Goal: Transaction & Acquisition: Obtain resource

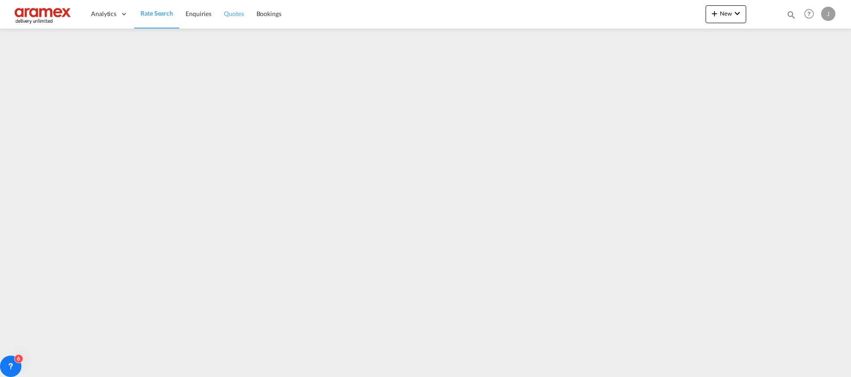
click at [230, 16] on span "Quotes" at bounding box center [234, 14] width 20 height 8
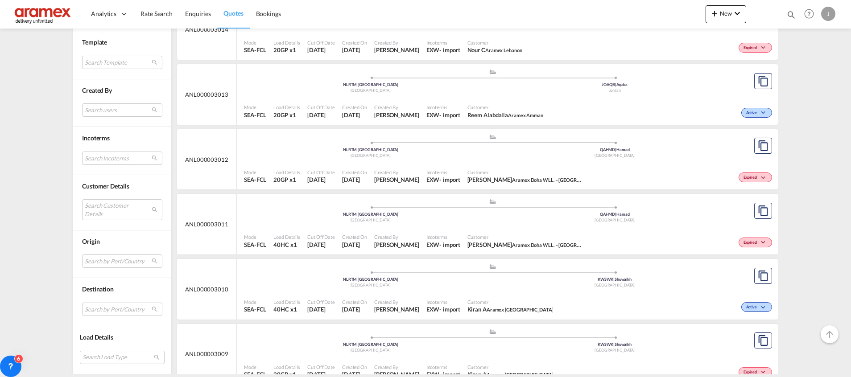
scroll to position [1471, 0]
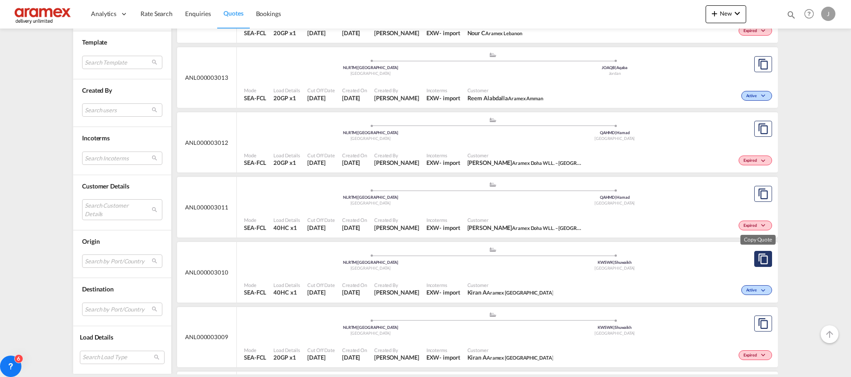
click at [757, 259] on md-icon "assets/icons/custom/copyQuote.svg" at bounding box center [762, 259] width 11 height 11
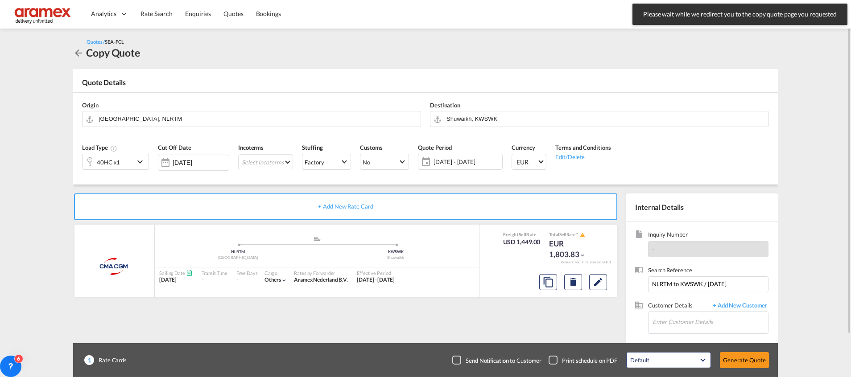
click at [127, 158] on div "40HC x1" at bounding box center [108, 161] width 52 height 15
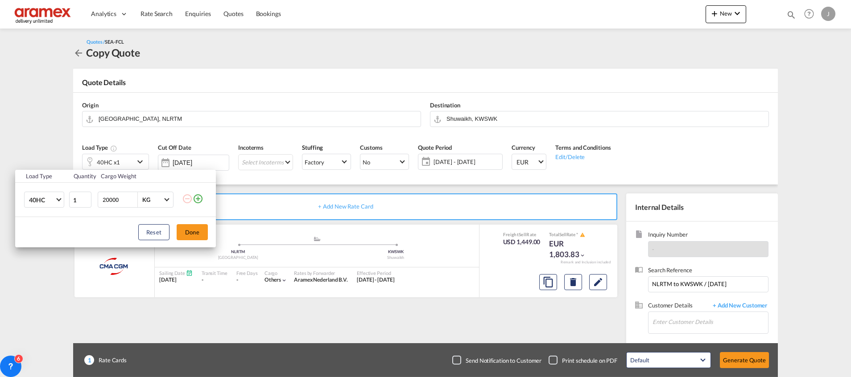
click at [201, 199] on md-icon "icon-plus-circle-outline" at bounding box center [198, 198] width 11 height 11
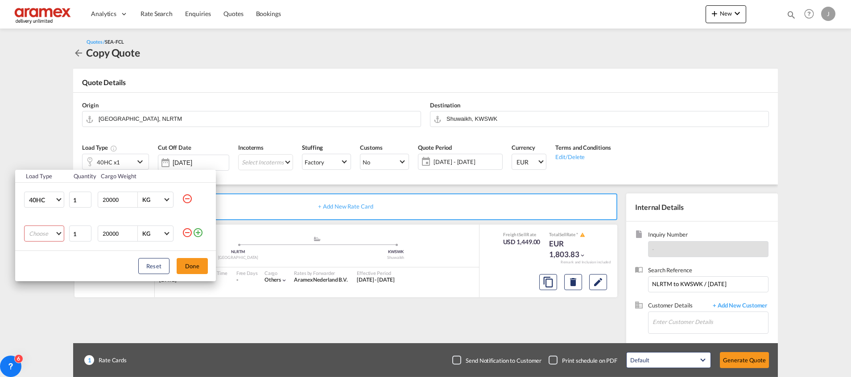
click at [55, 231] on md-select "Choose 20GP 40GP 40HC 45HC 20RE 40RE 40HR 20OT 40OT 20FR 40FR 40NR 20NR 45S 20T…" at bounding box center [44, 234] width 40 height 16
click at [51, 237] on md-option "20GP" at bounding box center [52, 233] width 61 height 21
click at [193, 268] on button "Done" at bounding box center [192, 266] width 31 height 16
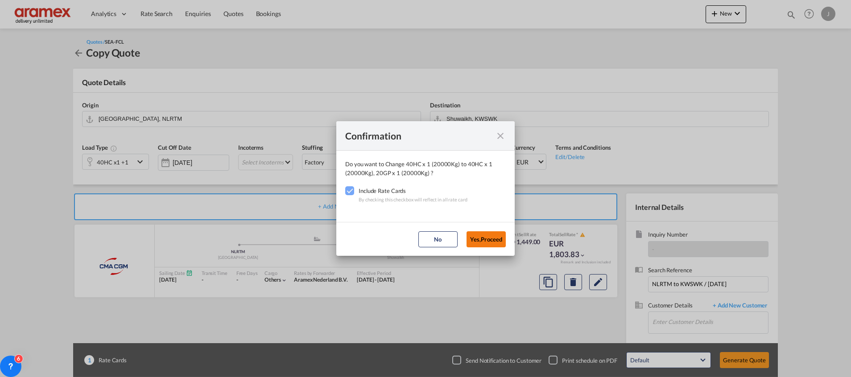
click at [477, 239] on button "Yes,Proceed" at bounding box center [485, 239] width 39 height 16
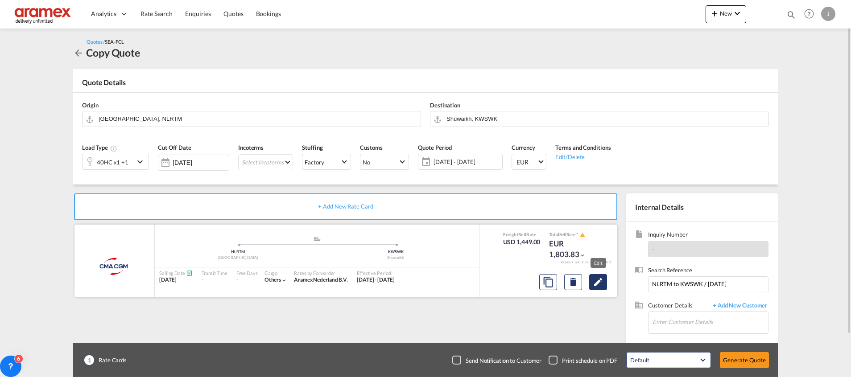
click at [595, 284] on md-icon "Edit" at bounding box center [597, 282] width 11 height 11
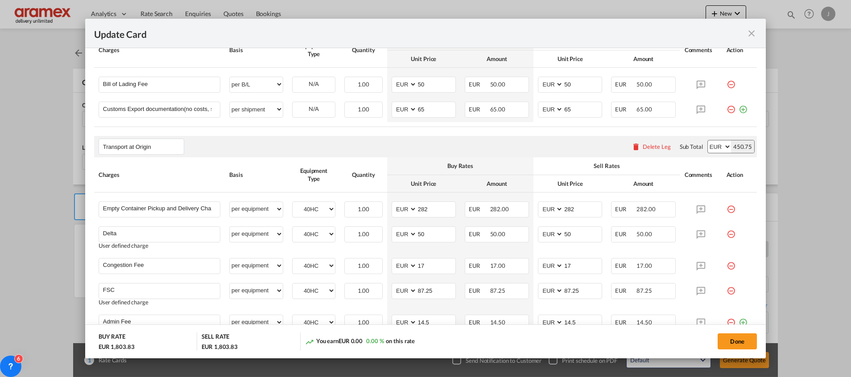
scroll to position [488, 0]
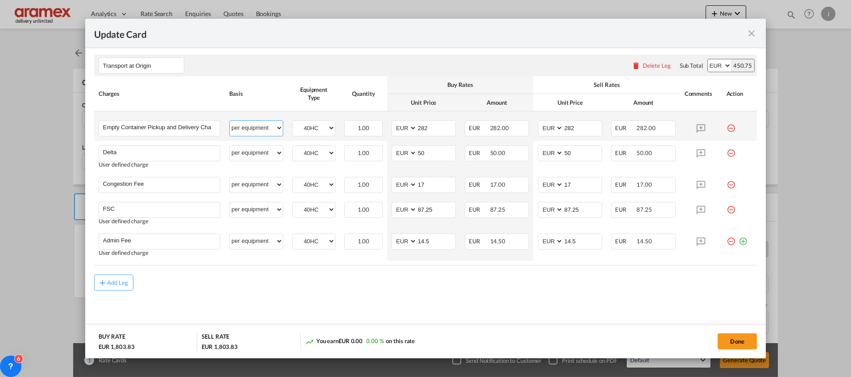
click at [268, 129] on select "per equipment per container per B/L per shipping bill per shipment % on pickup …" at bounding box center [256, 128] width 53 height 14
select select "per container"
click at [230, 121] on select "per equipment per container per B/L per shipping bill per shipment % on pickup …" at bounding box center [256, 128] width 53 height 14
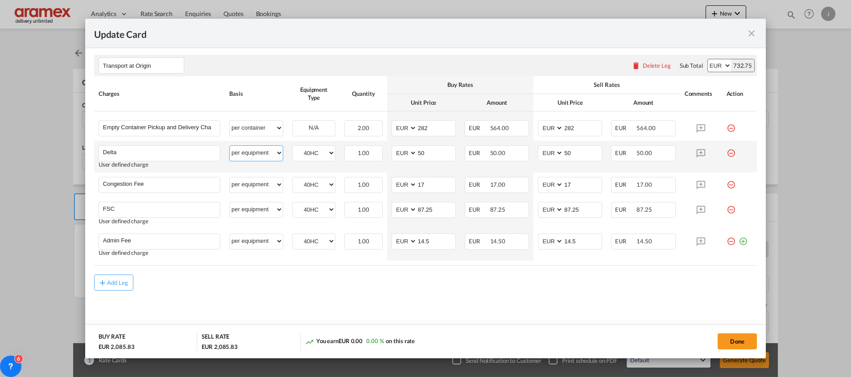
drag, startPoint x: 247, startPoint y: 152, endPoint x: 249, endPoint y: 157, distance: 5.6
click at [247, 152] on select "per equipment per container per B/L per shipping bill per shipment % on pickup …" at bounding box center [256, 153] width 53 height 14
select select "per container"
click at [230, 146] on select "per equipment per container per B/L per shipping bill per shipment % on pickup …" at bounding box center [256, 153] width 53 height 14
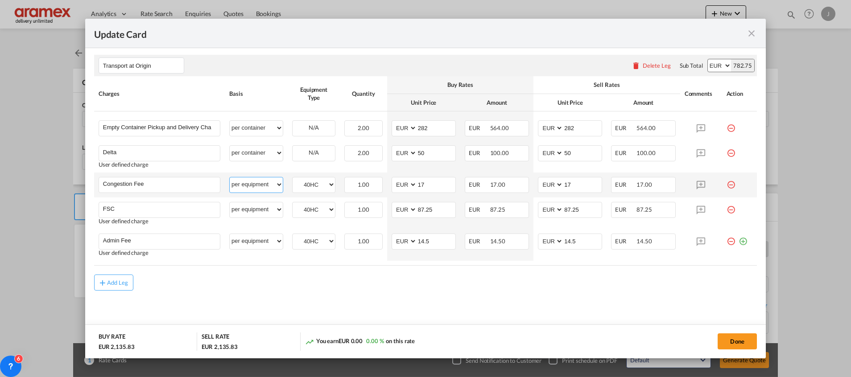
click at [245, 181] on select "per equipment per container per B/L per shipping bill per shipment % on pickup …" at bounding box center [256, 184] width 53 height 14
select select "per container"
click at [230, 177] on select "per equipment per container per B/L per shipping bill per shipment % on pickup …" at bounding box center [256, 184] width 53 height 14
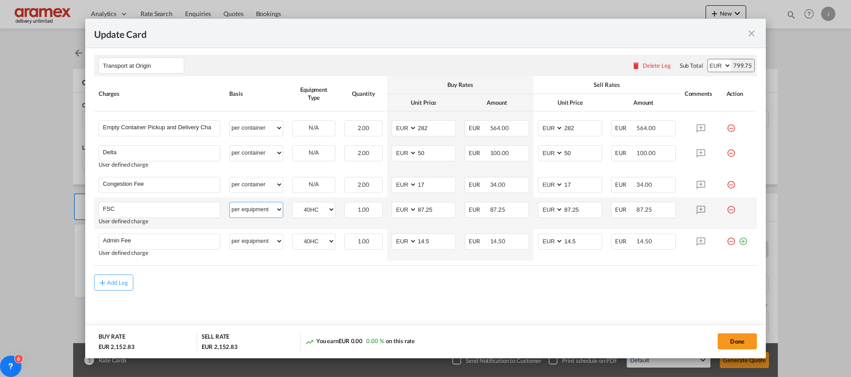
click at [255, 210] on select "per equipment per container per B/L per shipping bill per shipment % on pickup …" at bounding box center [256, 209] width 53 height 14
select select "per container"
click at [230, 202] on select "per equipment per container per B/L per shipping bill per shipment % on pickup …" at bounding box center [256, 209] width 53 height 14
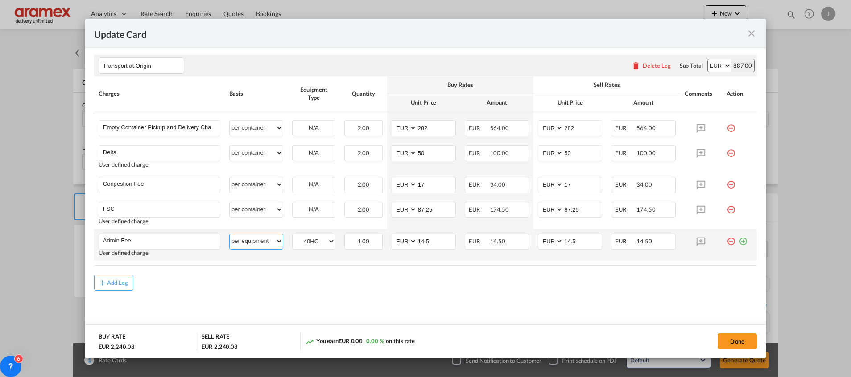
click at [245, 243] on select "per equipment per container per B/L per shipping bill per shipment % on pickup …" at bounding box center [256, 241] width 53 height 14
select select "per container"
click at [230, 234] on select "per equipment per container per B/L per shipping bill per shipment % on pickup …" at bounding box center [256, 241] width 53 height 14
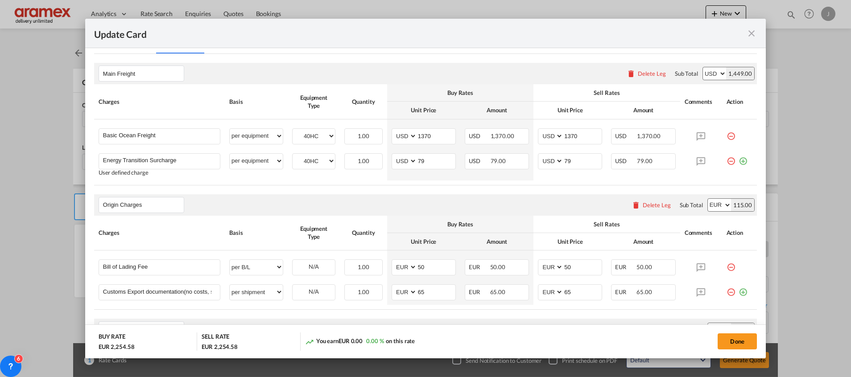
scroll to position [220, 0]
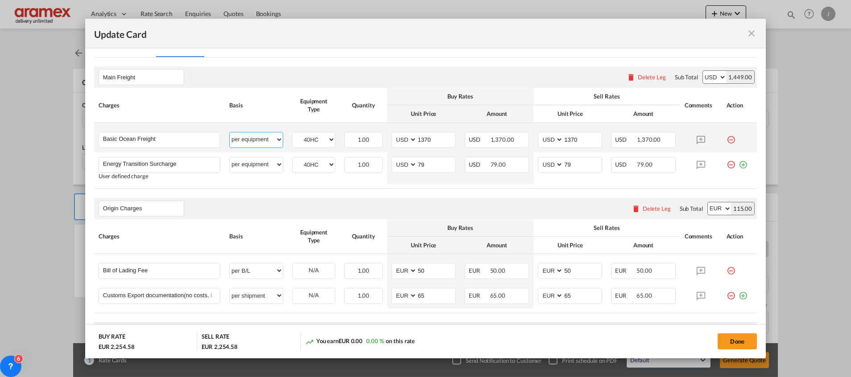
click at [256, 137] on select "per equipment per container per B/L per shipping bill per shipment % on freight…" at bounding box center [256, 139] width 53 height 14
click at [420, 188] on table "Charges Basis Equipment Type Quantity Buy Rates Sell Rates Comments Action Unit…" at bounding box center [425, 138] width 662 height 101
click at [744, 341] on button "Done" at bounding box center [736, 341] width 39 height 16
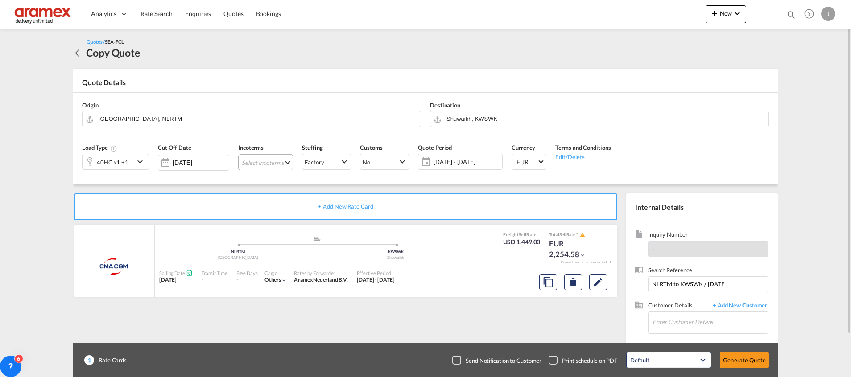
click at [250, 161] on md-select "Select Incoterms DPU - import Delivery at Place Unloaded FCA - import Free Carr…" at bounding box center [265, 162] width 55 height 16
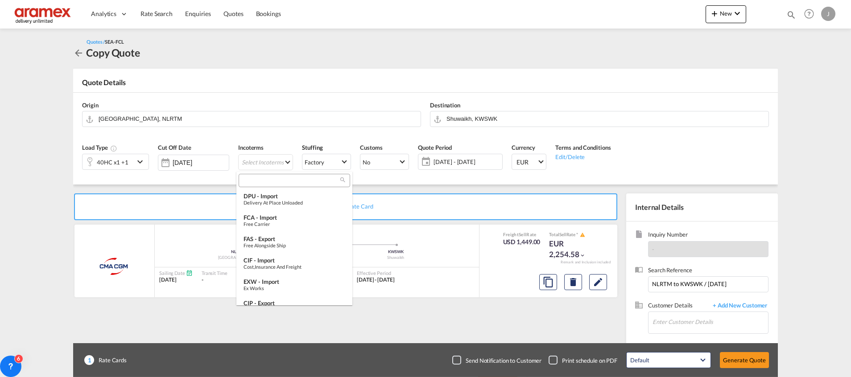
click at [246, 180] on input "search" at bounding box center [290, 181] width 99 height 8
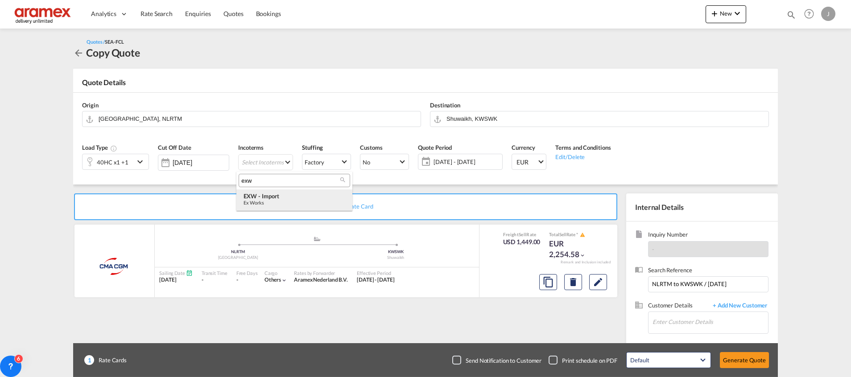
type input "exw"
click at [286, 199] on div "EXW - import" at bounding box center [294, 196] width 102 height 7
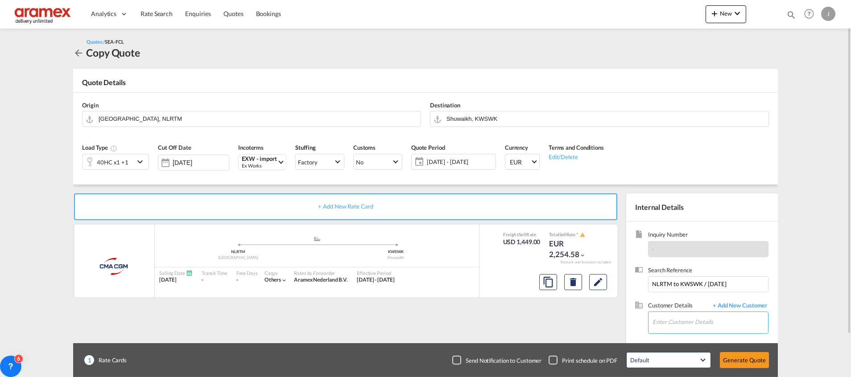
click at [684, 325] on input "Enter Customer Details" at bounding box center [709, 322] width 115 height 20
click at [681, 296] on div "Kiran A kiran a@[DOMAIN_NAME] | Aramex [GEOGRAPHIC_DATA]" at bounding box center [710, 300] width 116 height 24
type input "Aramex Kuwait, [PERSON_NAME] A, [EMAIL_ADDRESS][DOMAIN_NAME]"
click at [747, 368] on div "Default All in Leg Totals Default Generate Quote" at bounding box center [697, 360] width 152 height 25
click at [750, 364] on button "Generate Quote" at bounding box center [744, 360] width 49 height 16
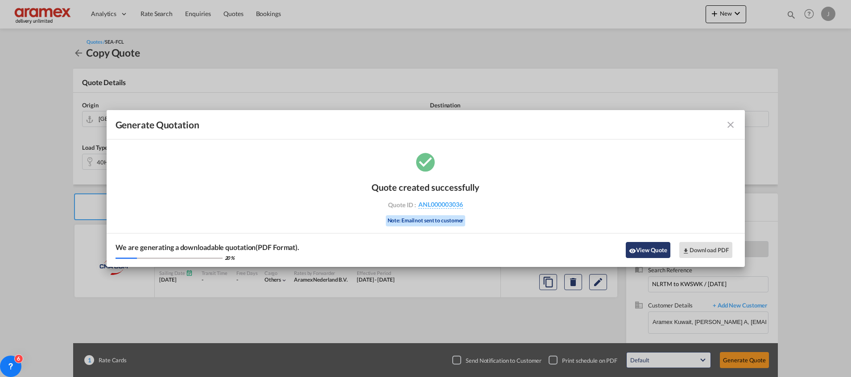
click at [643, 251] on button "View Quote" at bounding box center [647, 250] width 45 height 16
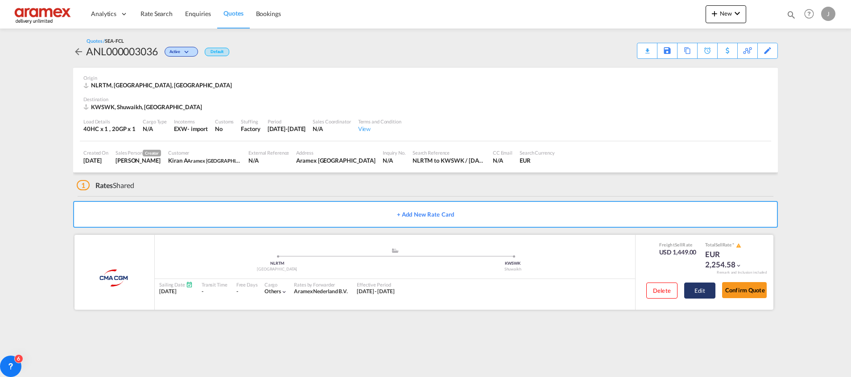
click at [699, 292] on button "Edit" at bounding box center [699, 291] width 31 height 16
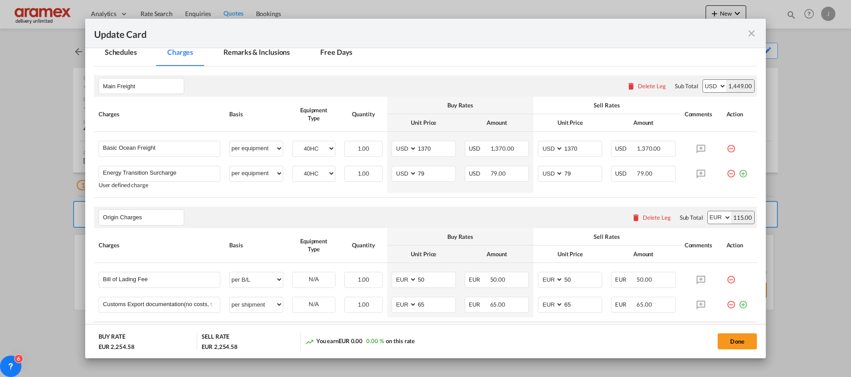
scroll to position [267, 0]
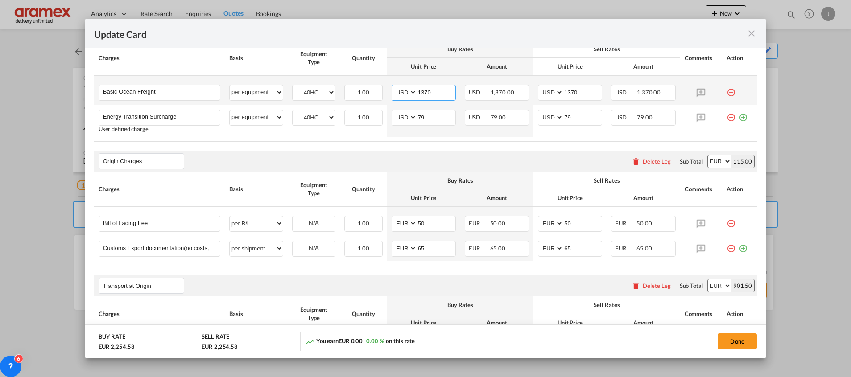
click at [421, 91] on input "1370" at bounding box center [436, 91] width 38 height 13
paste input "385"
type input "385"
click at [567, 92] on input "1370" at bounding box center [582, 91] width 38 height 13
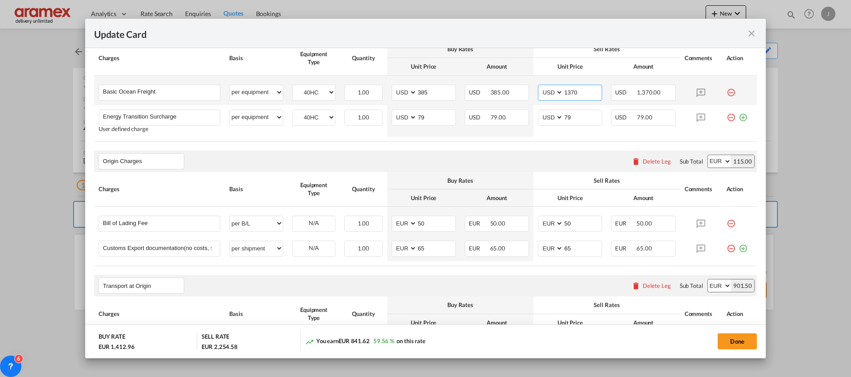
click at [567, 92] on input "1370" at bounding box center [582, 91] width 38 height 13
paste input "385"
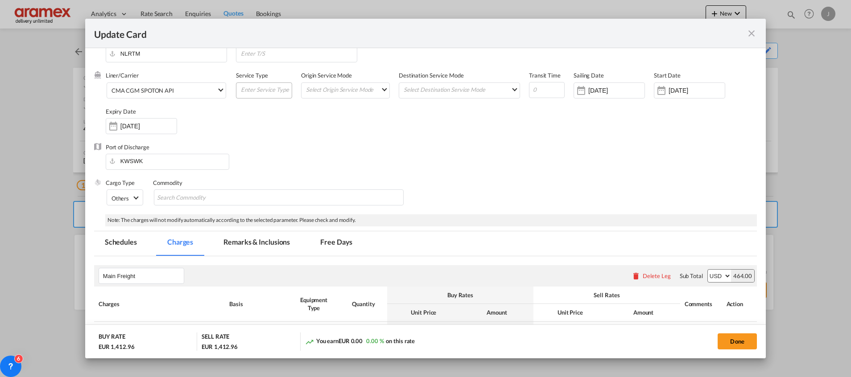
scroll to position [0, 0]
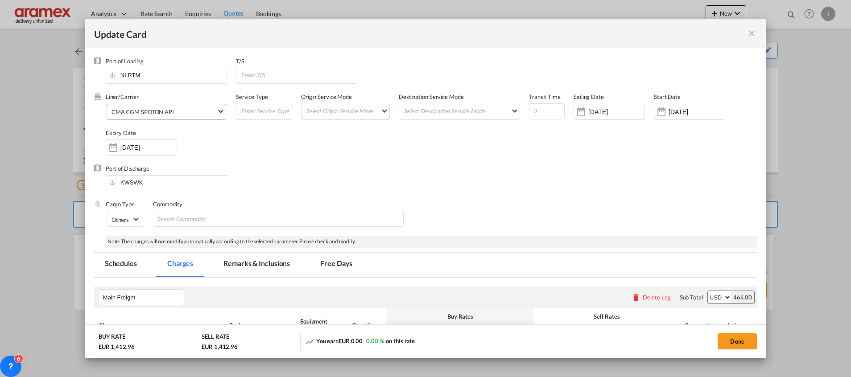
type input "385"
click at [165, 114] on div "CMA CGM SPOTON API" at bounding box center [142, 112] width 62 height 7
type md-option "412"
type md-option "2"
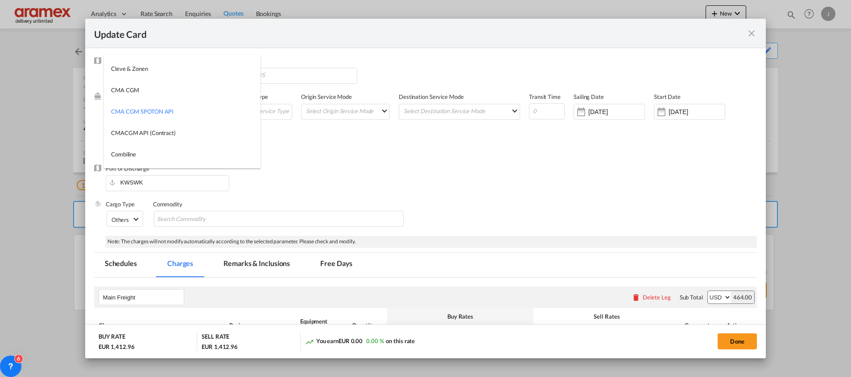
scroll to position [1045, 0]
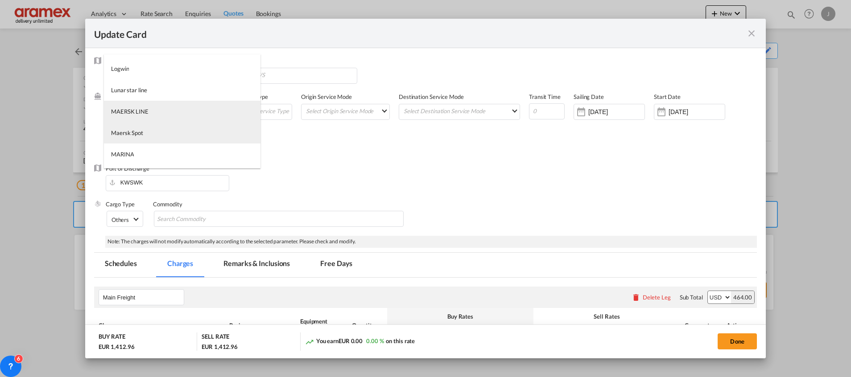
drag, startPoint x: 165, startPoint y: 114, endPoint x: 163, endPoint y: 132, distance: 18.0
click at [164, 133] on md-content "2HM LOGISTICS D.O.O AAXL GLOBAL SHIPPING LINES LLC [PERSON_NAME] SHIPPING LLC A…" at bounding box center [182, 111] width 156 height 114
click at [163, 131] on md-option "Maersk Spot" at bounding box center [182, 132] width 156 height 21
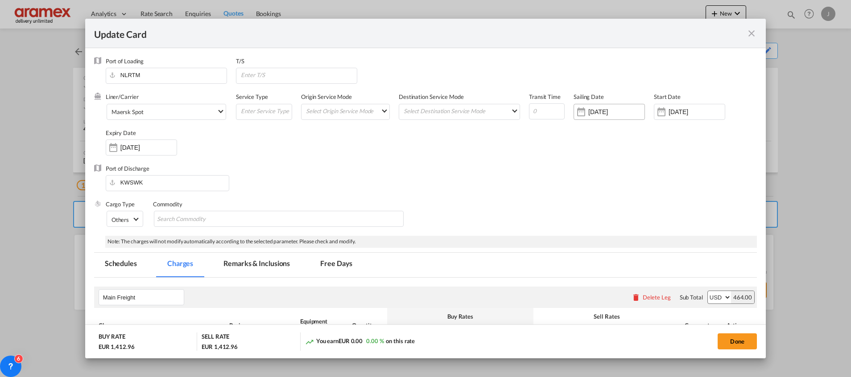
click at [591, 111] on input "[DATE]" at bounding box center [616, 111] width 56 height 7
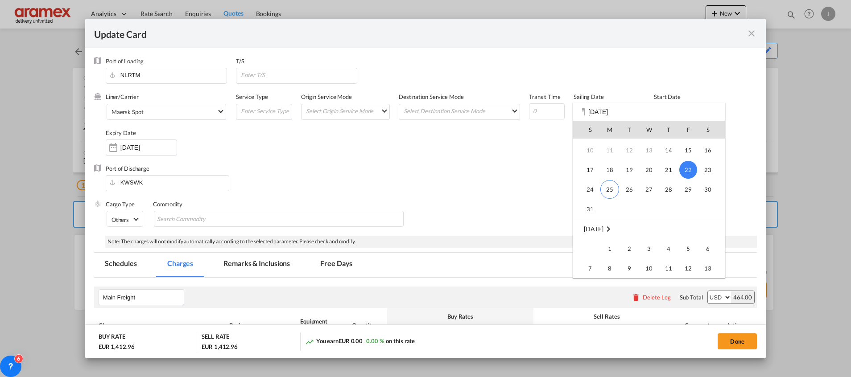
scroll to position [67, 0]
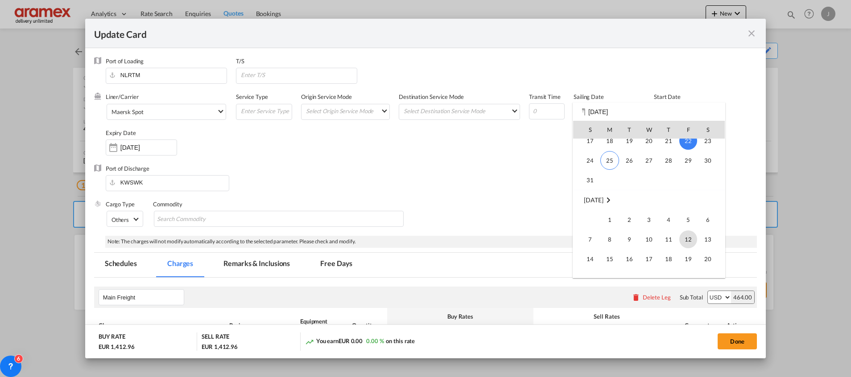
click at [689, 239] on span "12" at bounding box center [688, 239] width 18 height 18
type input "[DATE]"
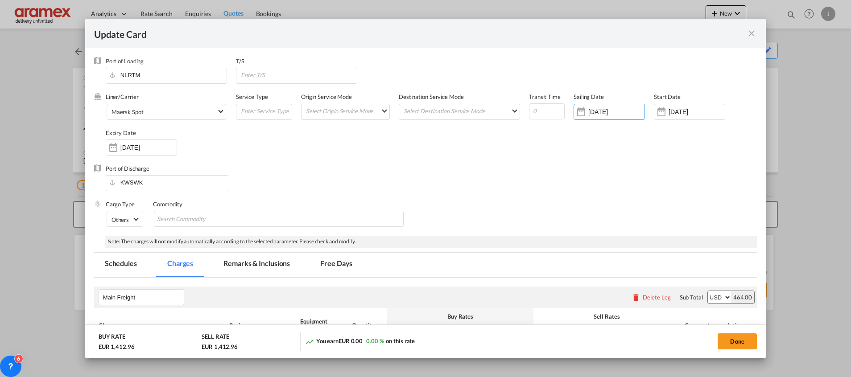
click at [646, 181] on div "Port of Discharge KWSWK" at bounding box center [425, 183] width 662 height 36
click at [683, 106] on div "[DATE]" at bounding box center [689, 112] width 71 height 16
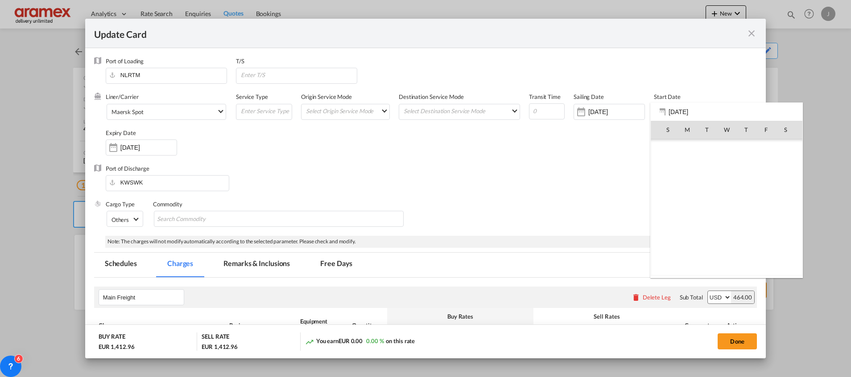
scroll to position [206396, 0]
click at [689, 228] on span "25" at bounding box center [687, 227] width 19 height 19
type input "[DATE]"
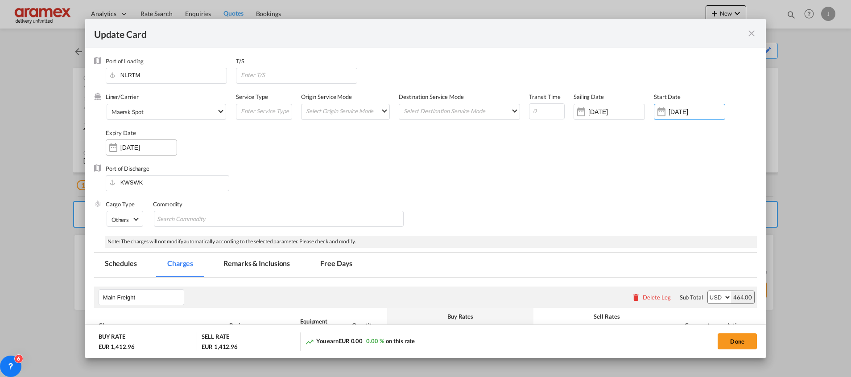
click at [143, 147] on input "[DATE]" at bounding box center [148, 147] width 56 height 7
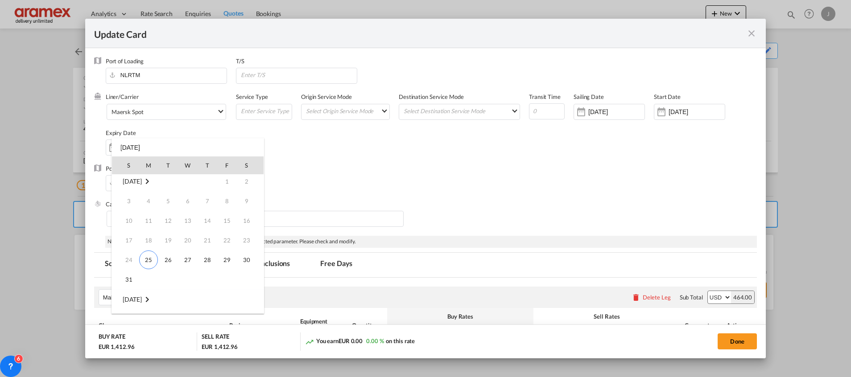
scroll to position [0, 0]
drag, startPoint x: 145, startPoint y: 262, endPoint x: 309, endPoint y: 230, distance: 167.1
click at [148, 262] on span "25" at bounding box center [148, 263] width 19 height 19
type input "[DATE]"
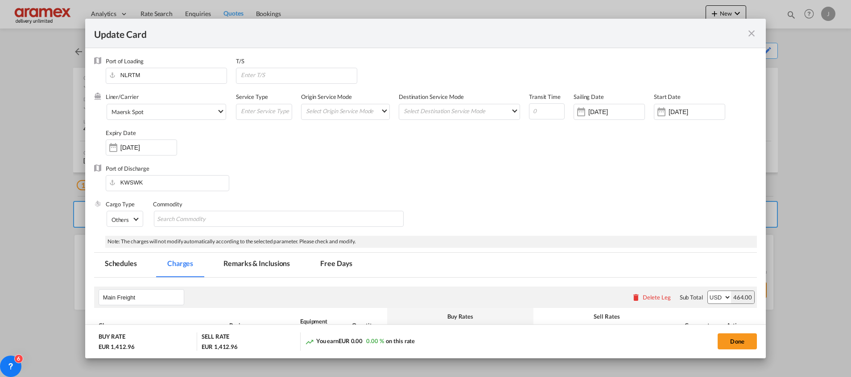
click at [554, 185] on div "Port of Discharge KWSWK" at bounding box center [425, 183] width 662 height 36
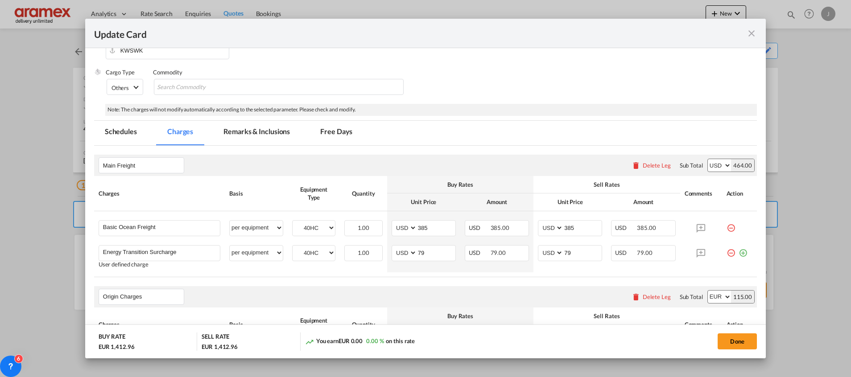
scroll to position [134, 0]
click at [726, 252] on md-icon "icon-minus-circle-outline red-400-fg" at bounding box center [730, 247] width 9 height 9
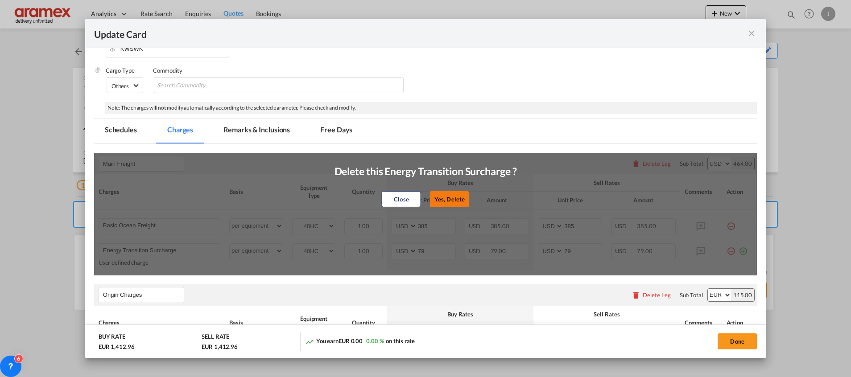
click at [447, 193] on button "Yes, Delete" at bounding box center [449, 199] width 39 height 16
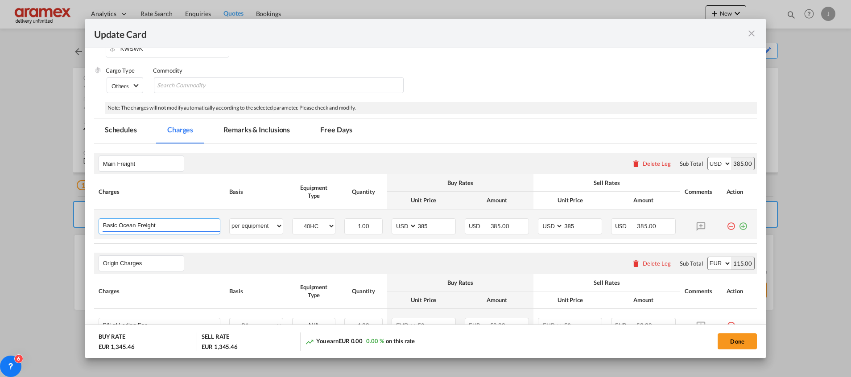
click at [173, 222] on input "Basic Ocean Freight" at bounding box center [161, 225] width 117 height 13
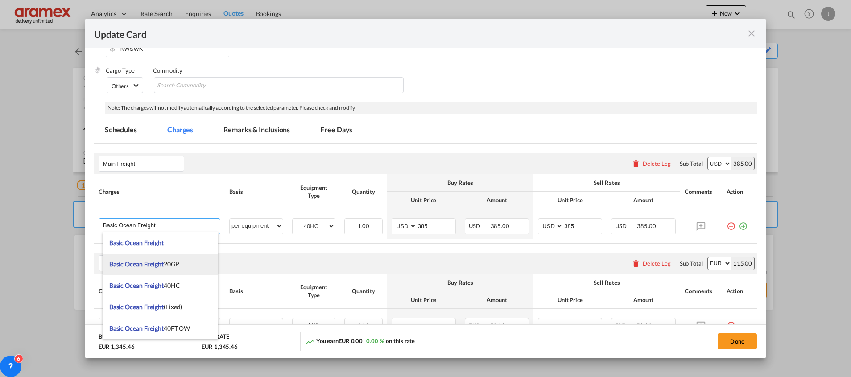
click at [167, 263] on span "Basic Ocean Freight 20GP" at bounding box center [144, 264] width 70 height 8
type input "Basic Ocean Freight 20GP"
type input "0"
select select "? string: ?"
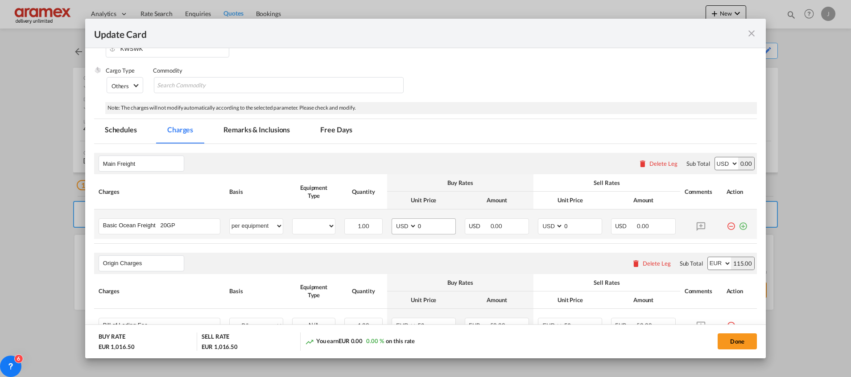
drag, startPoint x: 731, startPoint y: 224, endPoint x: 416, endPoint y: 223, distance: 314.3
click at [738, 223] on md-icon "icon-plus-circle-outline green-400-fg" at bounding box center [742, 222] width 9 height 9
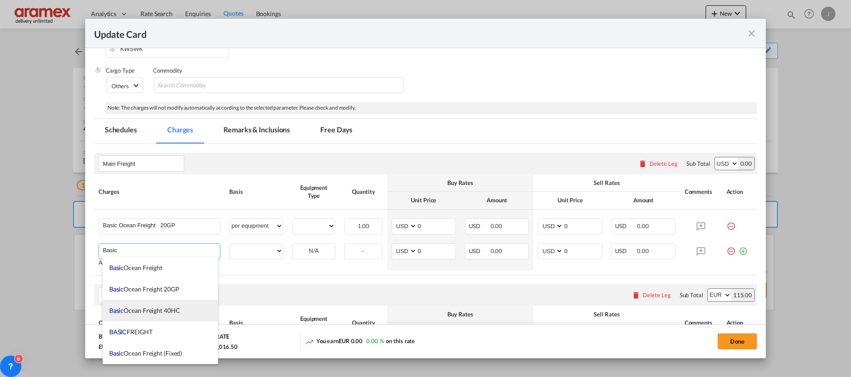
click at [179, 312] on span "Basic Ocean Freight 40HC" at bounding box center [144, 311] width 71 height 8
type input "Basic Ocean Freight 40HC"
select select "per equipment"
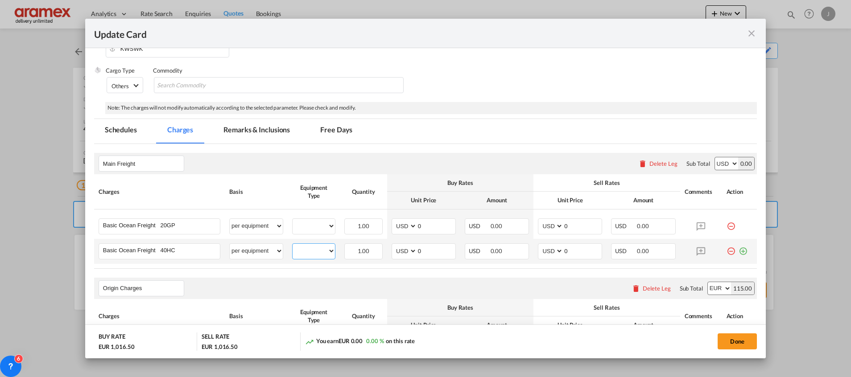
click at [313, 255] on select "40HC 20GP" at bounding box center [313, 251] width 42 height 12
select select "40HC"
click at [292, 245] on select "40HC 20GP" at bounding box center [313, 251] width 42 height 12
click at [304, 232] on div "40HC 20GP" at bounding box center [313, 226] width 43 height 16
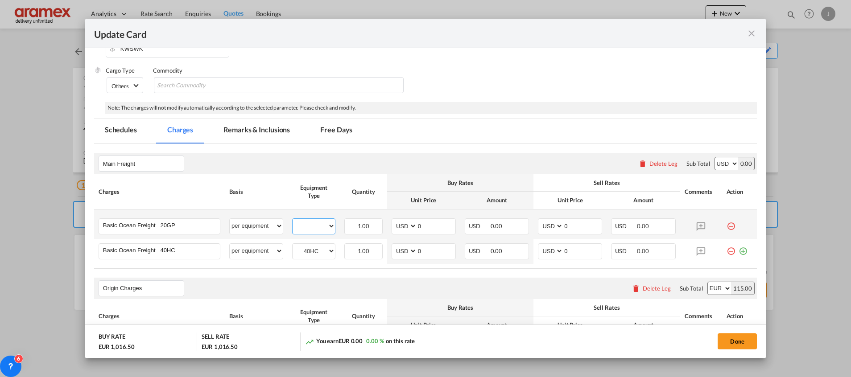
drag, startPoint x: 310, startPoint y: 226, endPoint x: 313, endPoint y: 234, distance: 8.2
click at [310, 226] on select "40HC 20GP" at bounding box center [313, 226] width 42 height 12
select select "20GP"
click at [292, 220] on select "40HC 20GP" at bounding box center [313, 226] width 42 height 12
drag, startPoint x: 426, startPoint y: 247, endPoint x: 432, endPoint y: 255, distance: 10.3
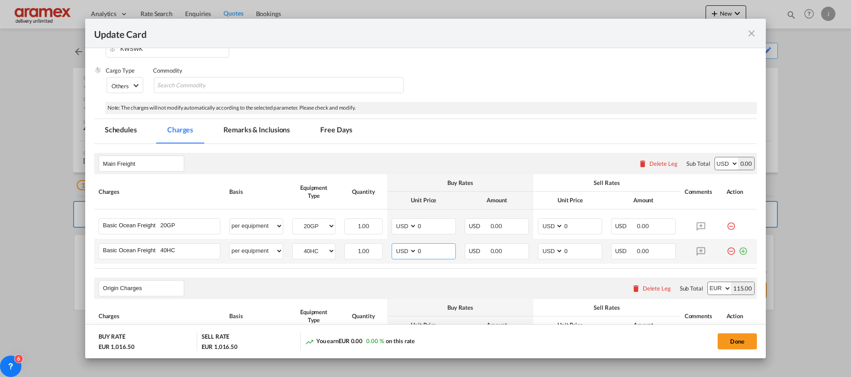
click at [399, 248] on md-input-container "AED AFN ALL AMD ANG AOA ARS AUD AWG AZN BAM BBD BDT BGN BHD BIF BMD BND [PERSON…" at bounding box center [423, 251] width 64 height 16
paste input "513"
type input "513"
drag, startPoint x: 564, startPoint y: 246, endPoint x: 548, endPoint y: 243, distance: 15.8
click at [548, 243] on md-input-container "AED AFN ALL AMD ANG AOA ARS AUD AWG AZN BAM BBD BDT BGN BHD BIF BMD BND [PERSON…" at bounding box center [570, 251] width 64 height 16
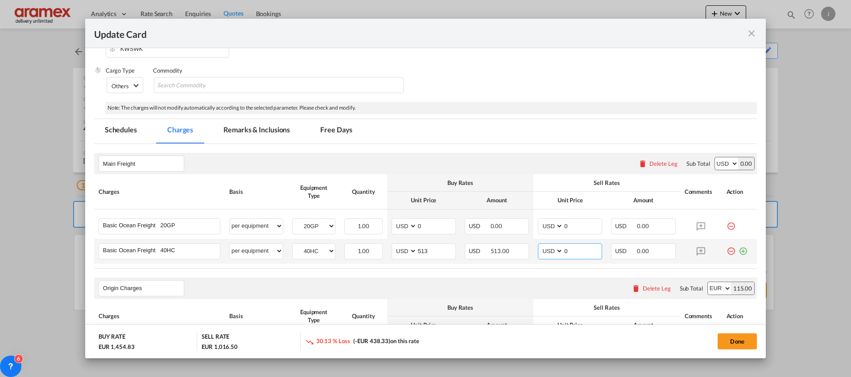
paste input "513"
type input "513"
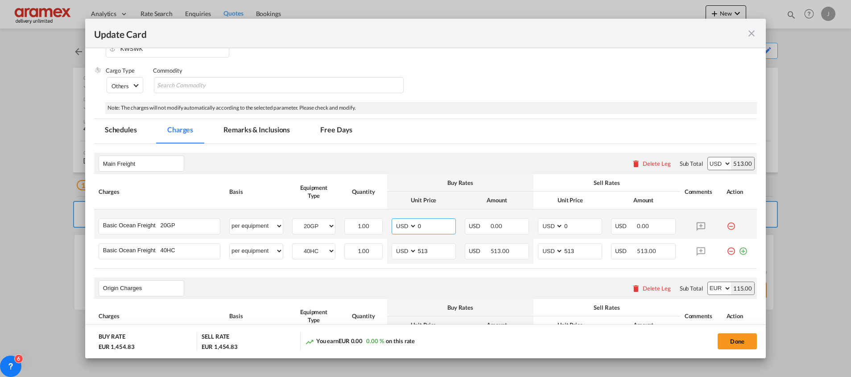
drag, startPoint x: 421, startPoint y: 228, endPoint x: 457, endPoint y: 232, distance: 36.3
click at [408, 226] on md-input-container "AED AFN ALL AMD ANG AOA ARS AUD AWG AZN BAM BBD BDT BGN BHD BIF BMD BND [PERSON…" at bounding box center [423, 226] width 64 height 16
paste input "385"
type input "385"
drag, startPoint x: 572, startPoint y: 224, endPoint x: 530, endPoint y: 224, distance: 41.9
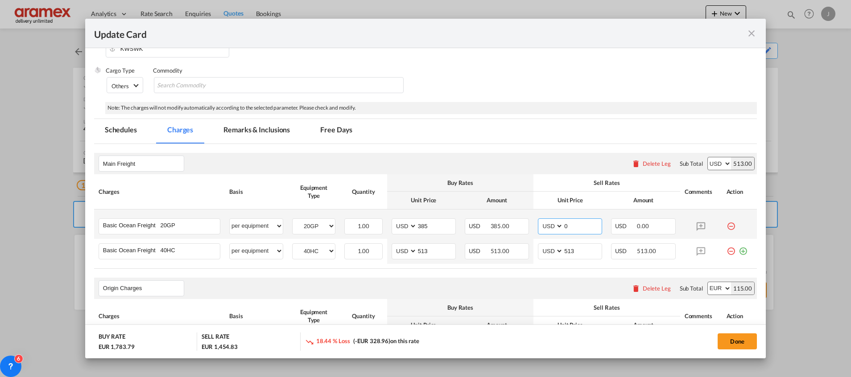
click at [533, 224] on td "AED AFN ALL AMD ANG AOA ARS AUD AWG AZN BAM BBD BDT BGN BHD BIF BMD BND [PERSON…" at bounding box center [569, 224] width 73 height 29
paste input "385"
type input "385"
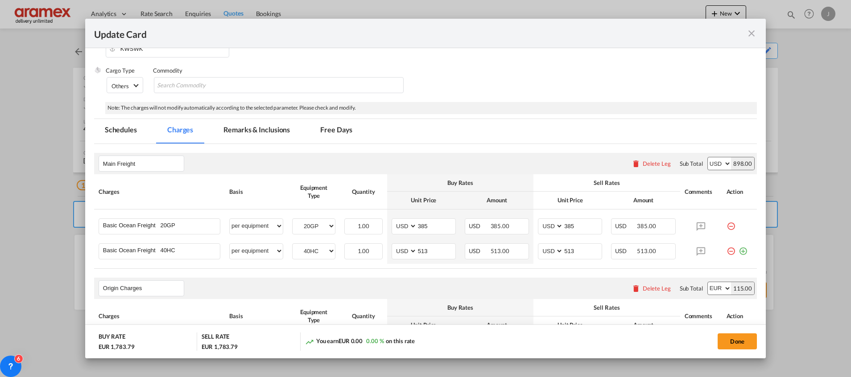
click at [510, 280] on div "Origin Charges Please enter leg name Leg Name Already Exists Delete Leg Sub Tot…" at bounding box center [425, 288] width 662 height 21
click at [738, 252] on md-icon "icon-plus-circle-outline green-400-fg" at bounding box center [742, 247] width 9 height 9
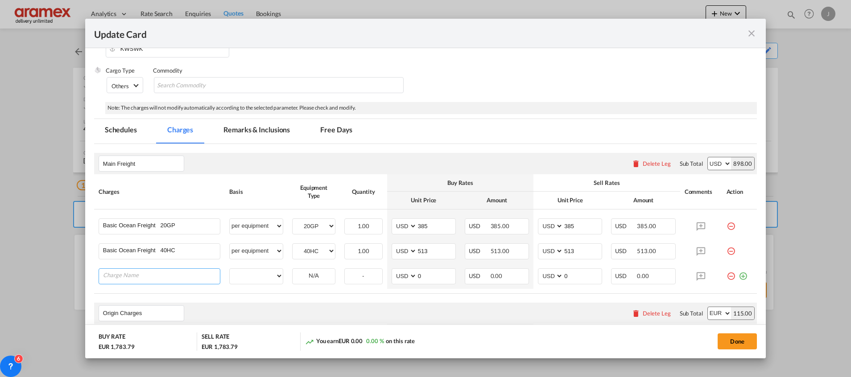
paste input "Emission Surcharge for SPOT Bookings"
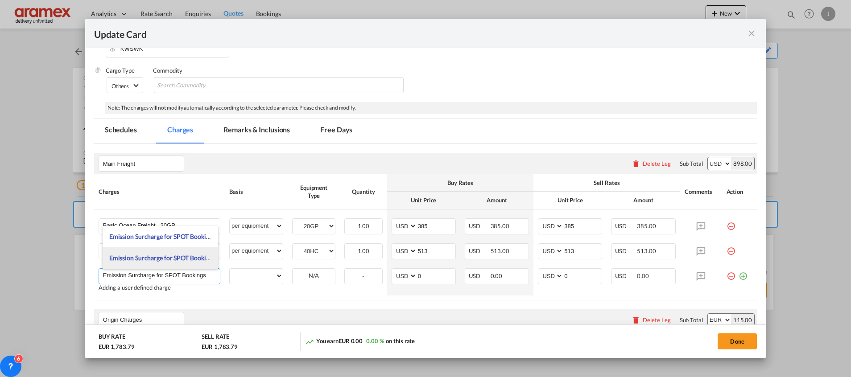
click at [190, 257] on span "Emission Surcharge for SPOT Bookings" at bounding box center [162, 258] width 106 height 8
type input "Emission Surcharge for SPOT Bookings 20 GP"
select select "per equipment"
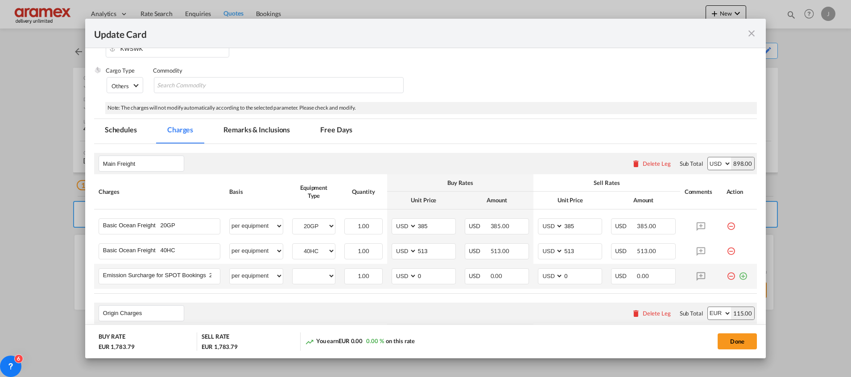
click at [738, 276] on md-icon "icon-plus-circle-outline green-400-fg" at bounding box center [742, 272] width 9 height 9
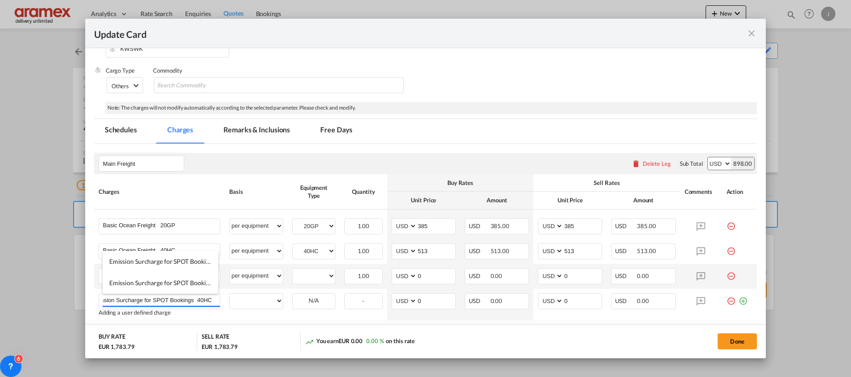
scroll to position [0, 13]
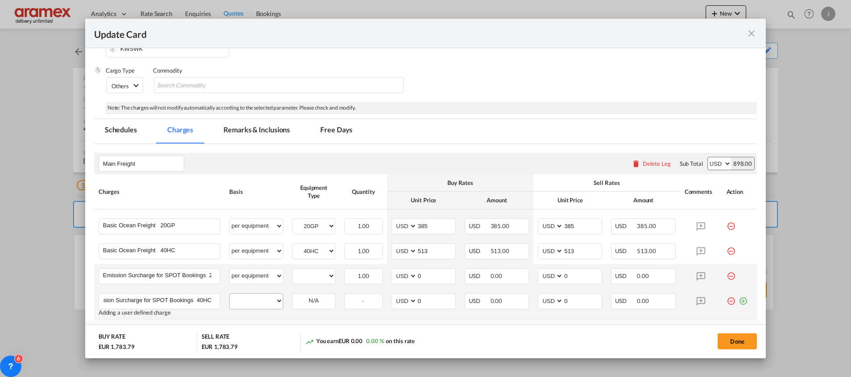
type input "Emission Surcharge for SPOT Bookings 40HC"
click at [258, 301] on select "per equipment per container per B/L per shipping bill per shipment % on freight…" at bounding box center [256, 301] width 53 height 14
select select "per equipment"
click at [230, 294] on select "per equipment per container per B/L per shipping bill per shipment % on freight…" at bounding box center [256, 301] width 53 height 14
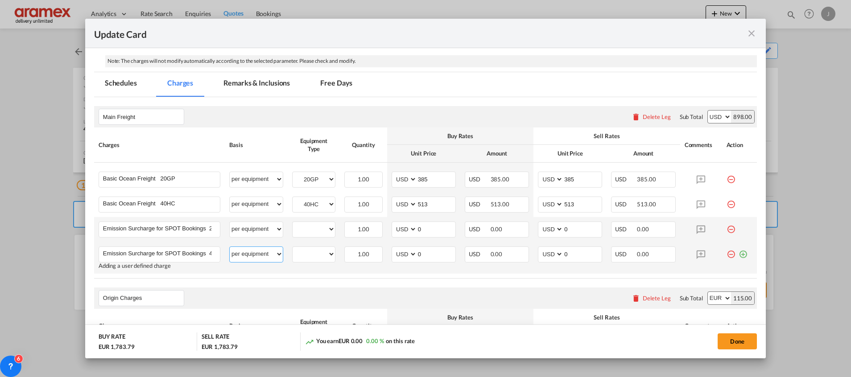
scroll to position [201, 0]
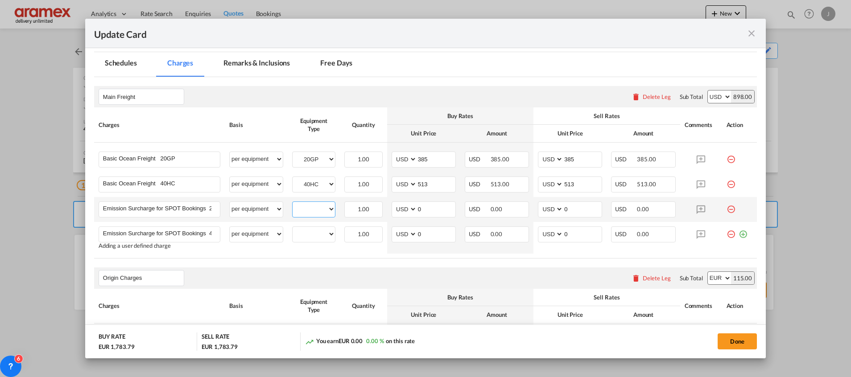
click at [305, 206] on select "40HC 20GP" at bounding box center [313, 209] width 42 height 12
select select "20GP"
click at [292, 203] on select "40HC 20GP" at bounding box center [313, 209] width 42 height 12
drag, startPoint x: 308, startPoint y: 229, endPoint x: 313, endPoint y: 240, distance: 12.6
click at [308, 229] on select "40HC 20GP" at bounding box center [313, 234] width 42 height 12
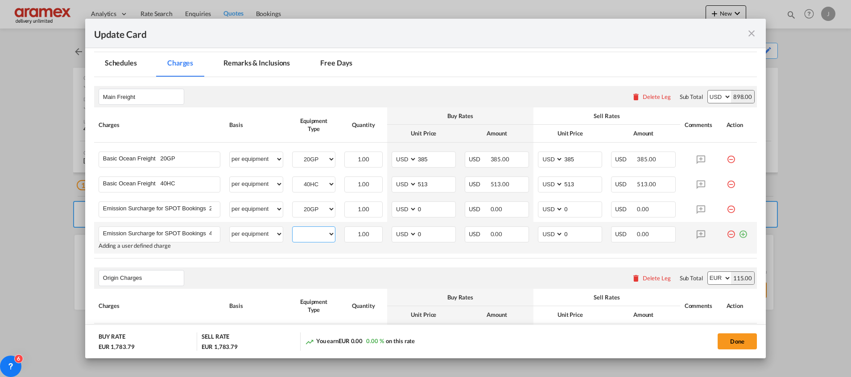
select select "40HC"
click at [292, 228] on select "40HC 20GP" at bounding box center [313, 234] width 42 height 12
drag, startPoint x: 399, startPoint y: 209, endPoint x: 377, endPoint y: 207, distance: 22.8
click at [379, 209] on tr "Emission Surcharge for SPOT Bookings 20 GP Please Enter User Defined Charges Ca…" at bounding box center [425, 209] width 662 height 25
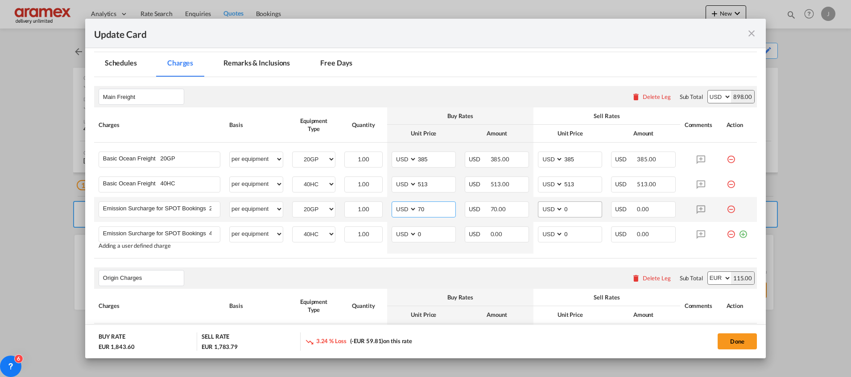
type input "70"
click at [566, 207] on input "0" at bounding box center [582, 208] width 38 height 13
drag, startPoint x: 568, startPoint y: 207, endPoint x: 518, endPoint y: 210, distance: 50.0
click at [518, 210] on tr "Emission Surcharge for SPOT Bookings 20 GP Please Enter User Defined Charges Ca…" at bounding box center [425, 209] width 662 height 25
type input "70"
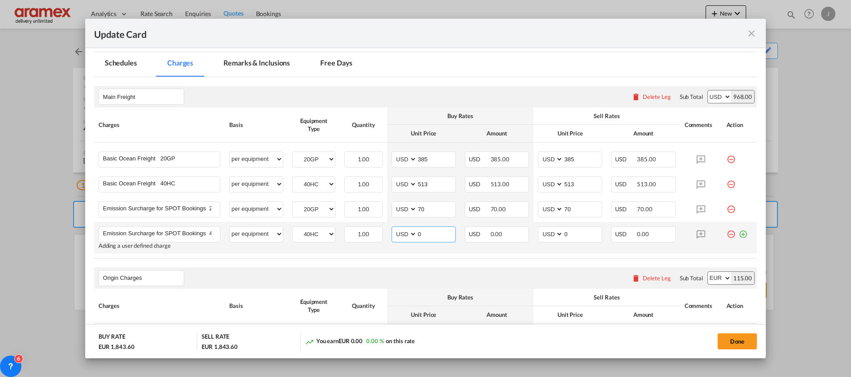
drag, startPoint x: 406, startPoint y: 232, endPoint x: 387, endPoint y: 237, distance: 18.9
click at [377, 233] on tr "Emission Surcharge for SPOT Bookings 40HC Please Enter User Defined Charges Can…" at bounding box center [425, 238] width 662 height 32
paste input "14"
type input "140"
drag, startPoint x: 575, startPoint y: 233, endPoint x: 539, endPoint y: 233, distance: 35.7
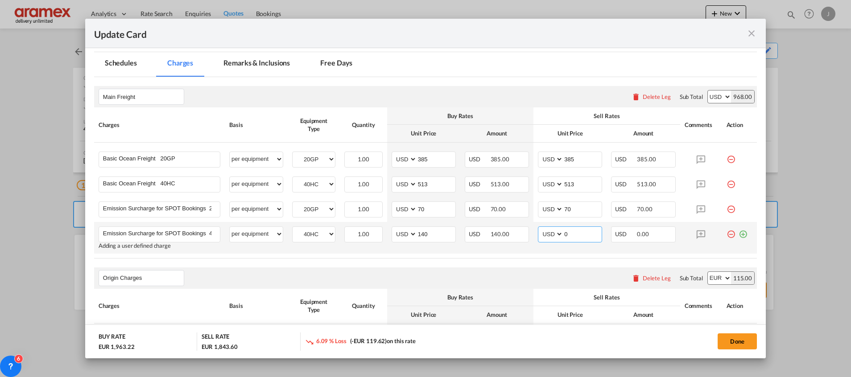
click at [539, 233] on md-input-container "AED AFN ALL AMD ANG AOA ARS AUD AWG AZN BAM BBD BDT BGN BHD BIF BMD BND [PERSON…" at bounding box center [570, 234] width 64 height 16
paste input "14"
type input "140"
click at [738, 233] on md-icon "icon-plus-circle-outline green-400-fg" at bounding box center [742, 230] width 9 height 9
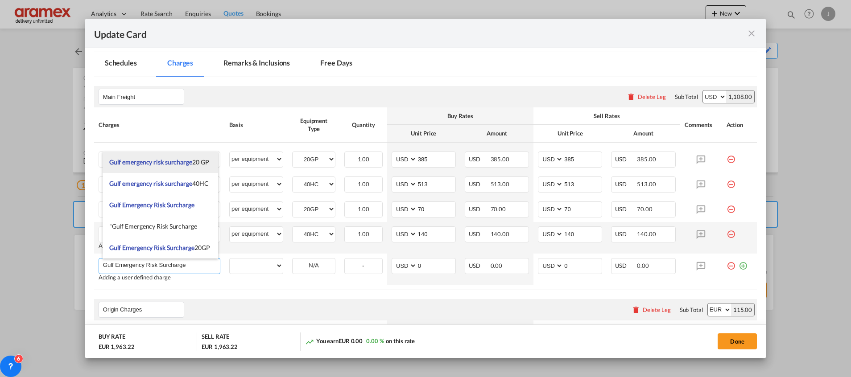
click at [189, 163] on span "Gulf emergency risk surcharge" at bounding box center [150, 162] width 83 height 8
type input "Gulf emergency risk surcharge 20 GP"
select select "per equipment"
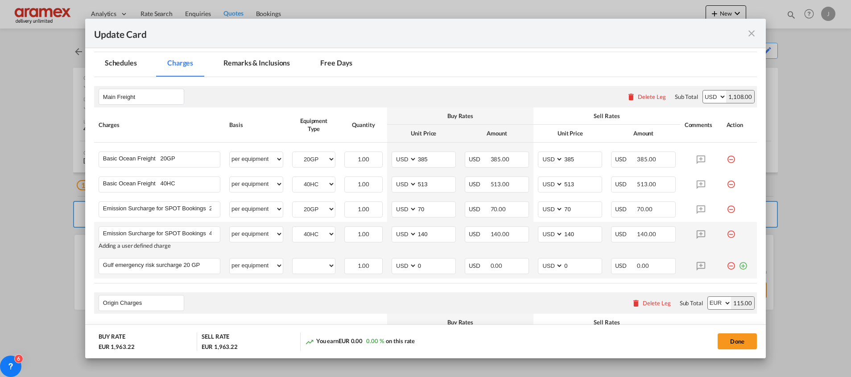
click at [738, 265] on md-icon "icon-plus-circle-outline green-400-fg" at bounding box center [742, 262] width 9 height 9
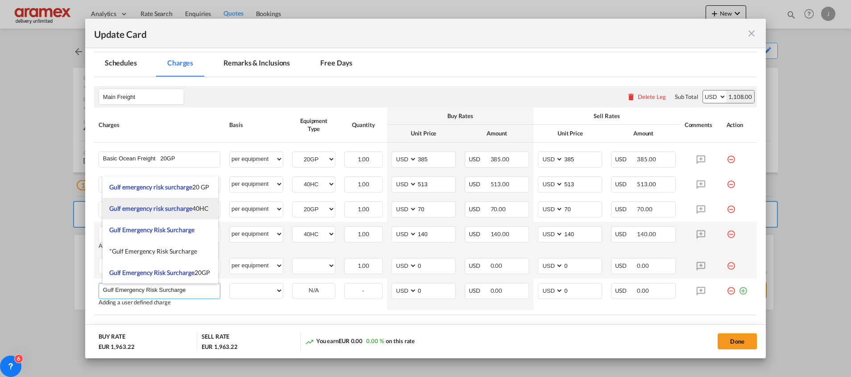
click at [179, 206] on span "Gulf emergency risk surcharge" at bounding box center [150, 209] width 83 height 8
type input "Gulf emergency risk surcharge 40HC"
select select "per equipment"
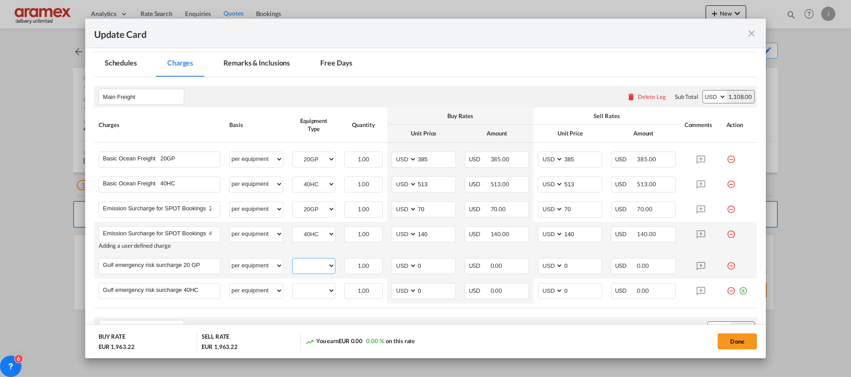
click at [309, 260] on select "40HC 20GP" at bounding box center [313, 266] width 42 height 12
select select "20GP"
click at [292, 260] on select "40HC 20GP" at bounding box center [313, 266] width 42 height 12
drag, startPoint x: 314, startPoint y: 291, endPoint x: 314, endPoint y: 298, distance: 7.1
click at [314, 291] on select "40HC 20GP" at bounding box center [313, 291] width 42 height 12
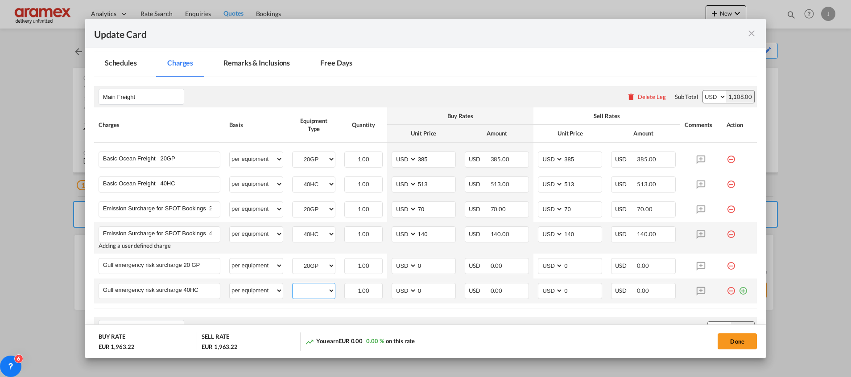
select select "40HC"
click at [292, 285] on select "40HC 20GP" at bounding box center [313, 291] width 42 height 12
drag, startPoint x: 425, startPoint y: 265, endPoint x: 399, endPoint y: 266, distance: 25.9
click at [400, 266] on md-input-container "AED AFN ALL AMD ANG AOA ARS AUD AWG AZN BAM BBD BDT BGN BHD BIF BMD BND [PERSON…" at bounding box center [423, 266] width 64 height 16
type input "42"
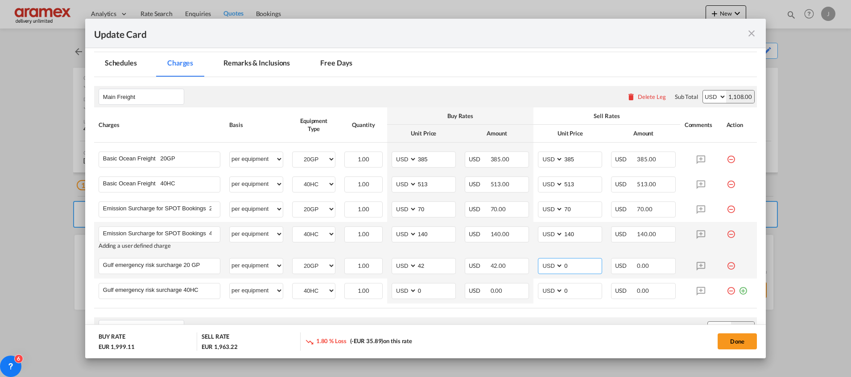
drag, startPoint x: 564, startPoint y: 267, endPoint x: 530, endPoint y: 267, distance: 33.4
click at [533, 267] on td "AED AFN ALL AMD ANG AOA ARS AUD AWG AZN BAM BBD BDT BGN BHD BIF BMD BND [PERSON…" at bounding box center [569, 266] width 73 height 25
type input "42"
drag, startPoint x: 424, startPoint y: 290, endPoint x: 403, endPoint y: 292, distance: 21.1
click at [403, 292] on md-input-container "AED AFN ALL AMD ANG AOA ARS AUD AWG AZN BAM BBD BDT BGN BHD BIF BMD BND [PERSON…" at bounding box center [423, 291] width 64 height 16
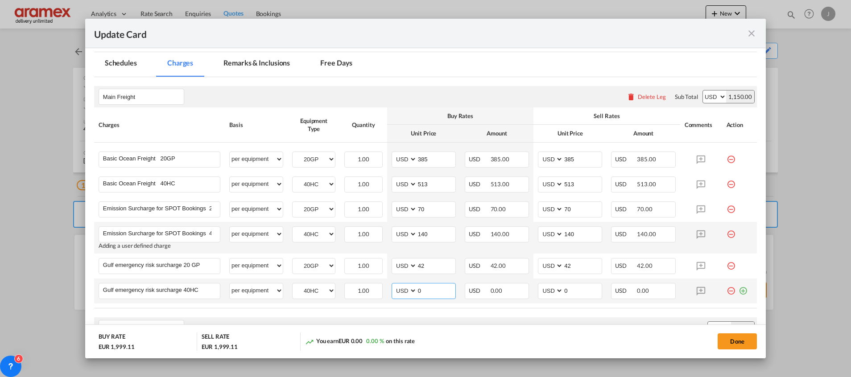
paste input "Gulf Emergency Risk Surcharge"
click at [433, 294] on input "Gulf Emergency Risk Surcharge" at bounding box center [436, 290] width 38 height 13
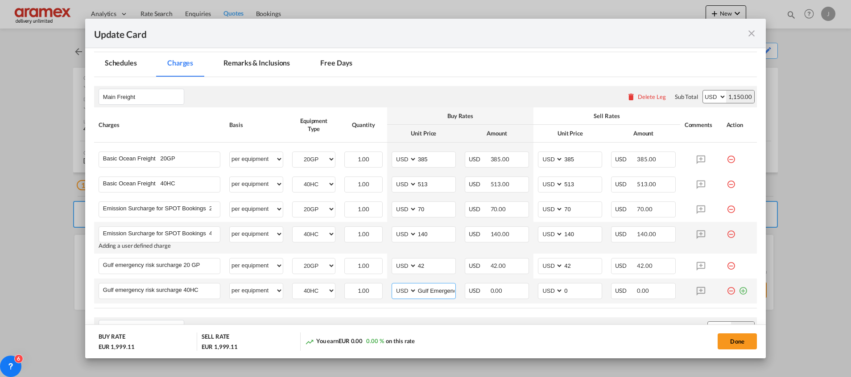
paste input "84"
type input "84"
drag, startPoint x: 571, startPoint y: 291, endPoint x: 550, endPoint y: 304, distance: 24.9
click at [543, 291] on md-input-container "AED AFN ALL AMD ANG AOA ARS AUD AWG AZN BAM BBD BDT BGN BHD BIF BMD BND [PERSON…" at bounding box center [570, 291] width 64 height 16
paste input "84"
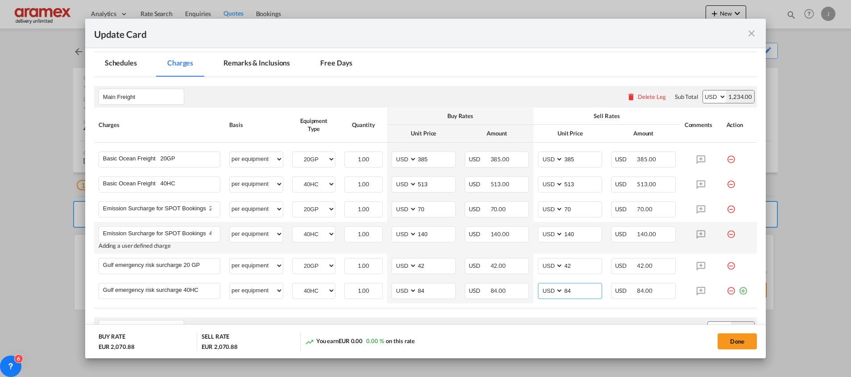
type input "84"
click at [539, 314] on rate-modification "Main Freight Please enter leg name Leg Name Already Exists Delete Leg Sub Total…" at bounding box center [425, 377] width 662 height 601
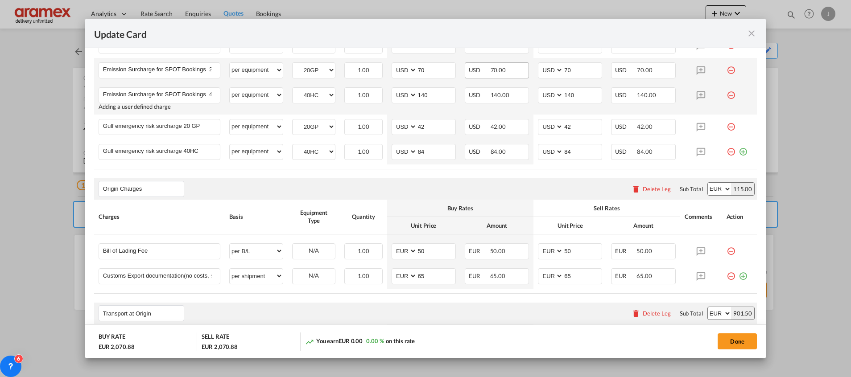
scroll to position [401, 0]
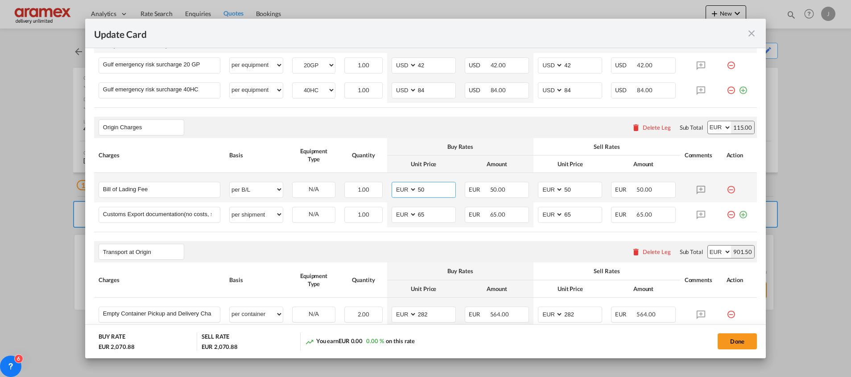
click at [422, 189] on input "50" at bounding box center [436, 188] width 38 height 13
type input "30"
click at [363, 239] on rate-modification "Main Freight Please enter leg name Leg Name Already Exists Delete Leg Sub Total…" at bounding box center [425, 177] width 662 height 601
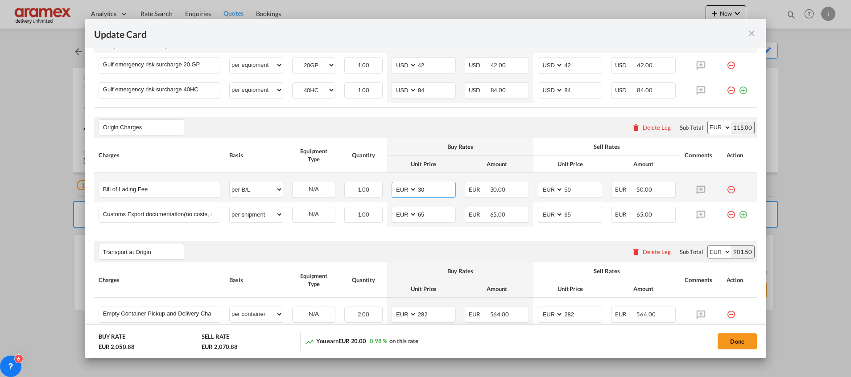
click at [417, 189] on input "30" at bounding box center [436, 188] width 38 height 13
click at [563, 187] on input "50" at bounding box center [582, 188] width 38 height 13
paste input "3"
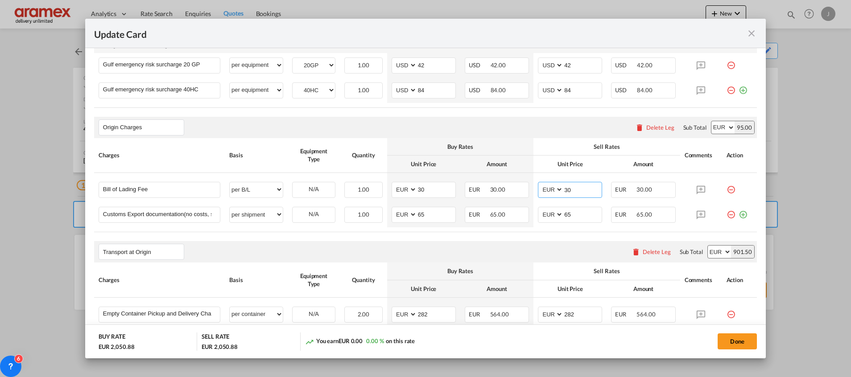
type input "30"
click at [427, 254] on div "Transport at Origin Please enter leg name Leg Name Already Exists Delete Leg Su…" at bounding box center [425, 251] width 662 height 21
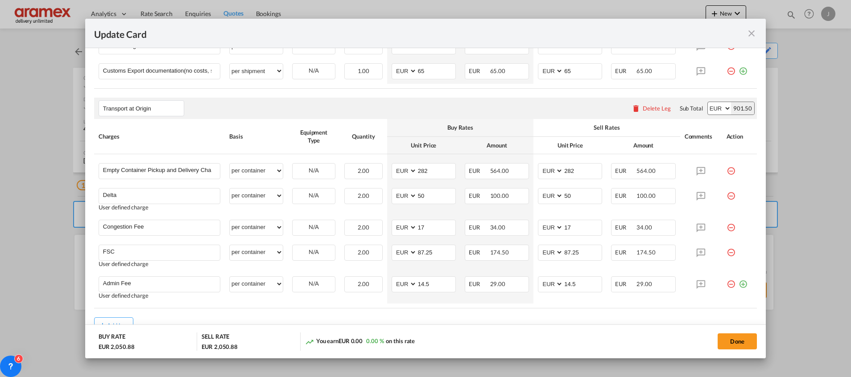
scroll to position [588, 0]
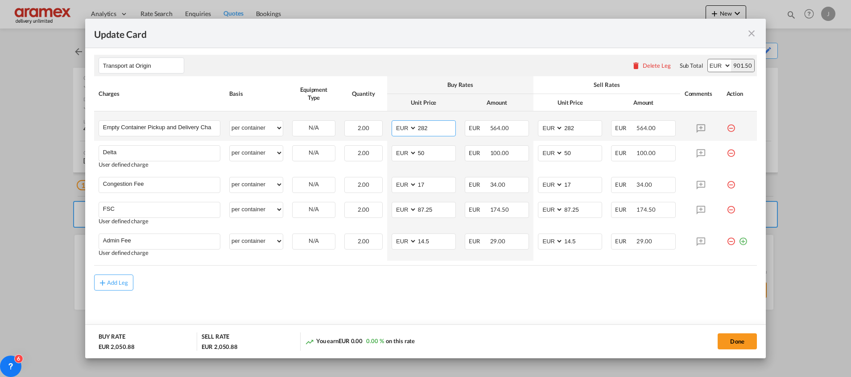
drag, startPoint x: 430, startPoint y: 130, endPoint x: 390, endPoint y: 128, distance: 40.2
click at [391, 128] on md-input-container "AED AFN ALL AMD ANG AOA ARS AUD AWG AZN BAM BBD BDT BGN BHD BIF BMD BND [PERSON…" at bounding box center [423, 128] width 64 height 16
click at [425, 128] on input "269.85" at bounding box center [436, 127] width 38 height 13
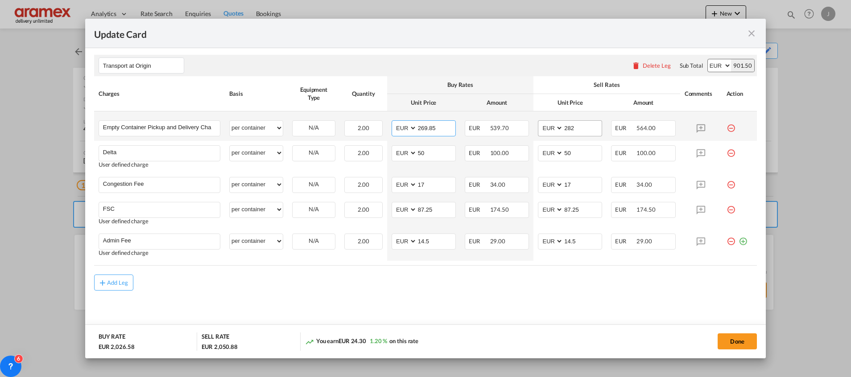
type input "269.85"
click at [569, 131] on input "282" at bounding box center [582, 127] width 38 height 13
paste input "69.85"
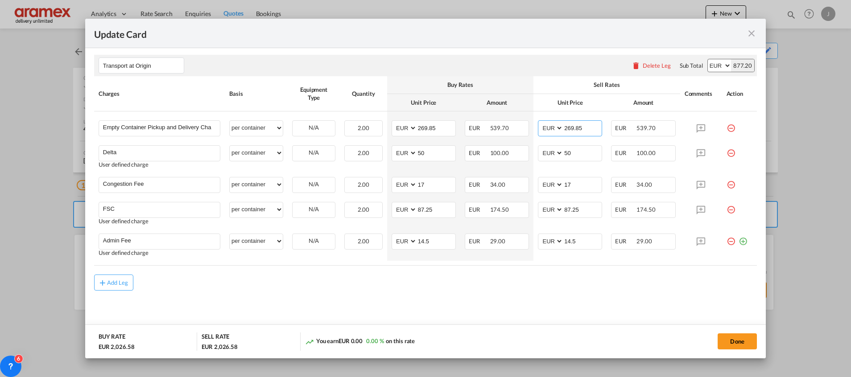
type input "269.85"
drag, startPoint x: 409, startPoint y: 155, endPoint x: 386, endPoint y: 153, distance: 23.3
click at [387, 153] on td "AED AFN ALL AMD ANG AOA ARS AUD AWG AZN BAM BBD BDT BGN BHD BIF BMD BND [PERSON…" at bounding box center [423, 157] width 73 height 32
type input "60"
drag, startPoint x: 553, startPoint y: 154, endPoint x: 543, endPoint y: 154, distance: 10.3
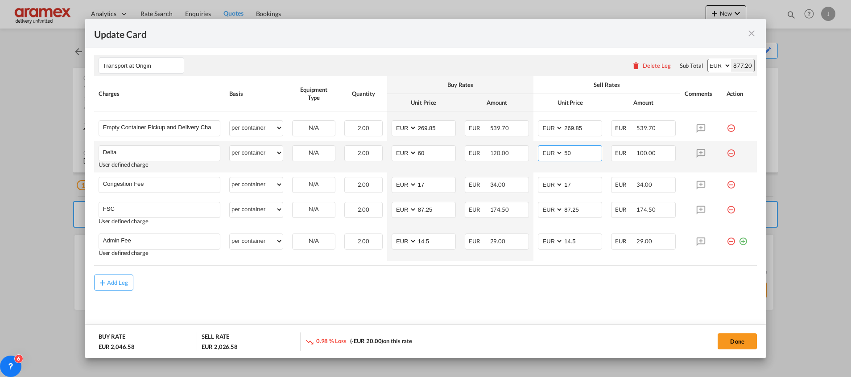
click at [543, 154] on md-input-container "AED AFN ALL AMD ANG AOA ARS AUD AWG AZN BAM BBD BDT BGN BHD BIF BMD BND [PERSON…" at bounding box center [570, 153] width 64 height 16
type input "60"
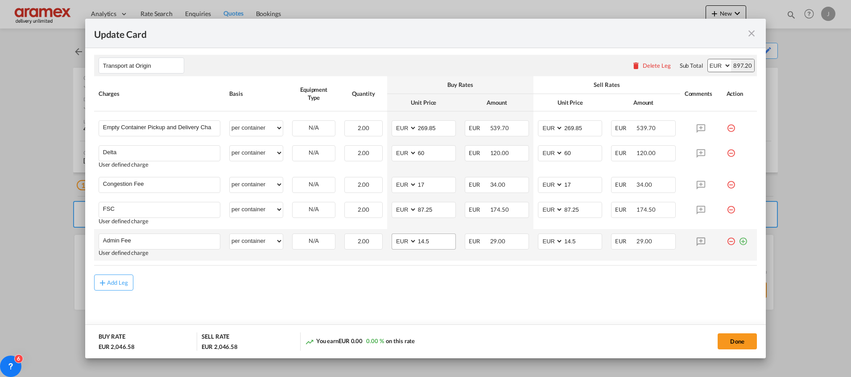
drag, startPoint x: 431, startPoint y: 286, endPoint x: 441, endPoint y: 245, distance: 42.2
click at [431, 285] on div "Add Leg" at bounding box center [425, 283] width 662 height 16
drag, startPoint x: 432, startPoint y: 211, endPoint x: 402, endPoint y: 211, distance: 30.3
click at [403, 211] on md-input-container "AED AFN ALL AMD ANG AOA ARS AUD AWG AZN BAM BBD BDT BGN BHD BIF BMD BND [PERSON…" at bounding box center [423, 210] width 64 height 16
paste input "€ 65.90"
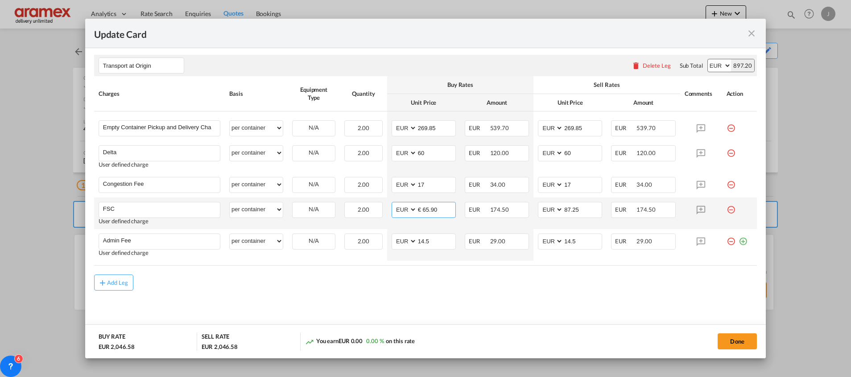
click at [422, 210] on input "€ 65.90" at bounding box center [436, 208] width 38 height 13
click at [422, 210] on input "65.90" at bounding box center [436, 208] width 38 height 13
type input "65.90"
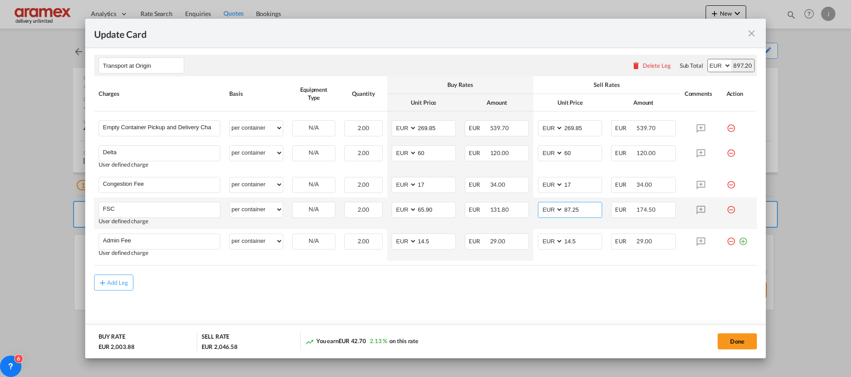
click at [581, 213] on input "87.25" at bounding box center [582, 208] width 38 height 13
paste input "65.90"
type input "65.90"
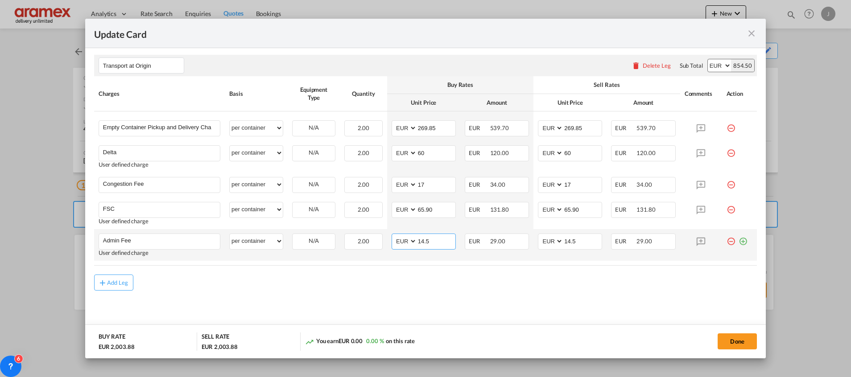
click at [427, 244] on input "14.5" at bounding box center [436, 240] width 38 height 13
click at [427, 244] on input "10" at bounding box center [436, 240] width 38 height 13
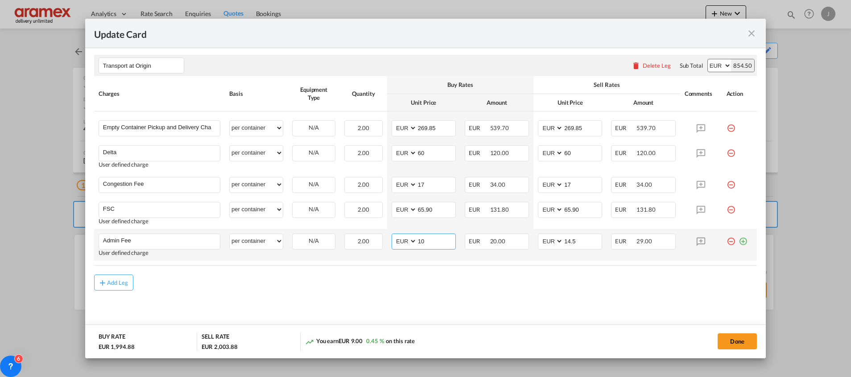
drag, startPoint x: 427, startPoint y: 244, endPoint x: 469, endPoint y: 251, distance: 42.6
click at [427, 244] on input "10" at bounding box center [436, 240] width 38 height 13
type input "10"
click at [571, 241] on input "14.5" at bounding box center [582, 240] width 38 height 13
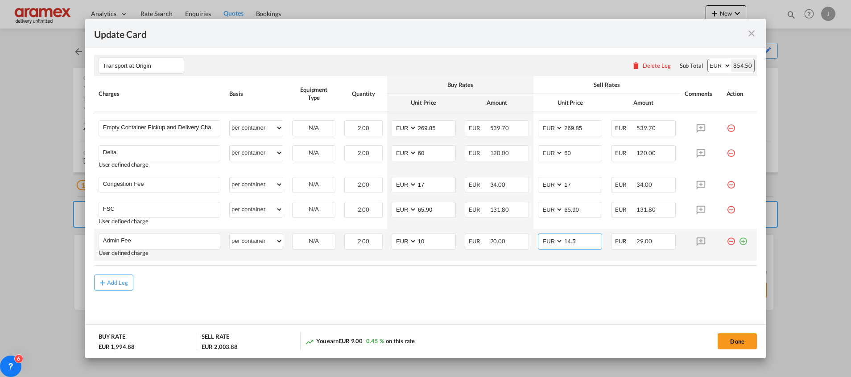
click at [571, 241] on input "14.5" at bounding box center [582, 240] width 38 height 13
paste input "0"
type input "10"
click at [555, 290] on div "Add Leg" at bounding box center [425, 283] width 662 height 16
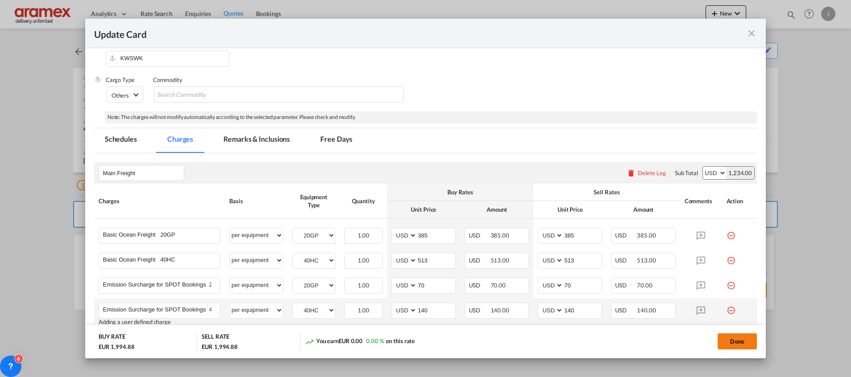
scroll to position [119, 0]
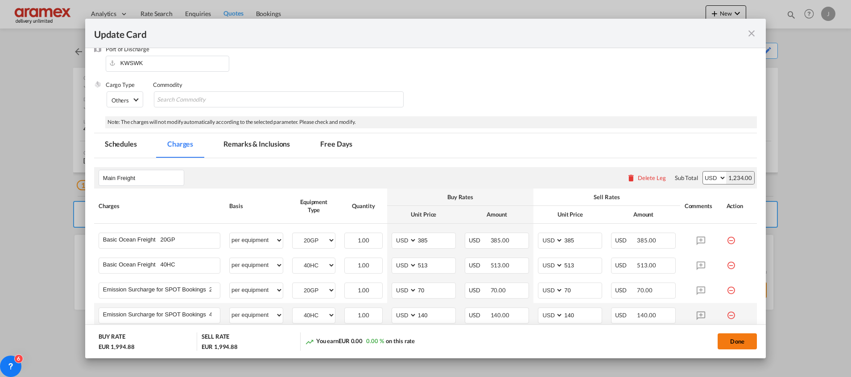
click at [742, 342] on button "Done" at bounding box center [736, 341] width 39 height 16
type input "65.9"
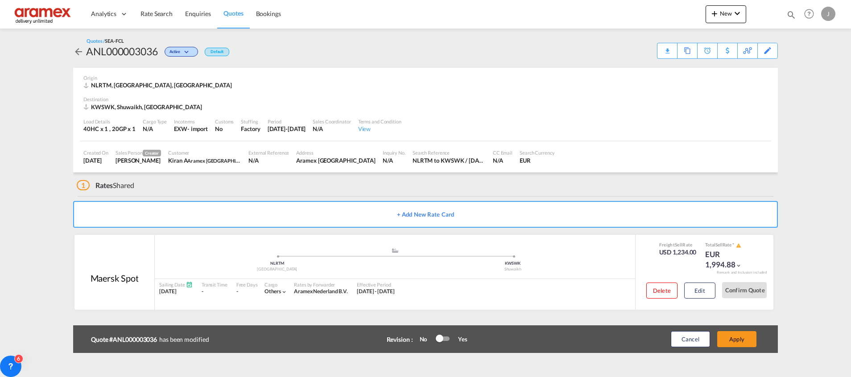
click at [742, 342] on button "Apply" at bounding box center [736, 339] width 39 height 16
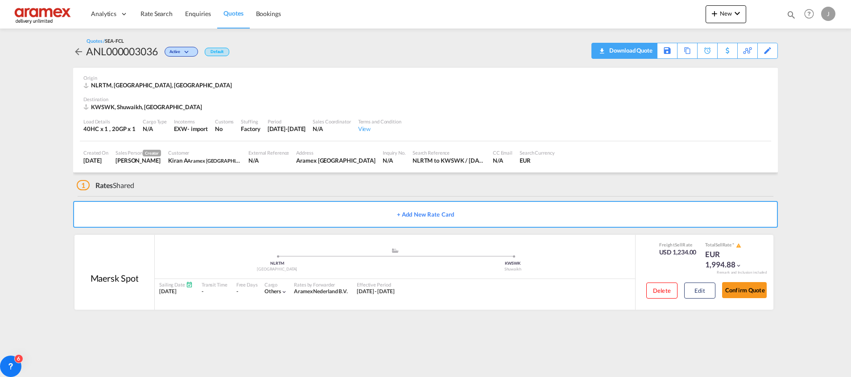
click at [639, 49] on div "Download Quote" at bounding box center [629, 50] width 45 height 14
click at [233, 13] on span "Quotes" at bounding box center [233, 13] width 20 height 8
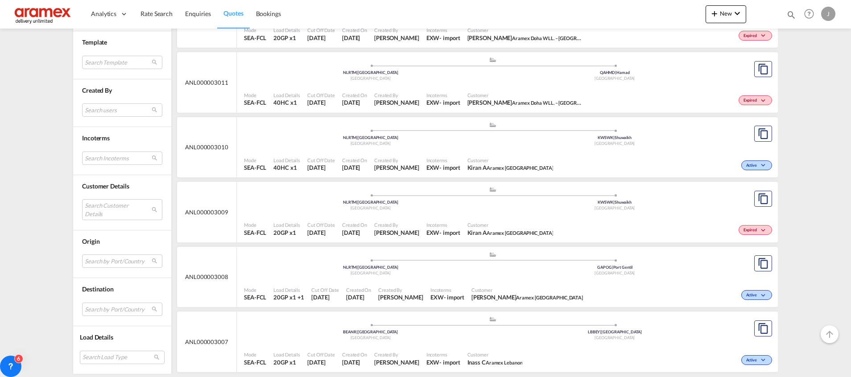
scroll to position [1666, 0]
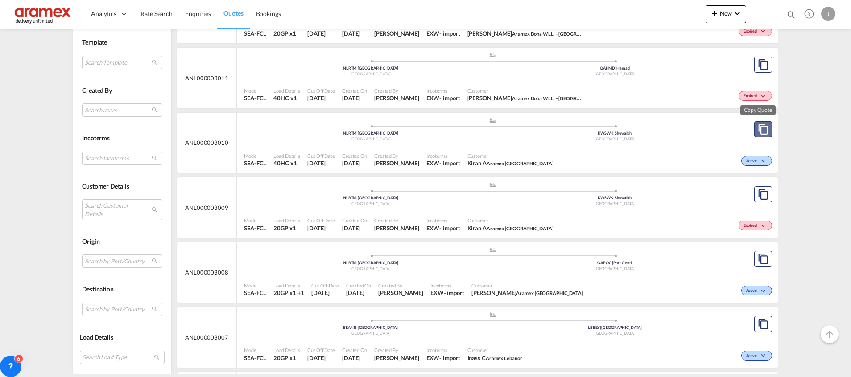
click at [757, 125] on md-icon "assets/icons/custom/copyQuote.svg" at bounding box center [762, 129] width 11 height 11
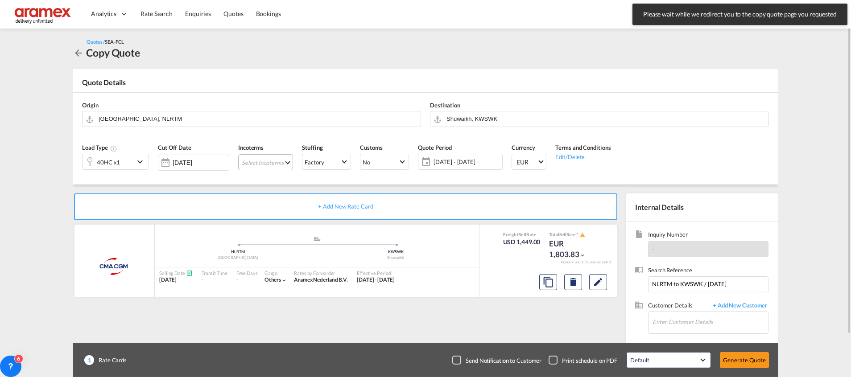
click at [268, 160] on md-select "Select Incoterms DPU - import Delivery at Place Unloaded FCA - import Free Carr…" at bounding box center [265, 162] width 55 height 16
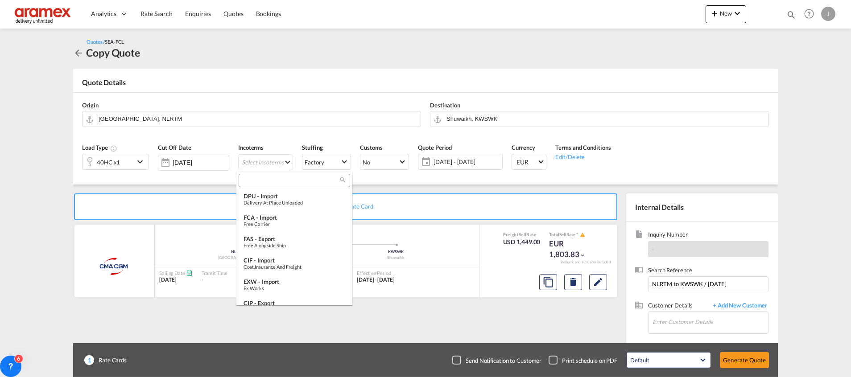
click at [263, 179] on input "search" at bounding box center [290, 181] width 99 height 8
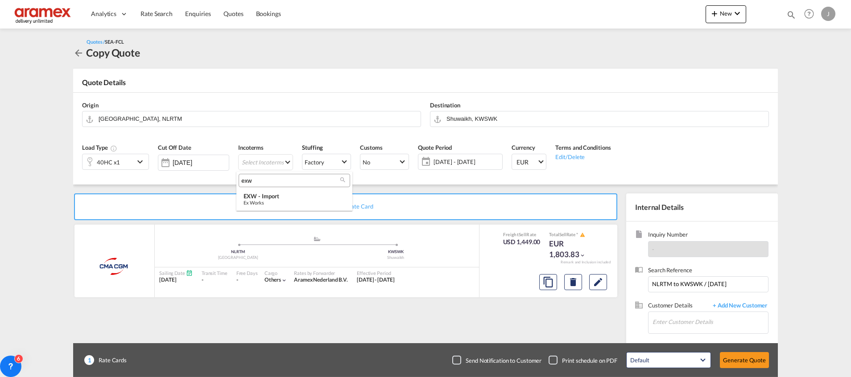
type input "exw"
click at [265, 194] on div "EXW - import" at bounding box center [294, 196] width 102 height 7
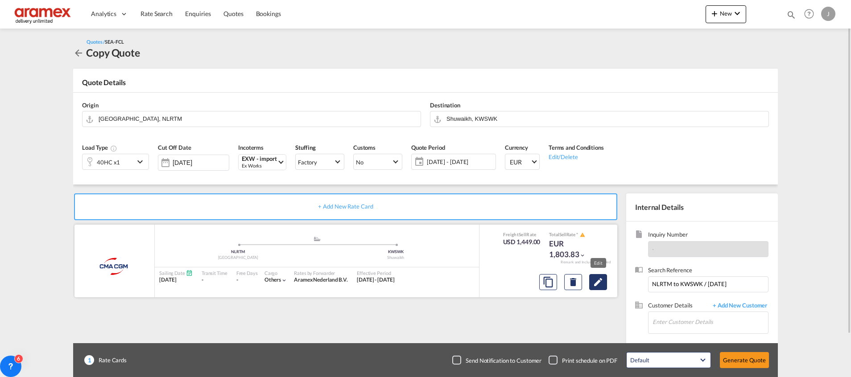
click at [597, 283] on md-icon "Edit" at bounding box center [597, 282] width 11 height 11
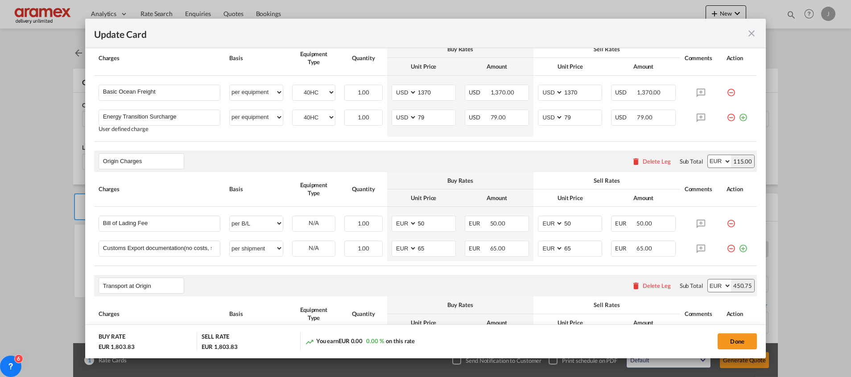
scroll to position [468, 0]
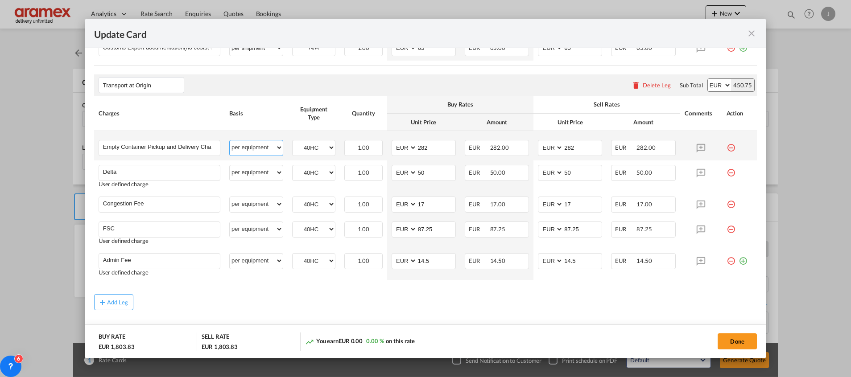
click at [257, 143] on select "per equipment per container per B/L per shipping bill per shipment % on pickup …" at bounding box center [256, 147] width 53 height 14
select select "per container"
click at [230, 140] on select "per equipment per container per B/L per shipping bill per shipment % on pickup …" at bounding box center [256, 147] width 53 height 14
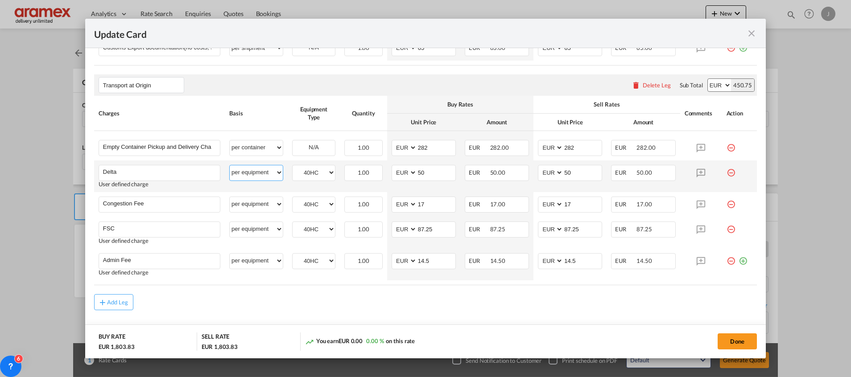
click at [248, 174] on select "per equipment per container per B/L per shipping bill per shipment % on pickup …" at bounding box center [256, 172] width 53 height 14
select select "per B/L"
click at [230, 165] on select "per equipment per container per B/L per shipping bill per shipment % on pickup …" at bounding box center [256, 172] width 53 height 14
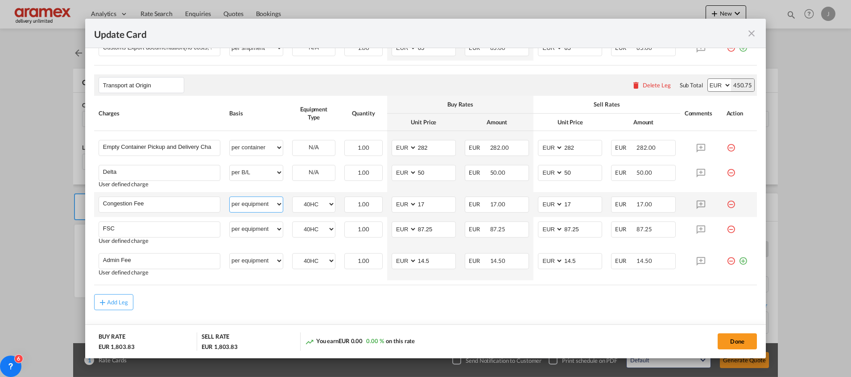
click at [243, 203] on select "per equipment per container per B/L per shipping bill per shipment % on pickup …" at bounding box center [256, 204] width 53 height 14
select select "per container"
click at [230, 197] on select "per equipment per container per B/L per shipping bill per shipment % on pickup …" at bounding box center [256, 204] width 53 height 14
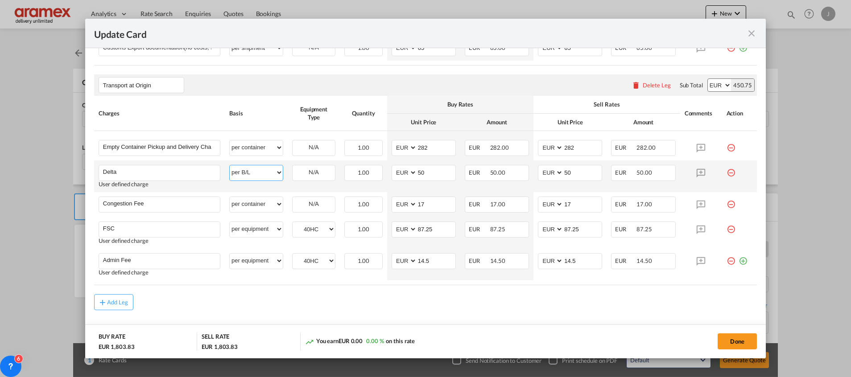
click at [255, 168] on select "per equipment per container per B/L per shipping bill per shipment % on pickup …" at bounding box center [256, 172] width 53 height 14
select select "per container"
click at [230, 165] on select "per equipment per container per B/L per shipping bill per shipment % on pickup …" at bounding box center [256, 172] width 53 height 14
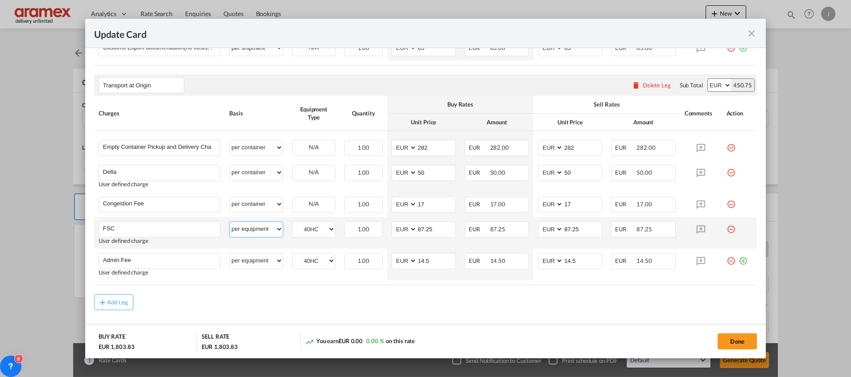
drag, startPoint x: 242, startPoint y: 229, endPoint x: 244, endPoint y: 219, distance: 10.0
click at [242, 229] on select "per equipment per container per B/L per shipping bill per shipment % on pickup …" at bounding box center [256, 229] width 53 height 14
select select "per container"
click at [230, 222] on select "per equipment per container per B/L per shipping bill per shipment % on pickup …" at bounding box center [256, 229] width 53 height 14
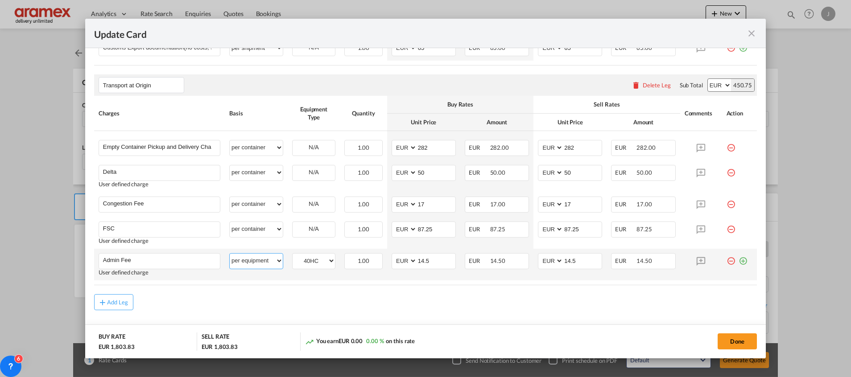
click at [254, 256] on select "per equipment per container per B/L per shipping bill per shipment % on pickup …" at bounding box center [256, 261] width 53 height 14
select select "per container"
click at [230, 254] on select "per equipment per container per B/L per shipping bill per shipment % on pickup …" at bounding box center [256, 261] width 53 height 14
click at [370, 298] on div "Add Leg" at bounding box center [425, 302] width 662 height 16
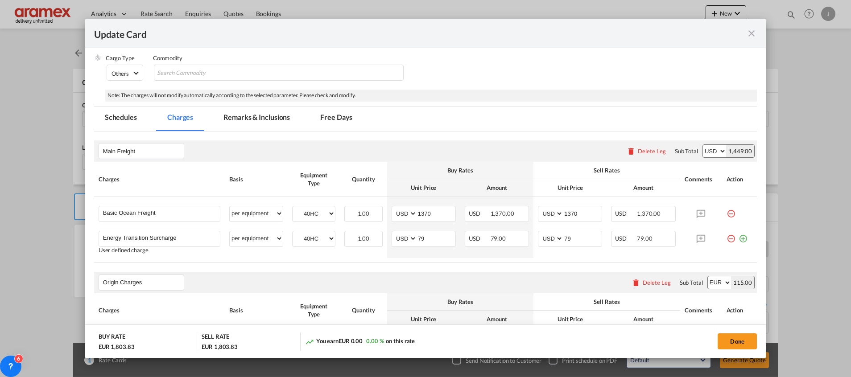
scroll to position [134, 0]
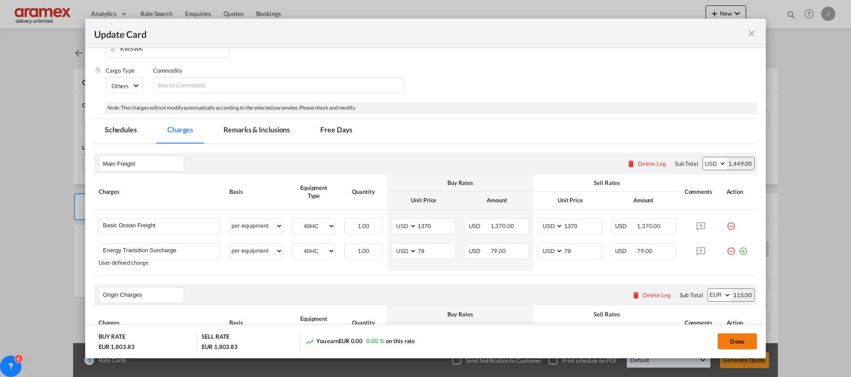
click at [736, 342] on button "Done" at bounding box center [736, 341] width 39 height 16
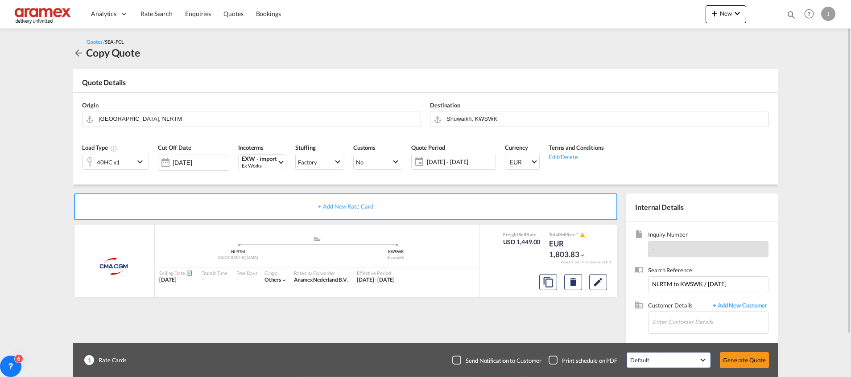
click at [130, 160] on div "40HC x1" at bounding box center [108, 161] width 52 height 15
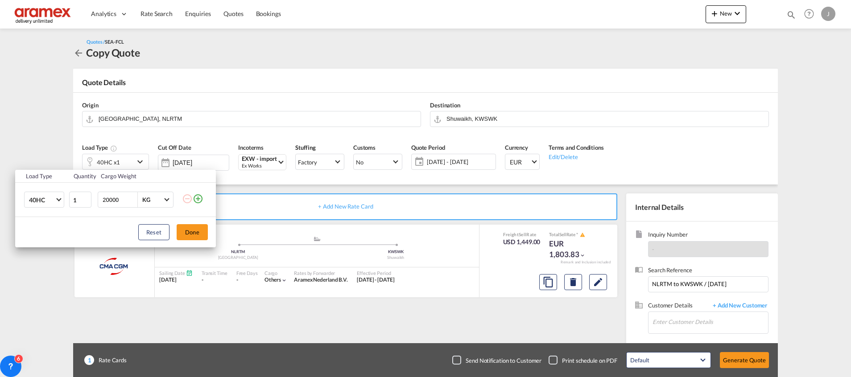
click at [202, 199] on md-icon "icon-plus-circle-outline" at bounding box center [198, 198] width 11 height 11
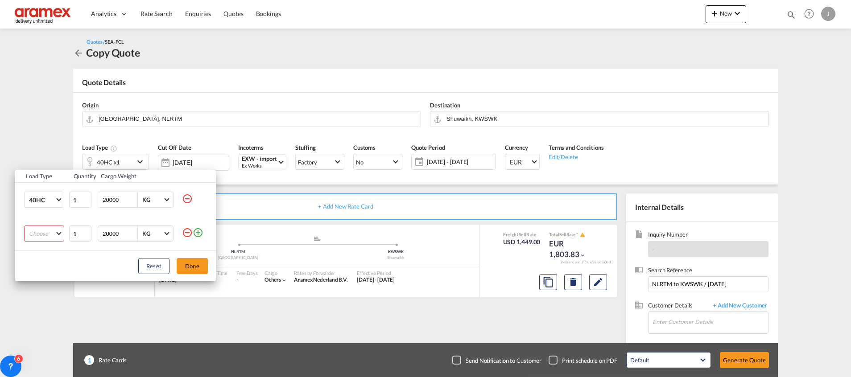
click at [49, 232] on md-select "Choose 20GP 40GP 40HC 45HC 20RE 40RE 40HR 20OT 40OT 20FR 40FR 40NR 20NR 45S 20T…" at bounding box center [44, 234] width 40 height 16
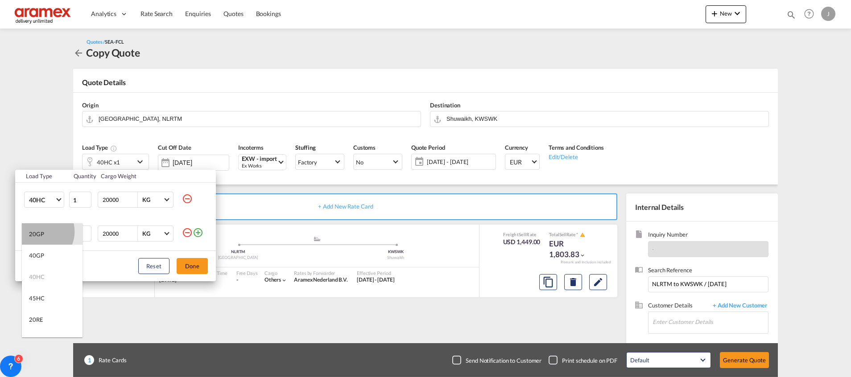
drag, startPoint x: 40, startPoint y: 232, endPoint x: 62, endPoint y: 231, distance: 22.3
click at [41, 231] on div "20GP" at bounding box center [36, 234] width 15 height 8
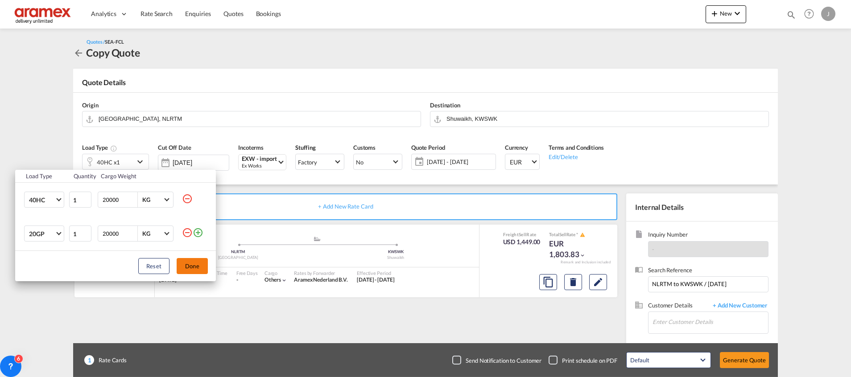
click at [197, 269] on button "Done" at bounding box center [192, 266] width 31 height 16
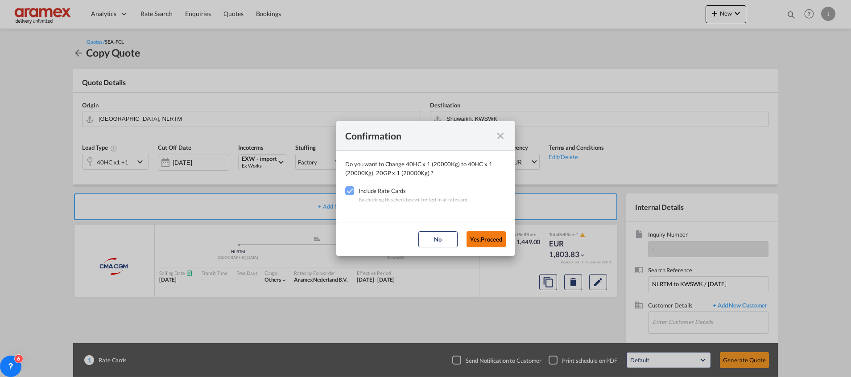
click at [490, 239] on button "Yes,Proceed" at bounding box center [485, 239] width 39 height 16
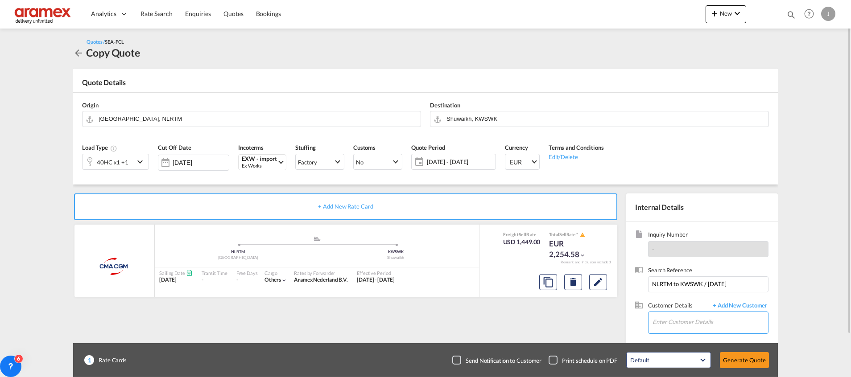
click at [668, 325] on input "Enter Customer Details" at bounding box center [709, 322] width 115 height 20
click at [678, 298] on div "Kiran A kiran a@[DOMAIN_NAME] | Aramex [GEOGRAPHIC_DATA]" at bounding box center [710, 300] width 116 height 24
type input "Aramex Kuwait, [PERSON_NAME] A, [EMAIL_ADDRESS][DOMAIN_NAME]"
click at [740, 357] on button "Generate Quote" at bounding box center [744, 360] width 49 height 16
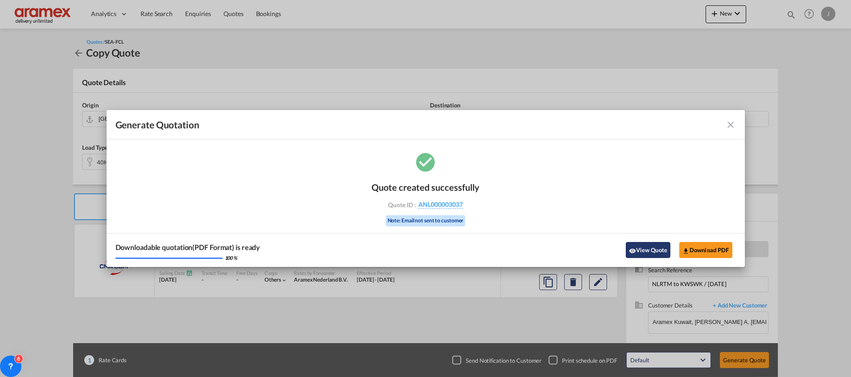
click at [651, 249] on button "View Quote" at bounding box center [647, 250] width 45 height 16
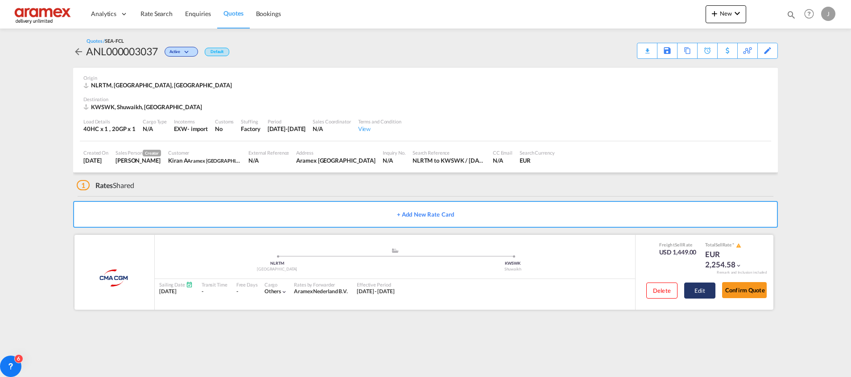
click at [701, 293] on button "Edit" at bounding box center [699, 291] width 31 height 16
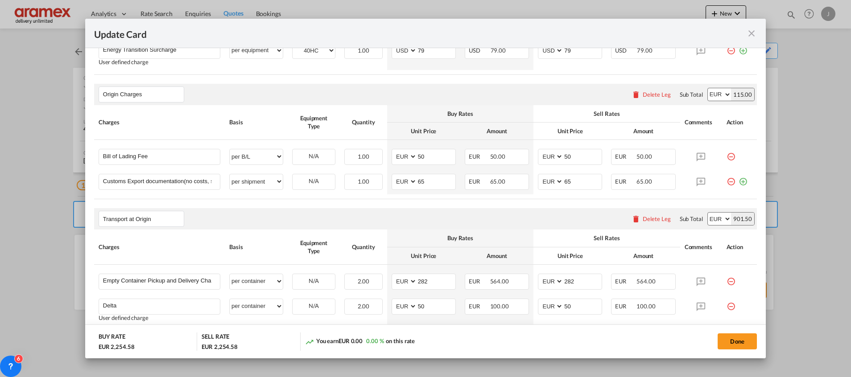
scroll to position [488, 0]
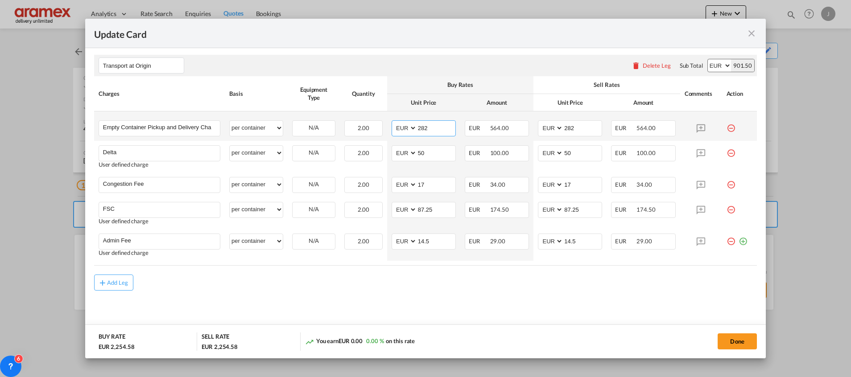
click at [414, 129] on select "AED AFN ALL AMD ANG AOA ARS AUD AWG AZN BAM BBD BDT BGN BHD BIF BMD BND [PERSON…" at bounding box center [404, 128] width 23 height 12
click at [422, 127] on input "282" at bounding box center [436, 127] width 38 height 13
paste input "69.85"
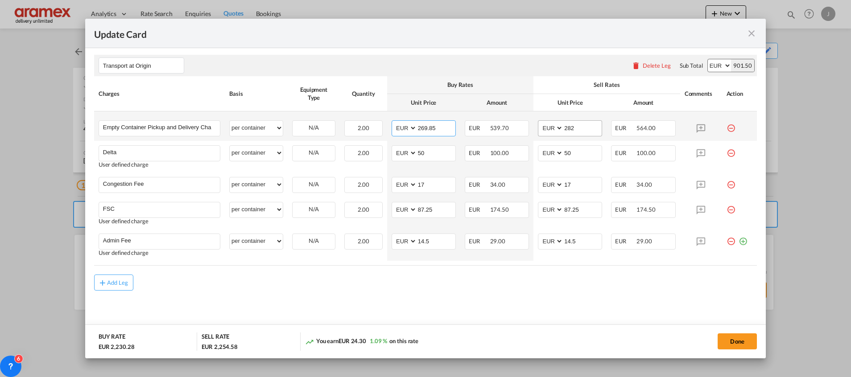
type input "269.85"
click at [587, 131] on input "282" at bounding box center [582, 127] width 38 height 13
paste input "69.85"
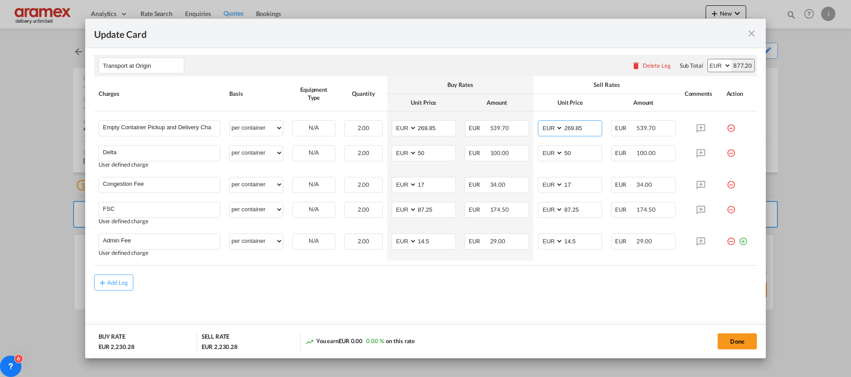
type input "269.85"
click at [425, 152] on input "50" at bounding box center [436, 152] width 38 height 13
paste input "60.00"
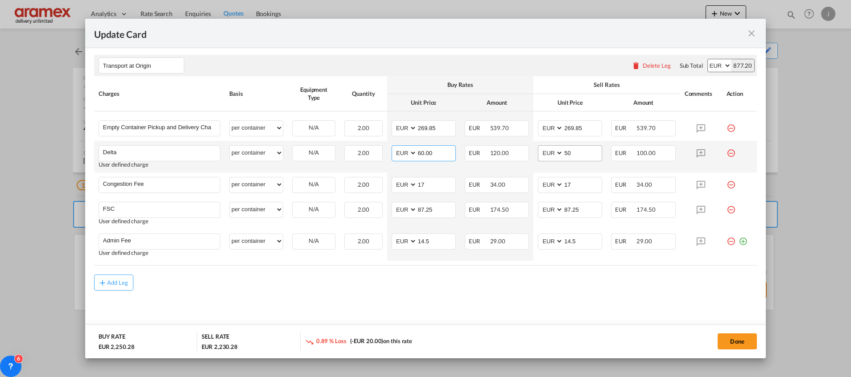
type input "60.00"
click at [581, 151] on input "50" at bounding box center [582, 152] width 38 height 13
paste input "60.00"
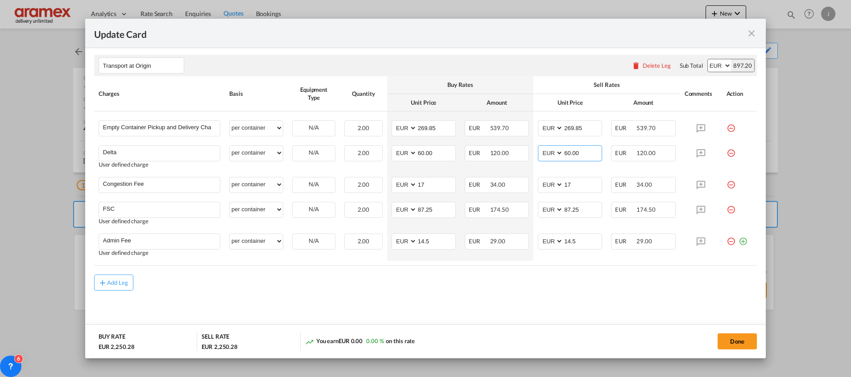
type input "60.00"
click at [422, 212] on input "87.25" at bounding box center [436, 208] width 38 height 13
paste input "65.90"
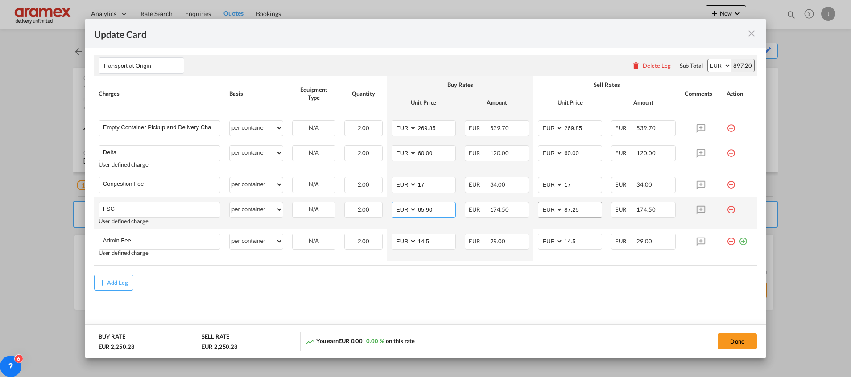
type input "65.90"
click at [574, 209] on input "87.25" at bounding box center [582, 208] width 38 height 13
paste input "65.90"
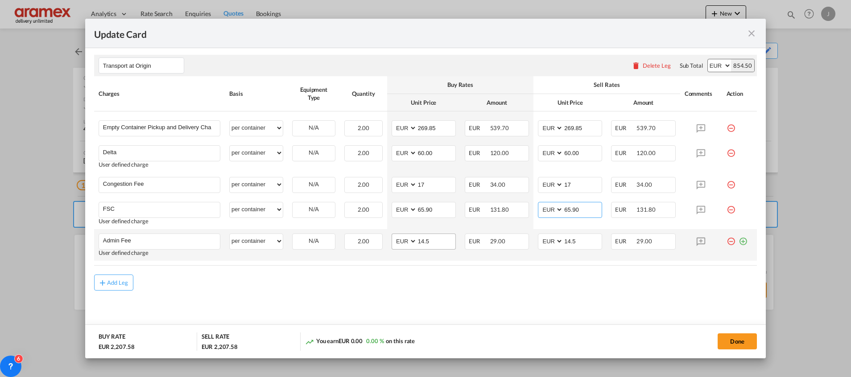
type input "65.90"
click at [421, 244] on input "14.5" at bounding box center [436, 240] width 38 height 13
click at [436, 245] on input "10" at bounding box center [436, 240] width 38 height 13
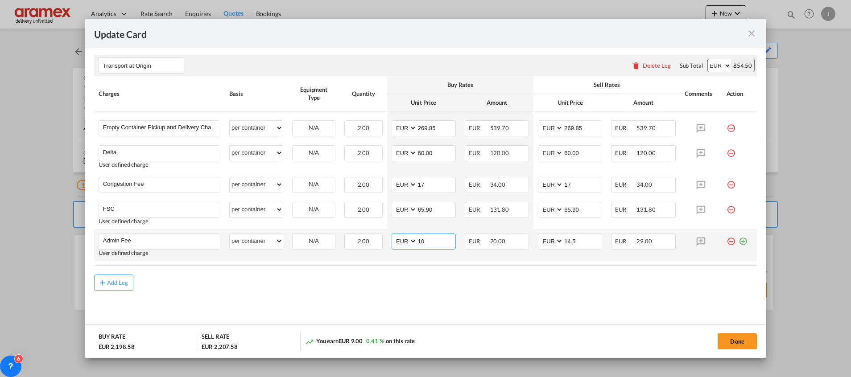
click at [436, 245] on input "10" at bounding box center [436, 240] width 38 height 13
type input "10"
click at [588, 246] on input "14.5" at bounding box center [582, 240] width 38 height 13
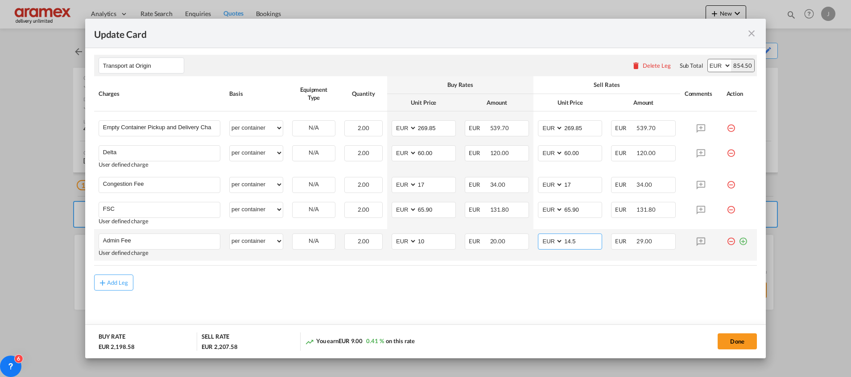
click at [588, 246] on input "14.5" at bounding box center [582, 240] width 38 height 13
paste input "0"
type input "10"
click at [574, 281] on div "Add Leg" at bounding box center [425, 283] width 662 height 16
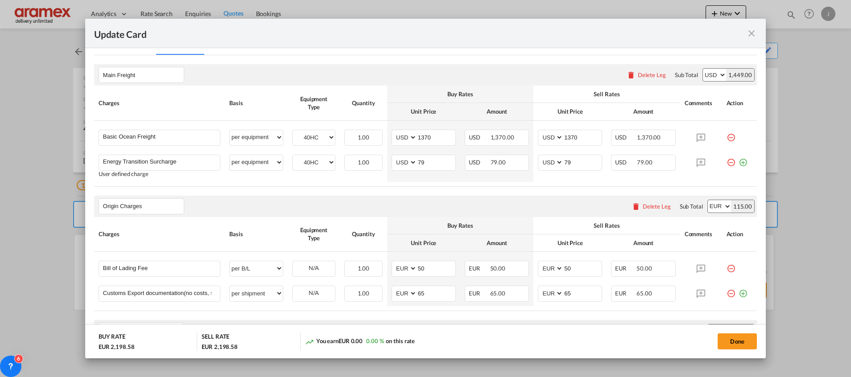
scroll to position [220, 0]
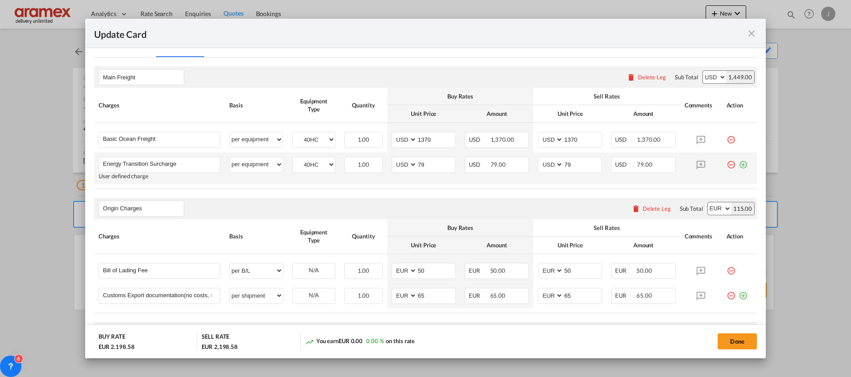
click at [738, 165] on md-icon "icon-plus-circle-outline green-400-fg" at bounding box center [742, 161] width 9 height 9
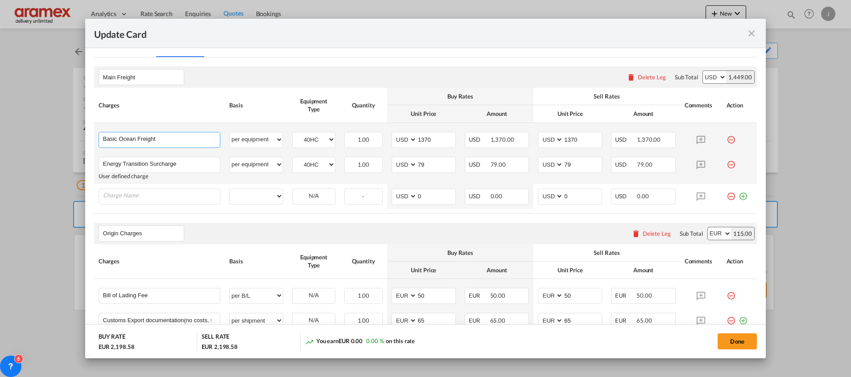
click at [138, 138] on input "Basic Ocean Freight" at bounding box center [161, 138] width 117 height 13
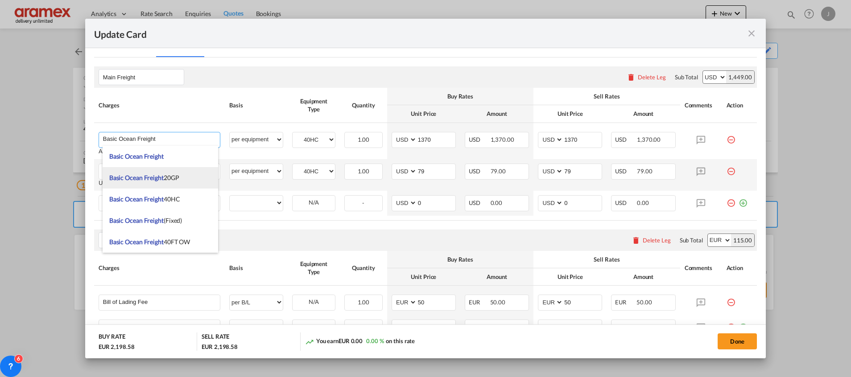
click at [173, 175] on span "Basic Ocean Freight 20GP" at bounding box center [144, 178] width 70 height 8
type input "Basic Ocean Freight 20GP"
type input "0"
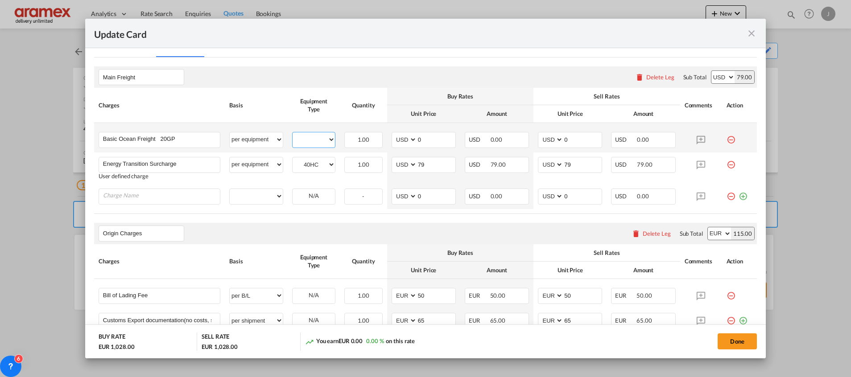
click at [311, 136] on select "40HC 20GP" at bounding box center [313, 140] width 42 height 12
select select "20GP"
click at [292, 134] on select "40HC 20GP" at bounding box center [313, 140] width 42 height 12
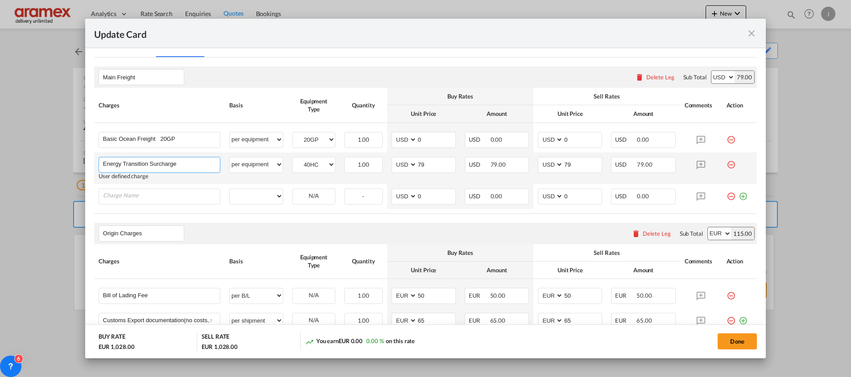
click at [146, 162] on input "Energy Transition Surcharge" at bounding box center [161, 163] width 117 height 13
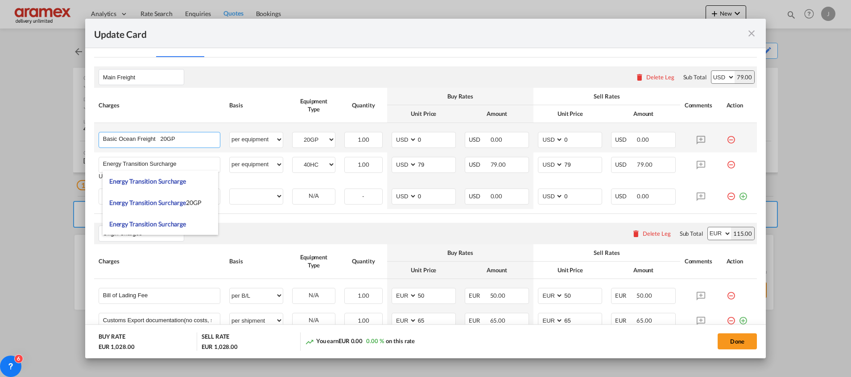
click at [112, 138] on input "Basic Ocean Freight 20GP" at bounding box center [161, 138] width 117 height 13
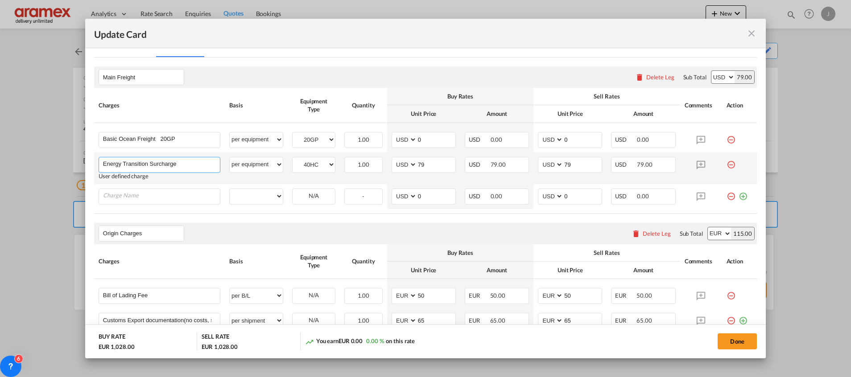
click at [139, 168] on input "Energy Transition Surcharge" at bounding box center [161, 163] width 117 height 13
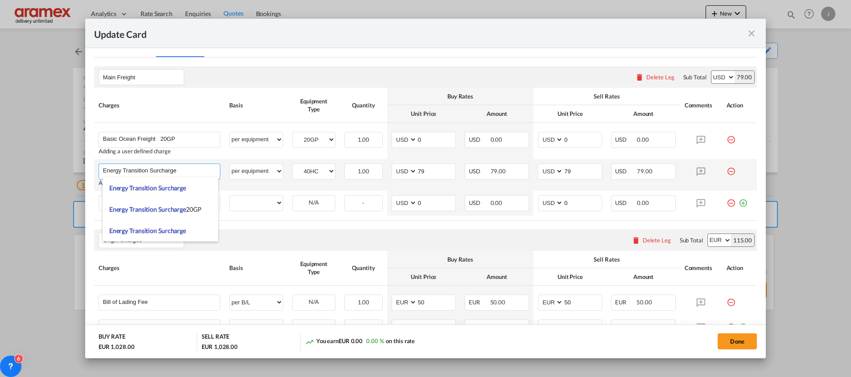
click at [139, 168] on input "Energy Transition Surcharge" at bounding box center [161, 170] width 117 height 13
paste input "Basic"
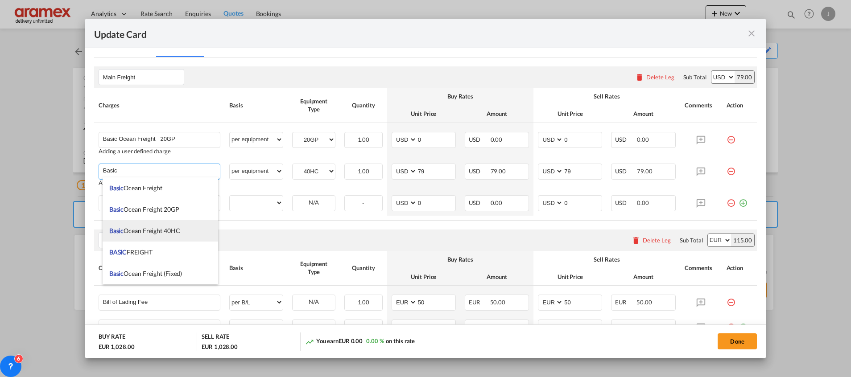
click at [181, 226] on li "Basic Ocean Freight 40HC" at bounding box center [160, 230] width 115 height 21
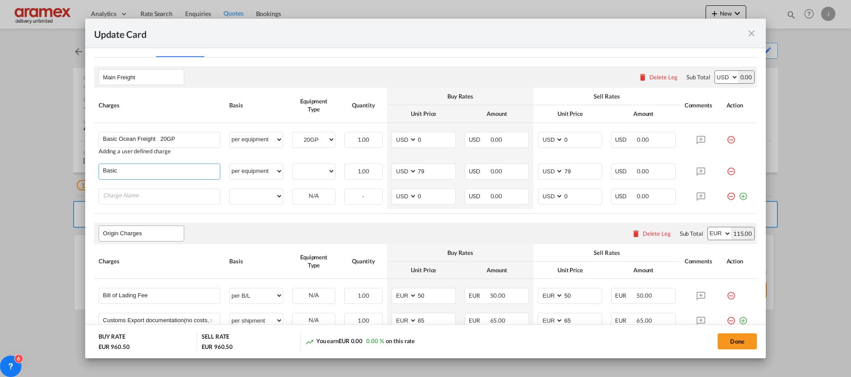
type input "Basic Ocean Freight 40HC"
select select "? string: ?"
type input "0"
click at [311, 171] on select "40HC 20GP" at bounding box center [313, 171] width 42 height 12
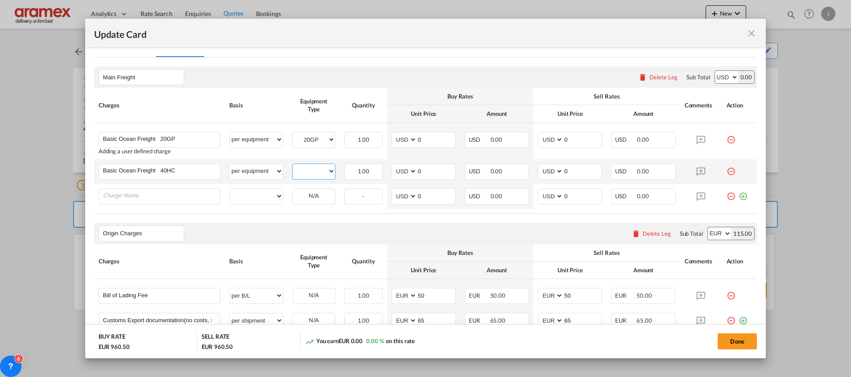
select select "40HC"
click at [292, 165] on select "40HC 20GP" at bounding box center [313, 171] width 42 height 12
drag, startPoint x: 433, startPoint y: 140, endPoint x: 408, endPoint y: 139, distance: 25.4
click at [408, 139] on md-input-container "AED AFN ALL AMD ANG AOA ARS AUD AWG AZN BAM BBD BDT BGN BHD BIF BMD BND [PERSON…" at bounding box center [423, 140] width 64 height 16
paste input "96"
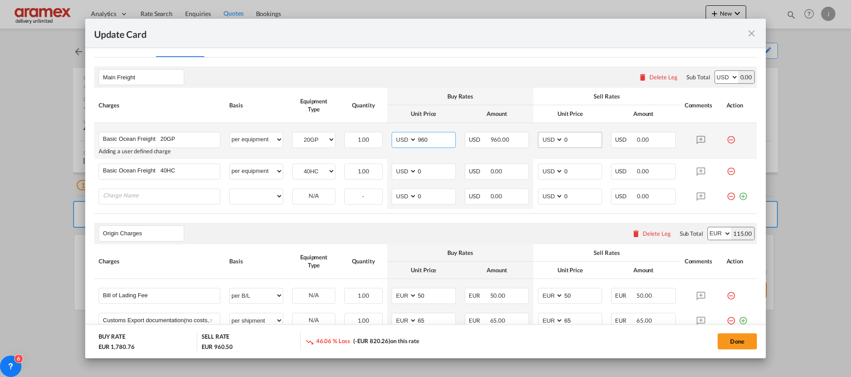
type input "960"
drag, startPoint x: 568, startPoint y: 139, endPoint x: 530, endPoint y: 139, distance: 38.8
click at [533, 139] on td "AED AFN ALL AMD ANG AOA ARS AUD AWG AZN BAM BBD BDT BGN BHD BIF BMD BND [PERSON…" at bounding box center [569, 141] width 73 height 36
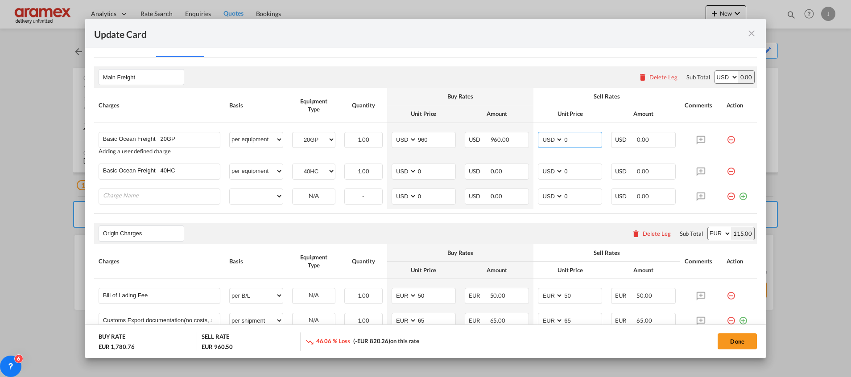
paste input "96"
type input "960"
drag, startPoint x: 421, startPoint y: 166, endPoint x: 397, endPoint y: 167, distance: 24.5
click at [397, 167] on md-input-container "AED AFN ALL AMD ANG AOA ARS AUD AWG AZN BAM BBD BDT BGN BHD BIF BMD BND [PERSON…" at bounding box center [423, 172] width 64 height 16
paste input "97"
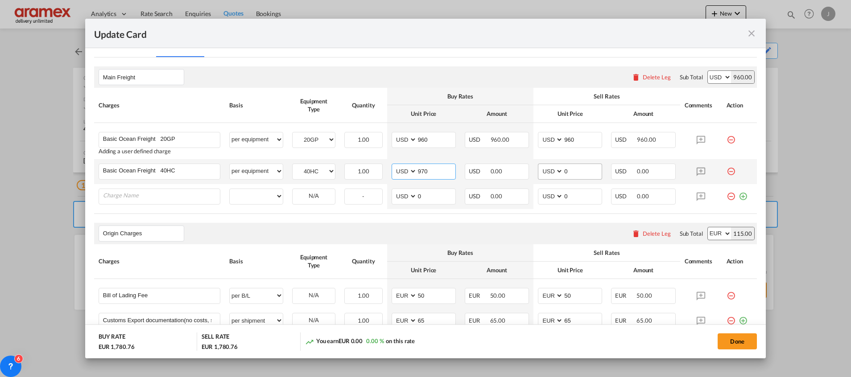
type input "970"
drag, startPoint x: 573, startPoint y: 173, endPoint x: 554, endPoint y: 174, distance: 19.2
click at [542, 172] on md-input-container "AED AFN ALL AMD ANG AOA ARS AUD AWG AZN BAM BBD BDT BGN BHD BIF BMD BND [PERSON…" at bounding box center [570, 172] width 64 height 16
paste input "97"
type input "970"
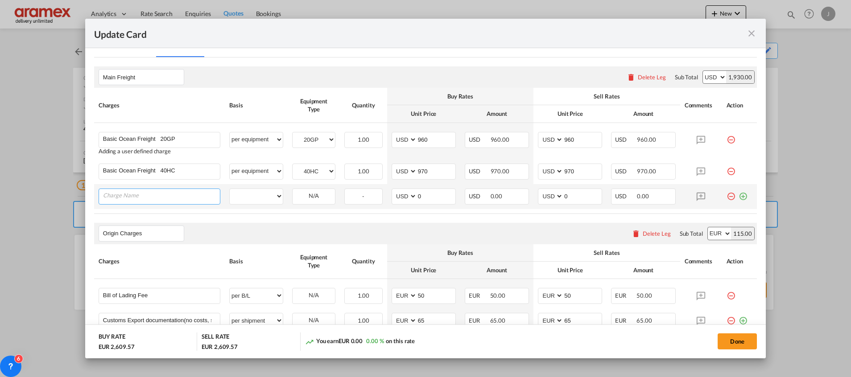
click at [160, 202] on input "Charge Name" at bounding box center [161, 195] width 117 height 13
paste input "Energy Transition Surcharge"
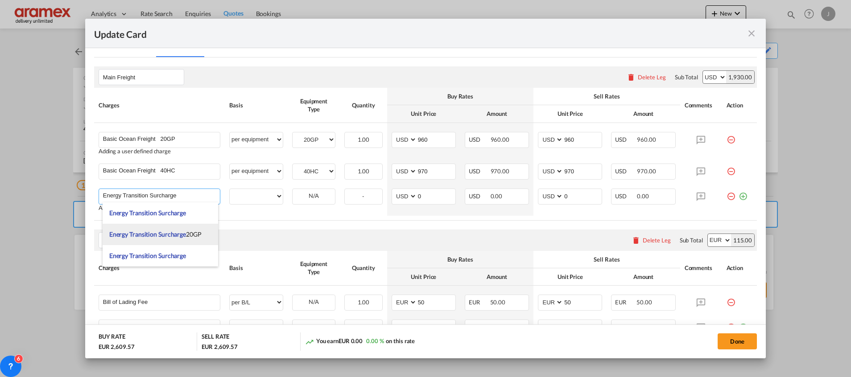
click at [193, 230] on span "Energy Transition Surcharge 20GP" at bounding box center [155, 234] width 92 height 8
type input "Energy Transition Surcharge 20GP"
select select "per equipment"
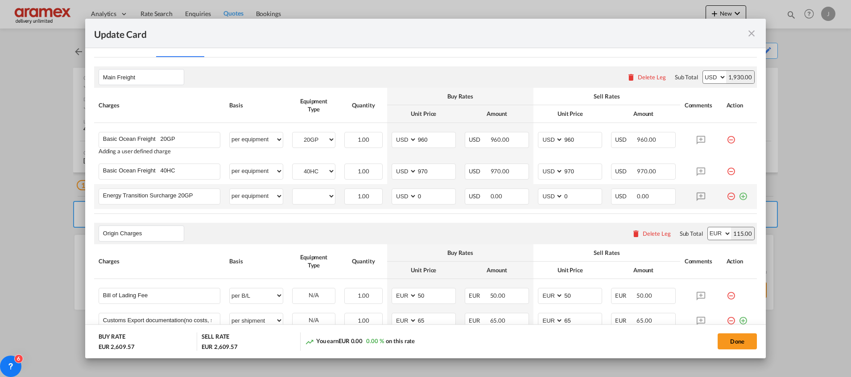
click at [738, 196] on md-icon "icon-plus-circle-outline green-400-fg" at bounding box center [742, 193] width 9 height 9
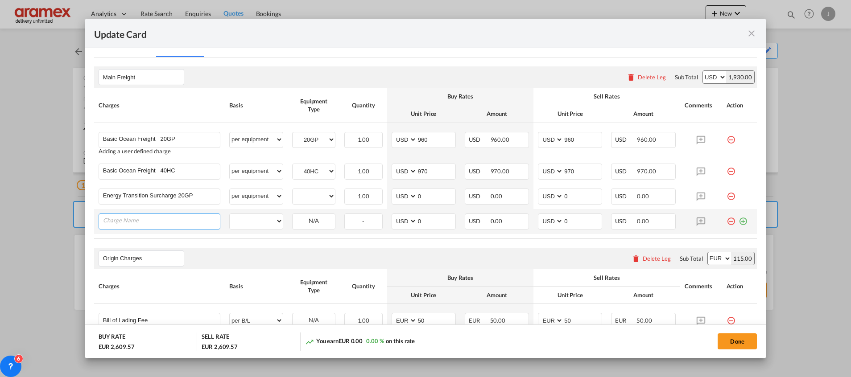
paste input "Energy Transition Surcharge"
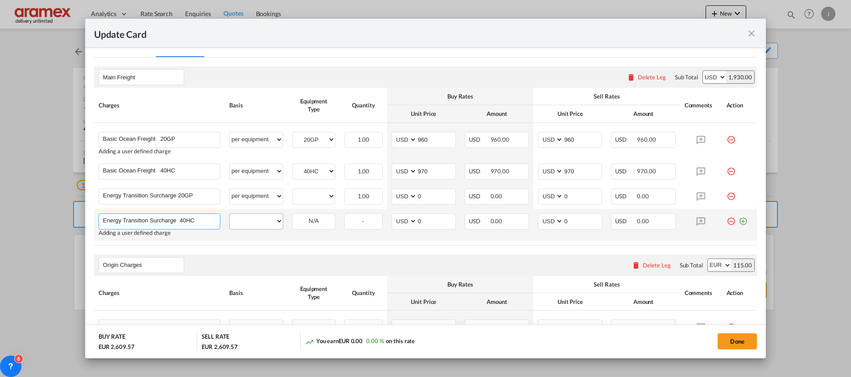
type input "Energy Transition Surcharge 40HC"
drag, startPoint x: 263, startPoint y: 223, endPoint x: 260, endPoint y: 217, distance: 7.0
click at [263, 223] on select "per equipment per container per B/L per shipping bill per shipment % on freight…" at bounding box center [256, 221] width 53 height 14
select select "per equipment"
click at [230, 214] on select "per equipment per container per B/L per shipping bill per shipment % on freight…" at bounding box center [256, 221] width 53 height 14
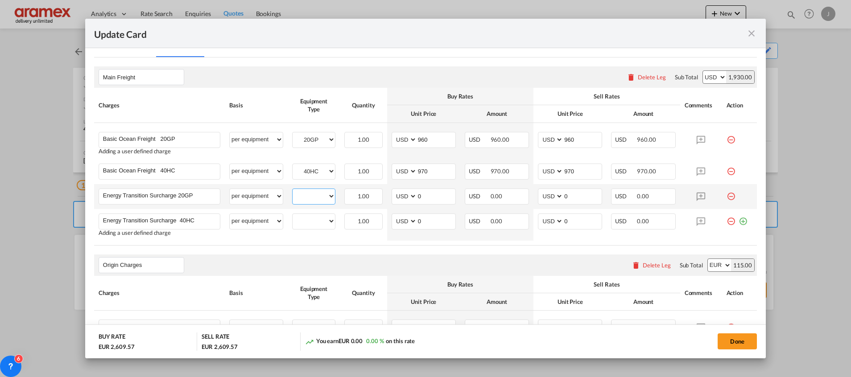
click at [301, 193] on select "40HC 20GP" at bounding box center [313, 196] width 42 height 12
select select "20GP"
click at [292, 190] on select "40HC 20GP" at bounding box center [313, 196] width 42 height 12
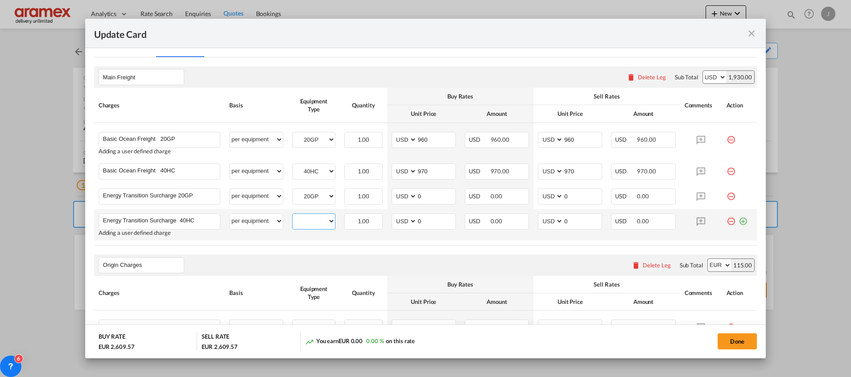
click at [315, 221] on select "40HC 20GP" at bounding box center [313, 221] width 42 height 12
select select "40HC"
click at [292, 215] on select "40HC 20GP" at bounding box center [313, 221] width 42 height 12
drag, startPoint x: 430, startPoint y: 226, endPoint x: 392, endPoint y: 224, distance: 37.9
click at [392, 224] on md-input-container "AED AFN ALL AMD ANG AOA ARS AUD AWG AZN BAM BBD BDT BGN BHD BIF BMD BND [PERSON…" at bounding box center [423, 222] width 64 height 16
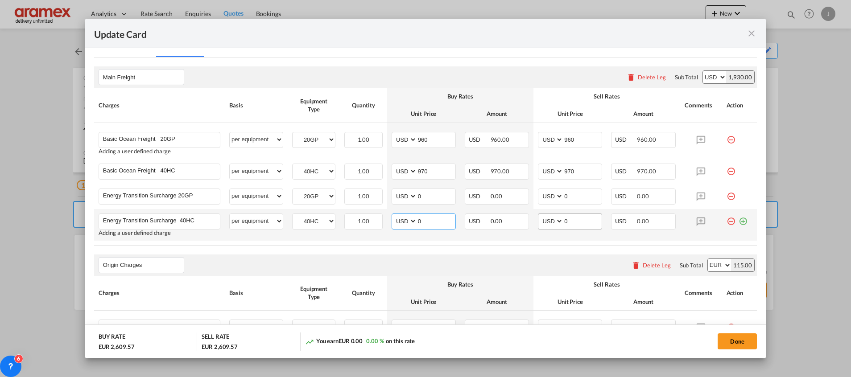
paste input "68"
type input "68"
drag, startPoint x: 560, startPoint y: 219, endPoint x: 533, endPoint y: 219, distance: 27.6
click at [538, 219] on md-input-container "AED AFN ALL AMD ANG AOA ARS AUD AWG AZN BAM BBD BDT BGN BHD BIF BMD BND [PERSON…" at bounding box center [570, 222] width 64 height 16
paste input "68"
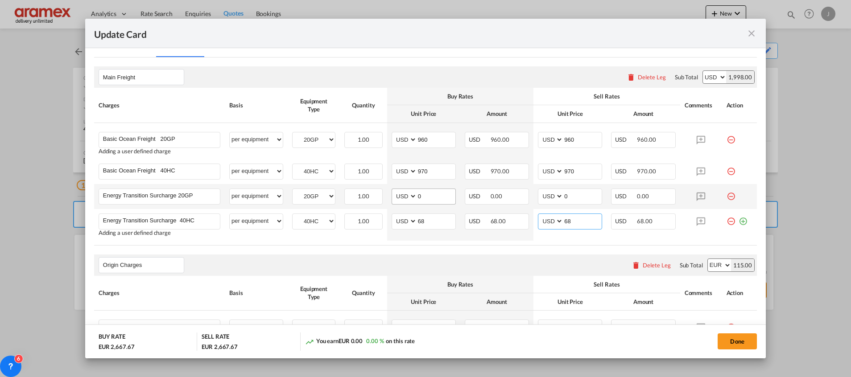
type input "68"
drag, startPoint x: 427, startPoint y: 195, endPoint x: 383, endPoint y: 194, distance: 44.6
click at [387, 194] on td "AED AFN ALL AMD ANG AOA ARS AUD AWG AZN BAM BBD BDT BGN BHD BIF BMD BND [PERSON…" at bounding box center [423, 196] width 73 height 25
click at [417, 193] on input "34" at bounding box center [436, 195] width 38 height 13
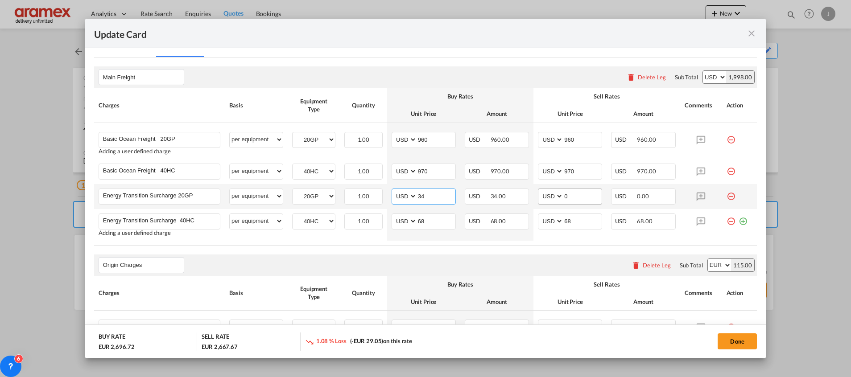
type input "34"
drag, startPoint x: 575, startPoint y: 195, endPoint x: 524, endPoint y: 196, distance: 50.4
click at [524, 196] on tr "Energy Transition Surcharge 20GP Please Enter User Defined Charges Cannot Be Pu…" at bounding box center [425, 196] width 662 height 25
paste input "34"
type input "34"
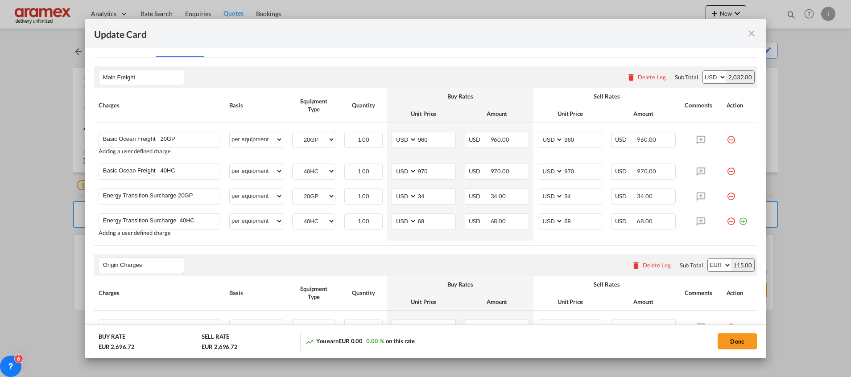
click at [443, 254] on rate-modification "Main Freight Please enter leg name Leg Name Already Exists Delete Leg Sub Total…" at bounding box center [425, 336] width 662 height 557
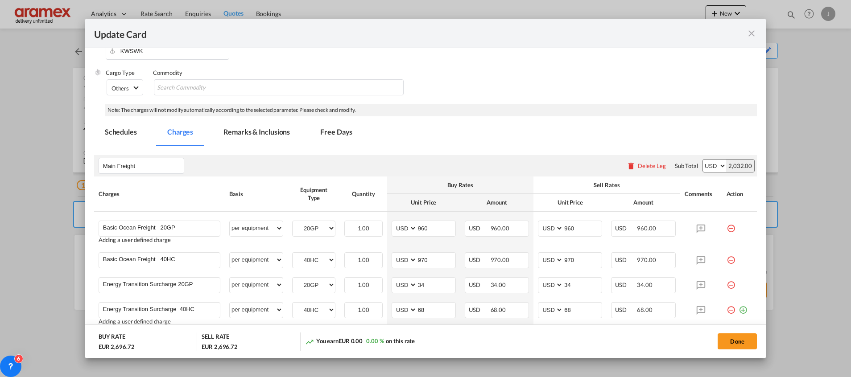
scroll to position [76, 0]
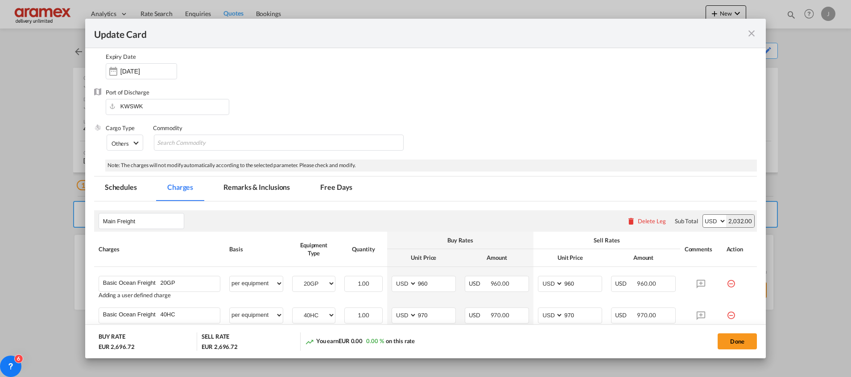
click at [254, 187] on md-tab-item "Remarks & Inclusions" at bounding box center [257, 189] width 88 height 25
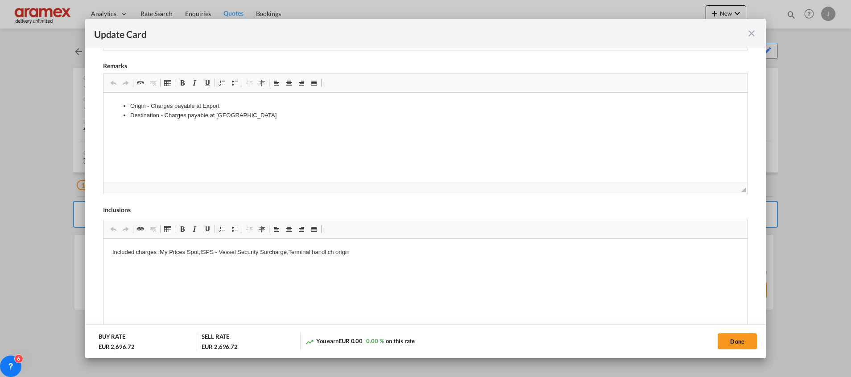
scroll to position [398, 0]
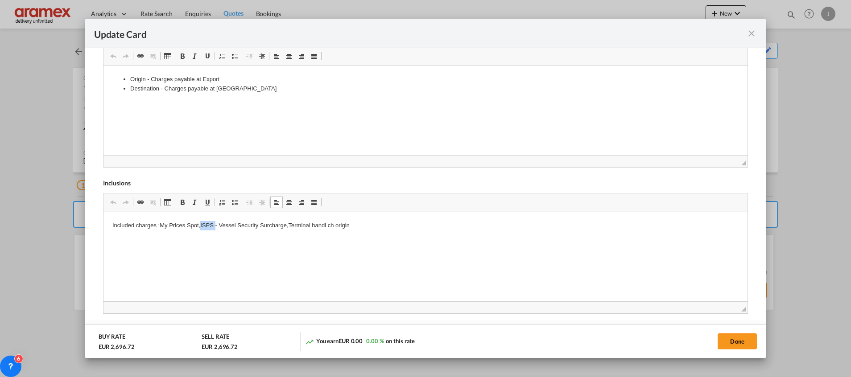
click at [208, 221] on p "Included charges :My Prices Spot,ISPS - Vessel Security Surcharge,Terminal hand…" at bounding box center [425, 225] width 626 height 9
click at [288, 239] on html "Included charges : ISPS - Vessel Security Surcharge/Terminal handl ch origin" at bounding box center [425, 225] width 644 height 27
click at [732, 347] on button "Done" at bounding box center [736, 341] width 39 height 16
type input "60"
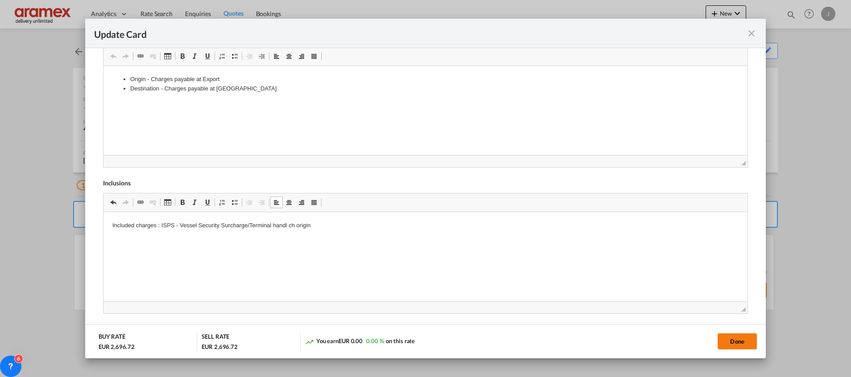
type input "60"
type input "65.9"
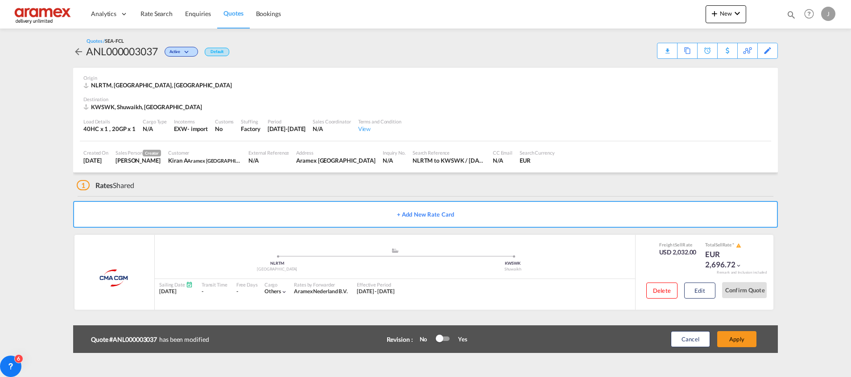
scroll to position [127, 0]
click at [739, 339] on button "Apply" at bounding box center [736, 339] width 39 height 16
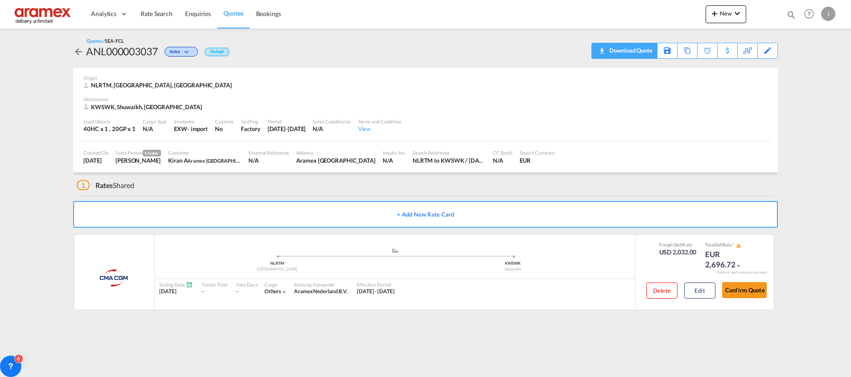
click at [633, 51] on div "Download Quote" at bounding box center [629, 50] width 45 height 14
click at [696, 288] on button "Edit" at bounding box center [699, 291] width 31 height 16
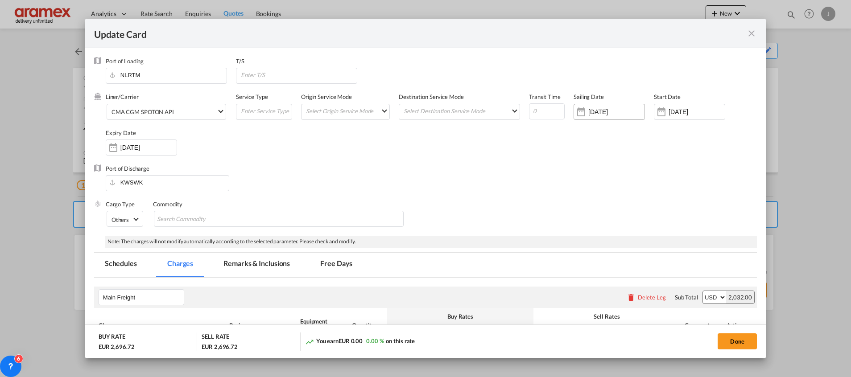
click at [595, 110] on input "[DATE]" at bounding box center [616, 111] width 56 height 7
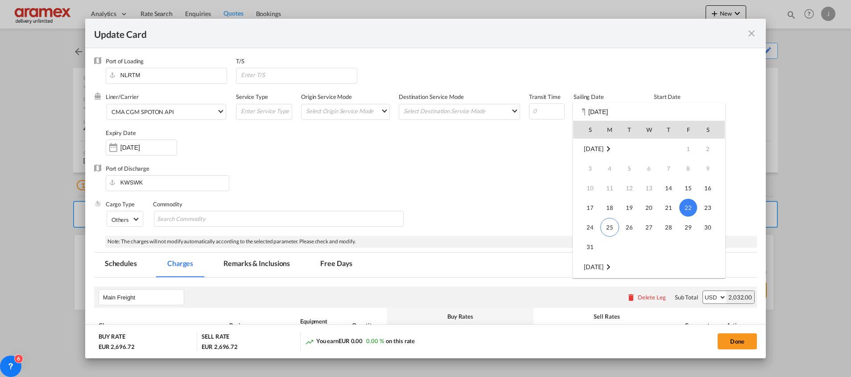
scroll to position [67, 0]
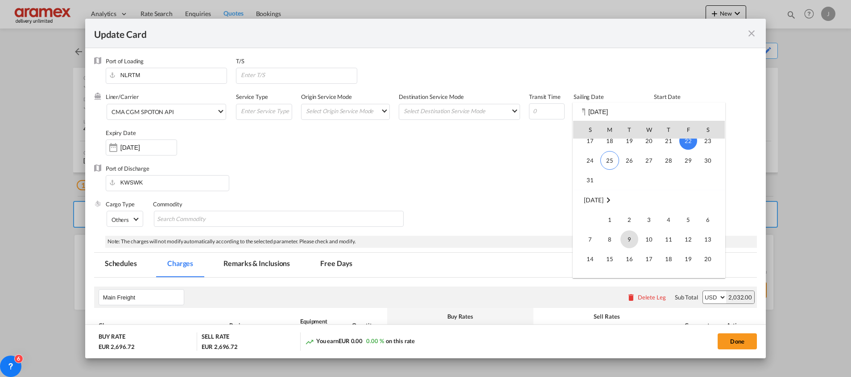
click at [633, 240] on span "9" at bounding box center [629, 239] width 18 height 18
type input "[DATE]"
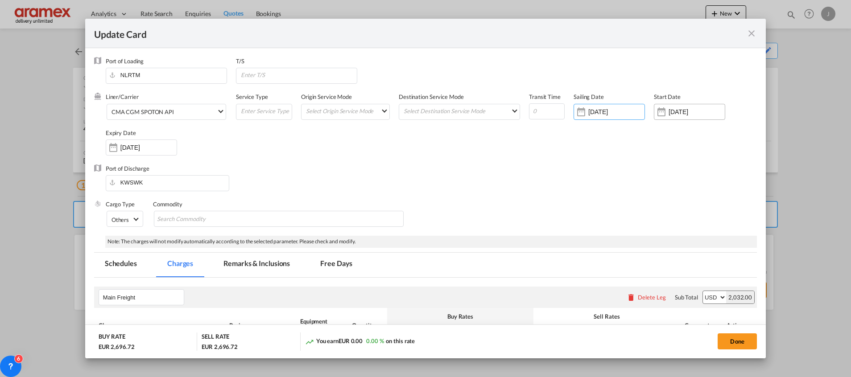
click at [672, 112] on input "[DATE]" at bounding box center [696, 111] width 56 height 7
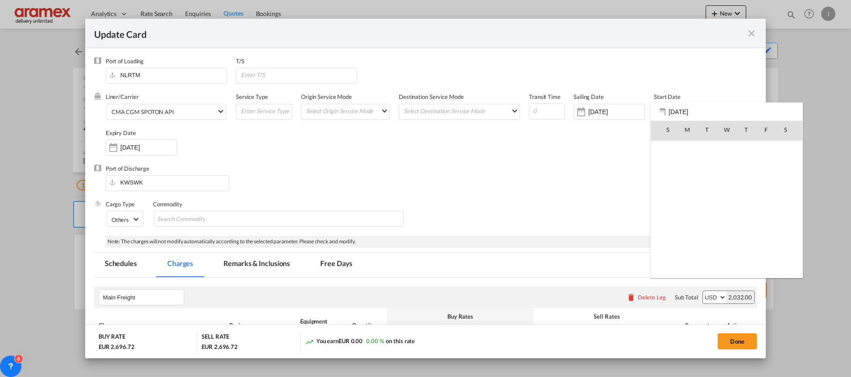
scroll to position [206396, 0]
click at [691, 226] on span "25" at bounding box center [687, 227] width 19 height 19
type input "[DATE]"
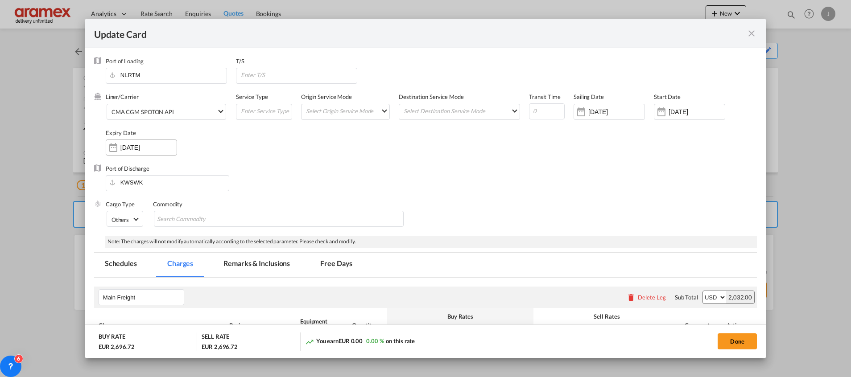
click at [144, 145] on input "[DATE]" at bounding box center [148, 147] width 56 height 7
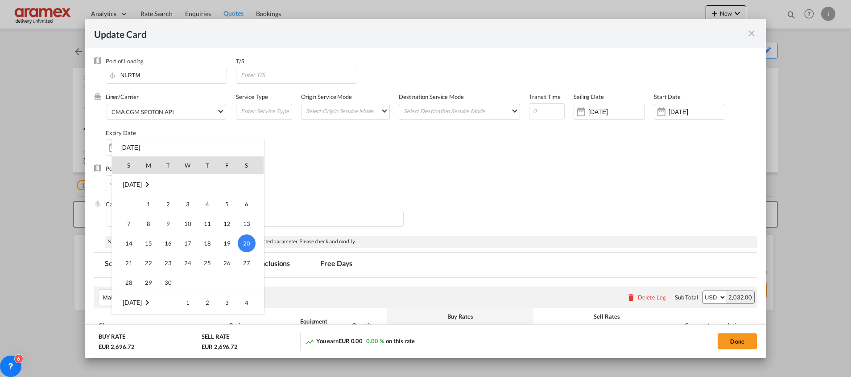
scroll to position [51, 0]
click at [149, 212] on span "25" at bounding box center [148, 211] width 19 height 19
type input "[DATE]"
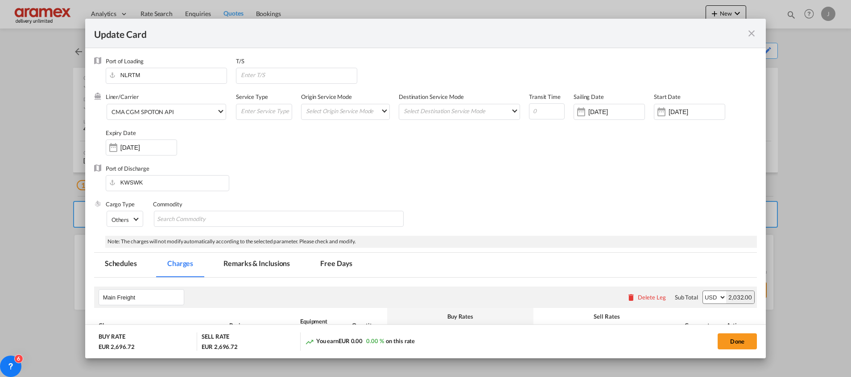
click at [481, 167] on div "Port of Discharge KWSWK" at bounding box center [425, 183] width 662 height 36
click at [538, 107] on input "Update Card Port ..." at bounding box center [547, 111] width 36 height 16
type input "44"
click at [551, 175] on div "Port of Discharge KWSWK" at bounding box center [425, 183] width 662 height 36
click at [739, 337] on button "Done" at bounding box center [736, 341] width 39 height 16
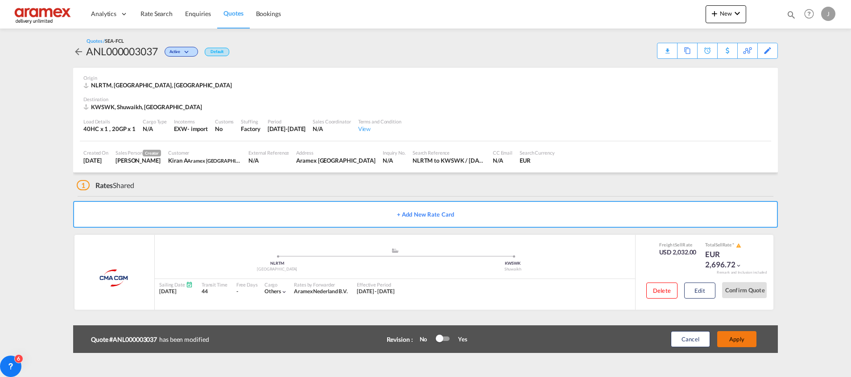
click at [739, 337] on button "Apply" at bounding box center [736, 339] width 39 height 16
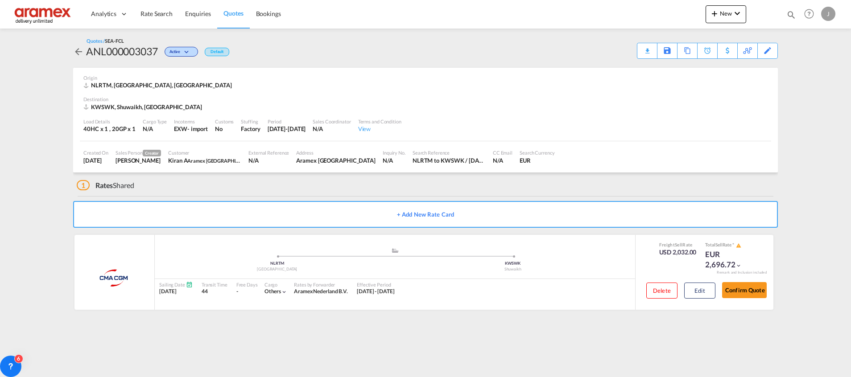
click at [0, 0] on div "Download Quote" at bounding box center [0, 0] width 0 height 0
click at [765, 53] on div "Edit" at bounding box center [767, 50] width 10 height 15
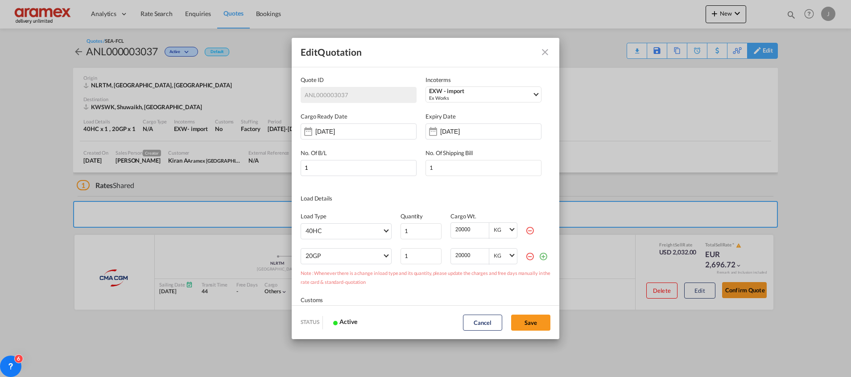
scroll to position [0, 0]
click at [444, 131] on input "[DATE]" at bounding box center [468, 131] width 56 height 7
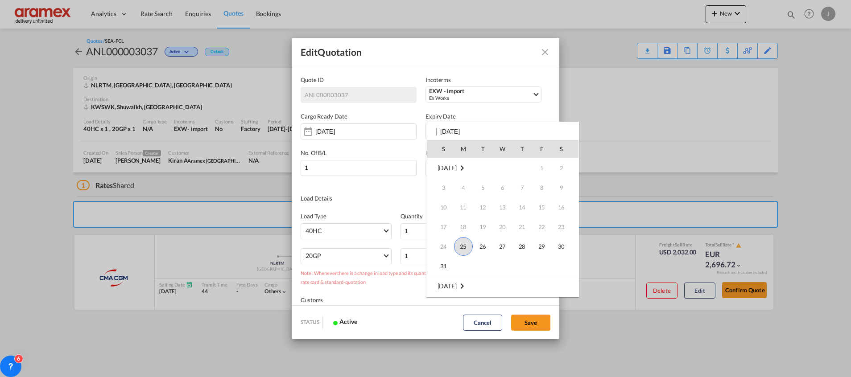
click at [464, 245] on span "25" at bounding box center [463, 246] width 19 height 19
type input "[DATE]"
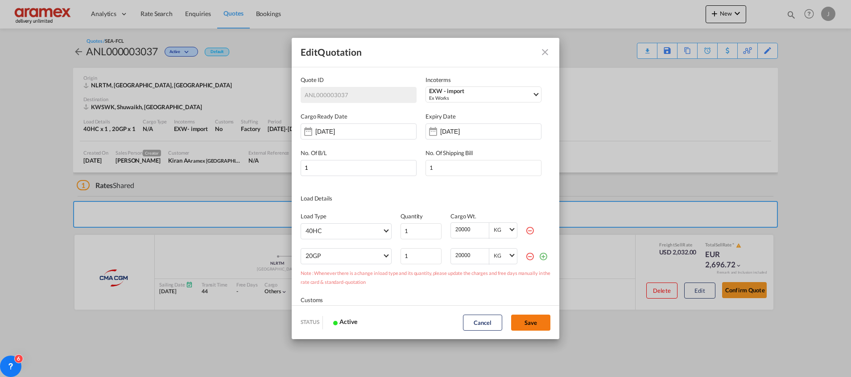
click at [533, 316] on button "Save" at bounding box center [530, 323] width 39 height 16
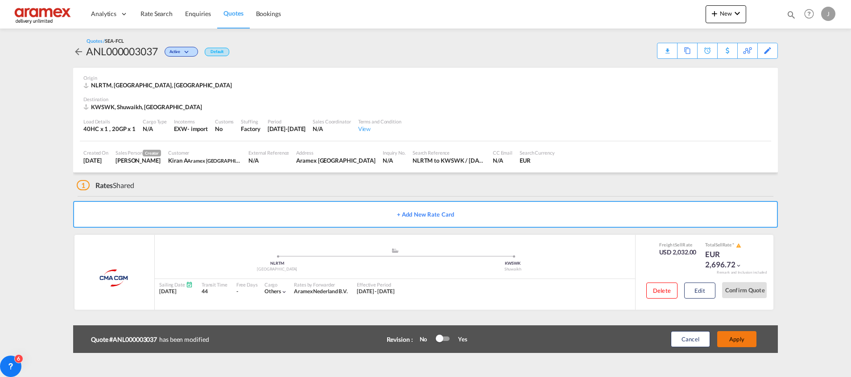
click at [739, 337] on button "Apply" at bounding box center [736, 339] width 39 height 16
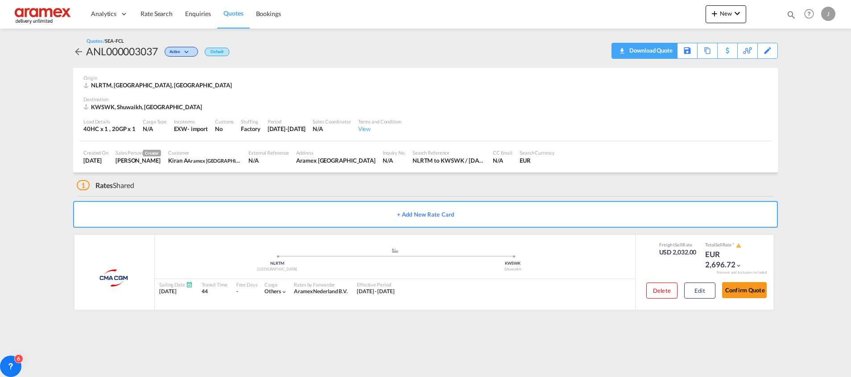
click at [661, 48] on div "Download Quote" at bounding box center [649, 50] width 45 height 14
click at [241, 19] on link "Quotes" at bounding box center [233, 14] width 32 height 29
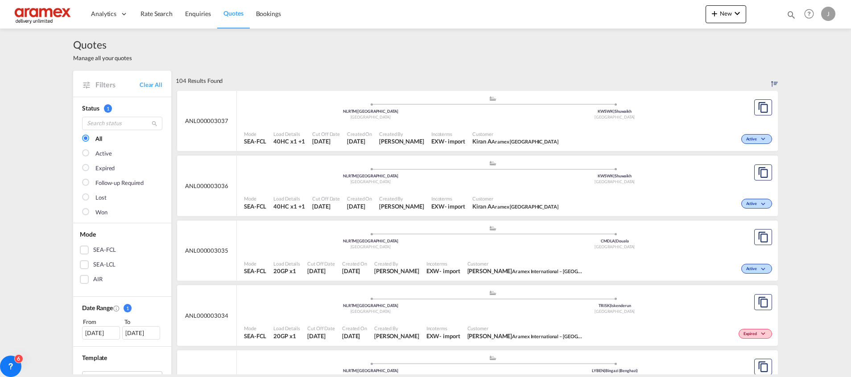
click at [532, 187] on div ".a{fill:#aaa8ad;} .a{fill:#aaa8ad;} NLRTM | [GEOGRAPHIC_DATA] [GEOGRAPHIC_DATA]…" at bounding box center [492, 173] width 497 height 27
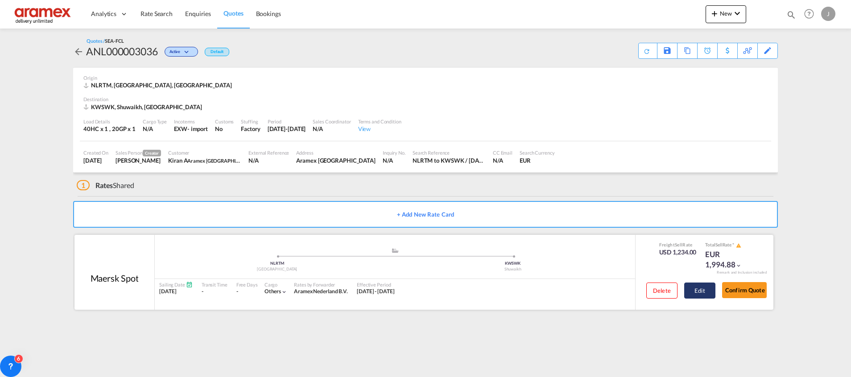
click at [701, 286] on button "Edit" at bounding box center [699, 291] width 31 height 16
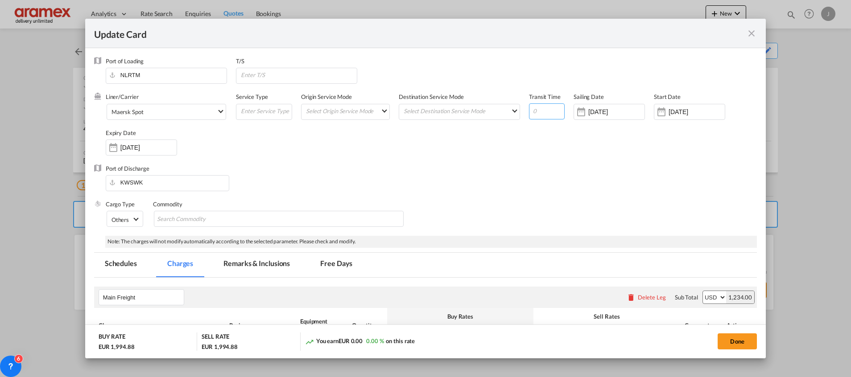
click at [540, 107] on input "Update Card Port ..." at bounding box center [547, 111] width 36 height 16
type input "42"
click at [547, 162] on div "Liner/Carrier Maersk Spot 2HM LOGISTICS D.O.O AAXL GLOBAL SHIPPING LINES LLC [P…" at bounding box center [431, 128] width 651 height 71
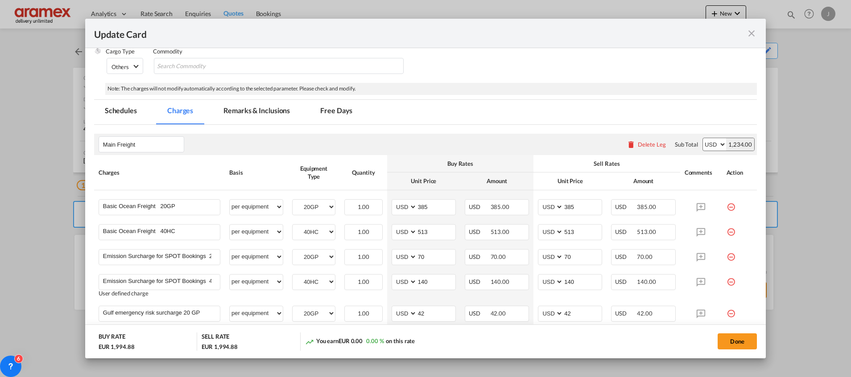
scroll to position [134, 0]
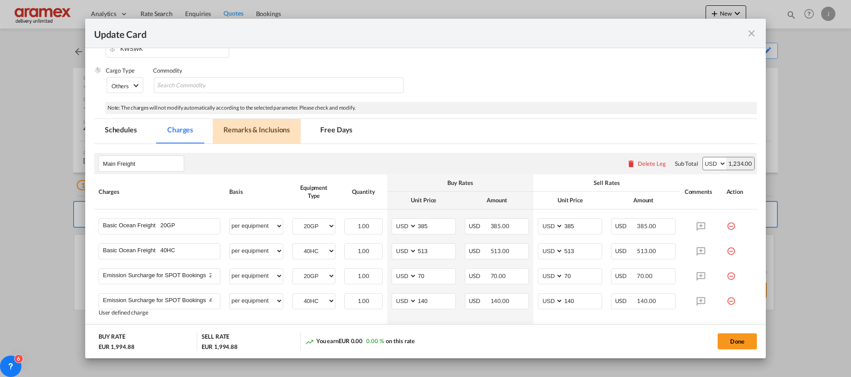
click at [265, 130] on md-tab-item "Remarks & Inclusions" at bounding box center [257, 131] width 88 height 25
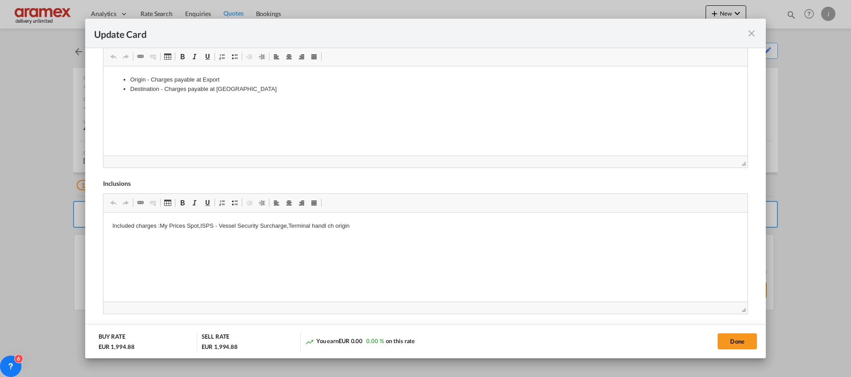
scroll to position [398, 0]
click at [223, 228] on p "Included charges :My Prices Spot,ISPS - Vessel Security Surcharge,Terminal hand…" at bounding box center [425, 225] width 626 height 9
click at [736, 340] on button "Done" at bounding box center [736, 341] width 39 height 16
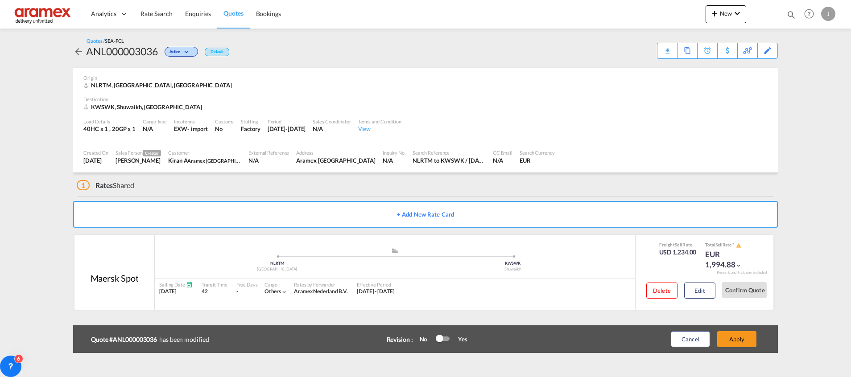
scroll to position [127, 0]
click at [736, 340] on button "Apply" at bounding box center [736, 339] width 39 height 16
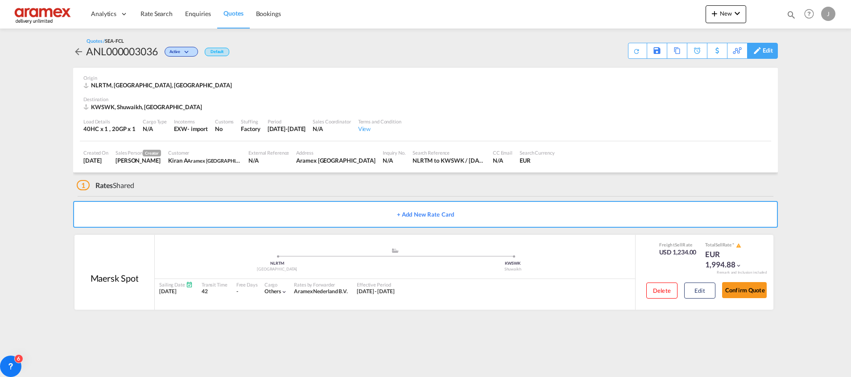
click at [770, 50] on div "Edit" at bounding box center [767, 50] width 10 height 15
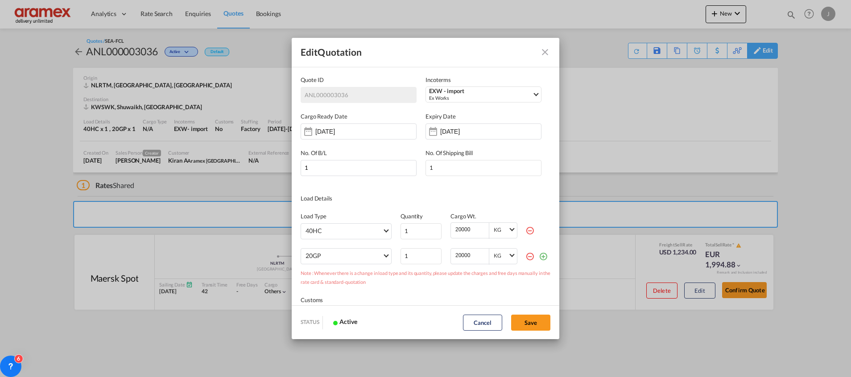
scroll to position [0, 0]
click at [460, 128] on input "[DATE]" at bounding box center [468, 131] width 56 height 7
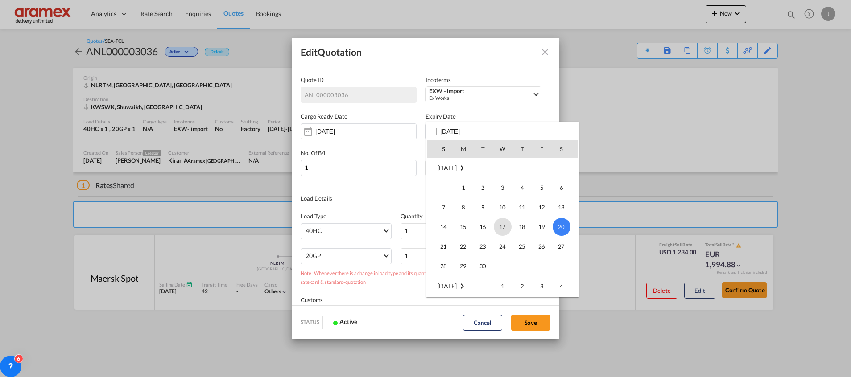
scroll to position [51, 0]
click at [458, 192] on span "25" at bounding box center [463, 195] width 19 height 19
type input "[DATE]"
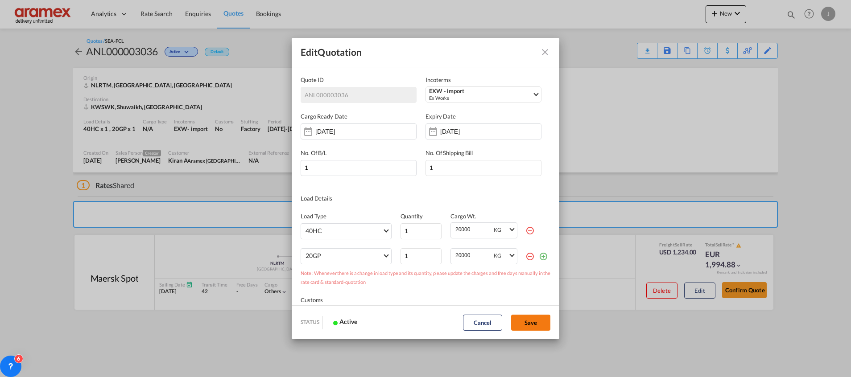
click at [528, 322] on button "Save" at bounding box center [530, 323] width 39 height 16
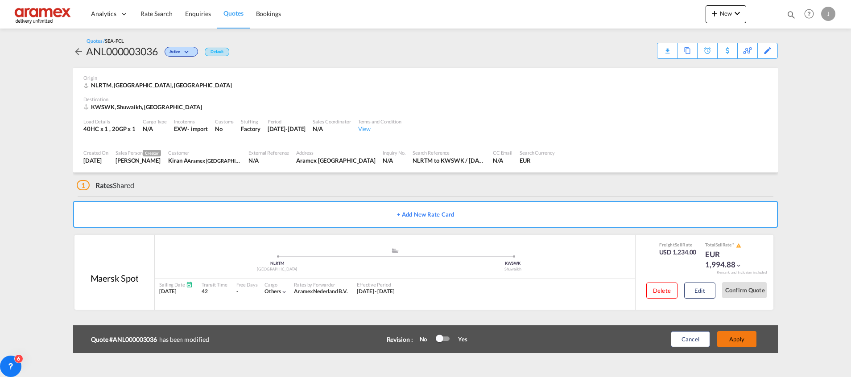
click at [731, 340] on button "Apply" at bounding box center [736, 339] width 39 height 16
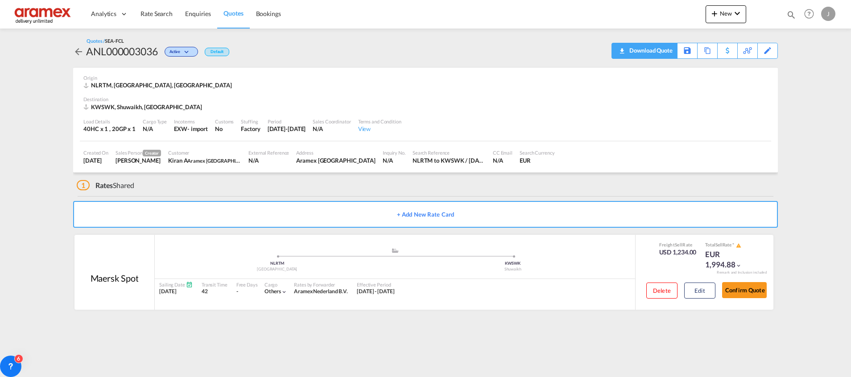
click at [663, 52] on div "Download Quote" at bounding box center [649, 50] width 45 height 14
click at [160, 13] on span "Rate Search" at bounding box center [156, 14] width 32 height 8
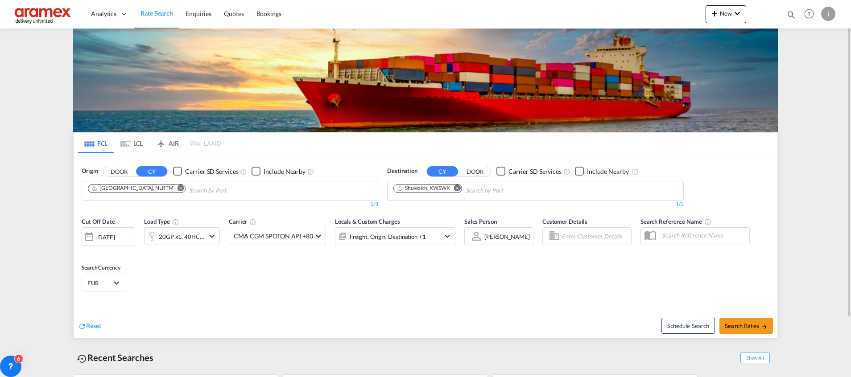
click at [461, 190] on md-icon "Remove" at bounding box center [457, 188] width 7 height 7
paste input "[GEOGRAPHIC_DATA]"
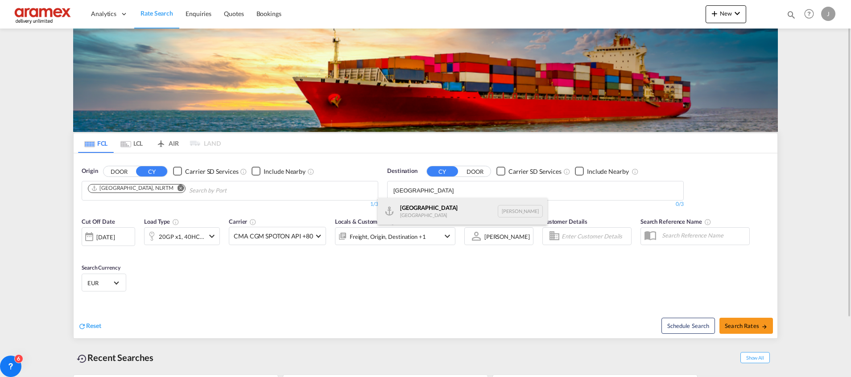
type input "[GEOGRAPHIC_DATA]"
click at [437, 212] on div "Luanda [GEOGRAPHIC_DATA] [PERSON_NAME]" at bounding box center [462, 211] width 169 height 27
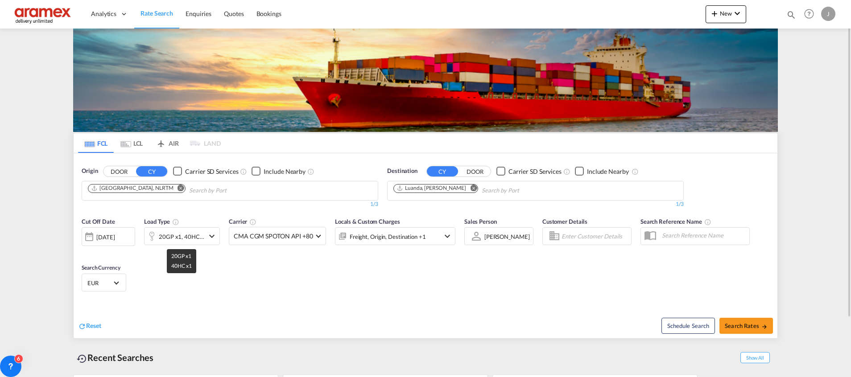
click at [170, 236] on div "20GP x1, 40HC x1" at bounding box center [181, 236] width 45 height 12
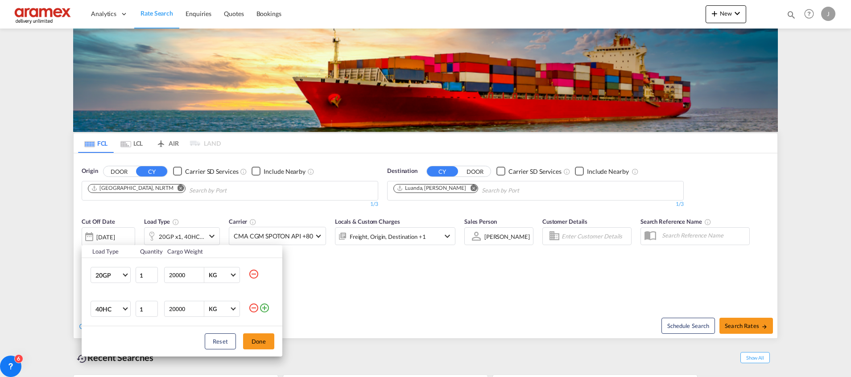
click at [253, 304] on md-icon "icon-minus-circle-outline" at bounding box center [253, 308] width 11 height 11
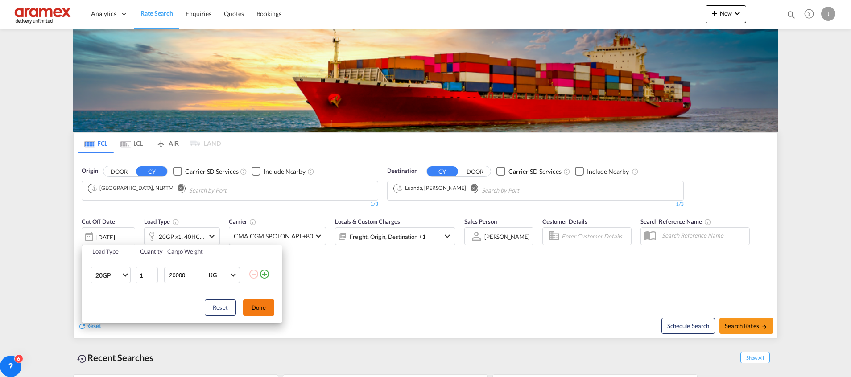
click at [263, 304] on button "Done" at bounding box center [258, 308] width 31 height 16
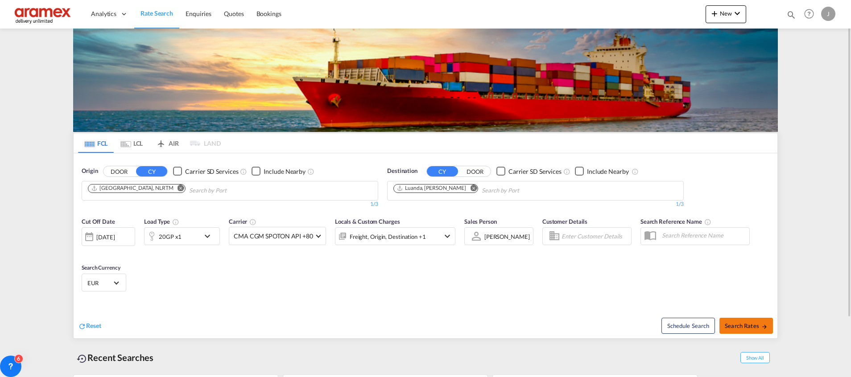
click at [749, 326] on span "Search Rates" at bounding box center [745, 325] width 43 height 7
type input "NLRTM to [PERSON_NAME] / [DATE]"
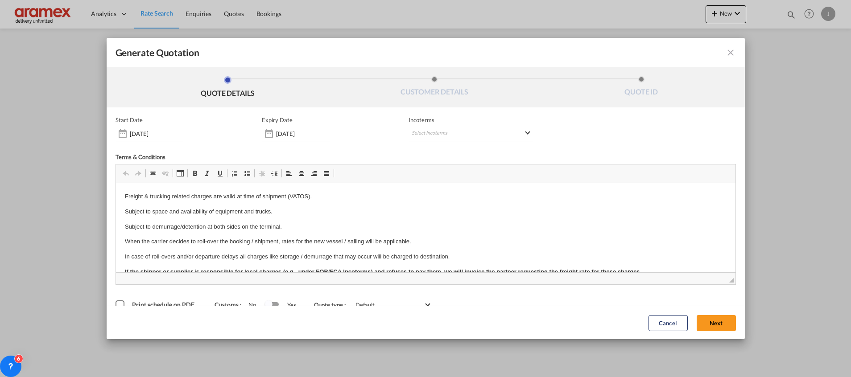
click at [433, 130] on md-select "Select Incoterms DPU - import Delivery at Place Unloaded FCA - import Free Carr…" at bounding box center [470, 134] width 124 height 16
click at [430, 148] on div at bounding box center [454, 152] width 95 height 13
click at [427, 152] on input "search" at bounding box center [450, 152] width 82 height 8
type input "exw"
click at [428, 165] on div "EXW - import" at bounding box center [454, 168] width 85 height 7
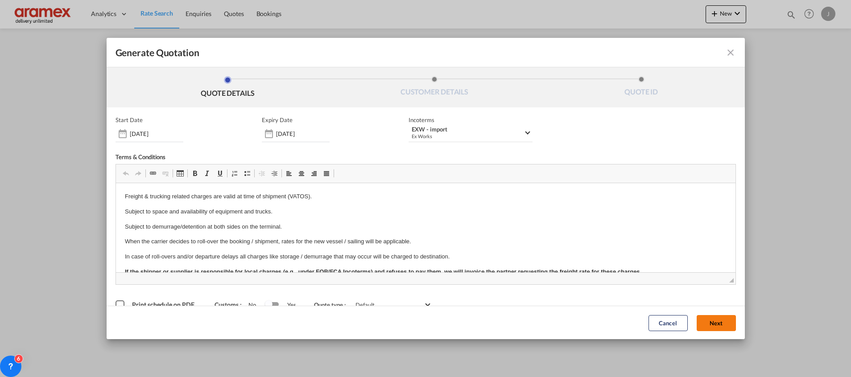
click at [708, 329] on button "Next" at bounding box center [715, 323] width 39 height 16
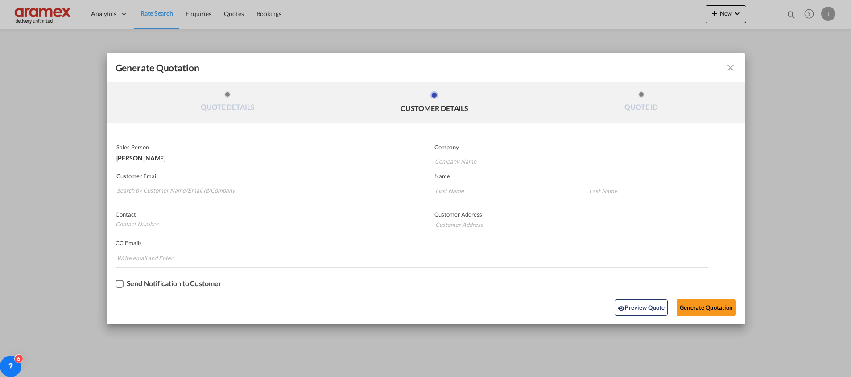
click at [704, 318] on div "Preview Quote Generate Quotation" at bounding box center [425, 308] width 629 height 25
click at [146, 189] on input "Search by Customer Name/Email Id/Company" at bounding box center [263, 190] width 292 height 13
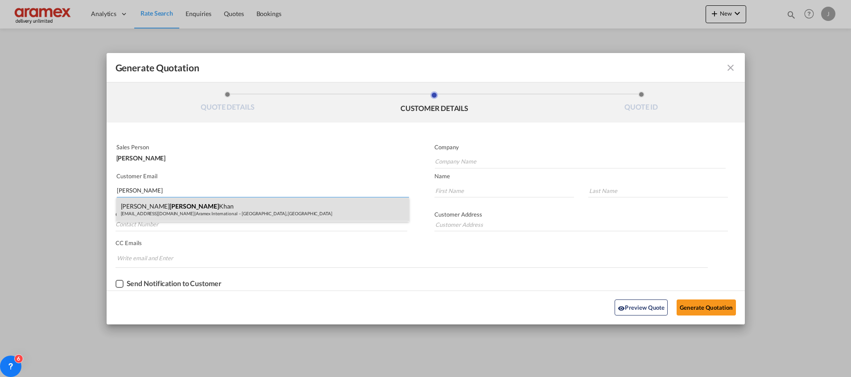
type input "[PERSON_NAME]"
click at [169, 210] on div "[PERSON_NAME] [PERSON_NAME][EMAIL_ADDRESS][DOMAIN_NAME] | Aramex International …" at bounding box center [262, 209] width 292 height 24
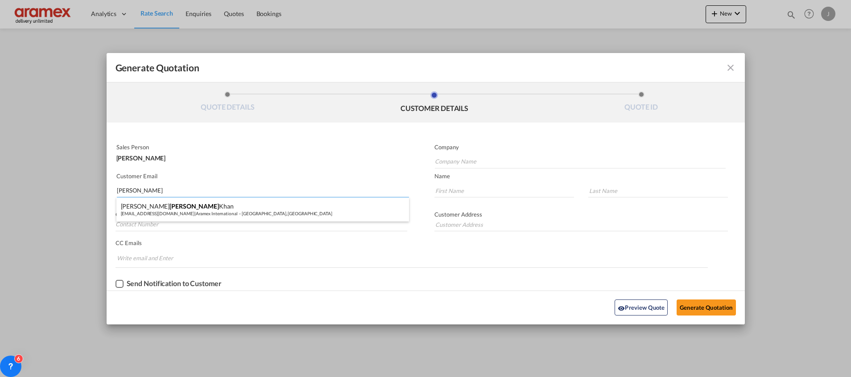
type input "Aramex International – [GEOGRAPHIC_DATA], [GEOGRAPHIC_DATA]"
type input "[EMAIL_ADDRESS][DOMAIN_NAME]"
type input "[PERSON_NAME]"
type input "Khan"
type input "[GEOGRAPHIC_DATA]"
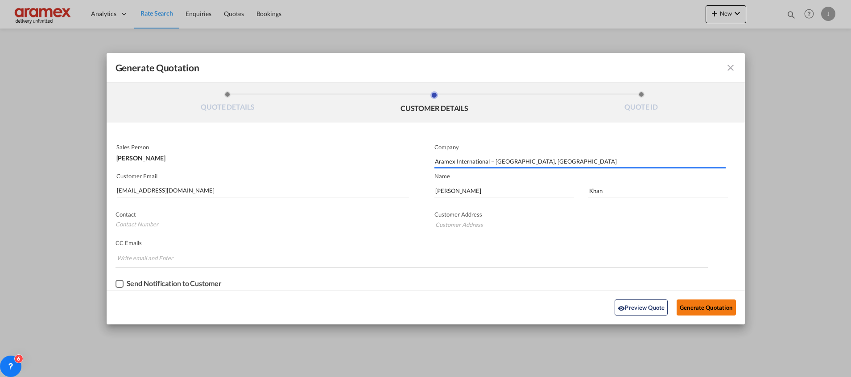
click at [705, 304] on button "Generate Quotation" at bounding box center [705, 308] width 59 height 16
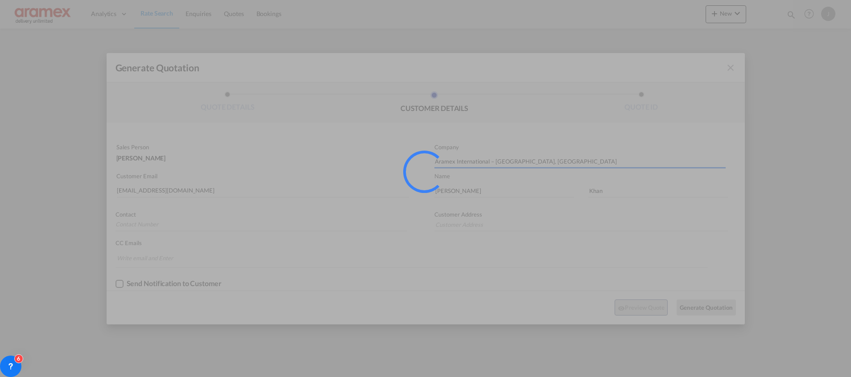
type input "[GEOGRAPHIC_DATA]"
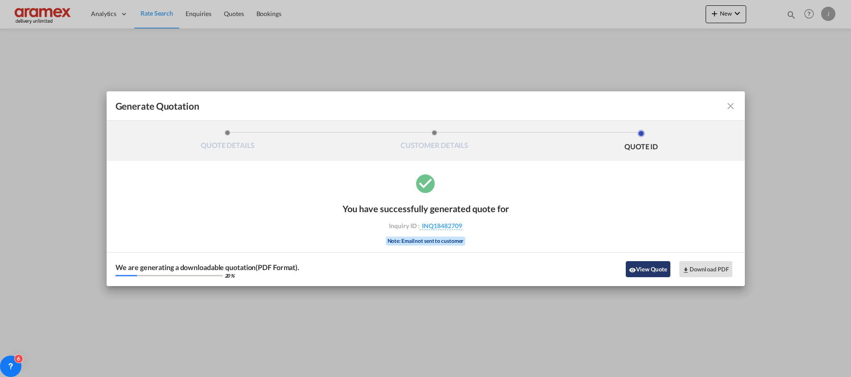
click at [639, 266] on button "View Quote" at bounding box center [647, 269] width 45 height 16
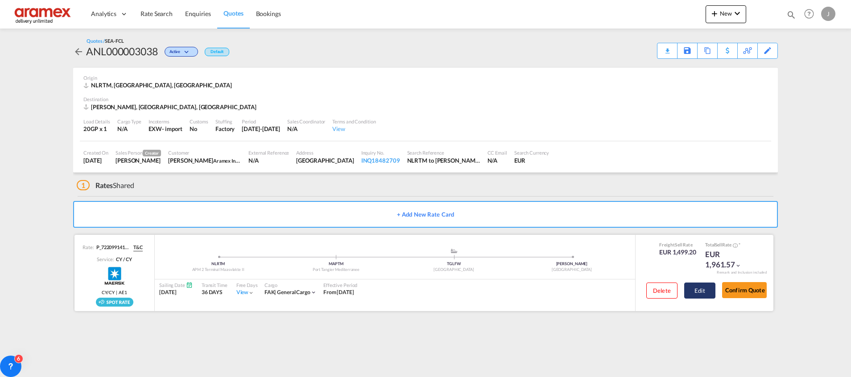
click at [695, 287] on button "Edit" at bounding box center [699, 291] width 31 height 16
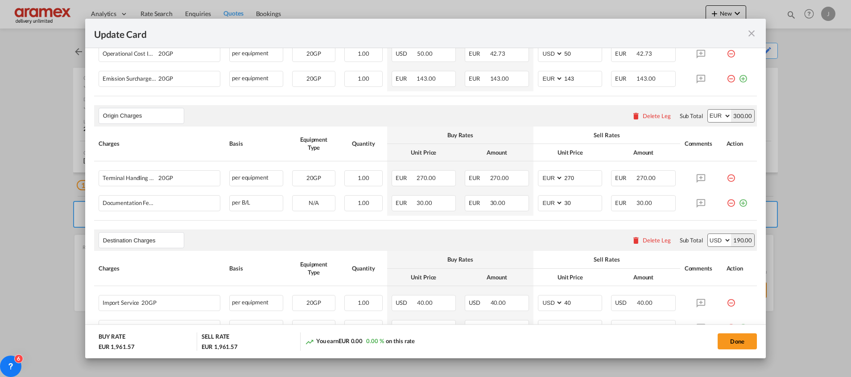
scroll to position [334, 0]
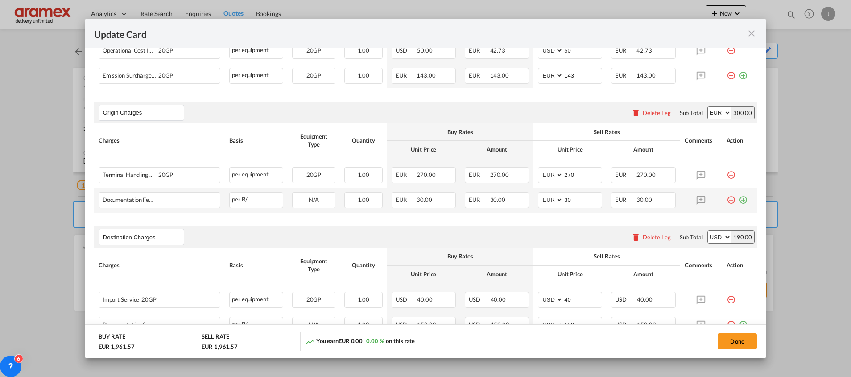
click at [738, 199] on md-icon "icon-plus-circle-outline green-400-fg" at bounding box center [742, 196] width 9 height 9
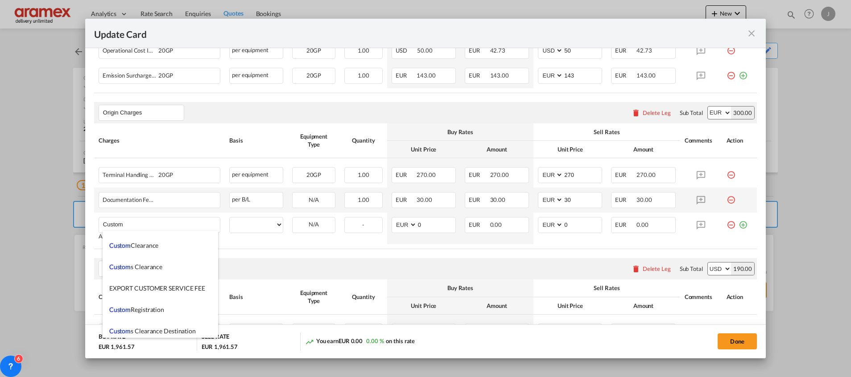
scroll to position [936, 0]
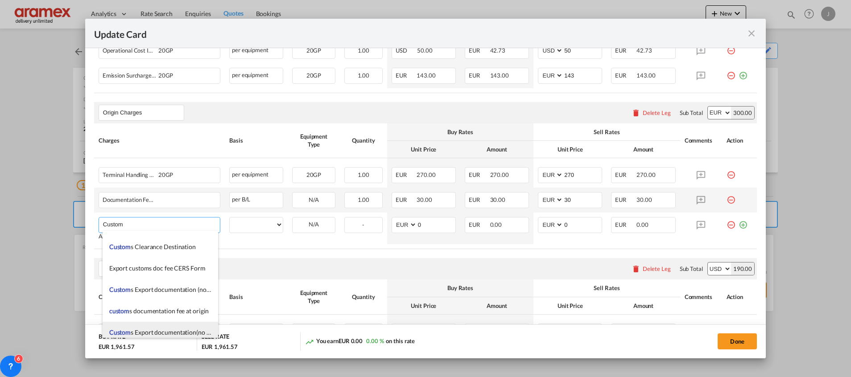
click at [157, 328] on li "Custom s Export documentation(no costs, suggested sell)" at bounding box center [160, 332] width 115 height 21
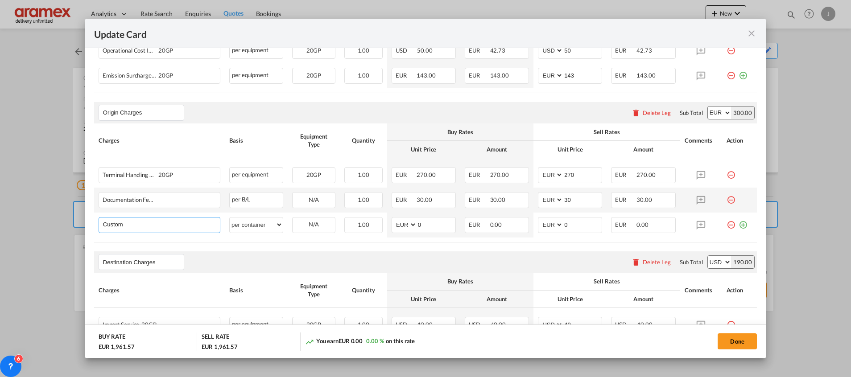
type input "Customs Export documentation(no costs, suggested sell)"
click at [265, 222] on select "per equipment per container per B/L per shipping bill per shipment per pallet p…" at bounding box center [256, 225] width 53 height 14
select select "per shipment"
click at [230, 218] on select "per equipment per container per B/L per shipping bill per shipment per pallet p…" at bounding box center [256, 225] width 53 height 14
drag, startPoint x: 422, startPoint y: 228, endPoint x: 386, endPoint y: 227, distance: 35.7
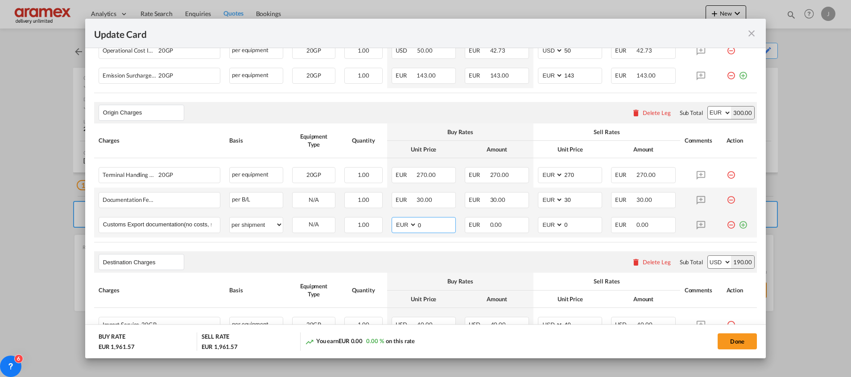
click at [391, 227] on md-input-container "AED AFN ALL AMD ANG AOA ARS AUD AWG AZN BAM BBD BDT BGN BHD BIF BMD BND [PERSON…" at bounding box center [423, 225] width 64 height 16
type input "65"
drag, startPoint x: 580, startPoint y: 224, endPoint x: 518, endPoint y: 224, distance: 62.0
click at [519, 224] on tr "Customs Export documentation(no costs, suggested sell) Please Enter User Define…" at bounding box center [425, 225] width 662 height 25
type input "65"
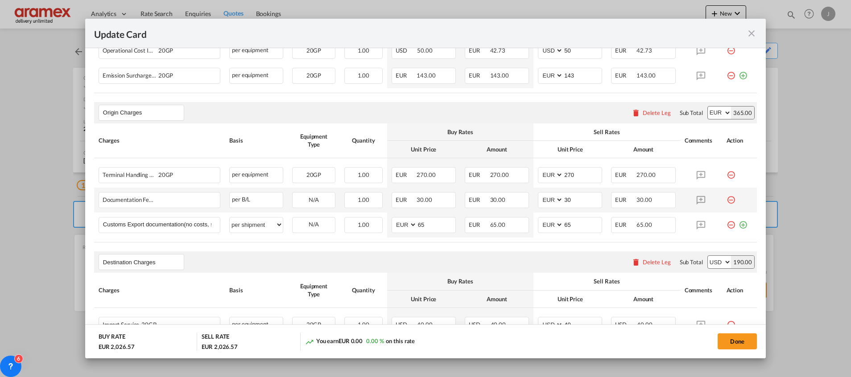
click at [466, 251] on rate-modification "Main Freight Please enter leg name Leg Name Already Exists Delete Leg Sub Total…" at bounding box center [425, 167] width 662 height 449
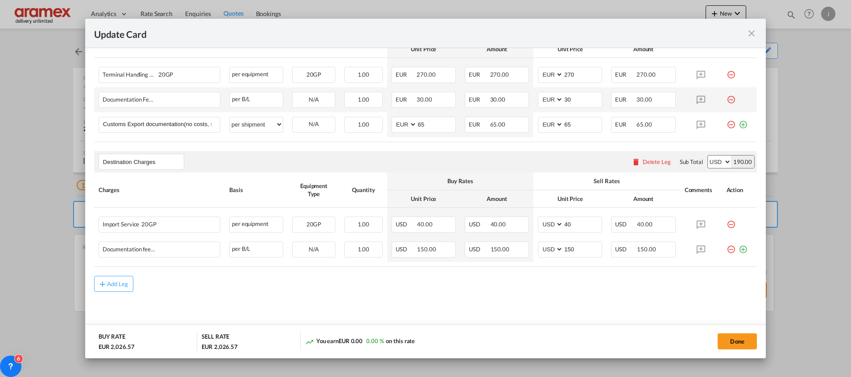
scroll to position [436, 0]
click at [648, 160] on div "Delete Leg" at bounding box center [656, 160] width 28 height 7
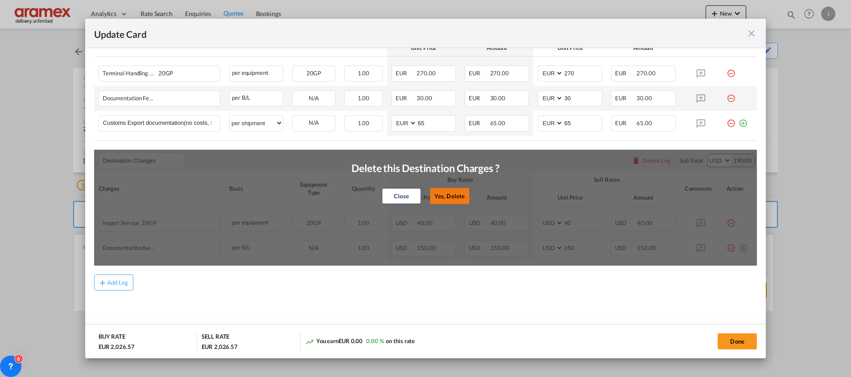
click at [455, 193] on button "Yes, Delete" at bounding box center [449, 196] width 39 height 16
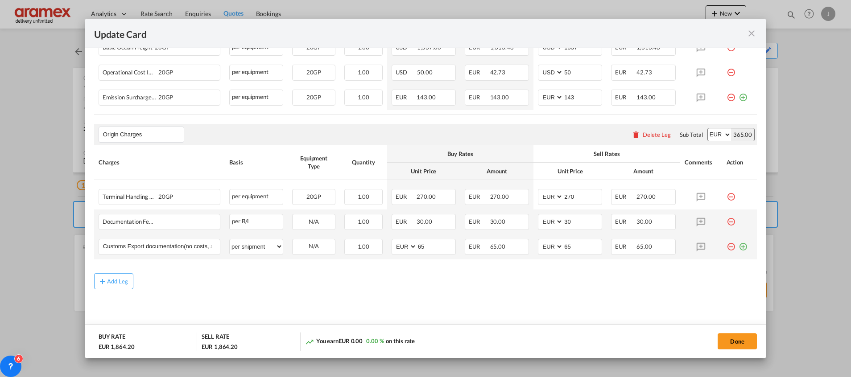
scroll to position [312, 0]
click at [105, 278] on md-icon "icon-plus md-link-fg s20" at bounding box center [102, 282] width 9 height 9
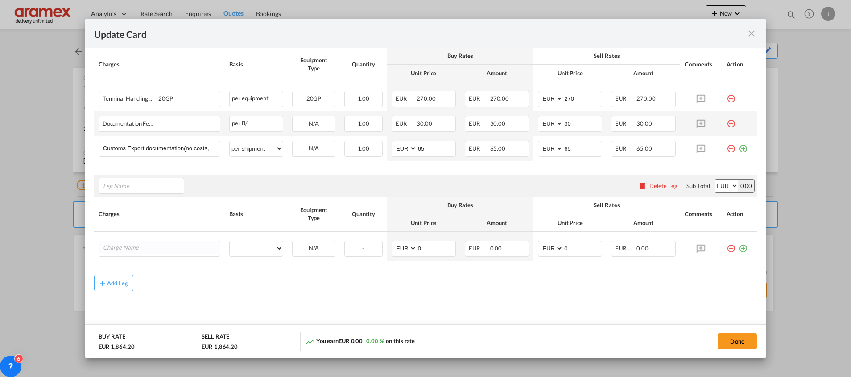
scroll to position [411, 0]
click at [148, 204] on span "Trans port at Origin" at bounding box center [135, 206] width 52 height 8
type input "Transport at Origin"
click at [160, 252] on input "Charge Name" at bounding box center [161, 247] width 117 height 13
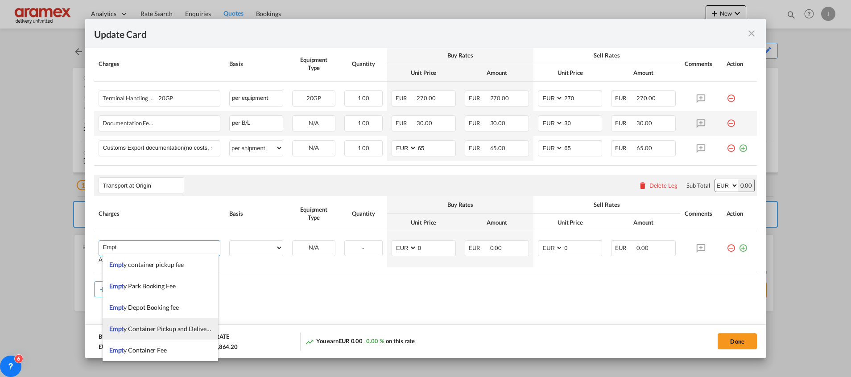
click at [167, 327] on span "Empt y Container Pickup and Delivery Charge" at bounding box center [171, 329] width 124 height 8
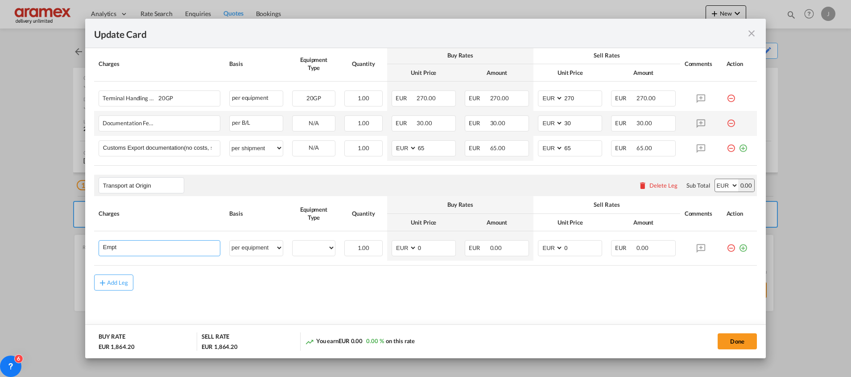
type input "Empty Container Pickup and Delivery Charge"
select select "per equipment"
click at [738, 247] on md-icon "icon-plus-circle-outline green-400-fg" at bounding box center [742, 244] width 9 height 9
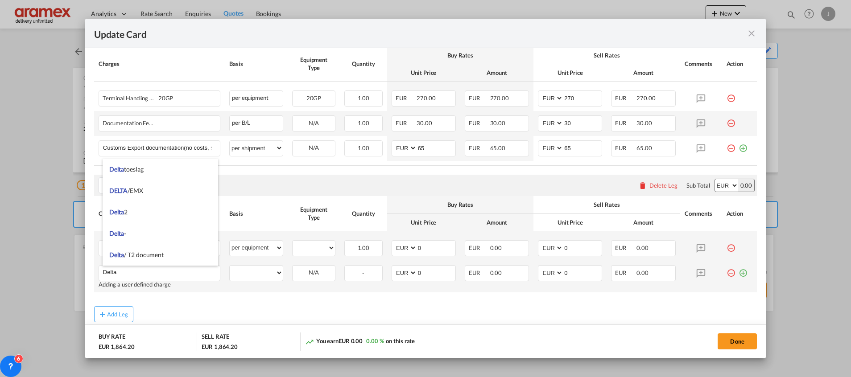
type input "Delta"
click at [738, 274] on md-icon "icon-plus-circle-outline green-400-fg" at bounding box center [742, 269] width 9 height 9
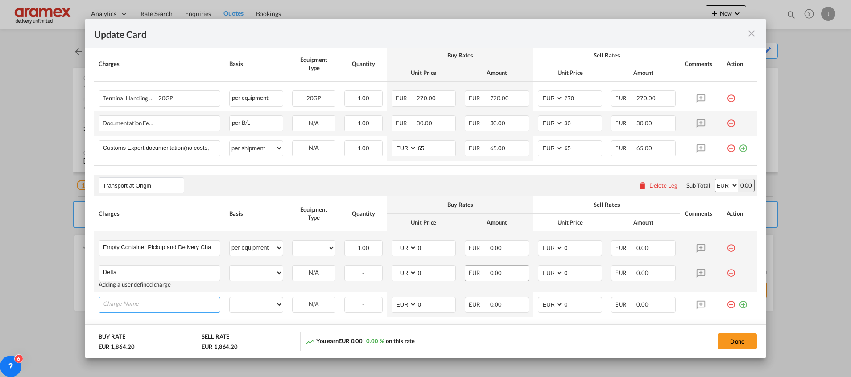
scroll to position [468, 0]
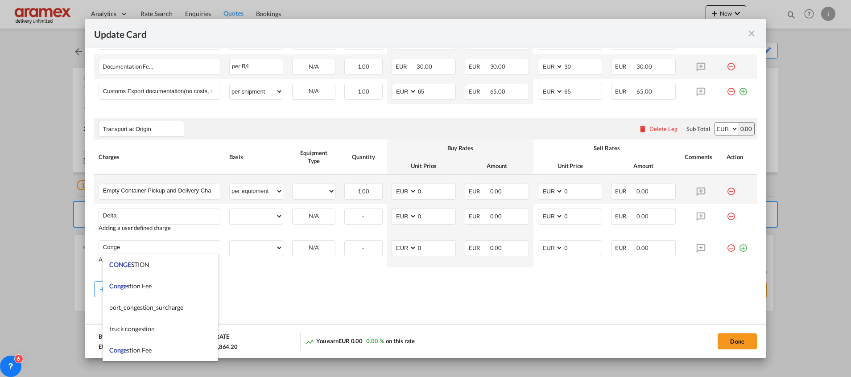
drag, startPoint x: 148, startPoint y: 289, endPoint x: 243, endPoint y: 275, distance: 96.5
click at [148, 289] on span "Conge stion Fee" at bounding box center [130, 286] width 42 height 8
type input "Congestion Fee"
select select "per equipment"
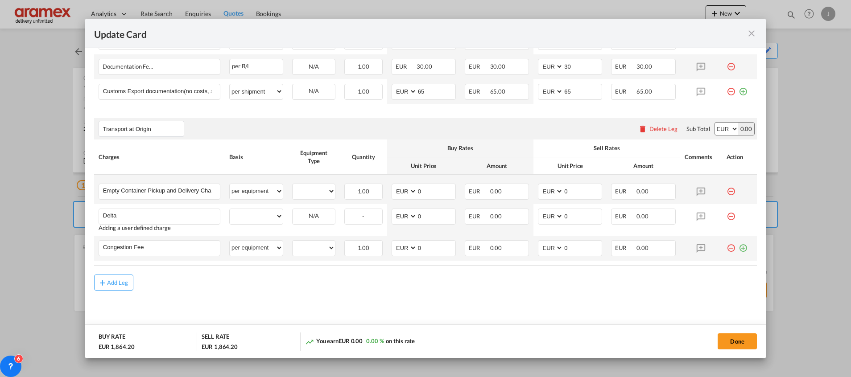
click at [738, 249] on md-icon "icon-plus-circle-outline green-400-fg" at bounding box center [742, 244] width 9 height 9
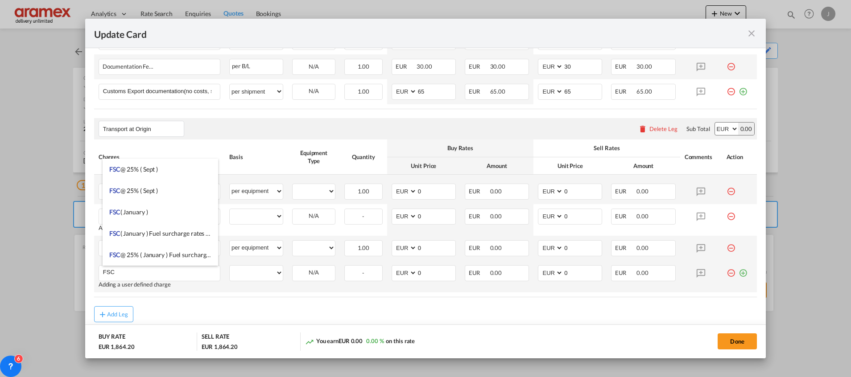
type input "FSC"
click at [738, 273] on md-icon "icon-plus-circle-outline green-400-fg" at bounding box center [742, 269] width 9 height 9
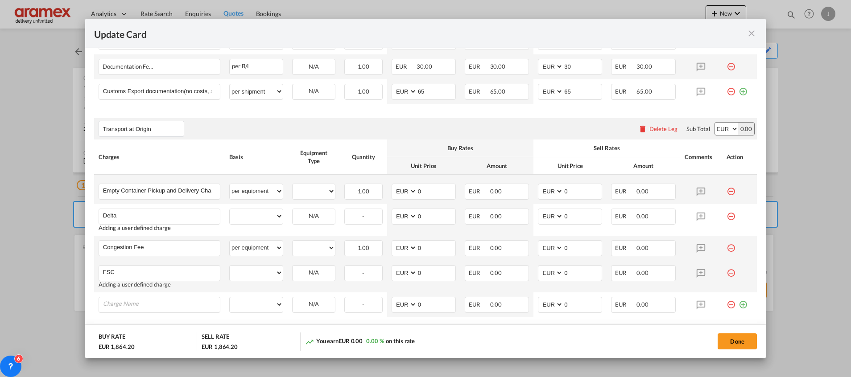
scroll to position [524, 0]
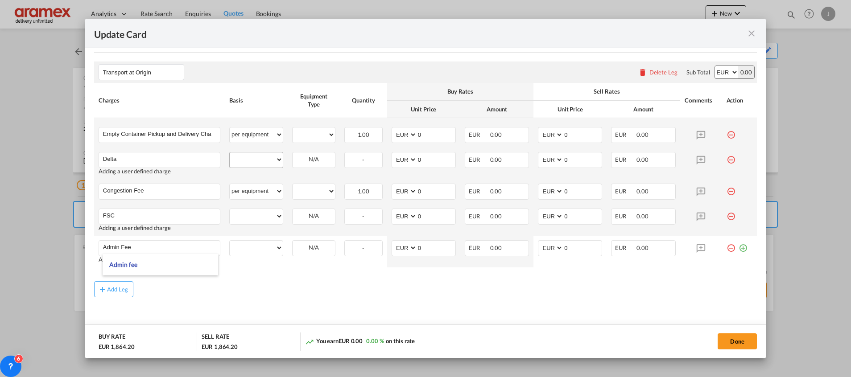
type input "Admin Fee"
click at [247, 159] on select "per equipment per container per B/L per shipping bill per shipment % on pickup …" at bounding box center [256, 159] width 53 height 14
select select "per equipment"
click at [230, 152] on select "per equipment per container per B/L per shipping bill per shipment % on pickup …" at bounding box center [256, 159] width 53 height 14
drag, startPoint x: 254, startPoint y: 216, endPoint x: 255, endPoint y: 208, distance: 8.1
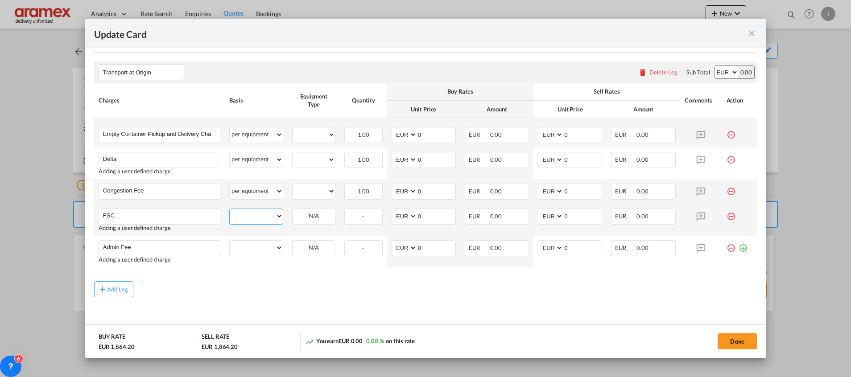
click at [254, 215] on select "per equipment per container per B/L per shipping bill per shipment % on pickup …" at bounding box center [256, 216] width 53 height 14
select select "per equipment"
click at [230, 209] on select "per equipment per container per B/L per shipping bill per shipment % on pickup …" at bounding box center [256, 216] width 53 height 14
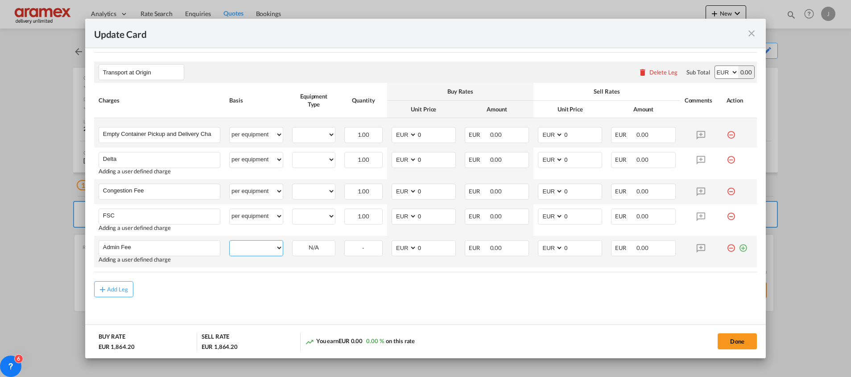
drag, startPoint x: 242, startPoint y: 248, endPoint x: 249, endPoint y: 241, distance: 9.8
click at [243, 247] on select "per equipment per container per B/L per shipping bill per shipment % on pickup …" at bounding box center [256, 248] width 53 height 14
select select "per equipment"
click at [230, 241] on select "per equipment per container per B/L per shipping bill per shipment % on pickup …" at bounding box center [256, 248] width 53 height 14
click at [306, 128] on md-input-container "20GP" at bounding box center [313, 134] width 42 height 13
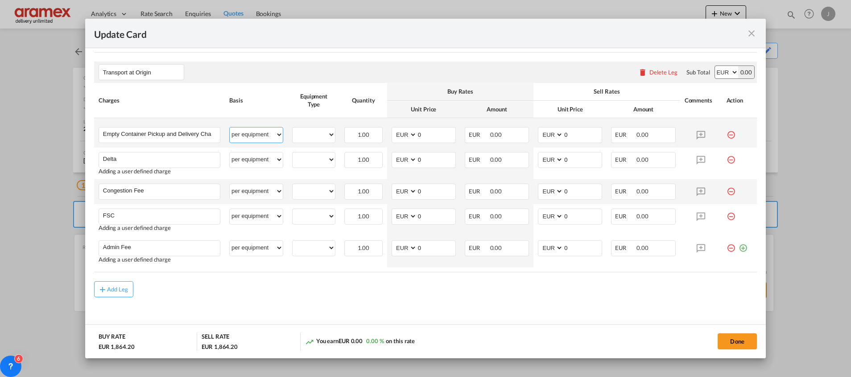
click at [248, 135] on select "per equipment per container per B/L per shipping bill per shipment % on pickup …" at bounding box center [256, 135] width 53 height 14
select select "per container"
click at [230, 128] on select "per equipment per container per B/L per shipping bill per shipment % on pickup …" at bounding box center [256, 135] width 53 height 14
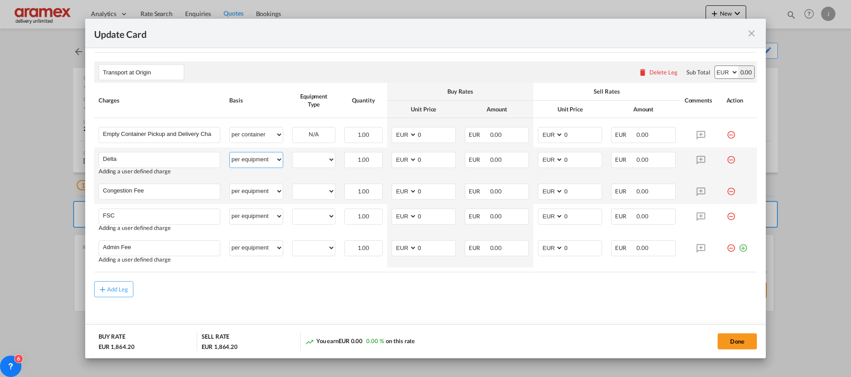
click at [248, 159] on select "per equipment per container per B/L per shipping bill per shipment % on pickup …" at bounding box center [256, 159] width 53 height 14
select select "per container"
click at [230, 152] on select "per equipment per container per B/L per shipping bill per shipment % on pickup …" at bounding box center [256, 159] width 53 height 14
click at [245, 188] on select "per equipment per container per B/L per shipping bill per shipment % on pickup …" at bounding box center [256, 191] width 53 height 14
select select "per container"
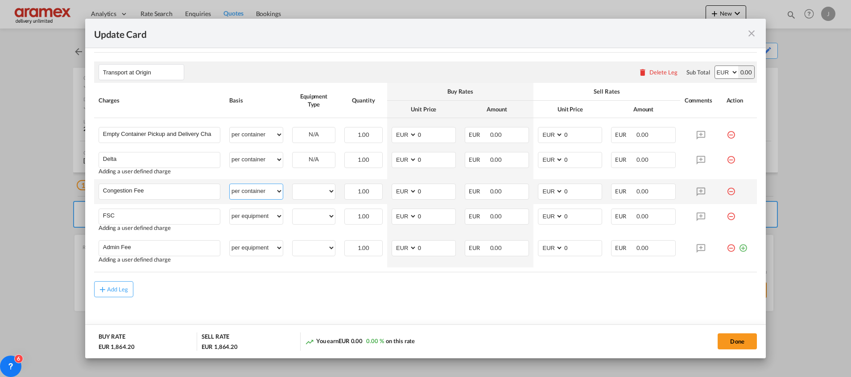
click at [230, 184] on select "per equipment per container per B/L per shipping bill per shipment % on pickup …" at bounding box center [256, 191] width 53 height 14
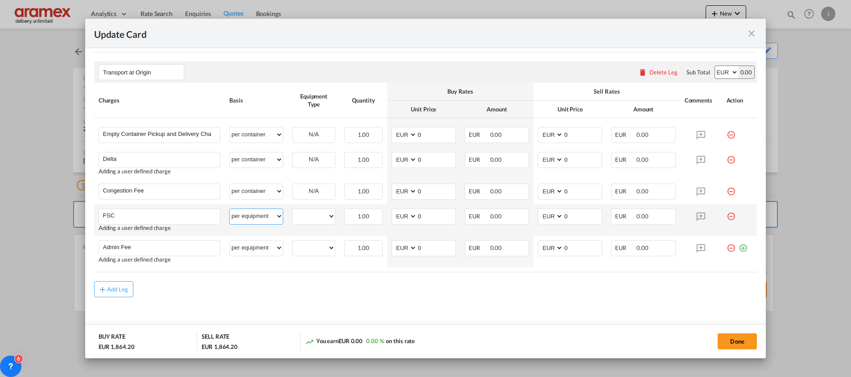
drag, startPoint x: 235, startPoint y: 217, endPoint x: 240, endPoint y: 206, distance: 12.2
click at [240, 206] on td "per equipment per container per B/L per shipping bill per shipment % on pickup …" at bounding box center [256, 220] width 63 height 32
select select "per container"
click at [230, 209] on select "per equipment per container per B/L per shipping bill per shipment % on pickup …" at bounding box center [256, 216] width 53 height 14
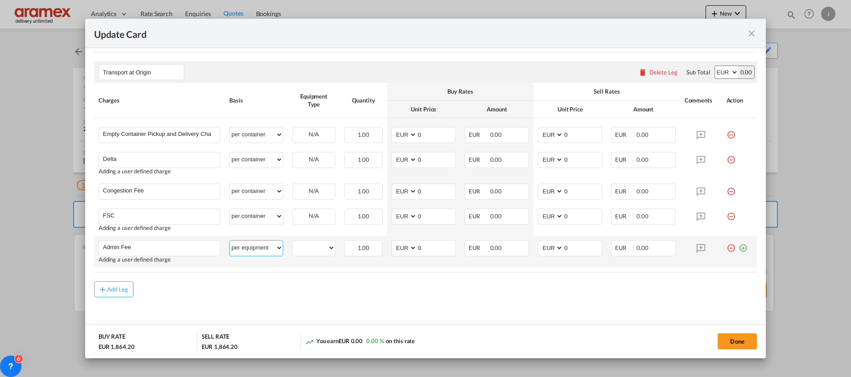
drag, startPoint x: 247, startPoint y: 247, endPoint x: 248, endPoint y: 241, distance: 6.7
click at [247, 247] on select "per equipment per container per B/L per shipping bill per shipment % on pickup …" at bounding box center [256, 248] width 53 height 14
select select "per B/L"
click at [230, 241] on select "per equipment per container per B/L per shipping bill per shipment % on pickup …" at bounding box center [256, 248] width 53 height 14
click at [323, 304] on md-content "Main Freight Please enter leg name Leg Name Already Exists Delete Leg Sub Total…" at bounding box center [425, 48] width 662 height 590
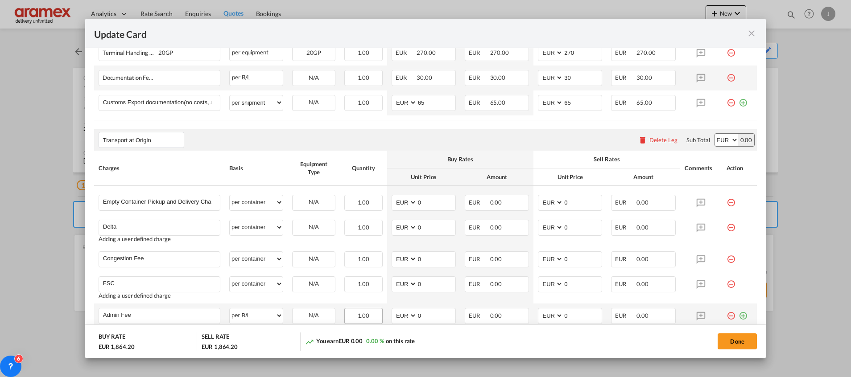
scroll to position [531, 0]
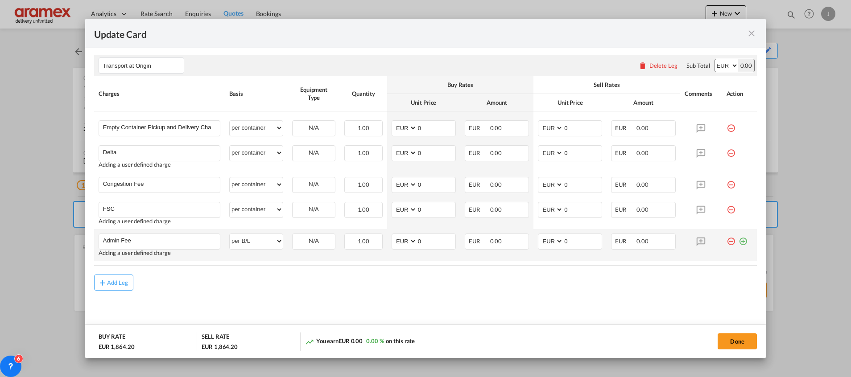
click at [738, 242] on md-icon "icon-plus-circle-outline green-400-fg" at bounding box center [742, 238] width 9 height 9
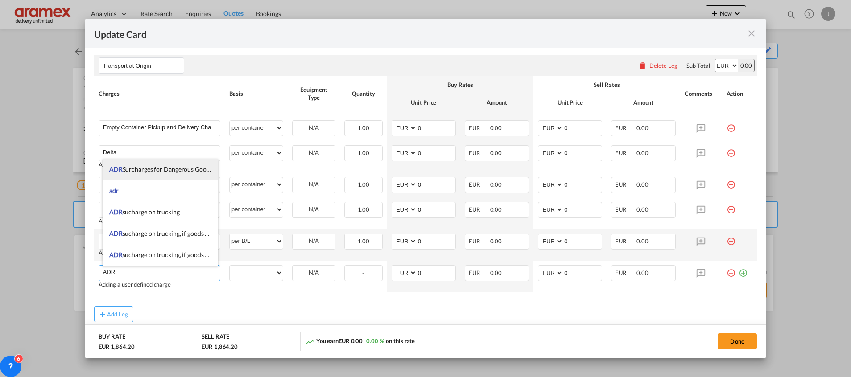
click at [161, 172] on span "ADR Surcharges for Dangerous Goods" at bounding box center [160, 169] width 103 height 8
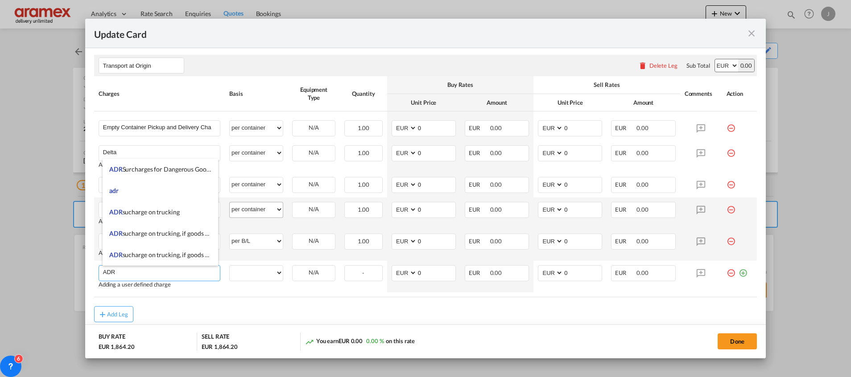
type input "ADR Surcharges for Dangerous Goods"
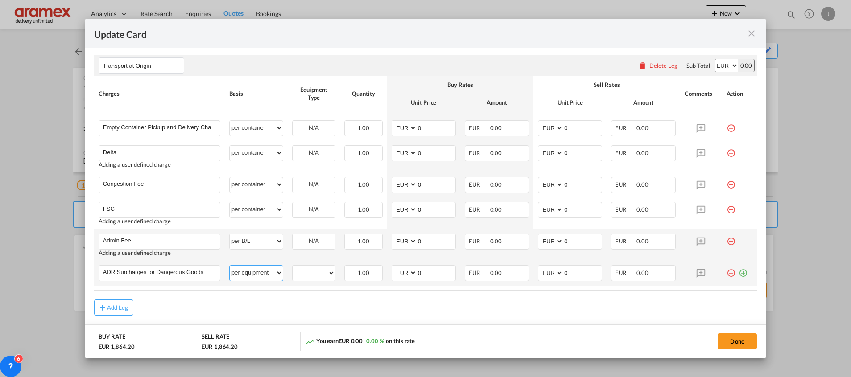
drag, startPoint x: 256, startPoint y: 270, endPoint x: 258, endPoint y: 265, distance: 4.7
click at [256, 270] on select "per equipment per container per B/L per shipping bill per shipment % on pickup …" at bounding box center [256, 273] width 53 height 14
select select "per container"
click at [230, 266] on select "per equipment per container per B/L per shipping bill per shipment % on pickup …" at bounding box center [256, 273] width 53 height 14
drag, startPoint x: 419, startPoint y: 270, endPoint x: 397, endPoint y: 270, distance: 21.4
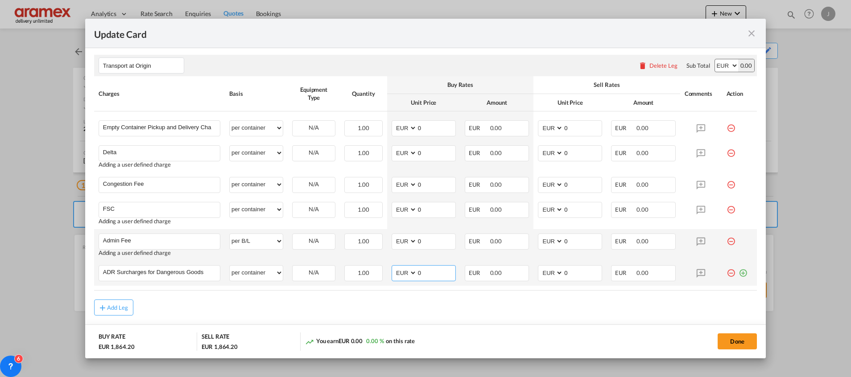
click at [397, 270] on md-input-container "AED AFN ALL AMD ANG AOA ARS AUD AWG AZN BAM BBD BDT BGN BHD BIF BMD BND [PERSON…" at bounding box center [423, 273] width 64 height 16
click at [429, 272] on input "75" at bounding box center [436, 272] width 38 height 13
type input "75"
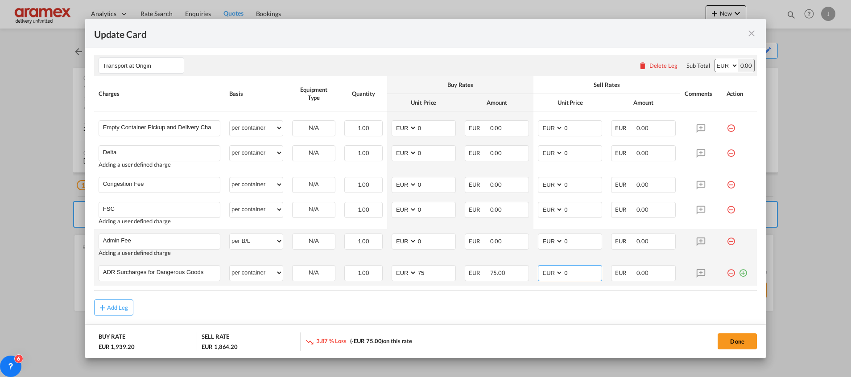
click at [574, 270] on input "0" at bounding box center [582, 272] width 38 height 13
paste input "75"
type input "75"
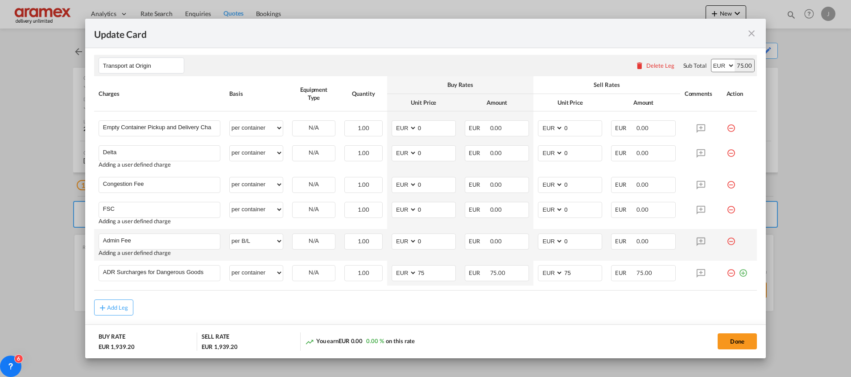
click at [542, 312] on div "Add Leg" at bounding box center [425, 308] width 662 height 16
click at [189, 122] on input "Empty Container Pickup and Delivery Charge" at bounding box center [161, 127] width 117 height 13
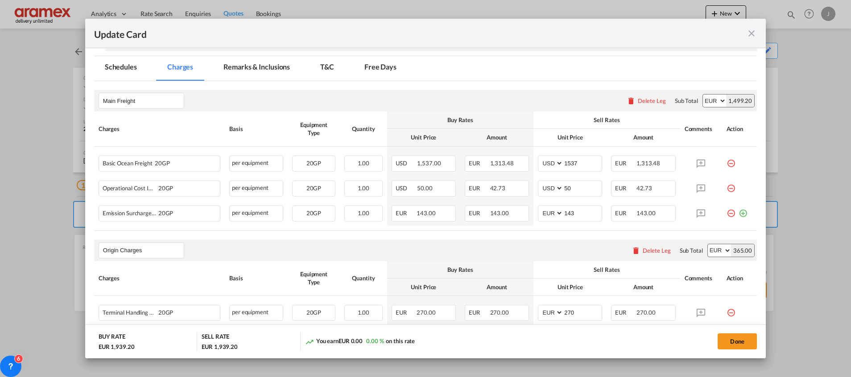
scroll to position [130, 0]
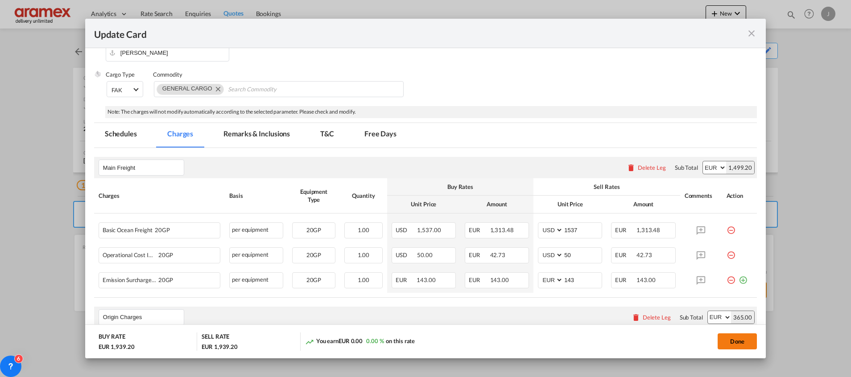
click at [737, 342] on button "Done" at bounding box center [736, 341] width 39 height 16
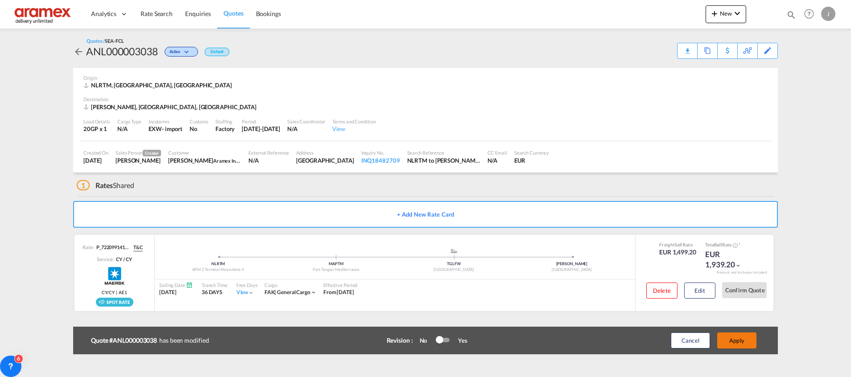
click at [736, 344] on button "Apply" at bounding box center [736, 341] width 39 height 16
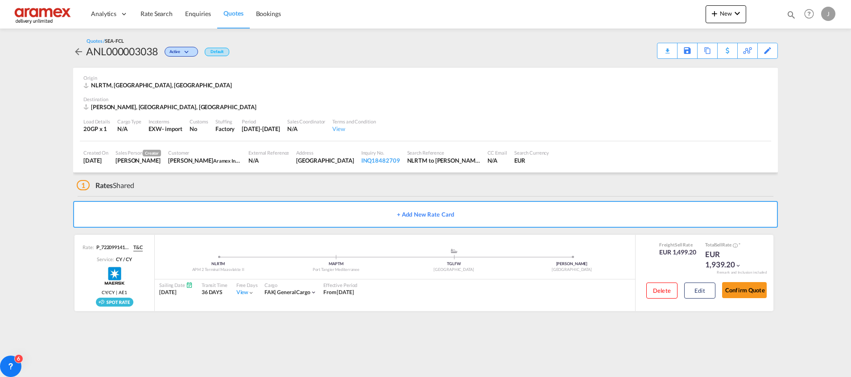
click at [427, 221] on button "+ Add New Rate Card" at bounding box center [425, 214] width 704 height 27
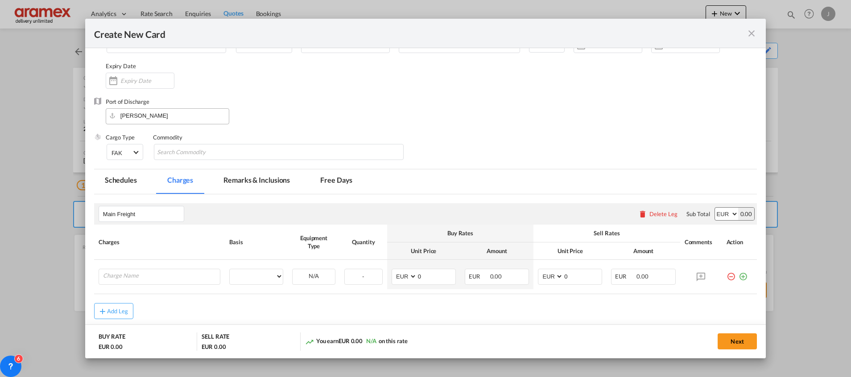
type input "Basic Ocean Freight"
select select "per equipment"
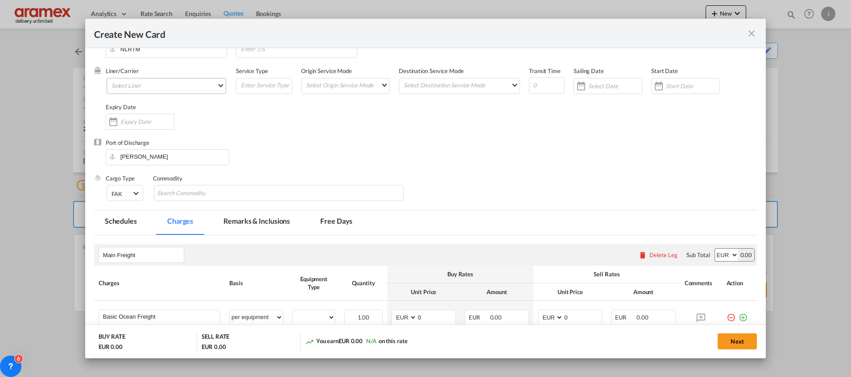
scroll to position [0, 0]
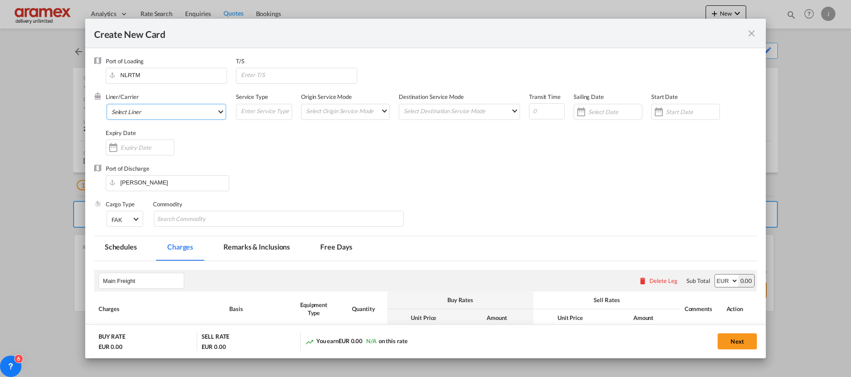
click at [142, 109] on md-select "Select Liner 2HM LOGISTICS D.O.O AAXL GLOBAL SHIPPING LINES LLC [PERSON_NAME] S…" at bounding box center [166, 112] width 119 height 16
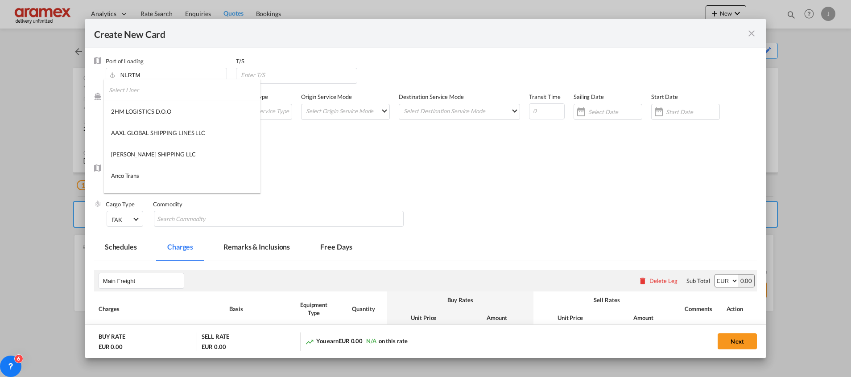
type md-option "1489"
type md-option "795"
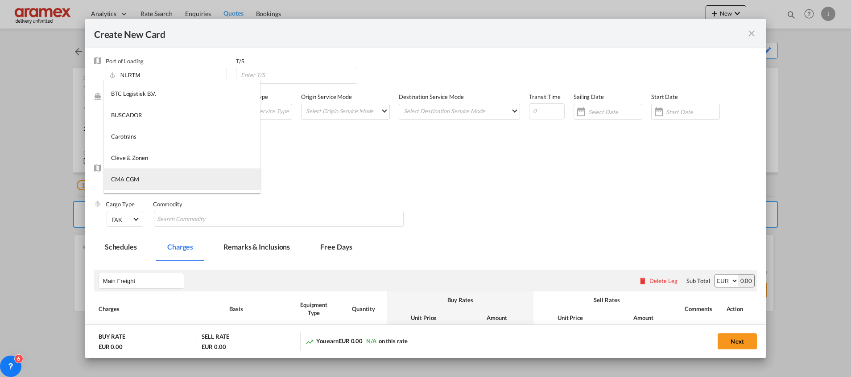
type md-option "17"
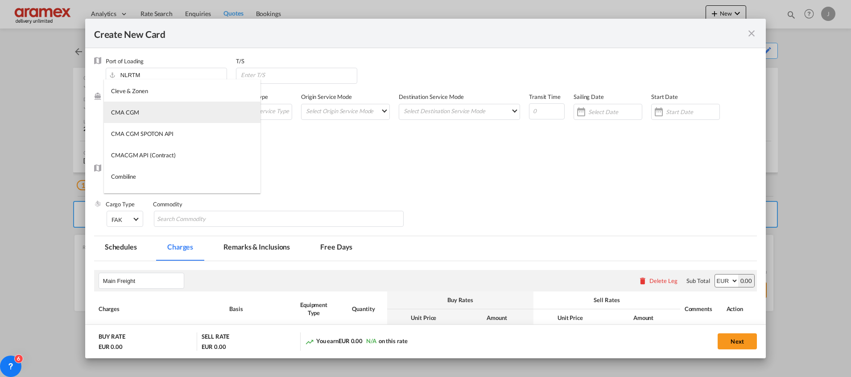
drag, startPoint x: 169, startPoint y: 110, endPoint x: 182, endPoint y: 113, distance: 14.1
click at [169, 109] on md-option "CMA CGM" at bounding box center [182, 112] width 156 height 21
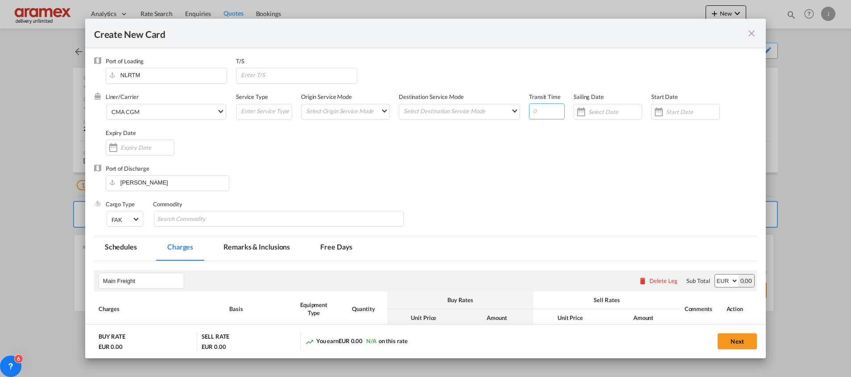
click at [534, 109] on input "Create New Card ..." at bounding box center [547, 111] width 36 height 16
type input "49"
click at [580, 113] on div "Create New Card ..." at bounding box center [581, 112] width 14 height 18
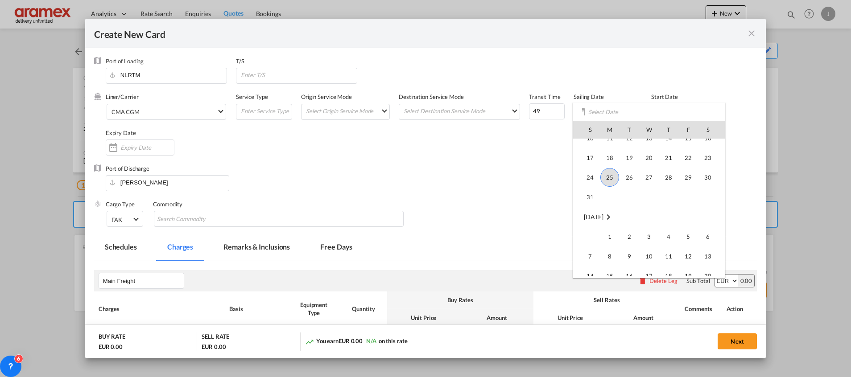
scroll to position [206463, 0]
click at [670, 215] on span "4" at bounding box center [668, 220] width 18 height 18
type input "[DATE]"
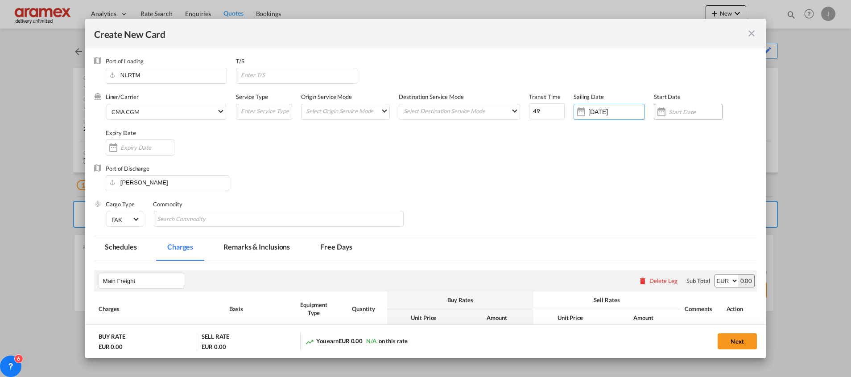
click at [691, 110] on input "Create New Card ..." at bounding box center [694, 111] width 53 height 7
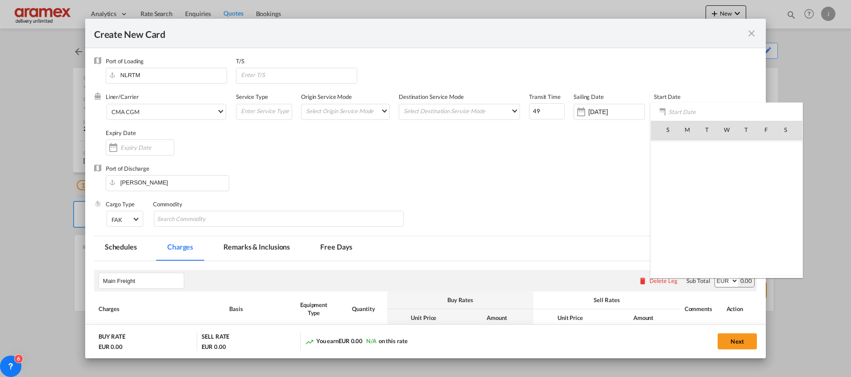
scroll to position [206396, 0]
click at [685, 224] on span "25" at bounding box center [687, 227] width 19 height 19
type input "[DATE]"
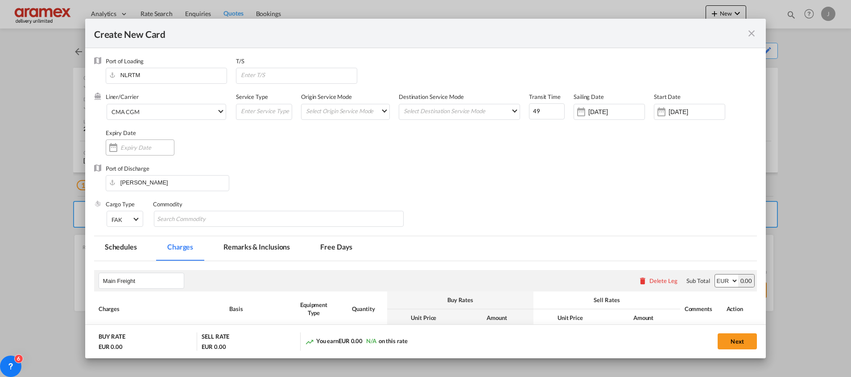
click at [136, 148] on input "Create New Card ..." at bounding box center [146, 147] width 53 height 7
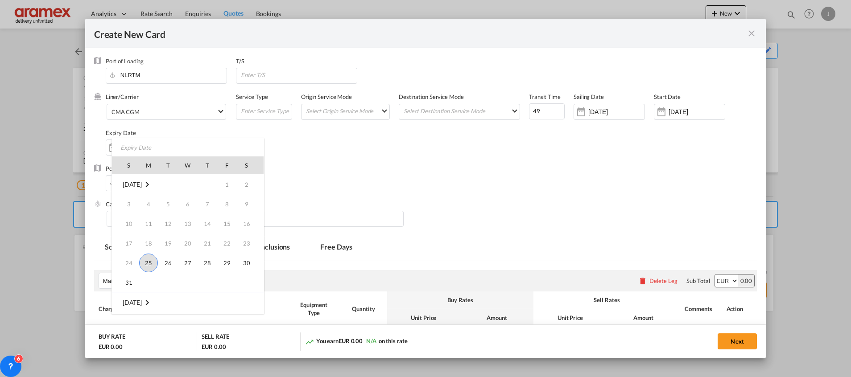
click at [147, 260] on span "25" at bounding box center [148, 263] width 19 height 19
type input "[DATE]"
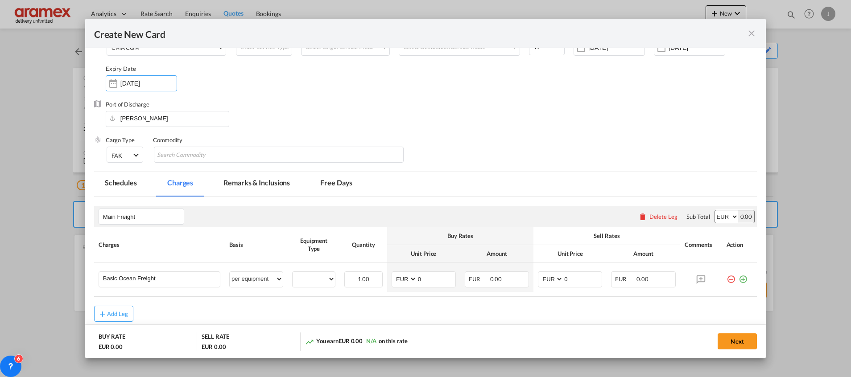
scroll to position [110, 0]
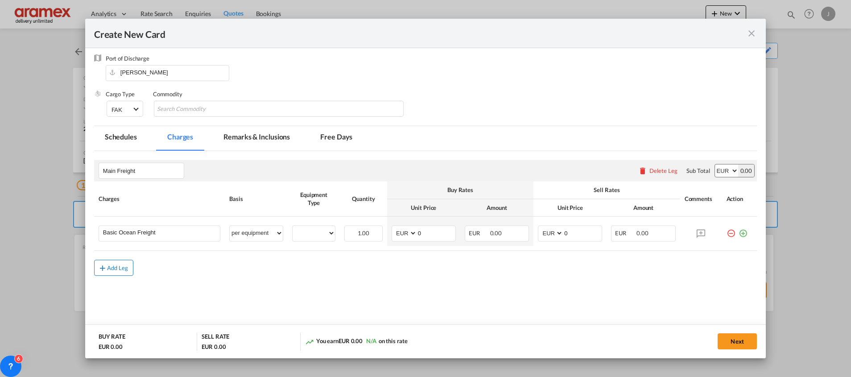
click at [103, 265] on md-icon "icon-plus md-link-fg s20" at bounding box center [102, 267] width 9 height 9
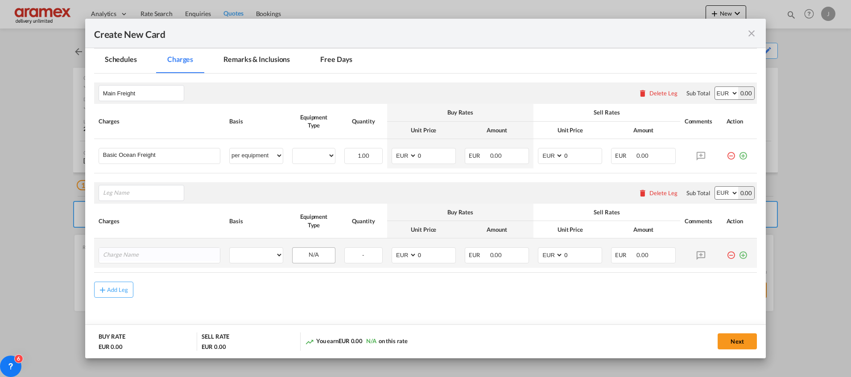
scroll to position [195, 0]
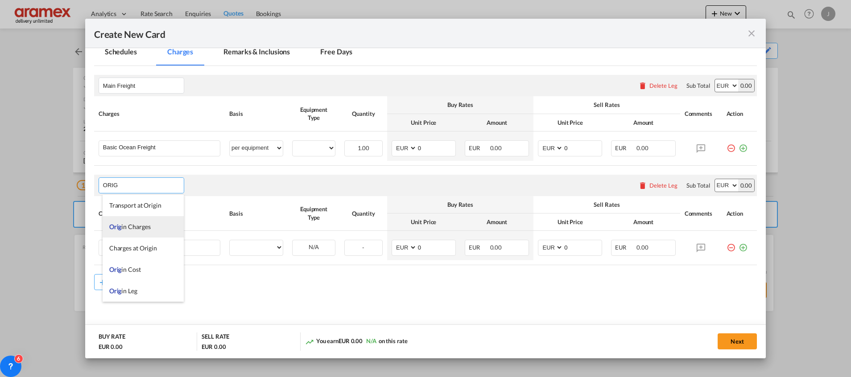
click at [133, 228] on span "Orig in Charges" at bounding box center [129, 227] width 41 height 8
type input "Origin Charges"
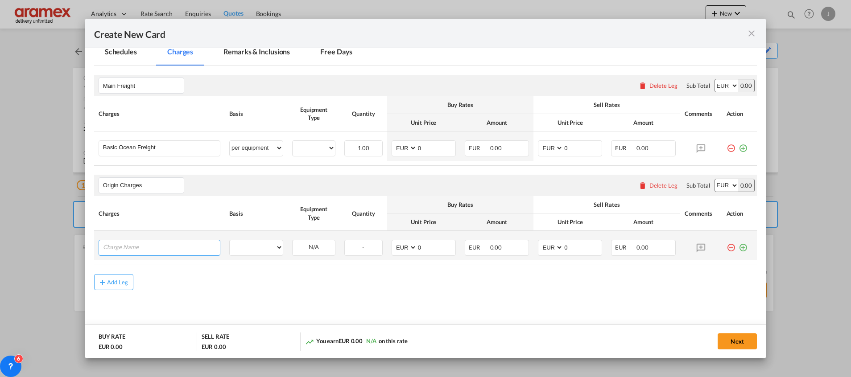
click at [155, 248] on input "Charge Name" at bounding box center [161, 246] width 117 height 13
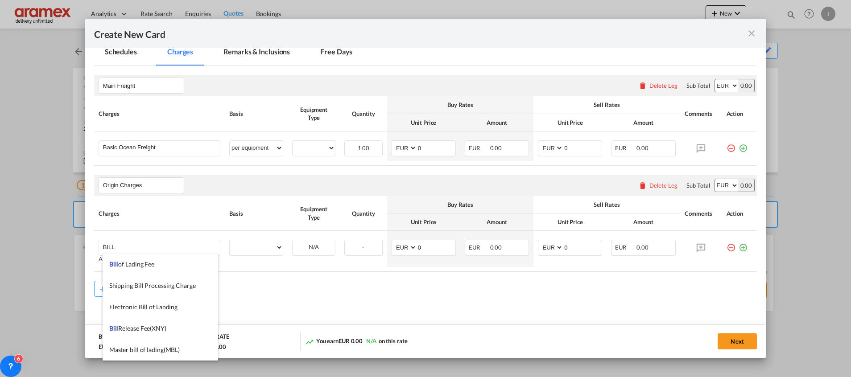
drag, startPoint x: 148, startPoint y: 265, endPoint x: 360, endPoint y: 262, distance: 211.4
click at [151, 265] on span "Bill of Lading Fee" at bounding box center [131, 264] width 45 height 8
type input "Bill of Lading Fee"
select select "per B/L"
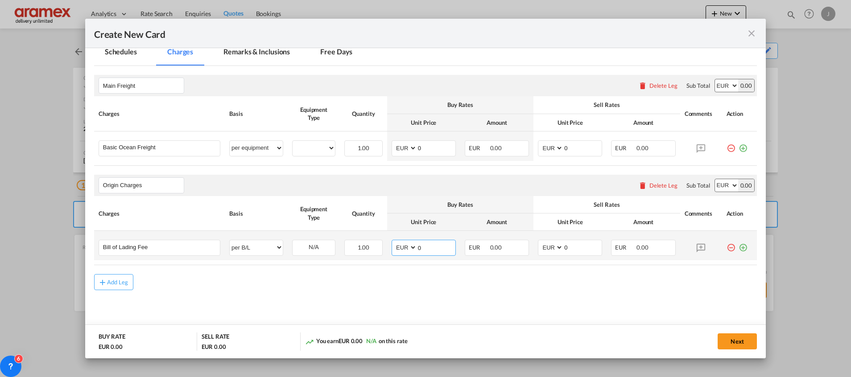
drag, startPoint x: 432, startPoint y: 247, endPoint x: 380, endPoint y: 244, distance: 51.8
click at [381, 245] on tr "Bill of Lading Fee Please Enter User Defined Charges Cannot Be Published per eq…" at bounding box center [425, 245] width 662 height 29
type input "50"
drag, startPoint x: 570, startPoint y: 247, endPoint x: 506, endPoint y: 247, distance: 63.3
click at [507, 247] on tr "Bill of Lading Fee Please Enter User Defined Charges Cannot Be Published per eq…" at bounding box center [425, 245] width 662 height 29
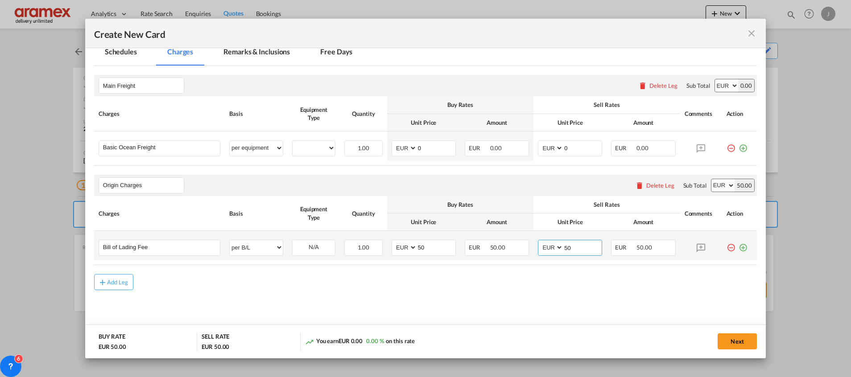
type input "50"
drag, startPoint x: 734, startPoint y: 246, endPoint x: 708, endPoint y: 258, distance: 28.9
click at [738, 246] on md-icon "icon-plus-circle-outline green-400-fg" at bounding box center [742, 244] width 9 height 9
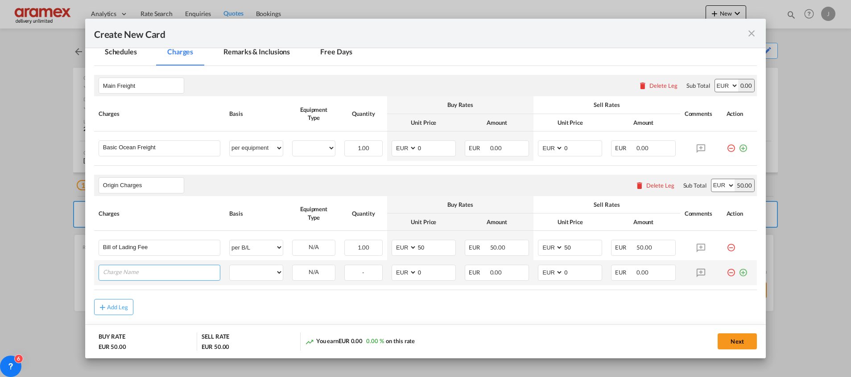
paste input "Empty Container Pickup and Delivery Charge"
type input "Empty Container Pickup and Delivery Charge"
click at [249, 271] on select "per equipment per container per B/L per shipping bill per shipment per pallet p…" at bounding box center [256, 272] width 53 height 14
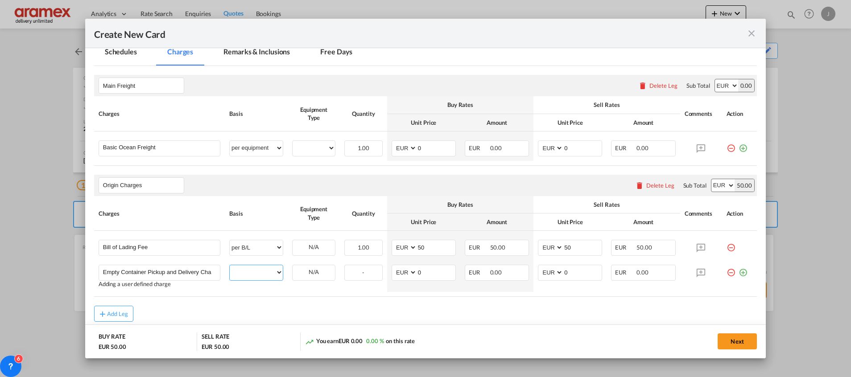
select select "per shipment"
click at [230, 265] on select "per equipment per container per B/L per shipping bill per shipment per pallet p…" at bounding box center [256, 272] width 53 height 14
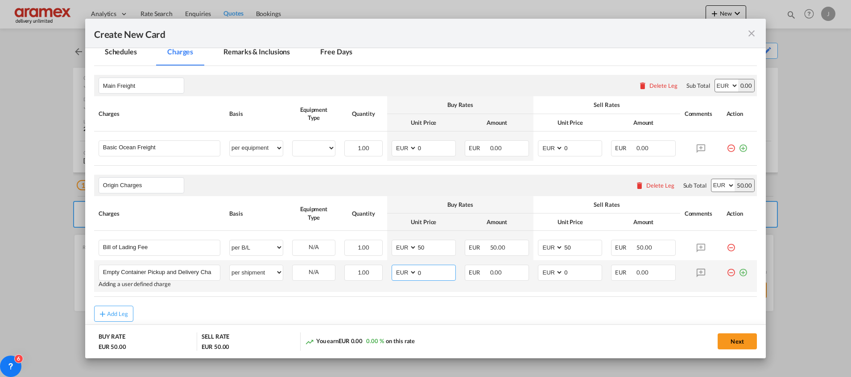
drag, startPoint x: 432, startPoint y: 272, endPoint x: 384, endPoint y: 272, distance: 48.2
click at [387, 272] on td "AED AFN ALL AMD ANG AOA ARS AUD AWG AZN BAM BBD BDT BGN BHD BIF BMD BND [PERSON…" at bounding box center [423, 276] width 73 height 32
type input "65"
click at [575, 272] on input "0" at bounding box center [582, 271] width 38 height 13
drag, startPoint x: 575, startPoint y: 273, endPoint x: 523, endPoint y: 273, distance: 52.2
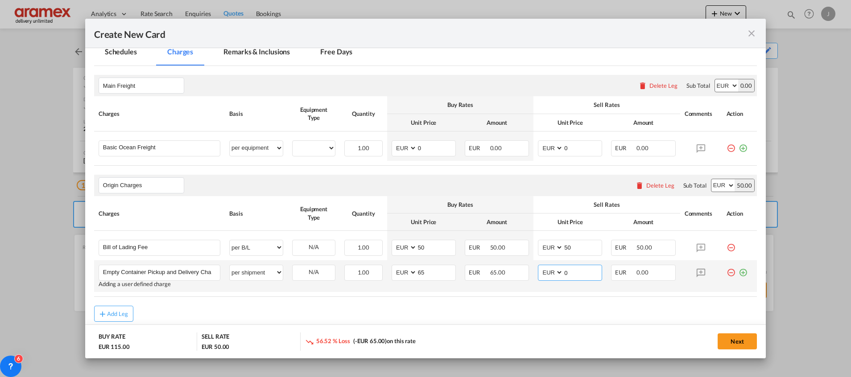
click at [523, 273] on tr "Empty Container Pickup and Delivery Charge Please Enter User Defined Charges Ca…" at bounding box center [425, 276] width 662 height 32
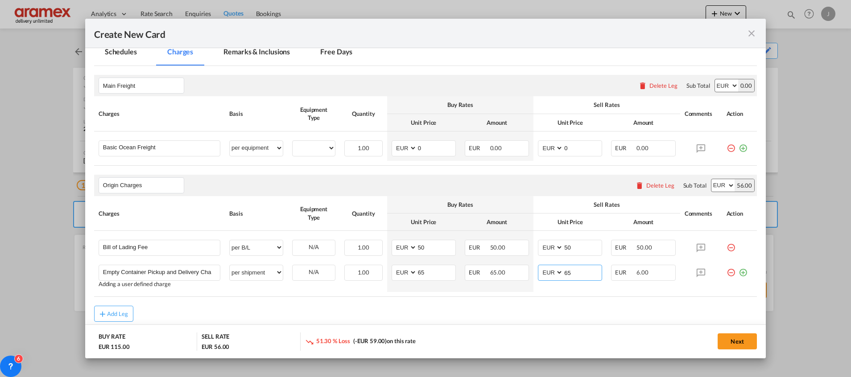
type input "65"
click at [483, 310] on div "Add Leg" at bounding box center [425, 314] width 662 height 16
click at [314, 147] on select "20GP" at bounding box center [313, 148] width 42 height 12
select select "20GP"
click at [292, 142] on select "20GP" at bounding box center [313, 148] width 42 height 12
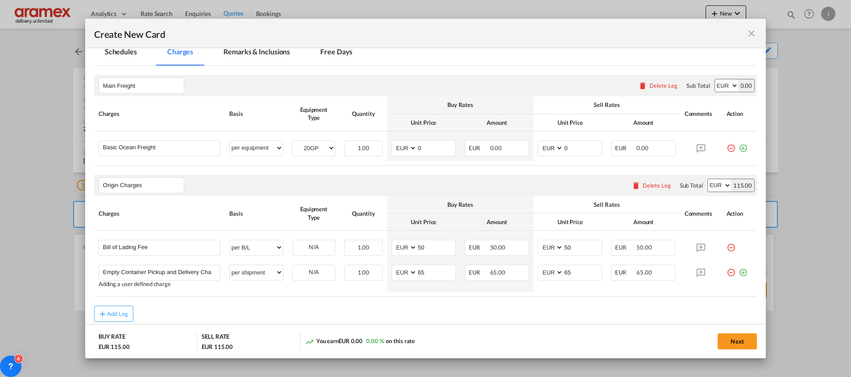
click at [419, 178] on div "Origin Charges Please enter leg name Leg Name Already Exists Delete Leg Sub Tot…" at bounding box center [425, 185] width 662 height 21
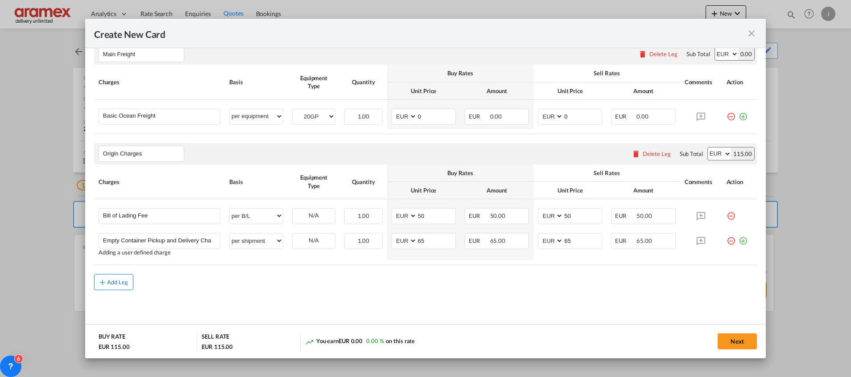
click at [115, 278] on button "Add Leg" at bounding box center [113, 282] width 39 height 16
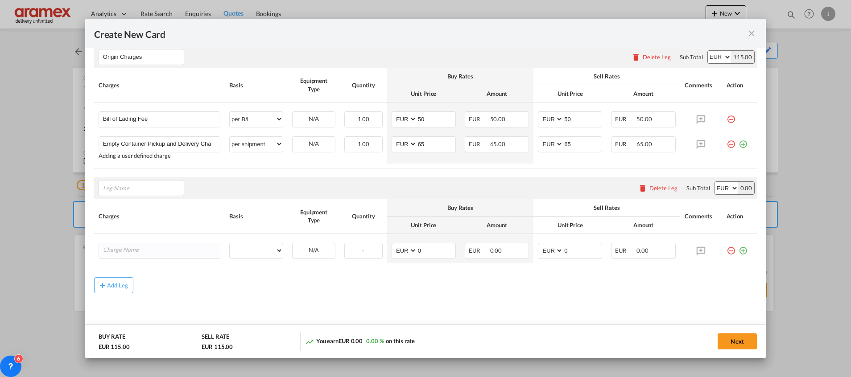
scroll to position [326, 0]
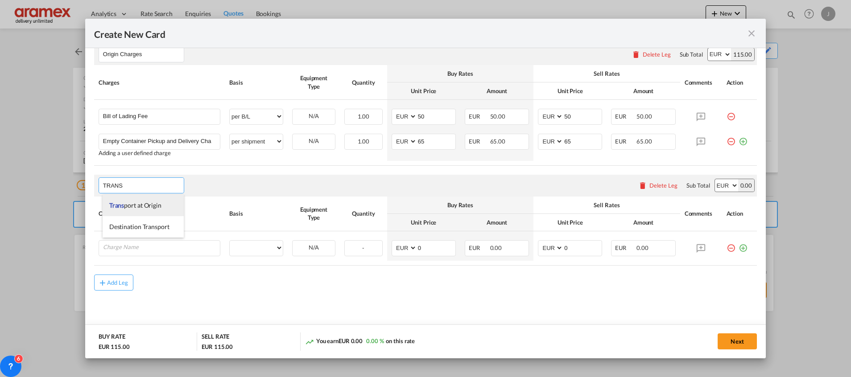
click at [135, 204] on span "Trans port at Origin" at bounding box center [135, 206] width 52 height 8
type input "Transport at Origin"
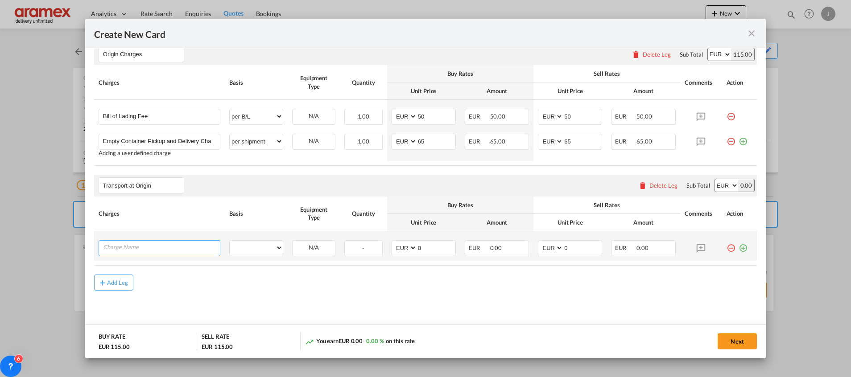
click at [156, 248] on input "Charge Name" at bounding box center [161, 247] width 117 height 13
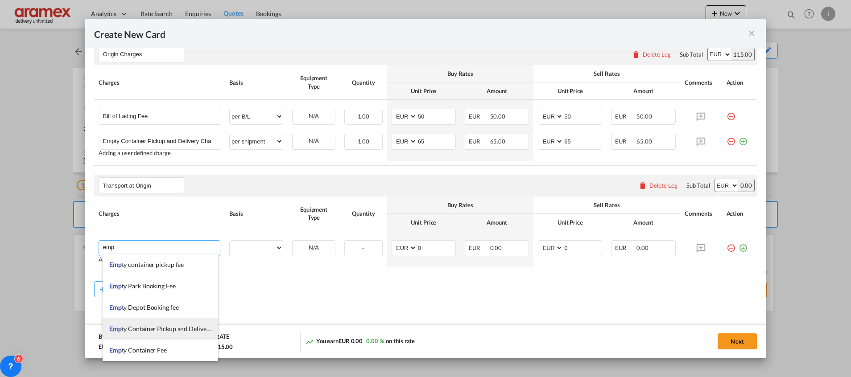
click at [173, 323] on li "Emp ty Container Pickup and Delivery Charge" at bounding box center [160, 328] width 115 height 21
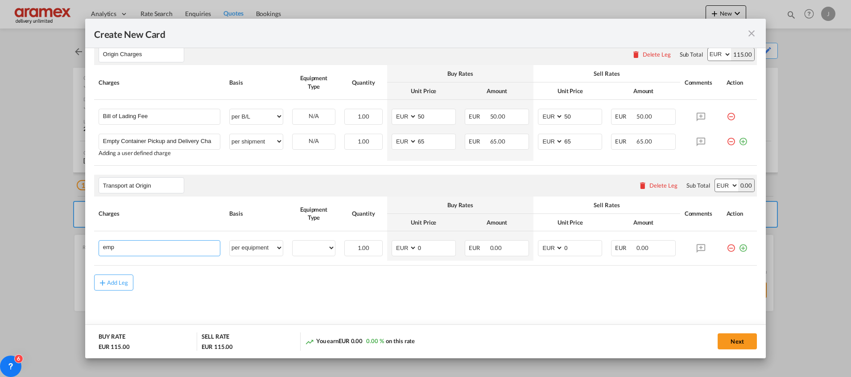
type input "Empty Container Pickup and Delivery Charge"
click at [313, 243] on select "20GP" at bounding box center [313, 248] width 42 height 12
click at [268, 247] on select "per equipment per container per B/L per shipping bill per shipment % on pickup …" at bounding box center [256, 248] width 53 height 14
select select "per container"
click at [230, 241] on select "per equipment per container per B/L per shipping bill per shipment % on pickup …" at bounding box center [256, 248] width 53 height 14
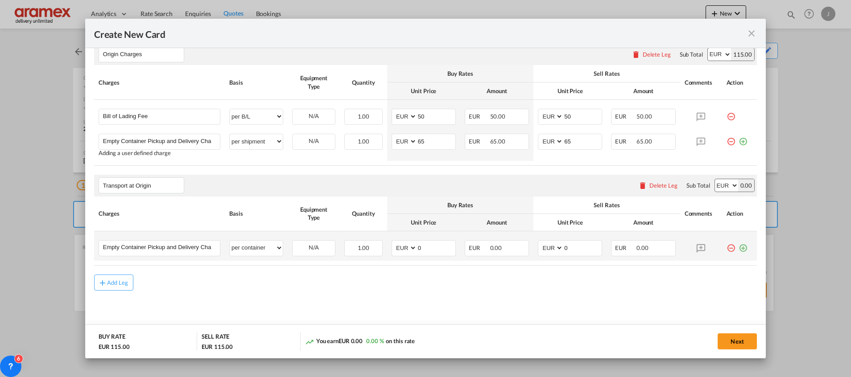
click at [738, 248] on md-icon "icon-plus-circle-outline green-400-fg" at bounding box center [742, 244] width 9 height 9
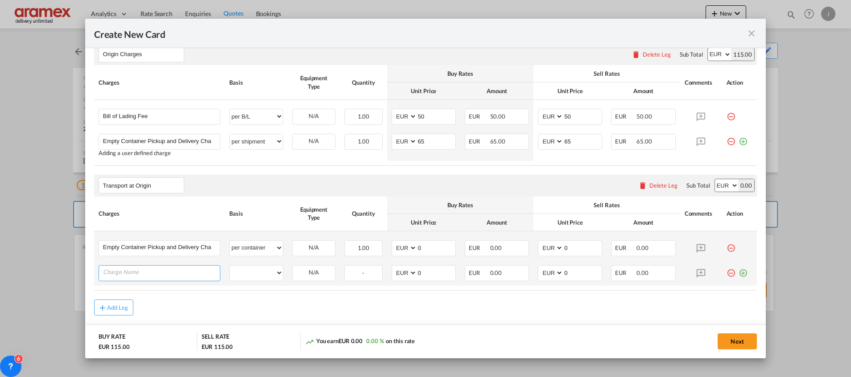
click at [142, 273] on input "Charge Name" at bounding box center [161, 272] width 117 height 13
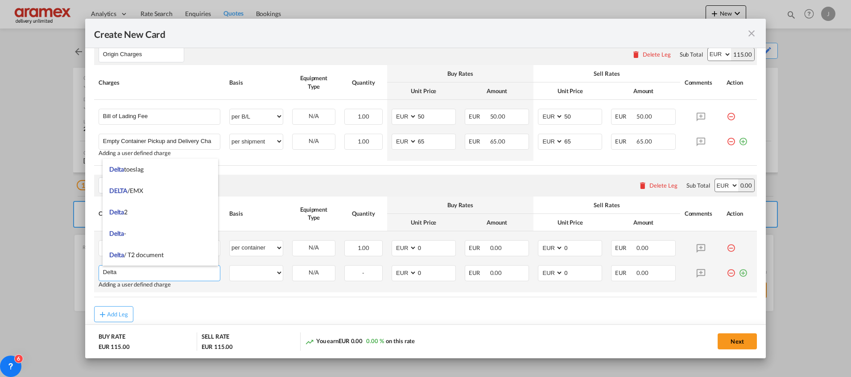
type input "Delta"
click at [738, 274] on md-icon "icon-plus-circle-outline green-400-fg" at bounding box center [742, 269] width 9 height 9
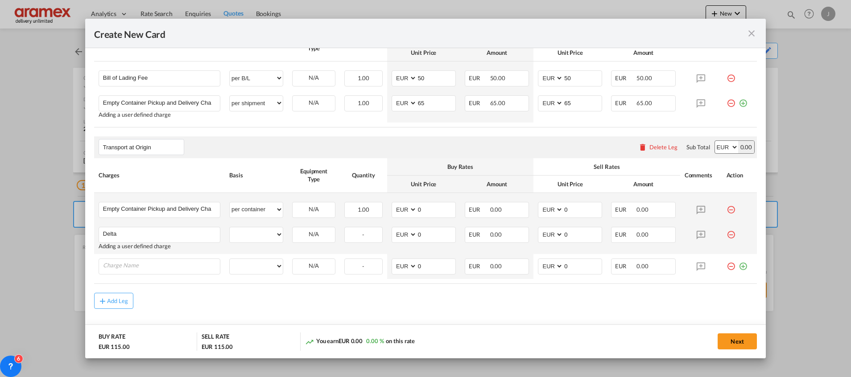
scroll to position [383, 0]
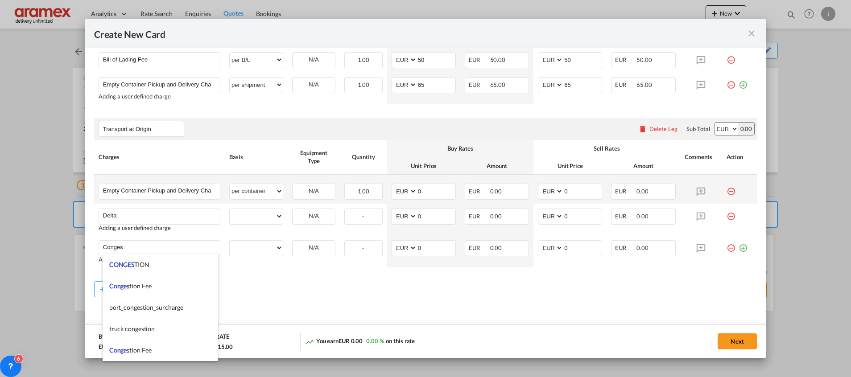
drag, startPoint x: 142, startPoint y: 286, endPoint x: 293, endPoint y: 275, distance: 151.5
click at [154, 287] on li "Conges tion Fee" at bounding box center [160, 286] width 115 height 21
type input "Congestion Fee"
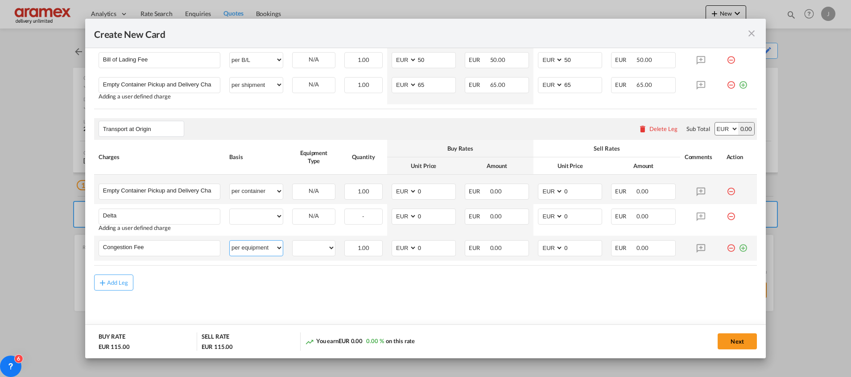
drag, startPoint x: 256, startPoint y: 247, endPoint x: 255, endPoint y: 239, distance: 8.5
click at [255, 247] on select "per equipment per container per B/L per shipping bill per shipment % on pickup …" at bounding box center [256, 248] width 53 height 14
select select "per container"
click at [230, 241] on select "per equipment per container per B/L per shipping bill per shipment % on pickup …" at bounding box center [256, 248] width 53 height 14
drag, startPoint x: 261, startPoint y: 213, endPoint x: 263, endPoint y: 209, distance: 4.6
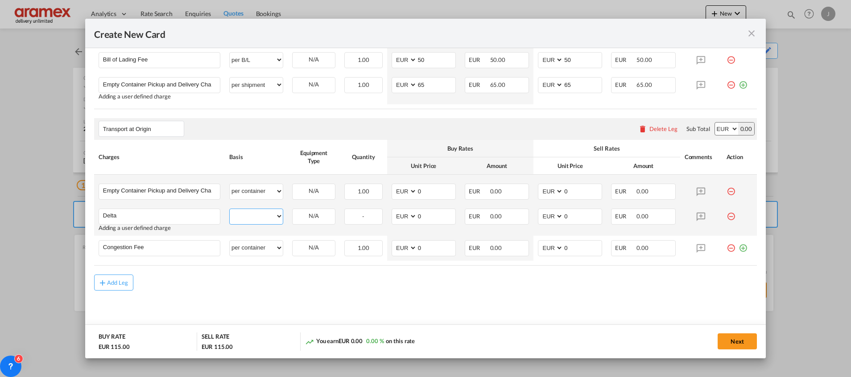
click at [261, 213] on select "per equipment per container per B/L per shipping bill per shipment % on pickup …" at bounding box center [256, 216] width 53 height 14
select select "per container"
click at [230, 209] on select "per equipment per container per B/L per shipping bill per shipment % on pickup …" at bounding box center [256, 216] width 53 height 14
click at [738, 249] on md-icon "icon-plus-circle-outline green-400-fg" at bounding box center [742, 244] width 9 height 9
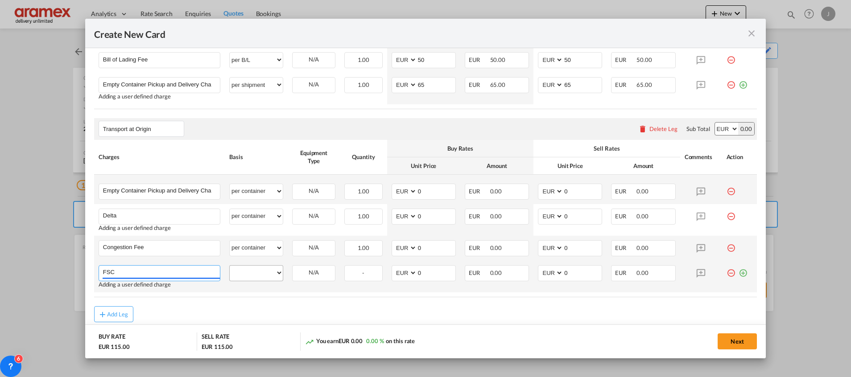
type input "FSC"
click at [263, 276] on select "per equipment per container per B/L per shipping bill per shipment % on pickup …" at bounding box center [256, 273] width 53 height 14
select select "per container"
click at [230, 266] on select "per equipment per container per B/L per shipping bill per shipment % on pickup …" at bounding box center [256, 273] width 53 height 14
click at [738, 274] on md-icon "icon-plus-circle-outline green-400-fg" at bounding box center [742, 269] width 9 height 9
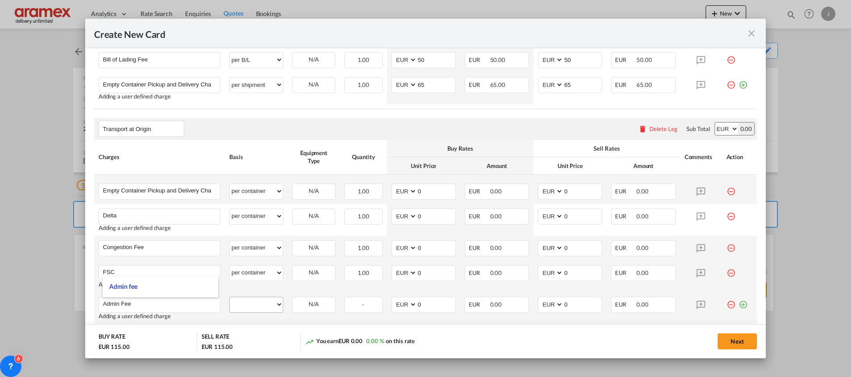
type input "Admin Fee"
drag, startPoint x: 253, startPoint y: 304, endPoint x: 253, endPoint y: 296, distance: 8.9
click at [253, 304] on select "per equipment per container per B/L per shipping bill per shipment % on pickup …" at bounding box center [256, 304] width 53 height 14
select select "per container"
click at [230, 297] on select "per equipment per container per B/L per shipping bill per shipment % on pickup …" at bounding box center [256, 304] width 53 height 14
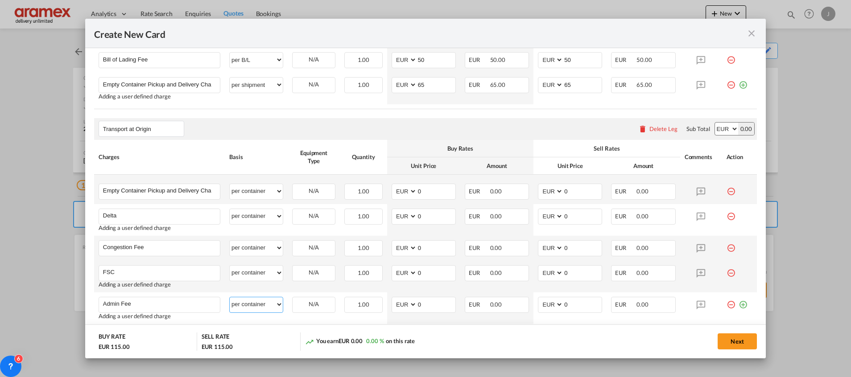
scroll to position [446, 0]
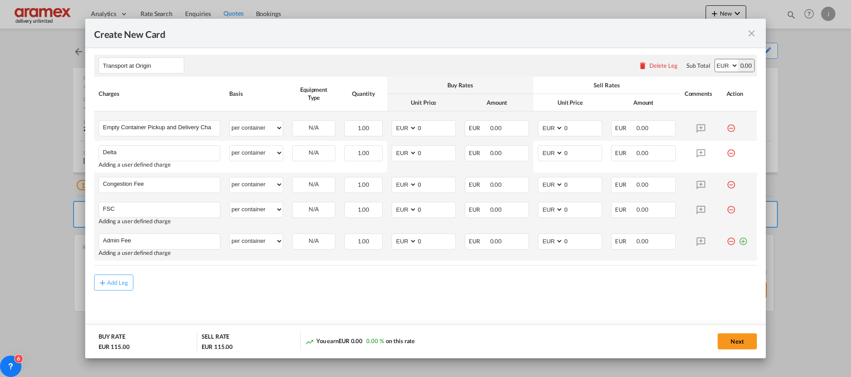
drag, startPoint x: 734, startPoint y: 241, endPoint x: 634, endPoint y: 256, distance: 101.4
click at [738, 241] on md-icon "icon-plus-circle-outline green-400-fg" at bounding box center [742, 238] width 9 height 9
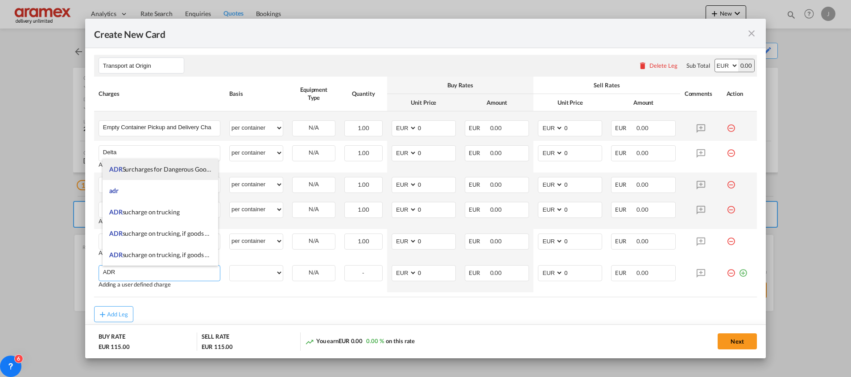
click at [173, 168] on span "ADR Surcharges for Dangerous Goods" at bounding box center [160, 169] width 103 height 8
type input "ADR Surcharges for Dangerous Goods"
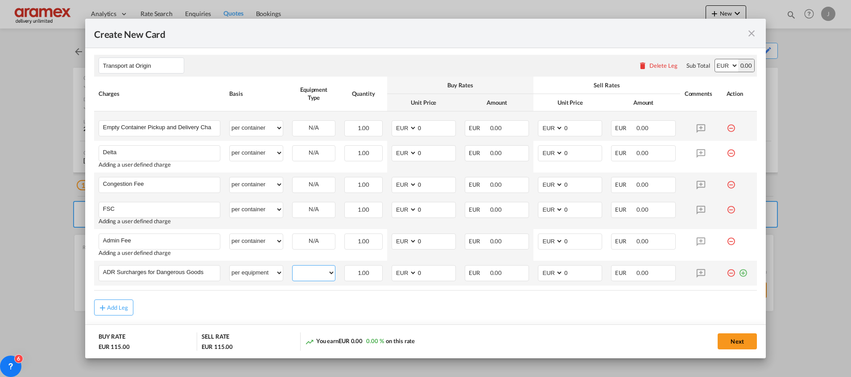
click at [317, 276] on select "20GP" at bounding box center [313, 273] width 42 height 12
drag, startPoint x: 248, startPoint y: 270, endPoint x: 249, endPoint y: 265, distance: 5.1
click at [247, 270] on select "per equipment per container per B/L per shipping bill per shipment % on pickup …" at bounding box center [256, 273] width 53 height 14
select select "per container"
click at [230, 266] on select "per equipment per container per B/L per shipping bill per shipment % on pickup …" at bounding box center [256, 273] width 53 height 14
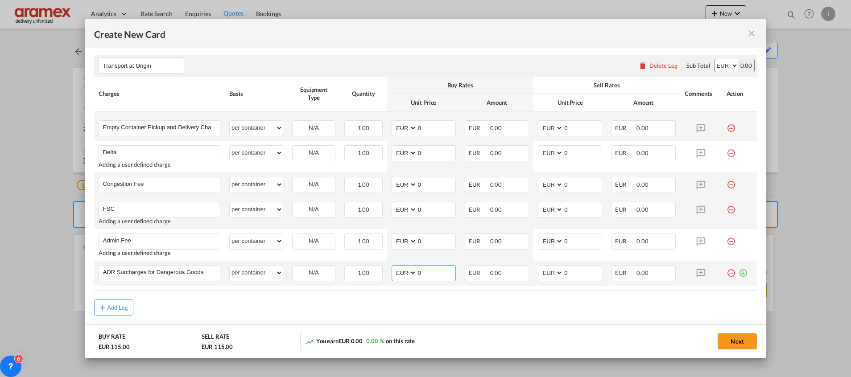
drag, startPoint x: 430, startPoint y: 266, endPoint x: 402, endPoint y: 272, distance: 28.7
click at [402, 272] on md-input-container "AED AFN ALL AMD ANG AOA ARS AUD AWG AZN BAM BBD BDT BGN BHD BIF BMD BND [PERSON…" at bounding box center [423, 273] width 64 height 16
type input "75"
click at [572, 273] on input "0" at bounding box center [582, 272] width 38 height 13
drag, startPoint x: 576, startPoint y: 274, endPoint x: 526, endPoint y: 272, distance: 50.0
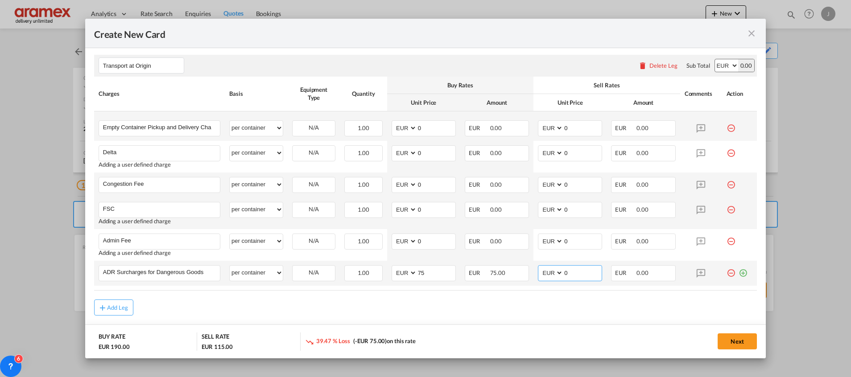
click at [533, 272] on td "AED AFN ALL AMD ANG AOA ARS AUD AWG AZN BAM BBD BDT BGN BHD BIF BMD BND [PERSON…" at bounding box center [569, 273] width 73 height 25
type input "75"
click at [472, 294] on rate-modification "Main Freight Please enter leg name Leg Name Already Exists Delete Leg Sub Total…" at bounding box center [425, 65] width 662 height 501
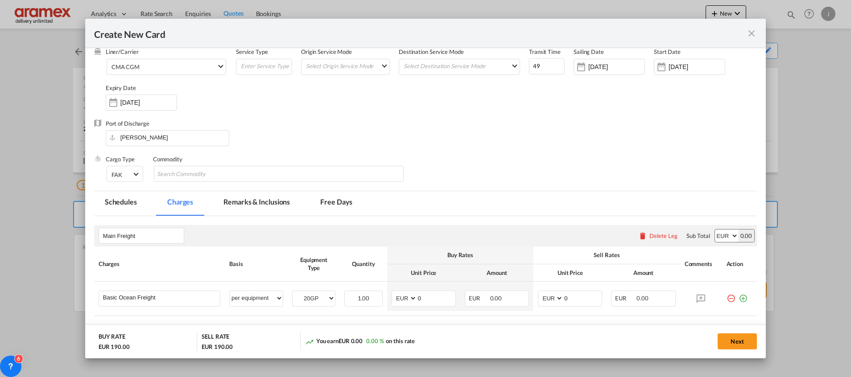
scroll to position [112, 0]
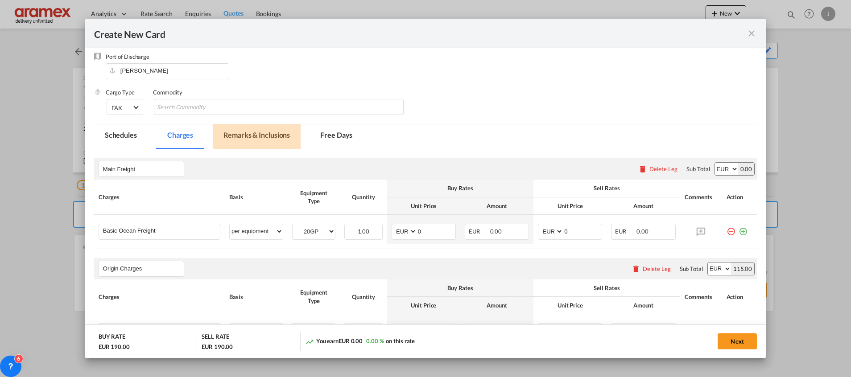
click at [249, 134] on md-tab-item "Remarks & Inclusions" at bounding box center [257, 136] width 88 height 25
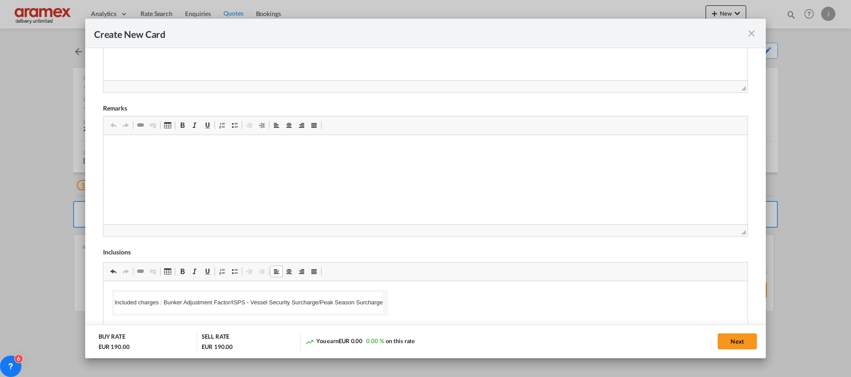
scroll to position [45, 0]
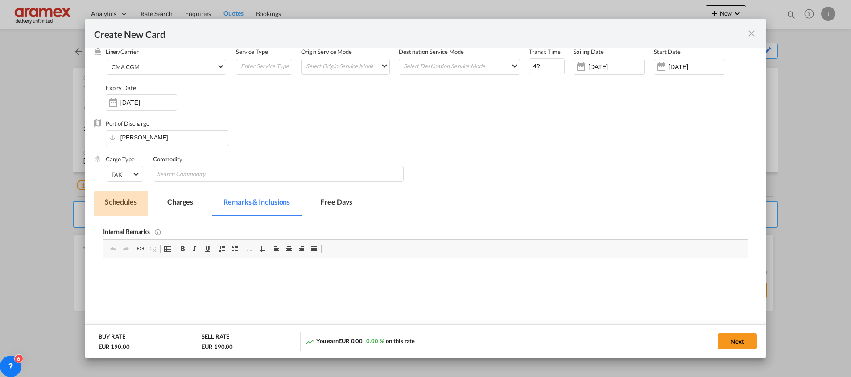
click at [132, 198] on md-tab-item "Schedules" at bounding box center [120, 203] width 53 height 25
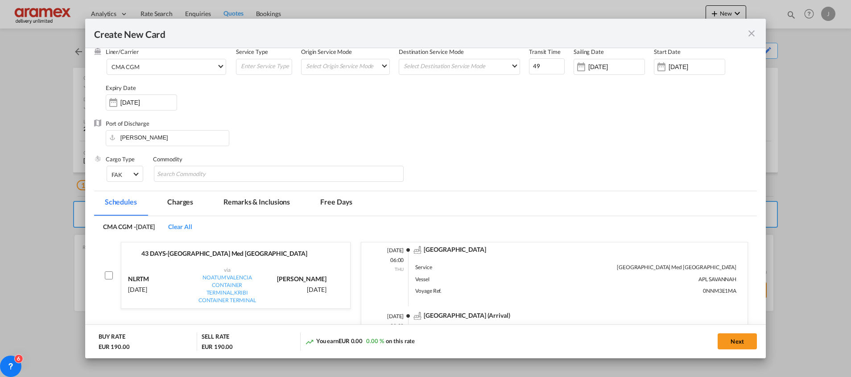
click at [132, 202] on md-tab-item "Schedules" at bounding box center [120, 203] width 53 height 25
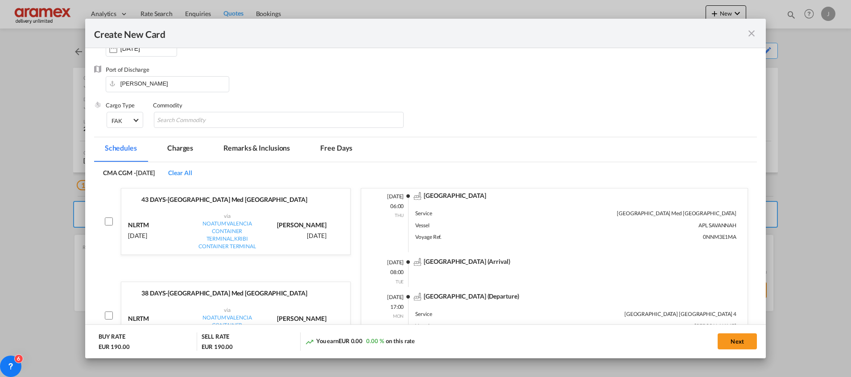
scroll to position [112, 0]
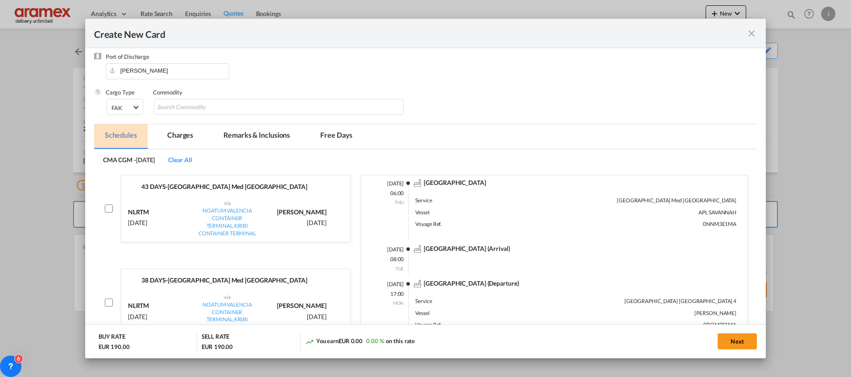
click at [123, 134] on md-tab-item "Schedules" at bounding box center [120, 136] width 53 height 25
click at [181, 126] on md-tab-item "Charges" at bounding box center [179, 136] width 47 height 25
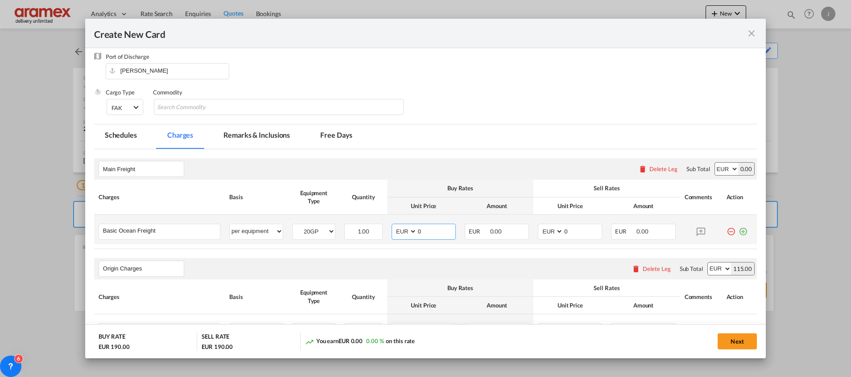
drag, startPoint x: 427, startPoint y: 233, endPoint x: 402, endPoint y: 233, distance: 25.0
click at [402, 233] on md-input-container "AED AFN ALL AMD ANG AOA ARS AUD AWG AZN BAM BBD BDT BGN BHD BIF BMD BND [PERSON…" at bounding box center [423, 232] width 64 height 16
paste input "2052"
type input "2052"
drag, startPoint x: 581, startPoint y: 232, endPoint x: 544, endPoint y: 231, distance: 37.0
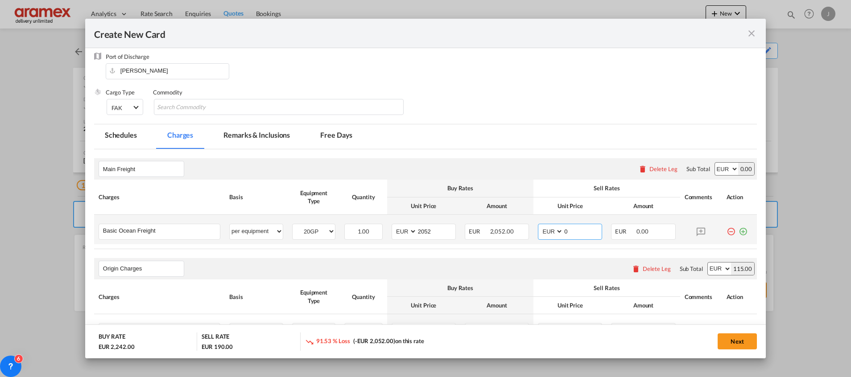
click at [544, 231] on md-input-container "AED AFN ALL AMD ANG AOA ARS AUD AWG AZN BAM BBD BDT BGN BHD BIF BMD BND [PERSON…" at bounding box center [570, 232] width 64 height 16
paste input "2052"
type input "2052"
click at [738, 230] on md-icon "icon-plus-circle-outline green-400-fg" at bounding box center [742, 228] width 9 height 9
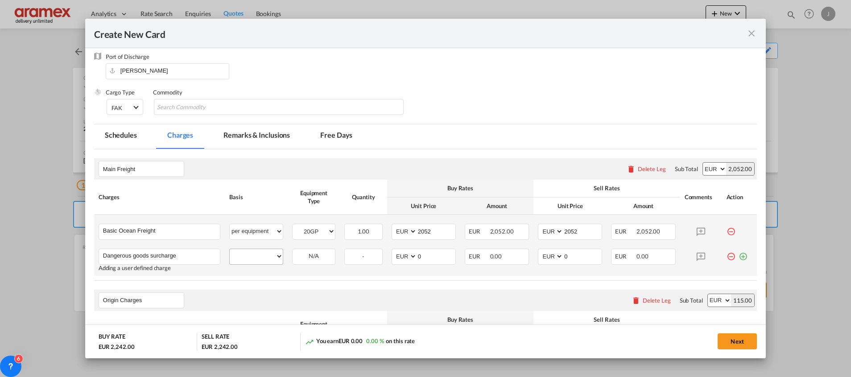
type input "Dangerous goods surcharge"
click at [272, 259] on select "per equipment per container per B/L per shipping bill per shipment % on freight…" at bounding box center [256, 256] width 53 height 14
select select "per equipment"
click at [230, 249] on select "per equipment per container per B/L per shipping bill per shipment % on freight…" at bounding box center [256, 256] width 53 height 14
click at [248, 235] on select "per equipment per container per B/L per shipping bill per shipment % on freight…" at bounding box center [256, 231] width 53 height 14
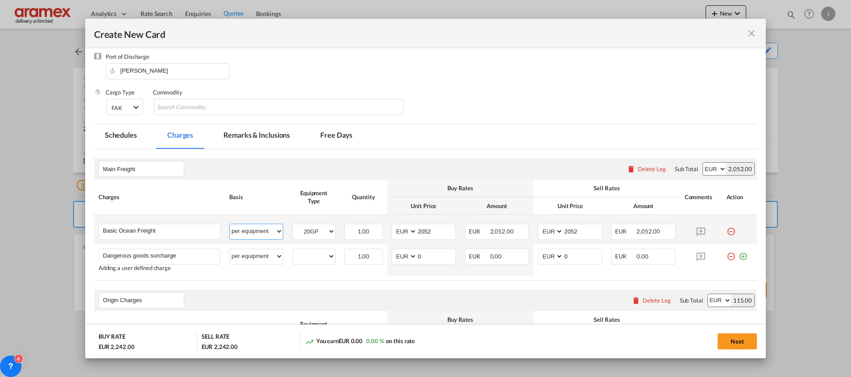
select select "per B/L"
click at [230, 224] on select "per equipment per container per B/L per shipping bill per shipment % on freight…" at bounding box center [256, 231] width 53 height 14
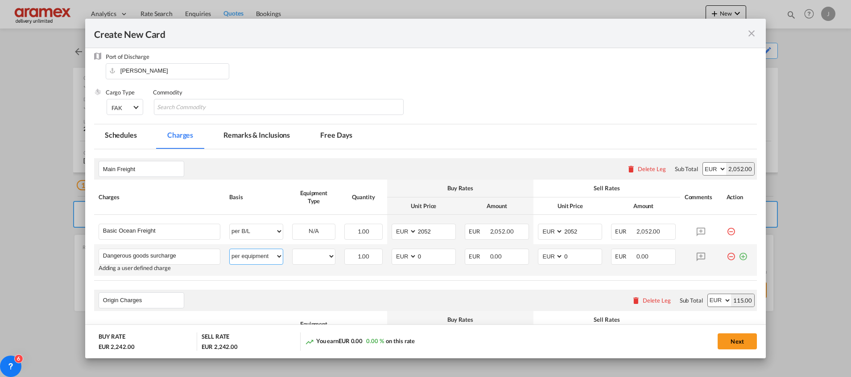
click at [245, 256] on select "per equipment per container per B/L per shipping bill per shipment % on freight…" at bounding box center [256, 256] width 53 height 14
select select "per container"
click at [230, 249] on select "per equipment per container per B/L per shipping bill per shipment % on freight…" at bounding box center [256, 256] width 53 height 14
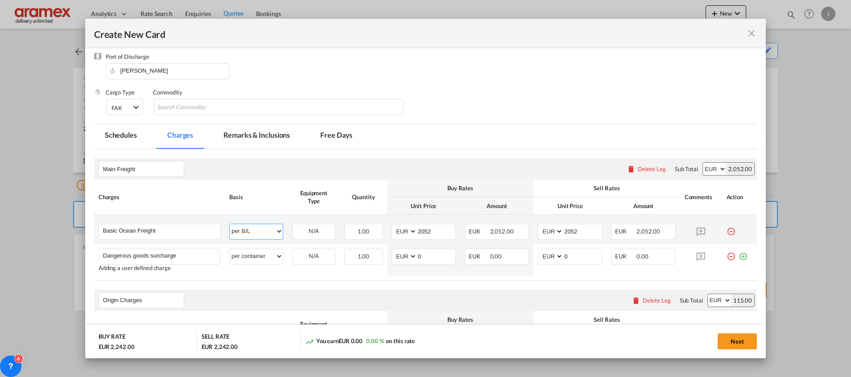
drag, startPoint x: 262, startPoint y: 235, endPoint x: 262, endPoint y: 223, distance: 12.0
click at [262, 235] on select "per equipment per container per B/L per shipping bill per shipment % on freight…" at bounding box center [256, 231] width 53 height 14
select select "per container"
click at [230, 224] on select "per equipment per container per B/L per shipping bill per shipment % on freight…" at bounding box center [256, 231] width 53 height 14
drag, startPoint x: 425, startPoint y: 255, endPoint x: 400, endPoint y: 255, distance: 25.0
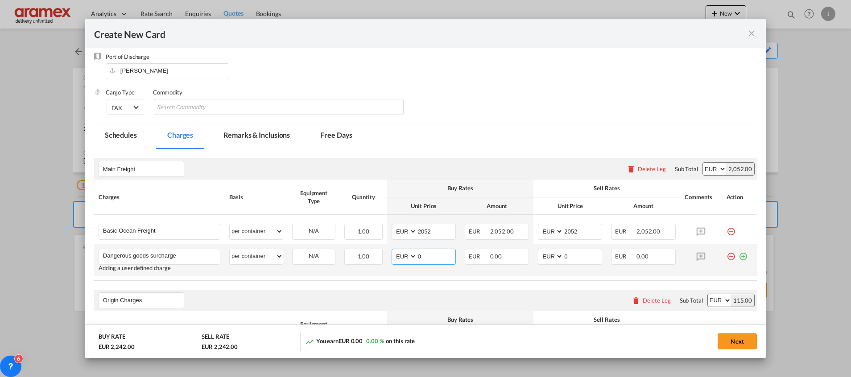
click at [400, 255] on md-input-container "AED AFN ALL AMD ANG AOA ARS AUD AWG AZN BAM BBD BDT BGN BHD BIF BMD BND [PERSON…" at bounding box center [423, 257] width 64 height 16
type input "200"
drag, startPoint x: 387, startPoint y: 282, endPoint x: 408, endPoint y: 269, distance: 24.8
click at [419, 259] on input "200" at bounding box center [436, 255] width 38 height 13
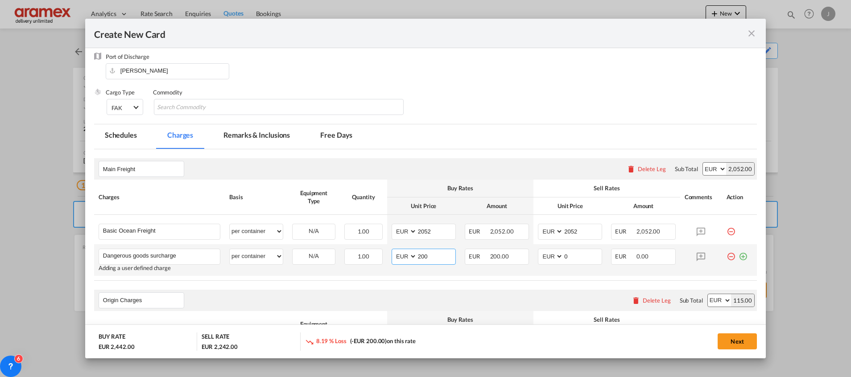
click at [422, 255] on input "200" at bounding box center [436, 255] width 38 height 13
click at [589, 255] on input "0" at bounding box center [582, 255] width 38 height 13
drag, startPoint x: 582, startPoint y: 256, endPoint x: 539, endPoint y: 256, distance: 42.4
click at [539, 256] on md-input-container "AED AFN ALL AMD ANG AOA ARS AUD AWG AZN BAM BBD BDT BGN BHD BIF BMD BND [PERSON…" at bounding box center [570, 257] width 64 height 16
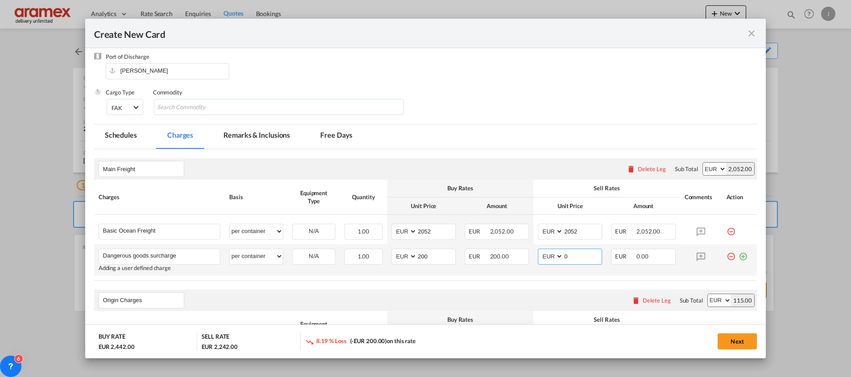
paste input "20"
type input "200"
click at [735, 256] on div "Create New Card ..." at bounding box center [741, 253] width 12 height 9
click at [738, 258] on md-icon "icon-plus-circle-outline green-400-fg" at bounding box center [742, 253] width 9 height 9
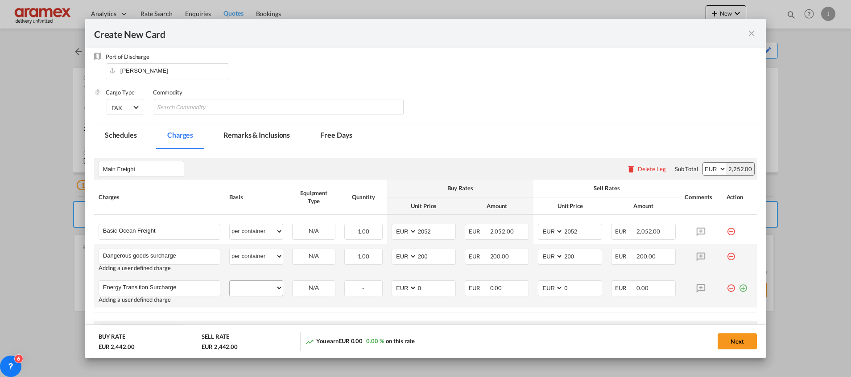
type input "Energy Transition Surcharge"
drag, startPoint x: 242, startPoint y: 288, endPoint x: 243, endPoint y: 283, distance: 5.4
click at [243, 288] on select "per equipment per container per B/L per shipping bill per shipment % on freight…" at bounding box center [256, 288] width 53 height 14
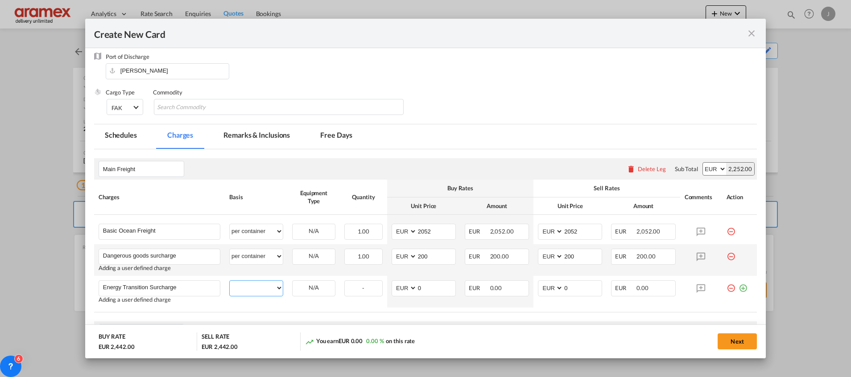
select select "per container"
click at [230, 281] on select "per equipment per container per B/L per shipping bill per shipment % on freight…" at bounding box center [256, 288] width 53 height 14
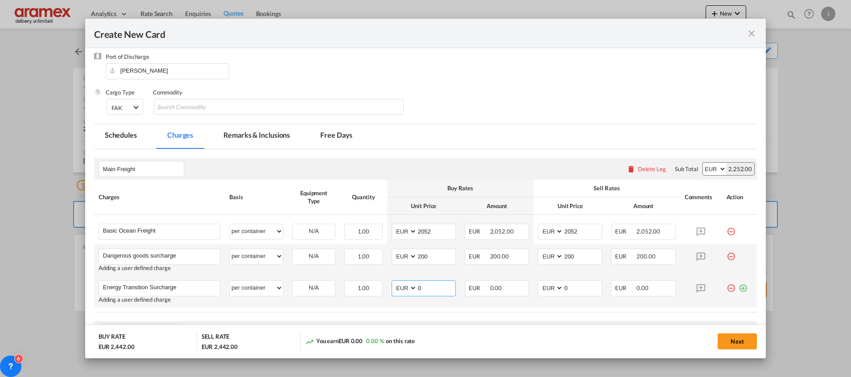
drag, startPoint x: 421, startPoint y: 287, endPoint x: 388, endPoint y: 287, distance: 33.0
click at [391, 287] on md-input-container "AED AFN ALL AMD ANG AOA ARS AUD AWG AZN BAM BBD BDT BGN BHD BIF BMD BND [PERSON…" at bounding box center [423, 288] width 64 height 16
type input "123"
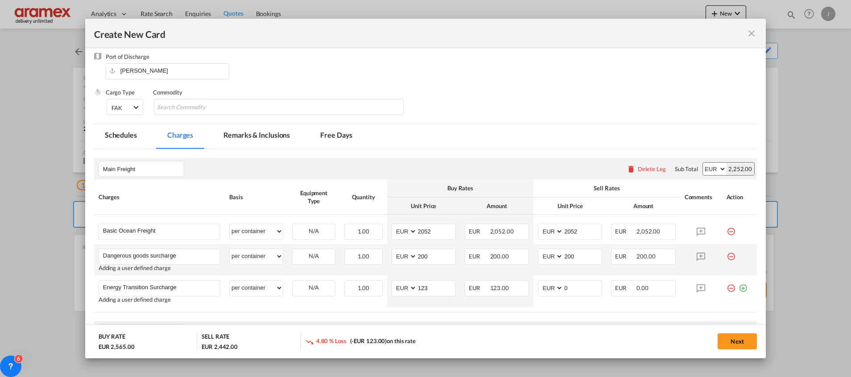
drag, startPoint x: 374, startPoint y: 303, endPoint x: 371, endPoint y: 310, distance: 7.6
click at [374, 304] on td "1.00 Please Enter Invalid Input" at bounding box center [363, 292] width 47 height 32
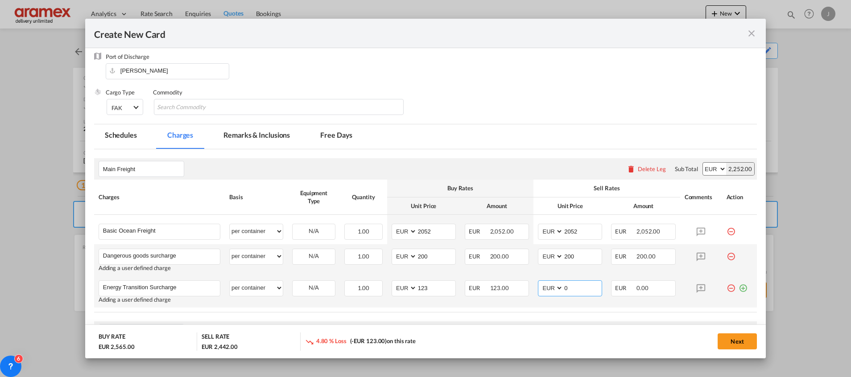
drag, startPoint x: 559, startPoint y: 287, endPoint x: 525, endPoint y: 285, distance: 33.5
click at [525, 285] on tr "Energy Transition Surcharge Please Enter User Defined Charges Cannot Be Publish…" at bounding box center [425, 292] width 662 height 32
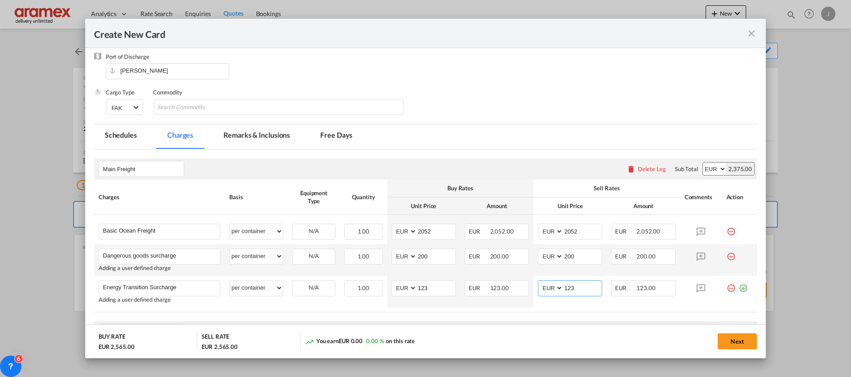
type input "123"
click at [454, 330] on md-dialog-actions "BUY RATE EUR 2,565.00 SELL RATE EUR 2,565.00 You earn EUR 0.00 0.00 % on this r…" at bounding box center [425, 342] width 680 height 34
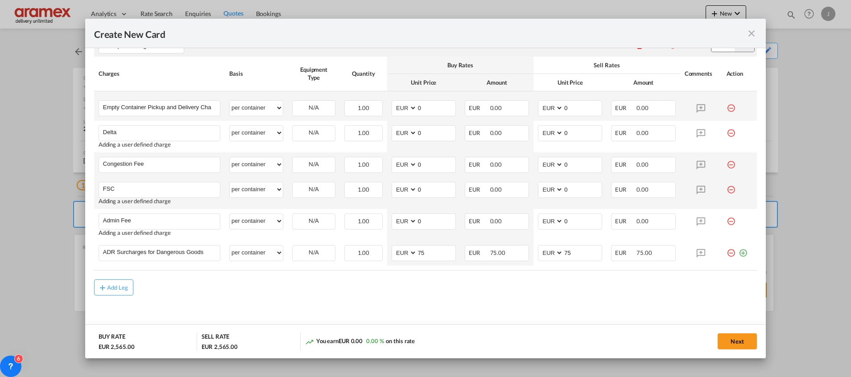
scroll to position [535, 0]
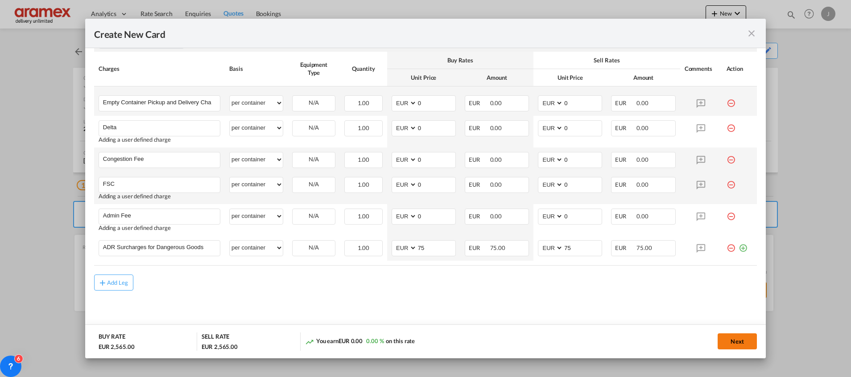
click at [732, 342] on button "Next" at bounding box center [736, 341] width 39 height 16
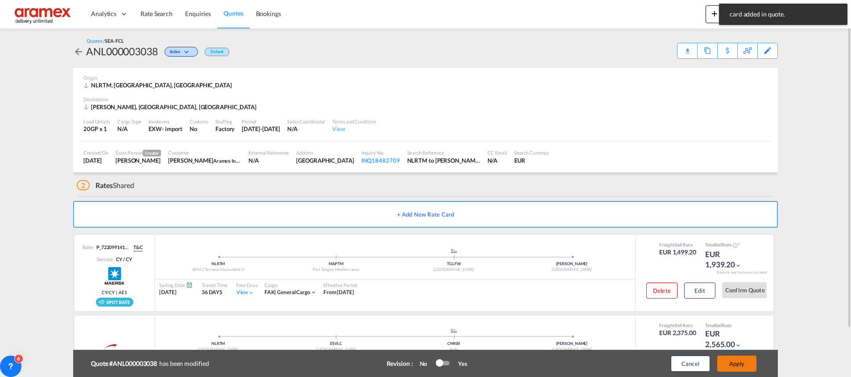
click at [741, 364] on button "Apply" at bounding box center [736, 364] width 39 height 16
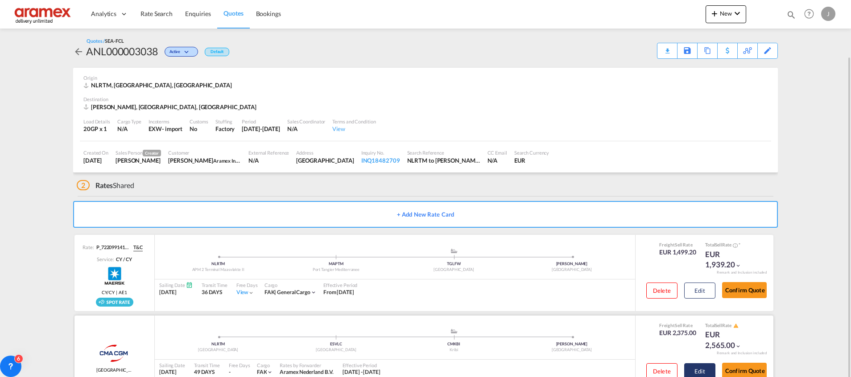
scroll to position [29, 0]
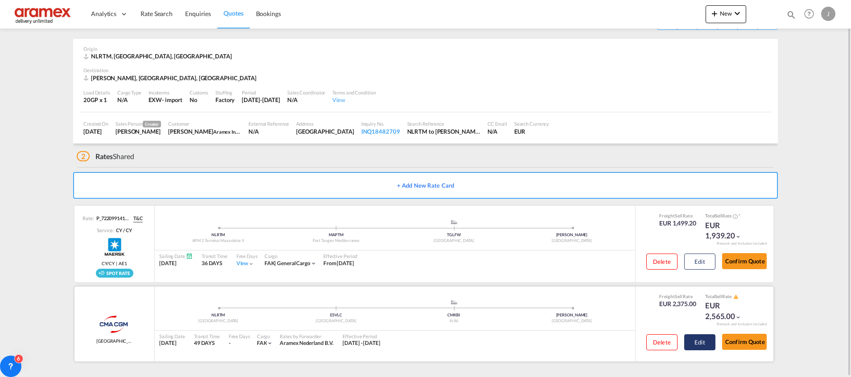
click at [709, 343] on button "Edit" at bounding box center [699, 342] width 31 height 16
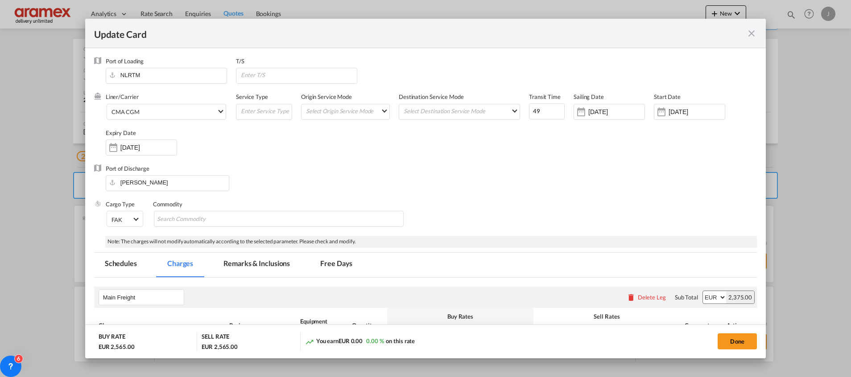
click at [756, 32] on md-icon "icon-close fg-AAA8AD m-0 pointer" at bounding box center [751, 33] width 11 height 11
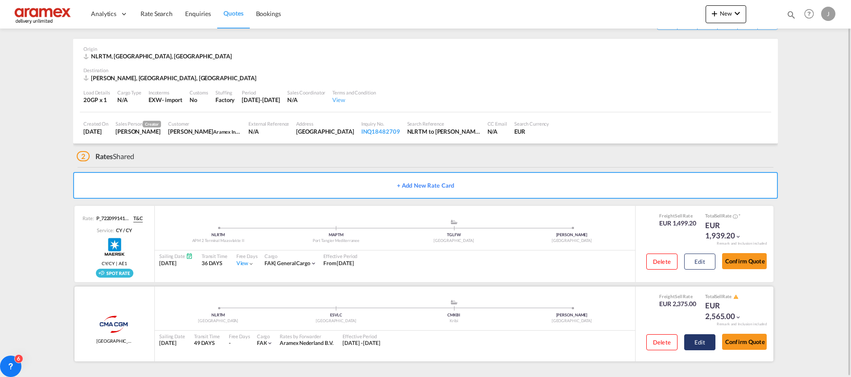
click at [699, 342] on button "Edit" at bounding box center [699, 342] width 31 height 16
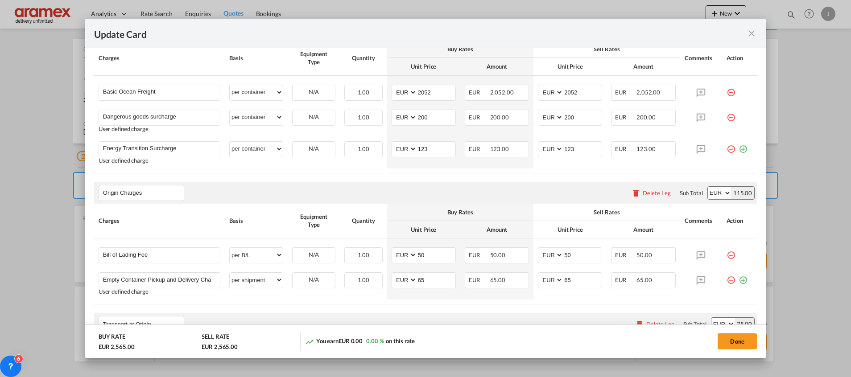
scroll to position [468, 0]
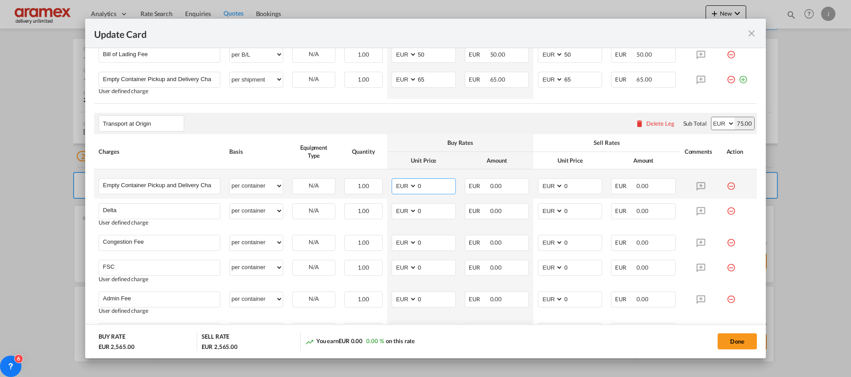
drag, startPoint x: 429, startPoint y: 188, endPoint x: 392, endPoint y: 187, distance: 37.5
click at [393, 187] on md-input-container "AED AFN ALL AMD ANG AOA ARS AUD AWG AZN BAM BBD BDT BGN BHD BIF BMD BND [PERSON…" at bounding box center [423, 186] width 64 height 16
click at [421, 185] on input "265" at bounding box center [436, 185] width 38 height 13
type input "265"
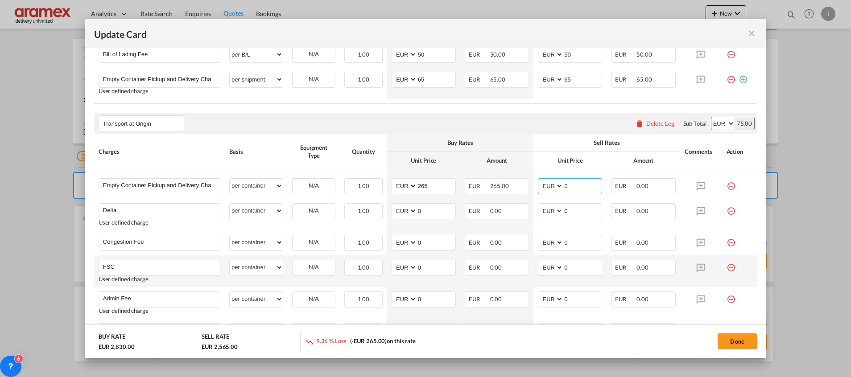
drag, startPoint x: 574, startPoint y: 186, endPoint x: 567, endPoint y: 276, distance: 90.3
click at [538, 186] on md-input-container "AED AFN ALL AMD ANG AOA ARS AUD AWG AZN BAM BBD BDT BGN BHD BIF BMD BND [PERSON…" at bounding box center [570, 186] width 64 height 16
paste input "265"
type input "265"
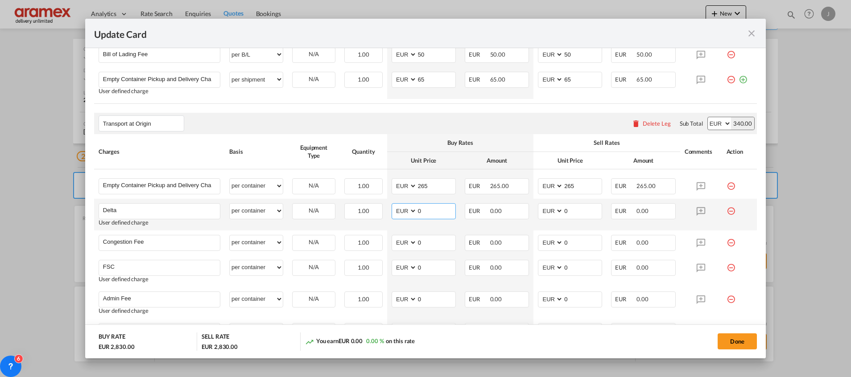
drag, startPoint x: 420, startPoint y: 207, endPoint x: 387, endPoint y: 208, distance: 33.4
click at [391, 208] on md-input-container "AED AFN ALL AMD ANG AOA ARS AUD AWG AZN BAM BBD BDT BGN BHD BIF BMD BND [PERSON…" at bounding box center [423, 211] width 64 height 16
type input "65"
click at [579, 210] on input "0" at bounding box center [582, 210] width 38 height 13
drag, startPoint x: 580, startPoint y: 209, endPoint x: 508, endPoint y: 211, distance: 71.4
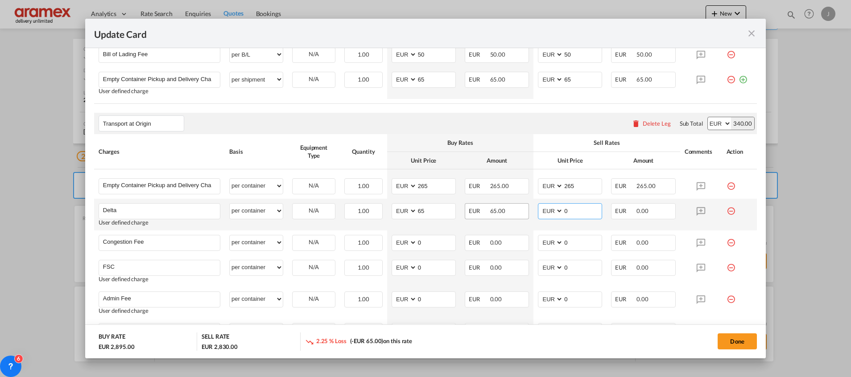
click at [508, 211] on tr "Delta Please Enter User Defined Charges Cannot Be Published User defined charge…" at bounding box center [425, 215] width 662 height 32
type input "65"
drag, startPoint x: 421, startPoint y: 239, endPoint x: 387, endPoint y: 240, distance: 34.8
click at [391, 240] on md-input-container "AED AFN ALL AMD ANG AOA ARS AUD AWG AZN BAM BBD BDT BGN BHD BIF BMD BND [PERSON…" at bounding box center [423, 243] width 64 height 16
type input "17"
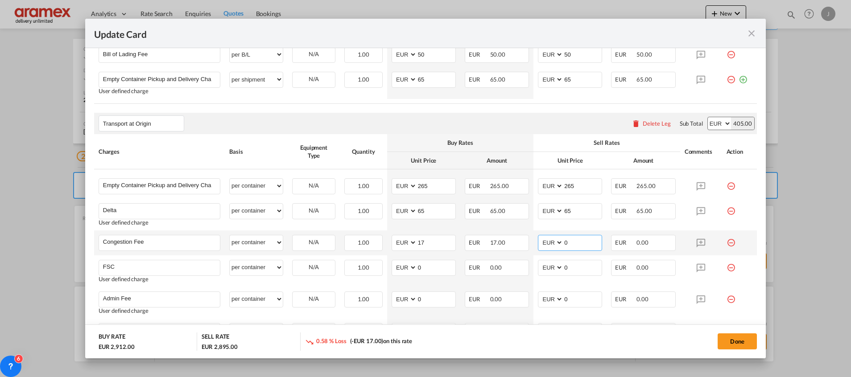
drag, startPoint x: 572, startPoint y: 244, endPoint x: 527, endPoint y: 244, distance: 44.6
click at [533, 244] on td "AED AFN ALL AMD ANG AOA ARS AUD AWG AZN BAM BBD BDT BGN BHD BIF BMD BND [PERSON…" at bounding box center [569, 242] width 73 height 25
type input "17"
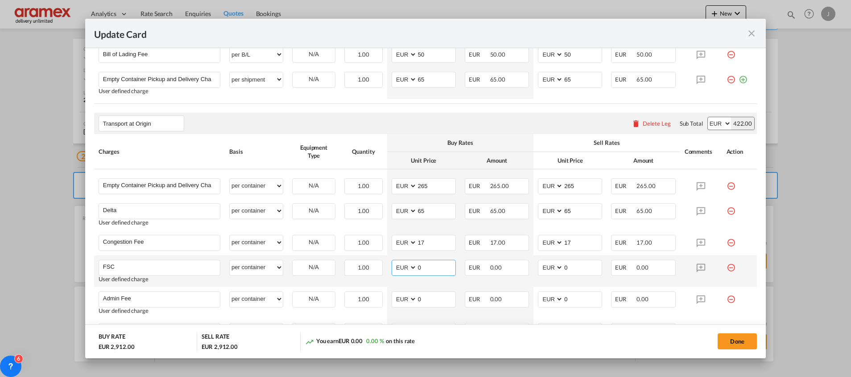
drag, startPoint x: 421, startPoint y: 267, endPoint x: 403, endPoint y: 267, distance: 18.3
click at [403, 267] on md-input-container "AED AFN ALL AMD ANG AOA ARS AUD AWG AZN BAM BBD BDT BGN BHD BIF BMD BND [PERSON…" at bounding box center [423, 268] width 64 height 16
paste input "€ 24.29"
click at [422, 266] on input "€ 24.29" at bounding box center [436, 266] width 38 height 13
click at [422, 266] on input "24.29" at bounding box center [436, 266] width 38 height 13
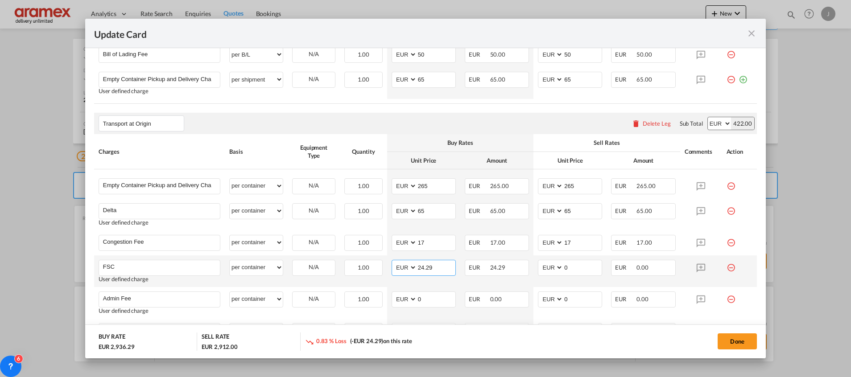
click at [422, 266] on input "24.29" at bounding box center [436, 266] width 38 height 13
type input "24.29"
drag, startPoint x: 576, startPoint y: 267, endPoint x: 552, endPoint y: 267, distance: 24.5
click at [552, 267] on md-input-container "AED AFN ALL AMD ANG AOA ARS AUD AWG AZN BAM BBD BDT BGN BHD BIF BMD BND [PERSON…" at bounding box center [570, 268] width 64 height 16
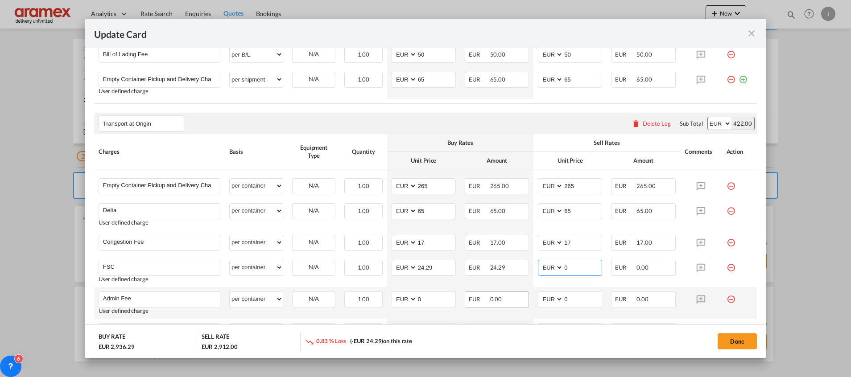
paste input "24.29"
type input "24.29"
drag, startPoint x: 428, startPoint y: 301, endPoint x: 390, endPoint y: 297, distance: 39.0
click at [391, 297] on md-input-container "AED AFN ALL AMD ANG AOA ARS AUD AWG AZN BAM BBD BDT BGN BHD BIF BMD BND [PERSON…" at bounding box center [423, 300] width 64 height 16
type input "12.50"
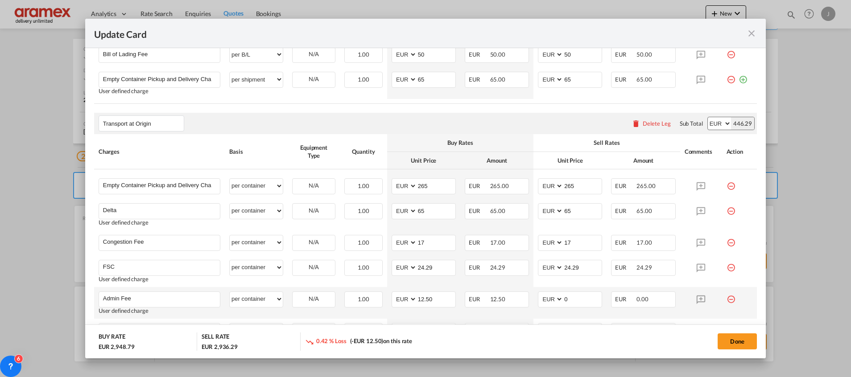
drag, startPoint x: 347, startPoint y: 322, endPoint x: 452, endPoint y: 317, distance: 104.4
click at [357, 322] on td "1.00 Please Enter Invalid Input" at bounding box center [363, 331] width 47 height 25
drag, startPoint x: 577, startPoint y: 300, endPoint x: 501, endPoint y: 293, distance: 76.1
click at [501, 293] on tr "Admin Fee Please Enter User Defined Charges Cannot Be Published User defined ch…" at bounding box center [425, 303] width 662 height 32
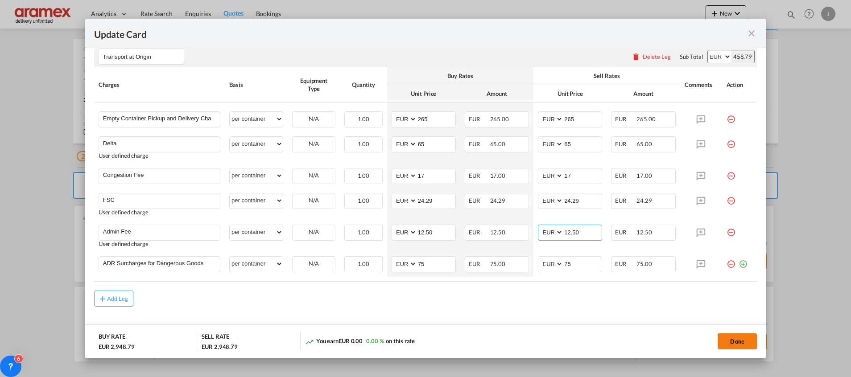
type input "12.50"
click at [733, 342] on button "Done" at bounding box center [736, 341] width 39 height 16
type input "12.5"
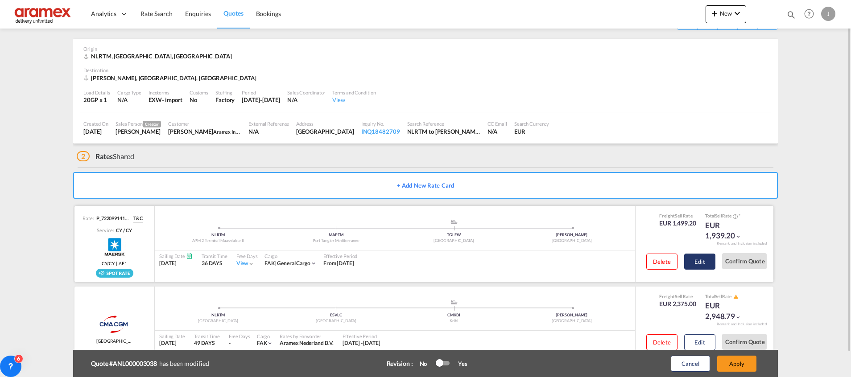
scroll to position [57, 0]
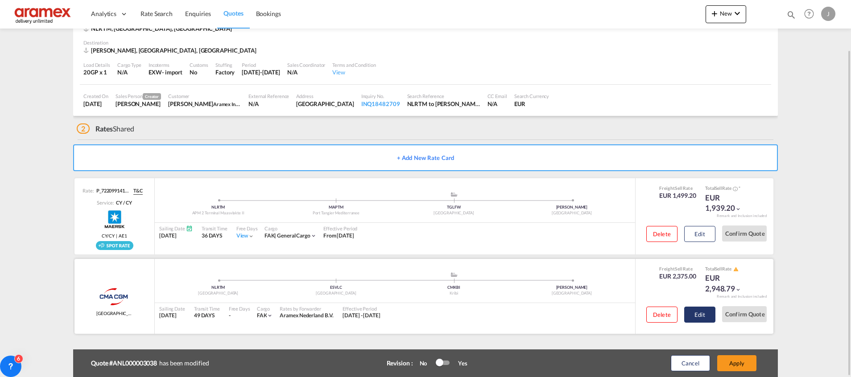
click at [695, 313] on button "Edit" at bounding box center [699, 315] width 31 height 16
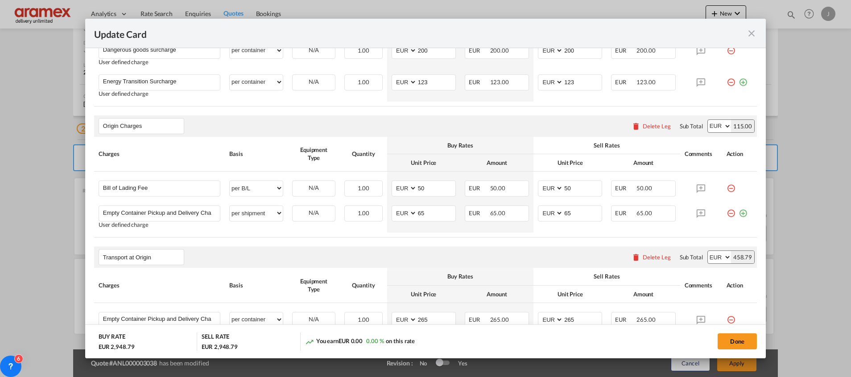
scroll to position [535, 0]
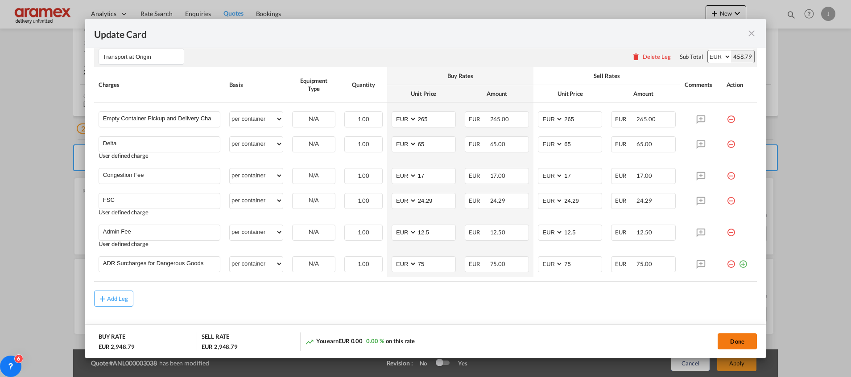
click at [733, 344] on button "Done" at bounding box center [736, 341] width 39 height 16
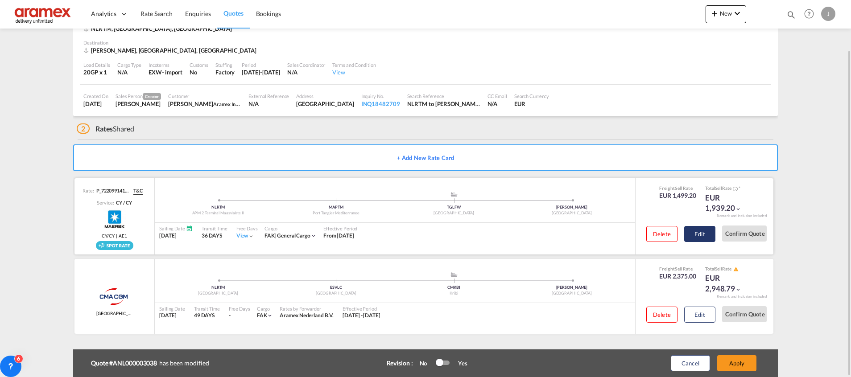
click at [694, 226] on button "Edit" at bounding box center [699, 234] width 31 height 16
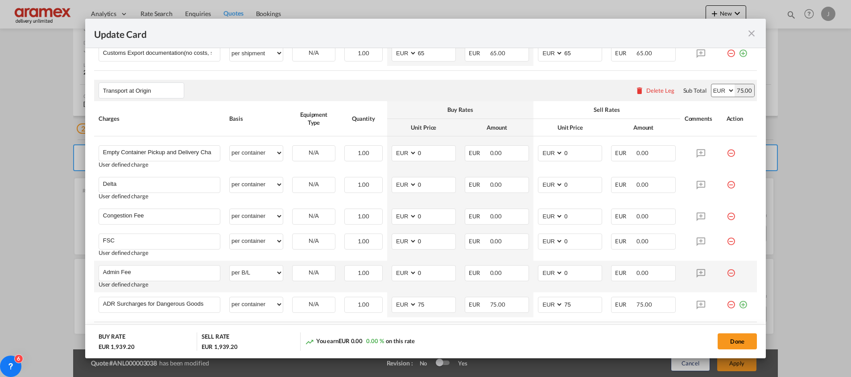
scroll to position [563, 0]
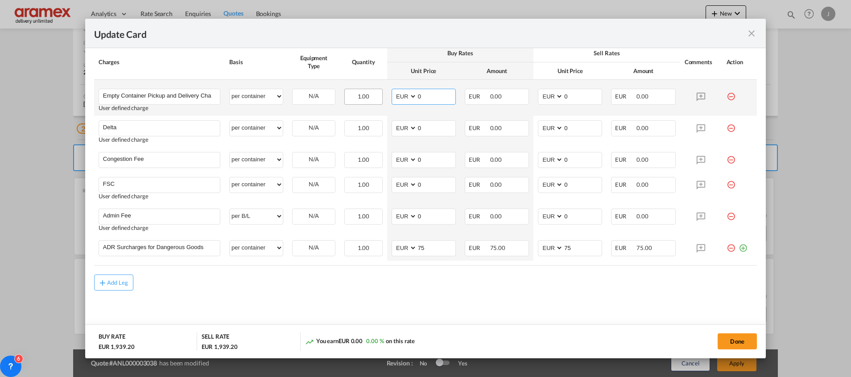
drag, startPoint x: 424, startPoint y: 95, endPoint x: 377, endPoint y: 91, distance: 47.9
click at [378, 91] on tr "Empty Container Pickup and Delivery Charge Please Enter User Defined Charges Ca…" at bounding box center [425, 98] width 662 height 36
type input "265"
drag, startPoint x: 575, startPoint y: 100, endPoint x: 481, endPoint y: 95, distance: 94.2
click at [487, 98] on tr "Empty Container Pickup and Delivery Charge Please Enter User Defined Charges Ca…" at bounding box center [425, 98] width 662 height 36
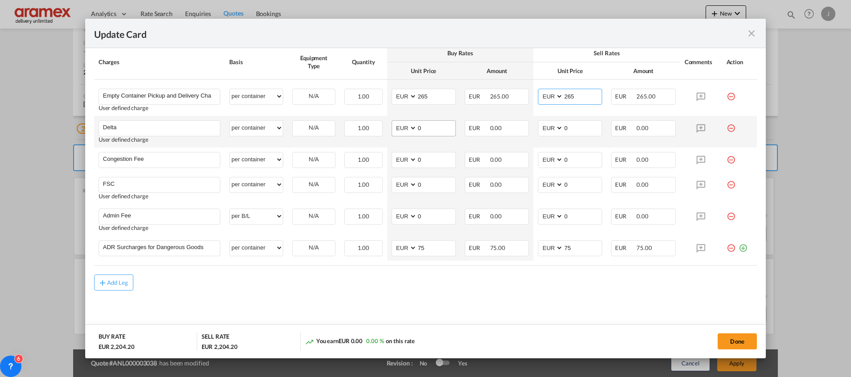
type input "265"
drag, startPoint x: 437, startPoint y: 124, endPoint x: 387, endPoint y: 123, distance: 49.9
click at [391, 123] on md-input-container "AED AFN ALL AMD ANG AOA ARS AUD AWG AZN BAM BBD BDT BGN BHD BIF BMD BND [PERSON…" at bounding box center [423, 128] width 64 height 16
click at [426, 124] on input "0" at bounding box center [436, 127] width 38 height 13
drag, startPoint x: 426, startPoint y: 126, endPoint x: 398, endPoint y: 126, distance: 27.6
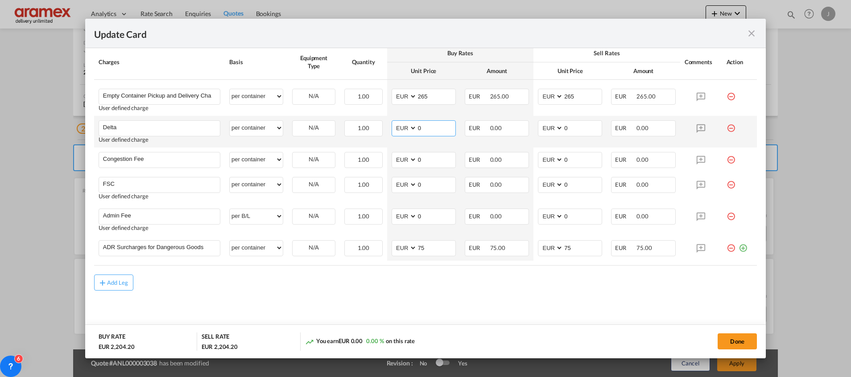
click at [399, 126] on md-input-container "AED AFN ALL AMD ANG AOA ARS AUD AWG AZN BAM BBD BDT BGN BHD BIF BMD BND [PERSON…" at bounding box center [423, 128] width 64 height 16
type input "65"
click at [569, 122] on input "0" at bounding box center [582, 127] width 38 height 13
drag, startPoint x: 572, startPoint y: 126, endPoint x: 506, endPoint y: 128, distance: 66.9
click at [506, 128] on tr "Delta Please Enter User Defined Charges Cannot Be Published User defined charge…" at bounding box center [425, 132] width 662 height 32
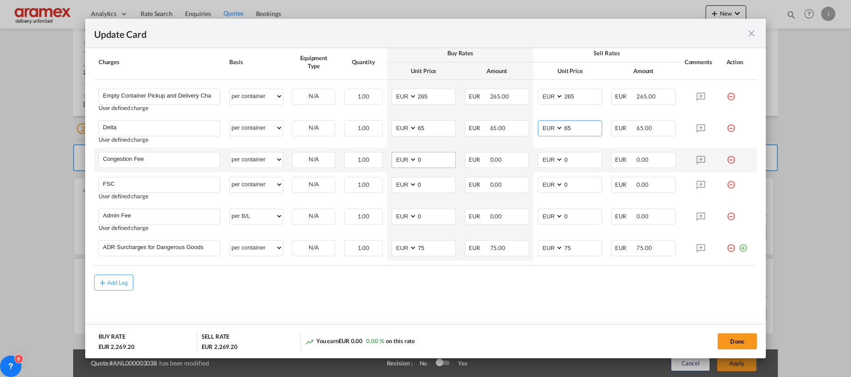
type input "65"
drag, startPoint x: 421, startPoint y: 154, endPoint x: 403, endPoint y: 154, distance: 18.3
click at [403, 154] on md-input-container "AED AFN ALL AMD ANG AOA ARS AUD AWG AZN BAM BBD BDT BGN BHD BIF BMD BND [PERSON…" at bounding box center [423, 160] width 64 height 16
type input "17"
click at [570, 159] on input "0" at bounding box center [582, 158] width 38 height 13
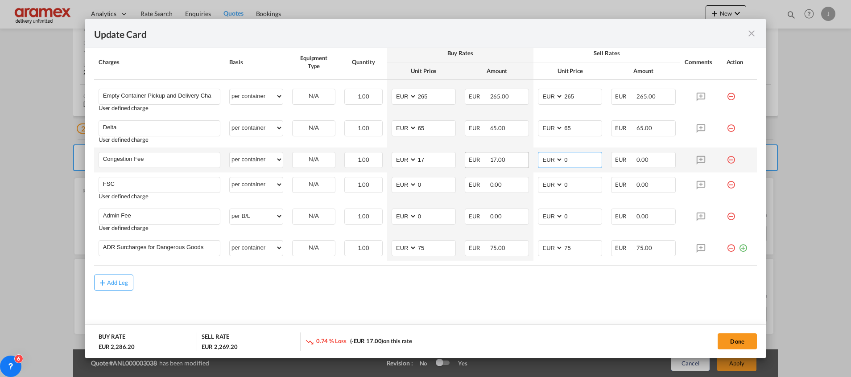
drag, startPoint x: 579, startPoint y: 160, endPoint x: 506, endPoint y: 158, distance: 73.6
click at [506, 158] on tr "Congestion Fee Please Enter User Defined Charges Cannot Be Published per equipm…" at bounding box center [425, 160] width 662 height 25
type input "17"
drag, startPoint x: 433, startPoint y: 317, endPoint x: 440, endPoint y: 233, distance: 84.1
click at [440, 288] on md-content "Main Freight Please enter leg name Leg Name Already Exists Delete Leg Sub Total…" at bounding box center [425, 26] width 662 height 622
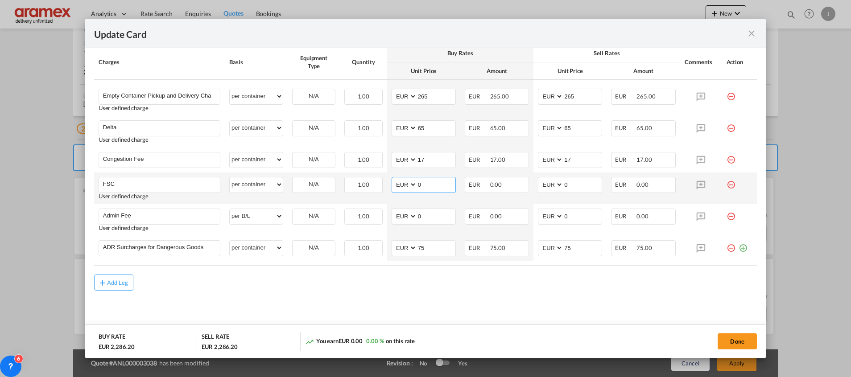
drag, startPoint x: 422, startPoint y: 186, endPoint x: 387, endPoint y: 186, distance: 35.7
click at [391, 186] on md-input-container "AED AFN ALL AMD ANG AOA ARS AUD AWG AZN BAM BBD BDT BGN BHD BIF BMD BND [PERSON…" at bounding box center [423, 185] width 64 height 16
paste input "24.29"
type input "24.29"
drag, startPoint x: 572, startPoint y: 186, endPoint x: 544, endPoint y: 182, distance: 27.9
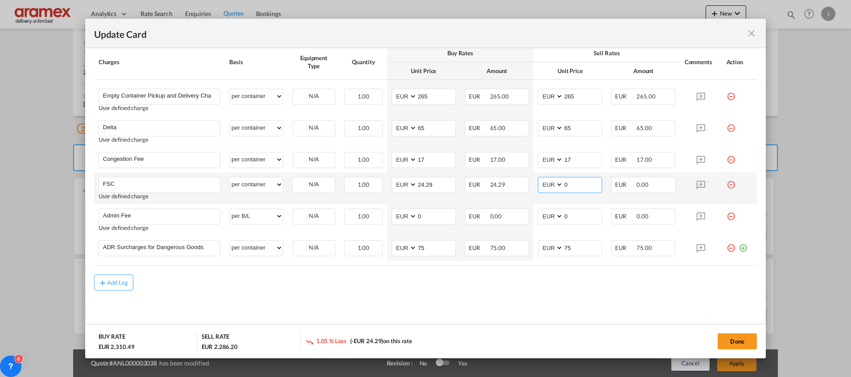
click at [544, 182] on md-input-container "AED AFN ALL AMD ANG AOA ARS AUD AWG AZN BAM BBD BDT BGN BHD BIF BMD BND [PERSON…" at bounding box center [570, 185] width 64 height 16
paste input "24.29"
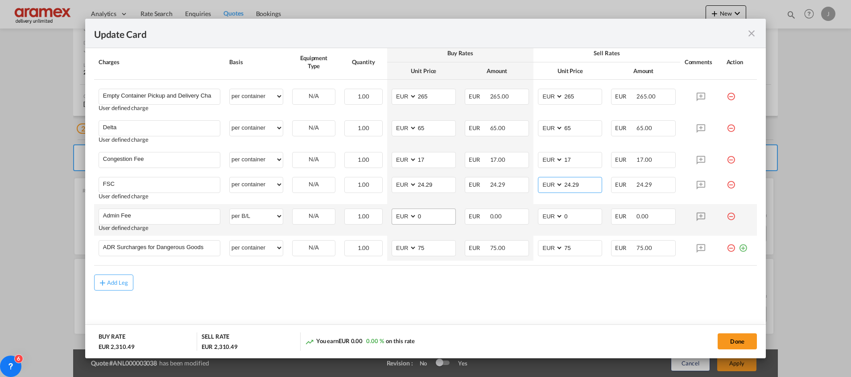
type input "24.29"
click at [428, 210] on input "0" at bounding box center [436, 215] width 38 height 13
drag, startPoint x: 429, startPoint y: 220, endPoint x: 385, endPoint y: 216, distance: 44.8
click at [387, 216] on td "AED AFN ALL AMD ANG AOA ARS AUD AWG AZN BAM BBD BDT BGN BHD BIF BMD BND [PERSON…" at bounding box center [423, 220] width 73 height 32
type input "12.5"
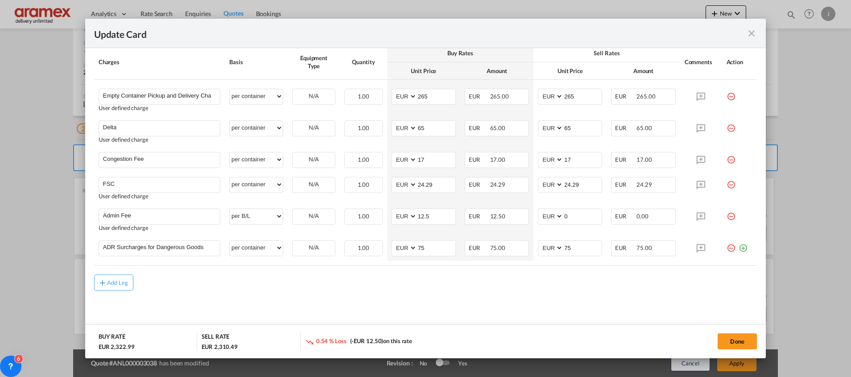
drag, startPoint x: 369, startPoint y: 288, endPoint x: 406, endPoint y: 267, distance: 42.7
click at [369, 287] on div "Add Leg" at bounding box center [425, 283] width 662 height 16
drag, startPoint x: 578, startPoint y: 214, endPoint x: 512, endPoint y: 214, distance: 65.5
click at [512, 214] on tr "Admin Fee Please Enter User Defined Charges Cannot Be Published User defined ch…" at bounding box center [425, 220] width 662 height 32
type input "12.5"
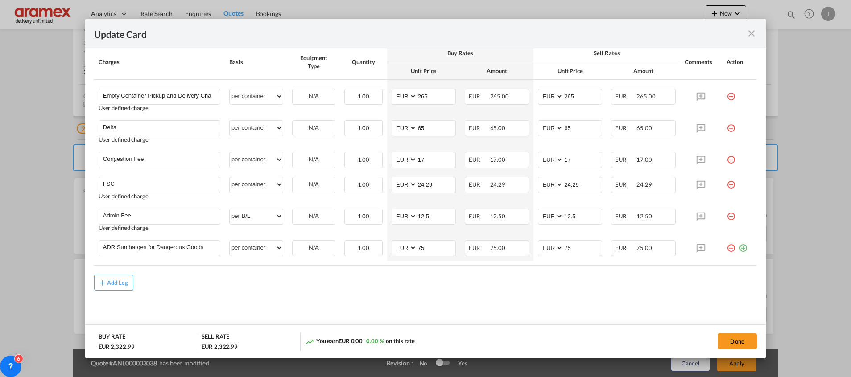
click at [461, 294] on md-content "Main Freight Please enter leg name Leg Name Already Exists Delete Leg Sub Total…" at bounding box center [425, 26] width 662 height 622
click at [189, 250] on input "ADR Surcharges for Dangerous Goods" at bounding box center [161, 247] width 117 height 13
click at [733, 341] on button "Done" at bounding box center [736, 341] width 39 height 16
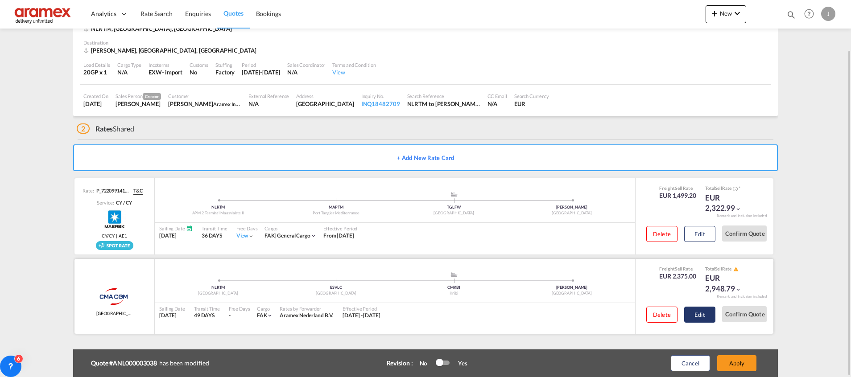
click at [695, 310] on button "Edit" at bounding box center [699, 315] width 31 height 16
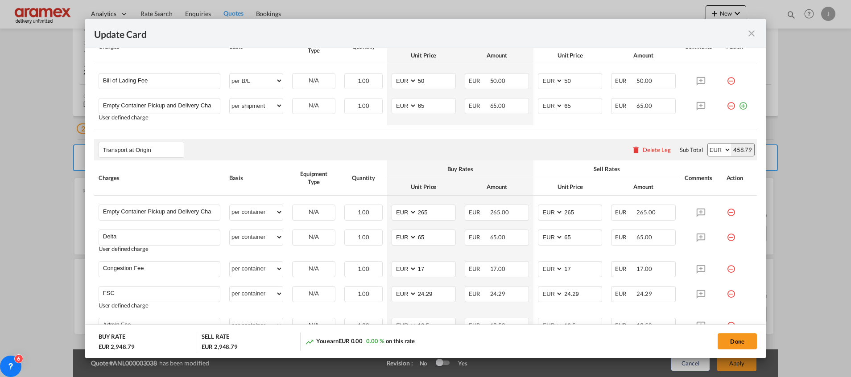
scroll to position [535, 0]
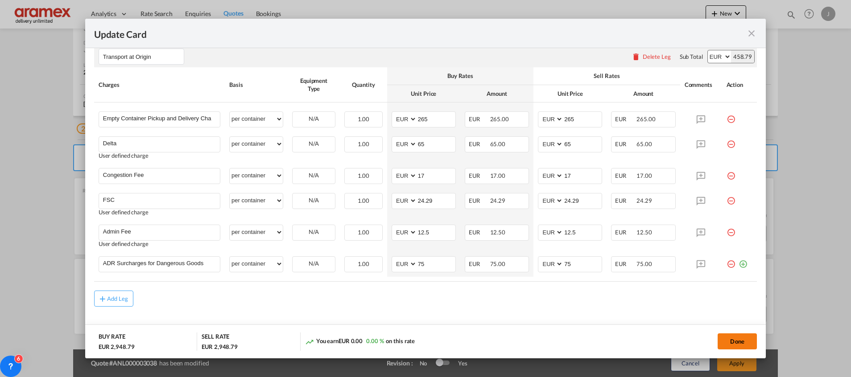
click at [744, 339] on button "Done" at bounding box center [736, 341] width 39 height 16
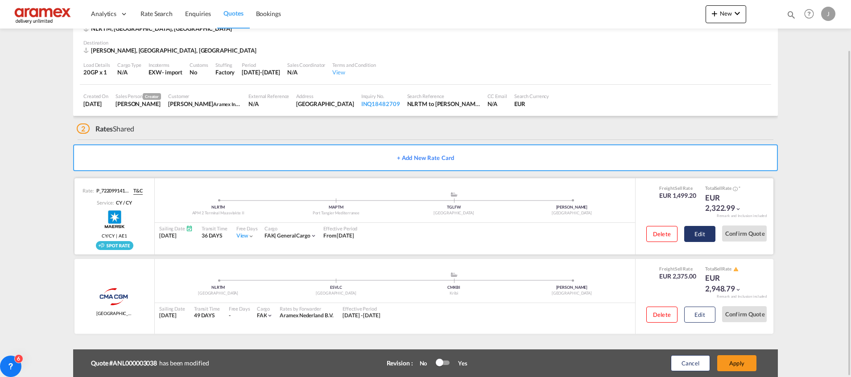
click at [698, 228] on button "Edit" at bounding box center [699, 234] width 31 height 16
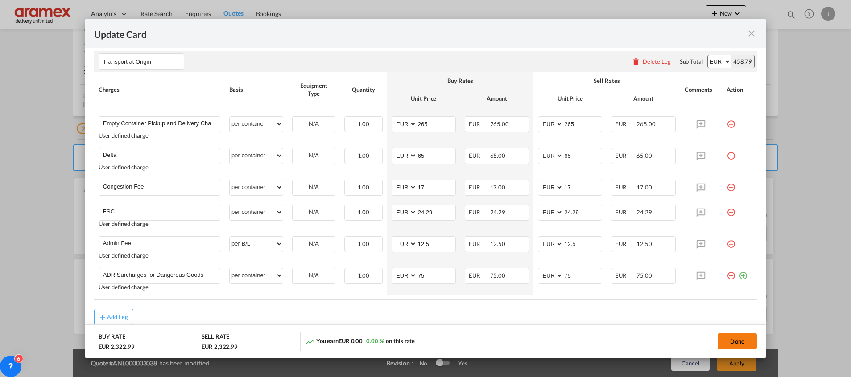
click at [740, 344] on button "Done" at bounding box center [736, 341] width 39 height 16
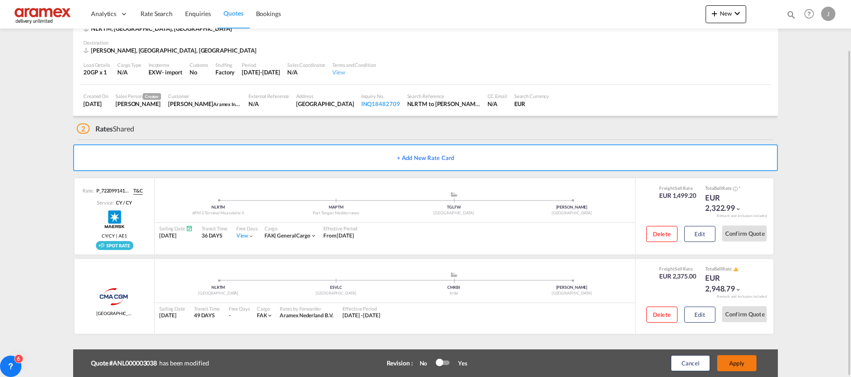
click at [734, 363] on button "Apply" at bounding box center [736, 363] width 39 height 16
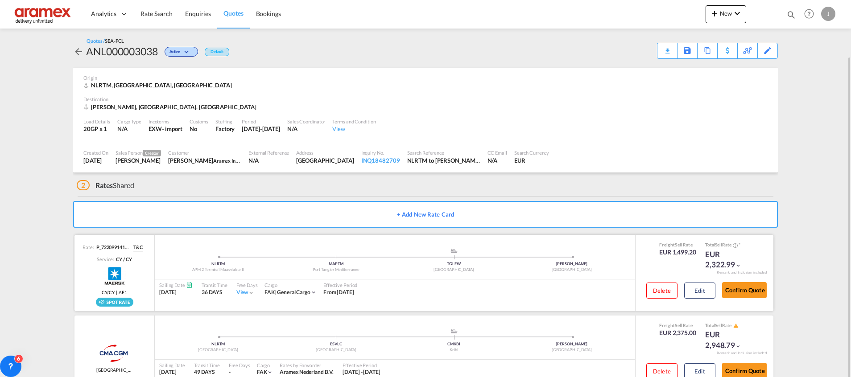
scroll to position [29, 0]
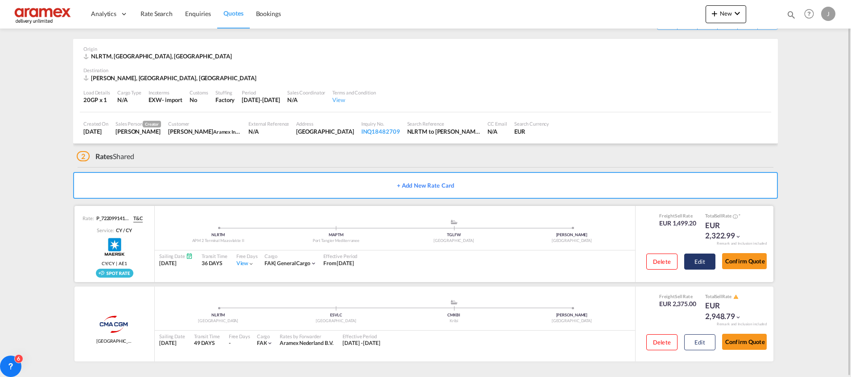
click at [695, 261] on button "Edit" at bounding box center [699, 262] width 31 height 16
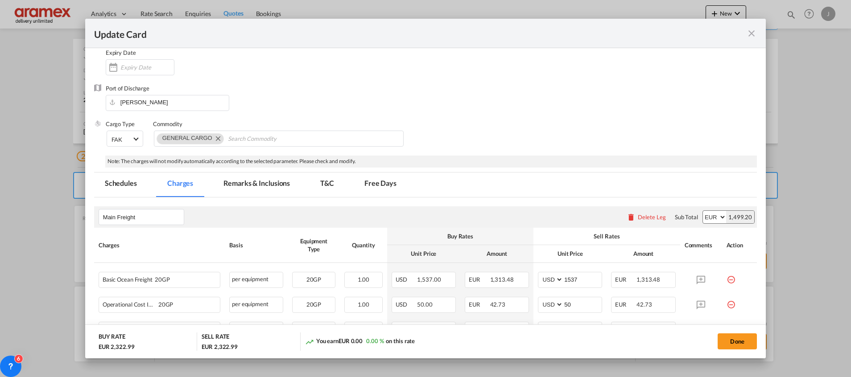
scroll to position [201, 0]
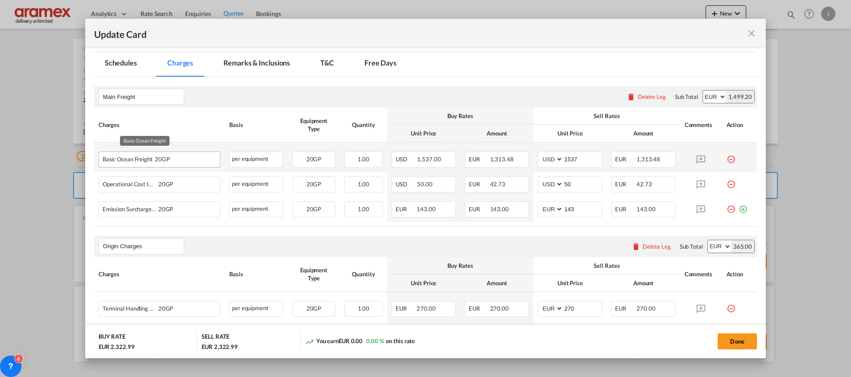
click at [141, 162] on div "Basic Ocean Freight 20GP" at bounding box center [145, 157] width 85 height 11
copy span "Basic Ocean Freight"
click at [726, 158] on md-icon "icon-minus-circle-outline red-400-fg" at bounding box center [730, 156] width 9 height 9
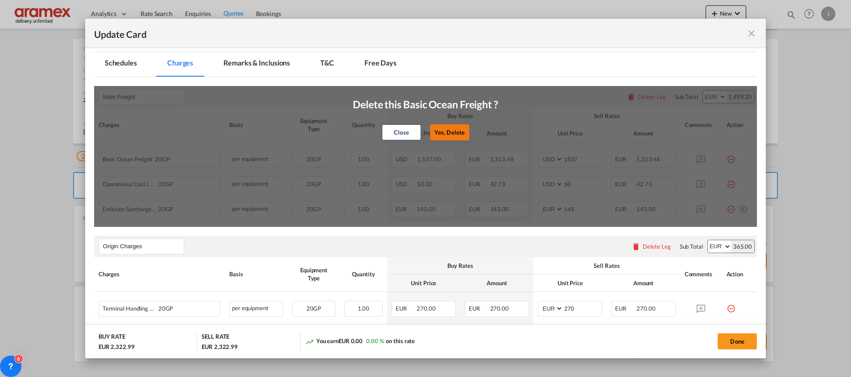
click at [458, 136] on button "Yes, Delete" at bounding box center [449, 132] width 39 height 16
type input "50"
select select "string:EUR"
type input "143"
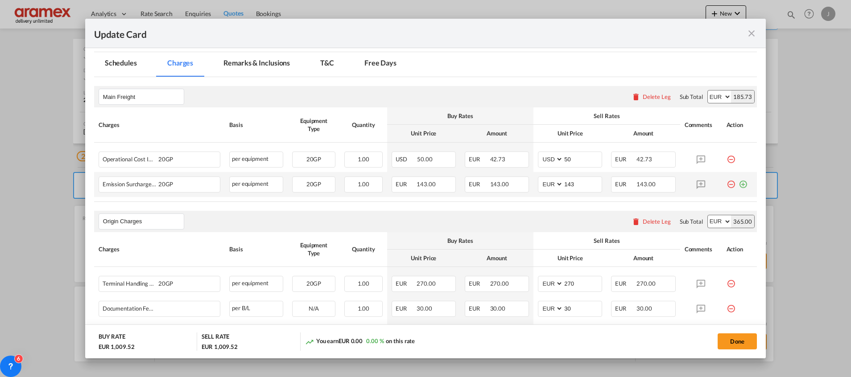
click at [738, 185] on md-icon "icon-plus-circle-outline green-400-fg" at bounding box center [742, 181] width 9 height 9
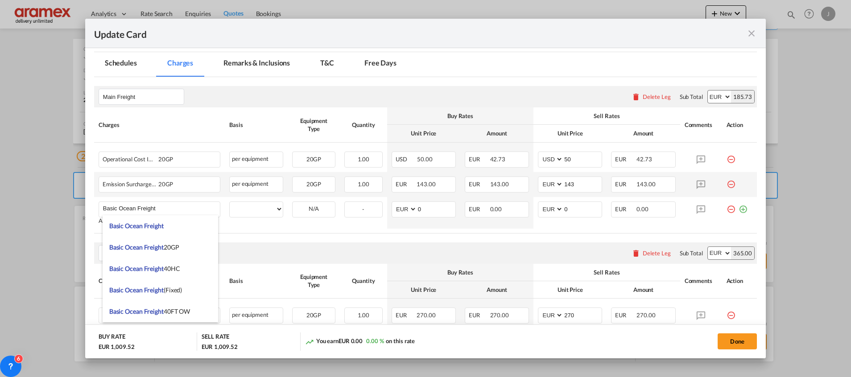
type input "Basic Ocean Freight"
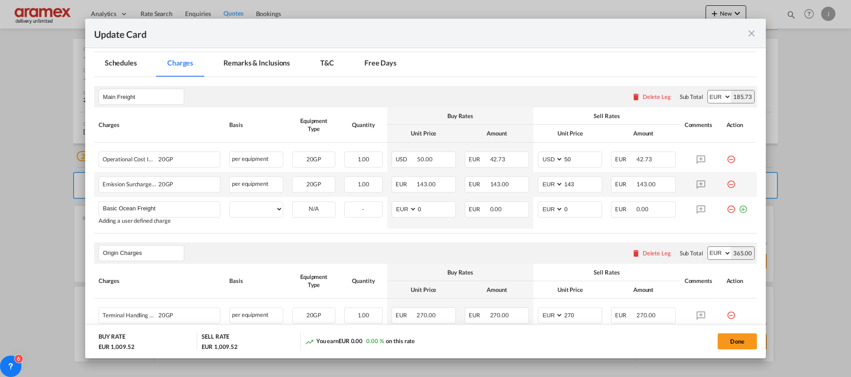
click at [347, 247] on div "Origin Charges Please enter leg name Leg Name Already Exists Delete Leg Sub Tot…" at bounding box center [425, 253] width 662 height 21
click at [738, 338] on button "Done" at bounding box center [736, 341] width 39 height 16
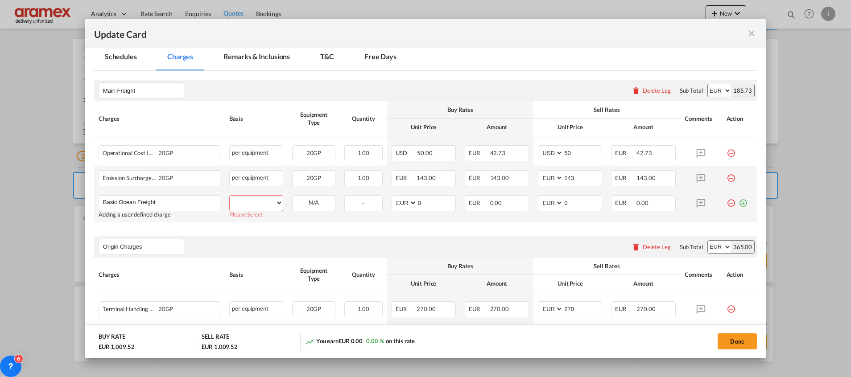
click at [248, 203] on select "per equipment per container per B/L per shipping bill per shipment % on freight…" at bounding box center [256, 203] width 53 height 14
select select "per equipment"
click at [230, 196] on select "per equipment per container per B/L per shipping bill per shipment % on freight…" at bounding box center [256, 203] width 53 height 14
click at [305, 198] on select "20GP" at bounding box center [313, 203] width 42 height 12
select select "20GP"
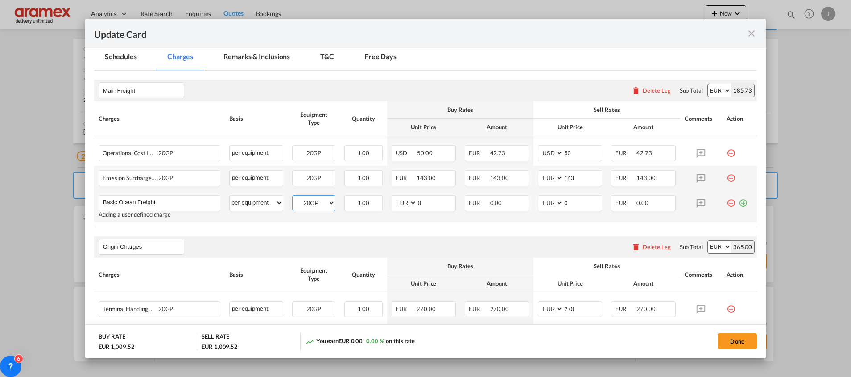
click at [292, 197] on select "20GP" at bounding box center [313, 203] width 42 height 12
click at [736, 344] on button "Done" at bounding box center [736, 341] width 39 height 16
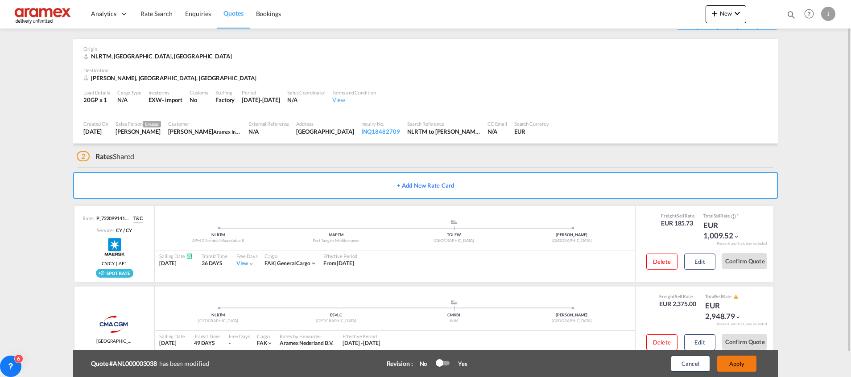
click at [743, 360] on button "Apply" at bounding box center [736, 364] width 39 height 16
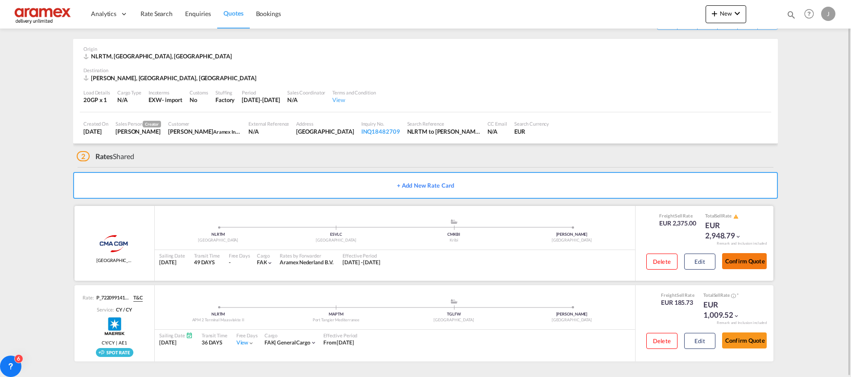
scroll to position [0, 0]
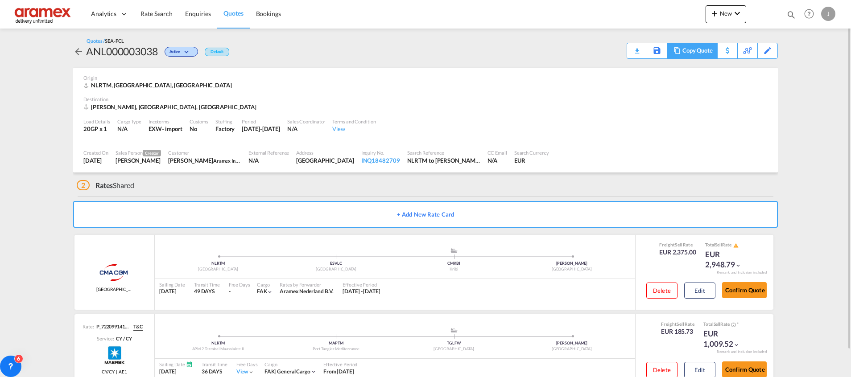
click at [702, 51] on div "Copy Quote" at bounding box center [697, 50] width 30 height 15
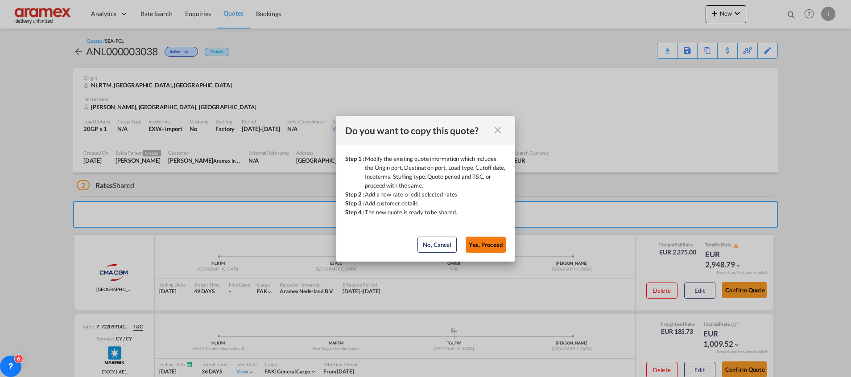
click at [487, 245] on button "Yes, Proceed" at bounding box center [485, 245] width 40 height 16
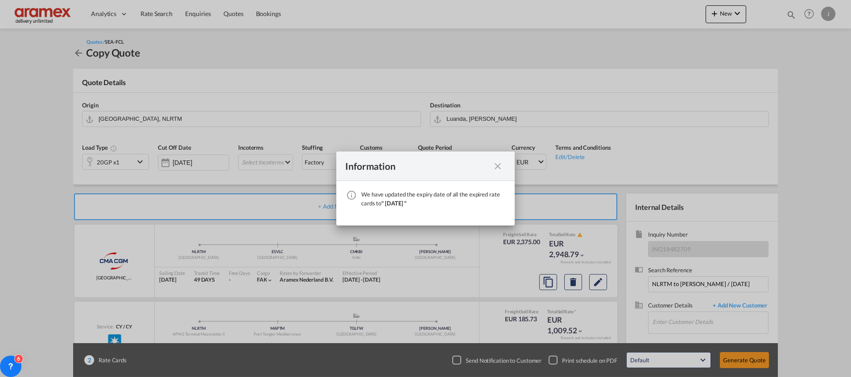
click at [502, 164] on md-icon "icon-close fg-AAA8AD cursor" at bounding box center [497, 166] width 11 height 11
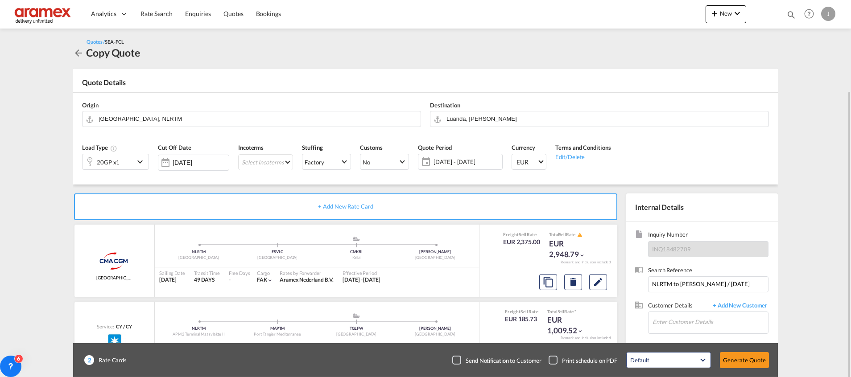
scroll to position [48, 0]
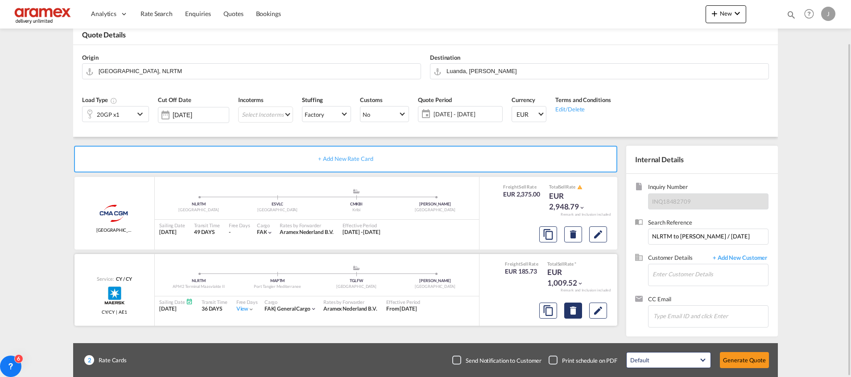
click at [571, 311] on md-icon "Delete" at bounding box center [573, 310] width 11 height 11
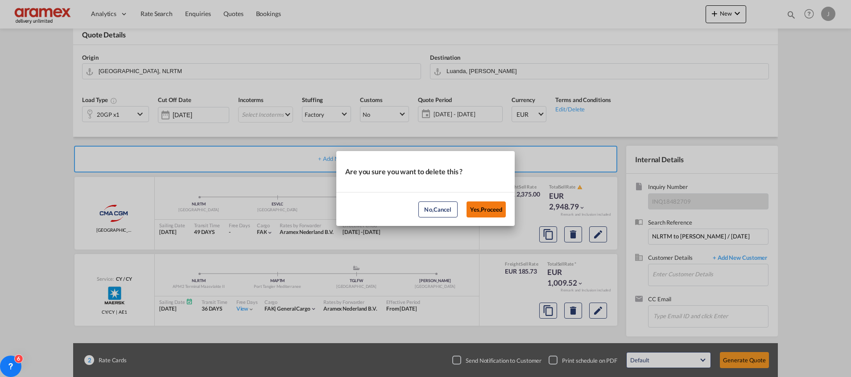
click at [483, 207] on button "Yes,Proceed" at bounding box center [485, 210] width 39 height 16
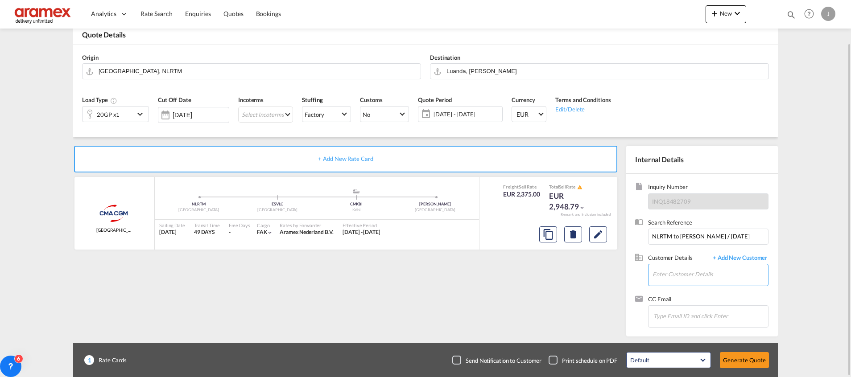
click at [683, 273] on input "Enter Customer Details" at bounding box center [709, 274] width 115 height 20
click at [689, 249] on div "Mohamed Bazil Khan mohamedbaz@aramex.com | Aramex International – Dubai, UAE" at bounding box center [710, 252] width 116 height 24
type input "Aramex International – Dubai, UAE, Mohamed Bazil Khan, mohamedbaz@aramex.com"
click at [747, 363] on button "Generate Quote" at bounding box center [744, 360] width 49 height 16
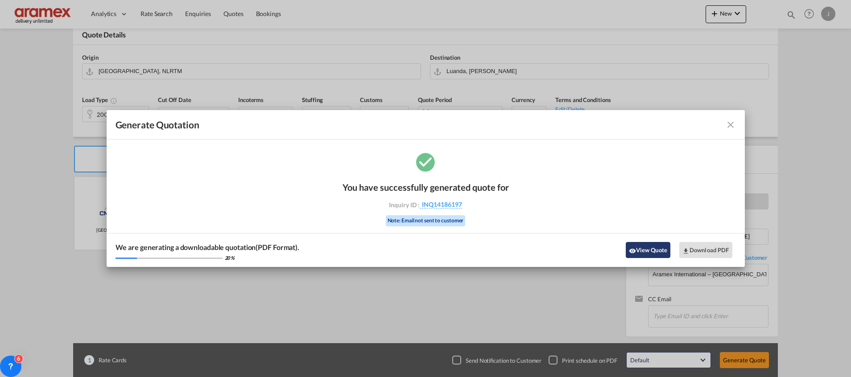
click at [643, 247] on button "View Quote" at bounding box center [647, 250] width 45 height 16
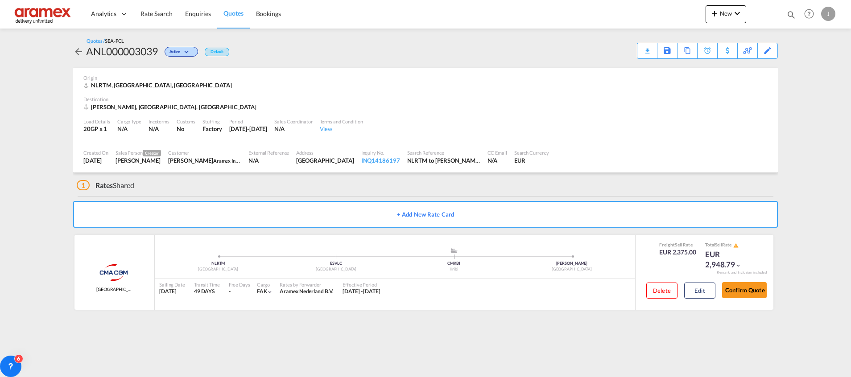
click at [0, 0] on div "Download Quote" at bounding box center [0, 0] width 0 height 0
click at [698, 292] on button "Edit" at bounding box center [699, 291] width 31 height 16
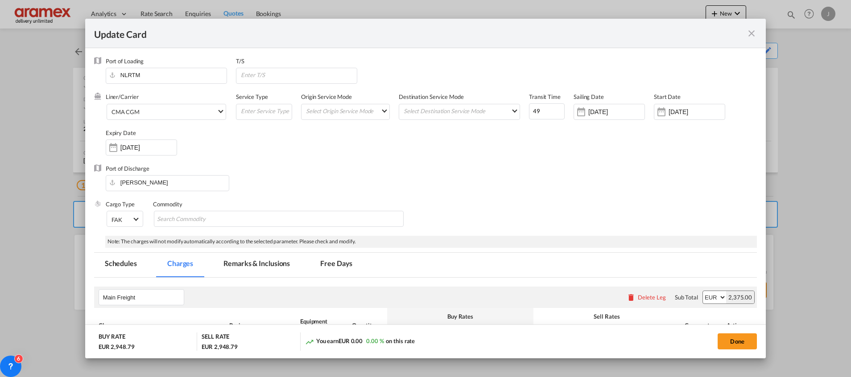
click at [243, 262] on md-tab-item "Remarks & Inclusions" at bounding box center [257, 265] width 88 height 25
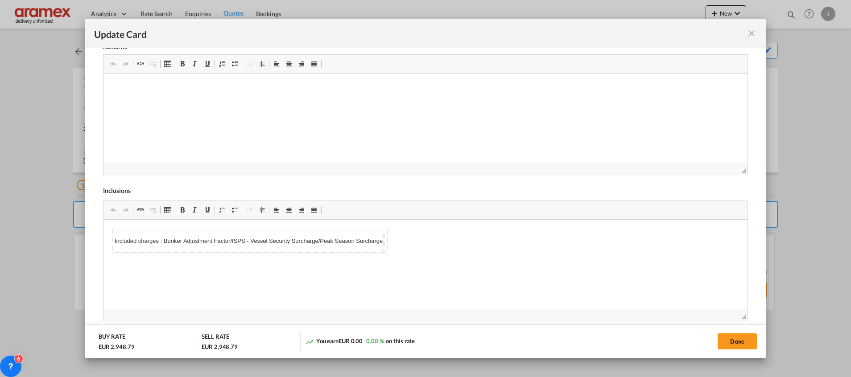
scroll to position [398, 0]
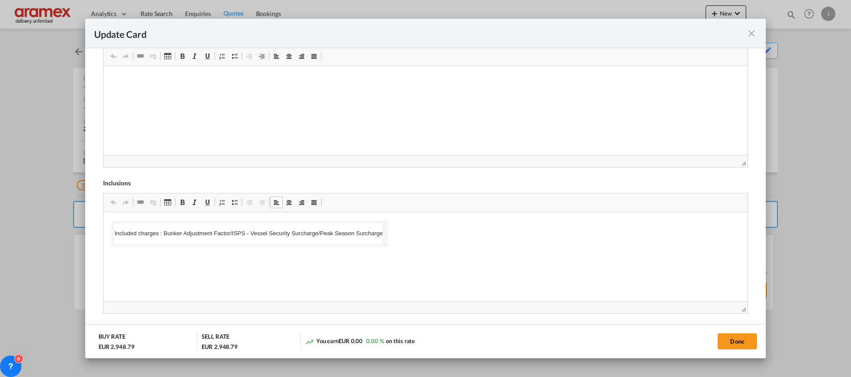
click at [451, 230] on body "Included charges : Bunker Adjustment Factor/ISPS - Vessel Security Surcharge/Pe…" at bounding box center [425, 233] width 626 height 25
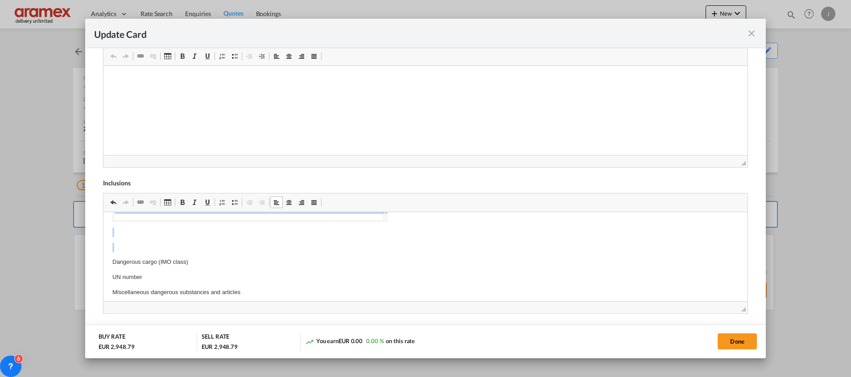
scroll to position [0, 0]
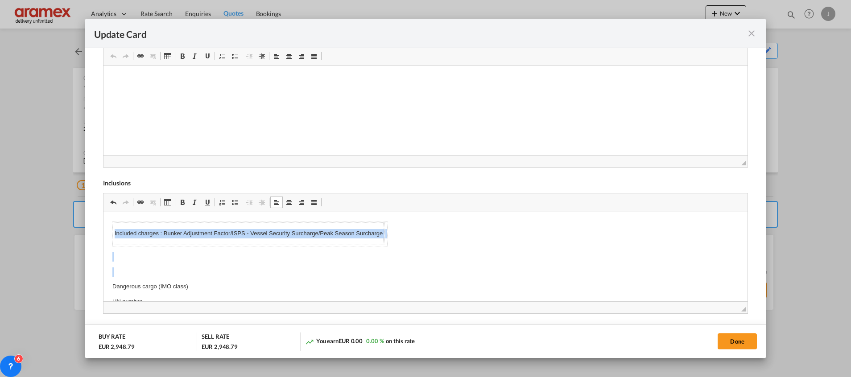
drag, startPoint x: 117, startPoint y: 230, endPoint x: 104, endPoint y: 180, distance: 51.7
click at [104, 212] on html "Included charges : Bunker Adjustment Factor/ISPS - Vessel Security Surcharge/Pe…" at bounding box center [425, 279] width 644 height 134
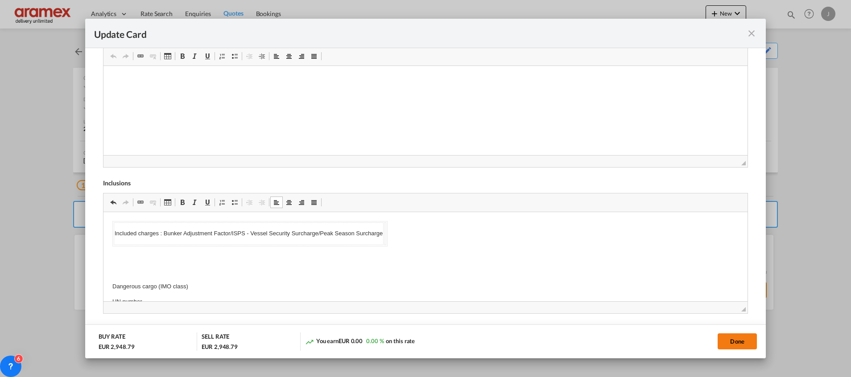
click at [736, 339] on button "Done" at bounding box center [736, 341] width 39 height 16
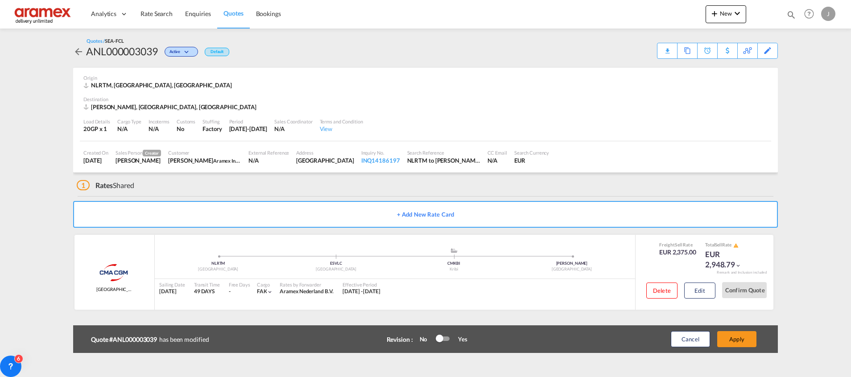
scroll to position [127, 0]
click at [661, 48] on div "Download Quote" at bounding box center [649, 50] width 45 height 14
